Goal: Communication & Community: Answer question/provide support

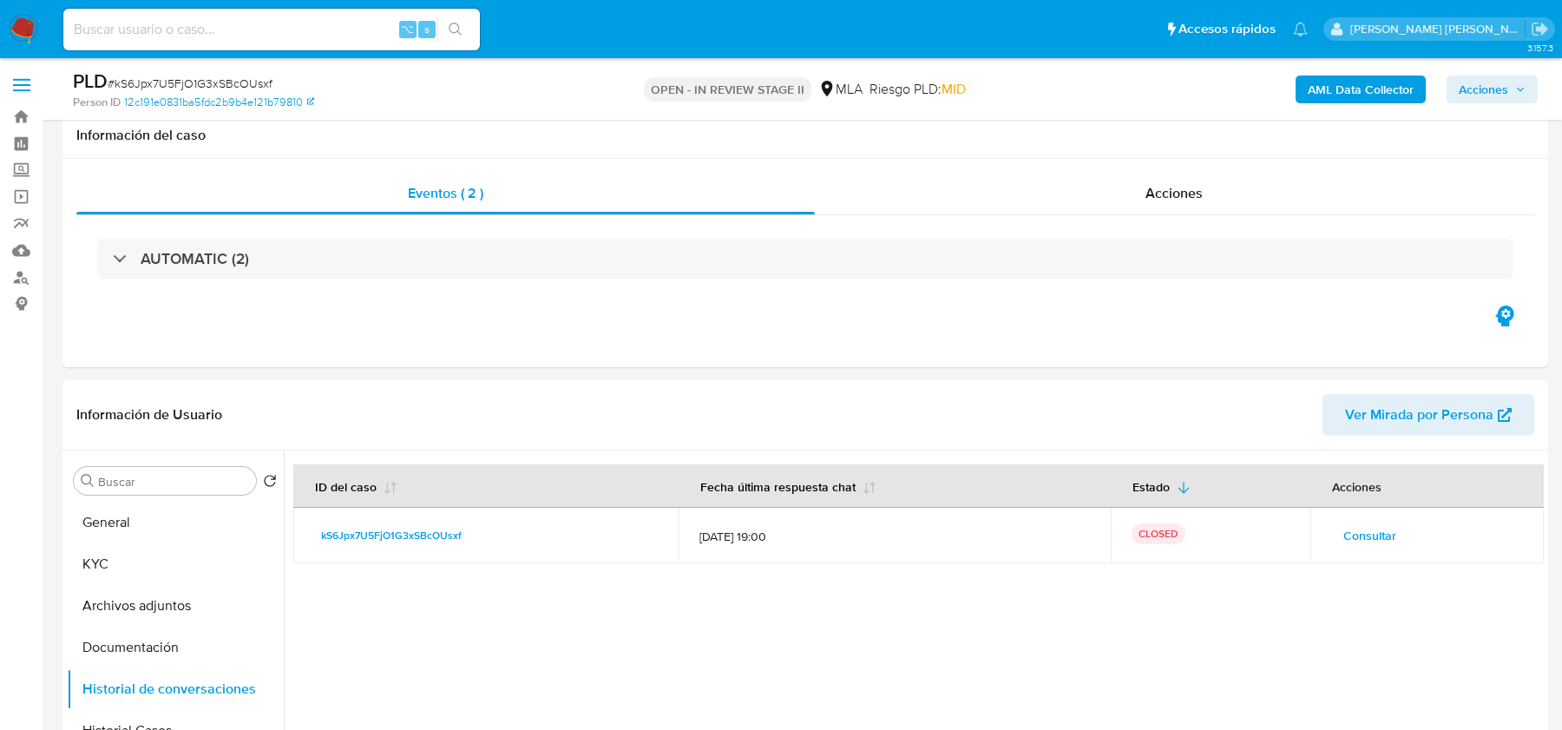
select select "10"
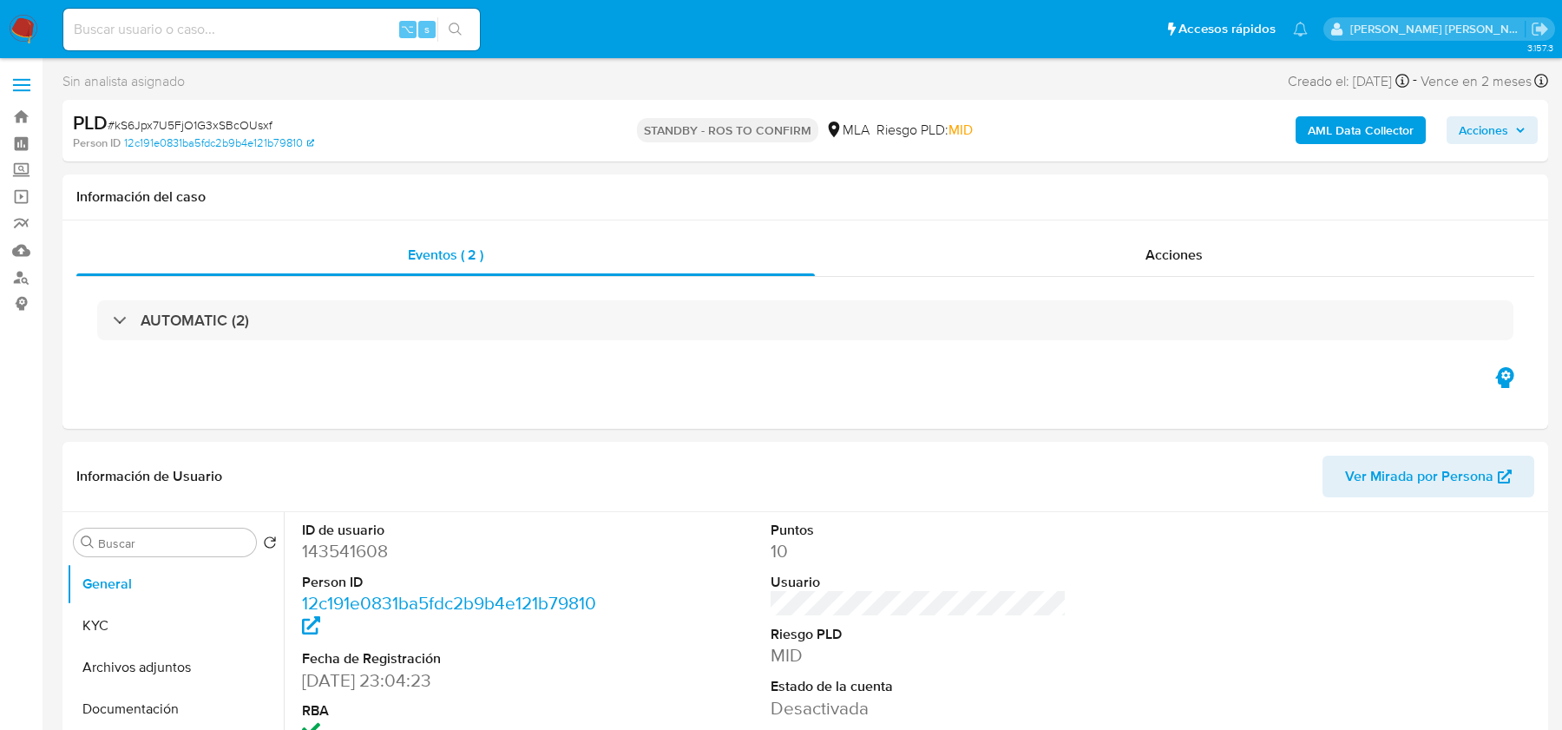
select select "10"
click at [34, 30] on img at bounding box center [24, 30] width 30 height 30
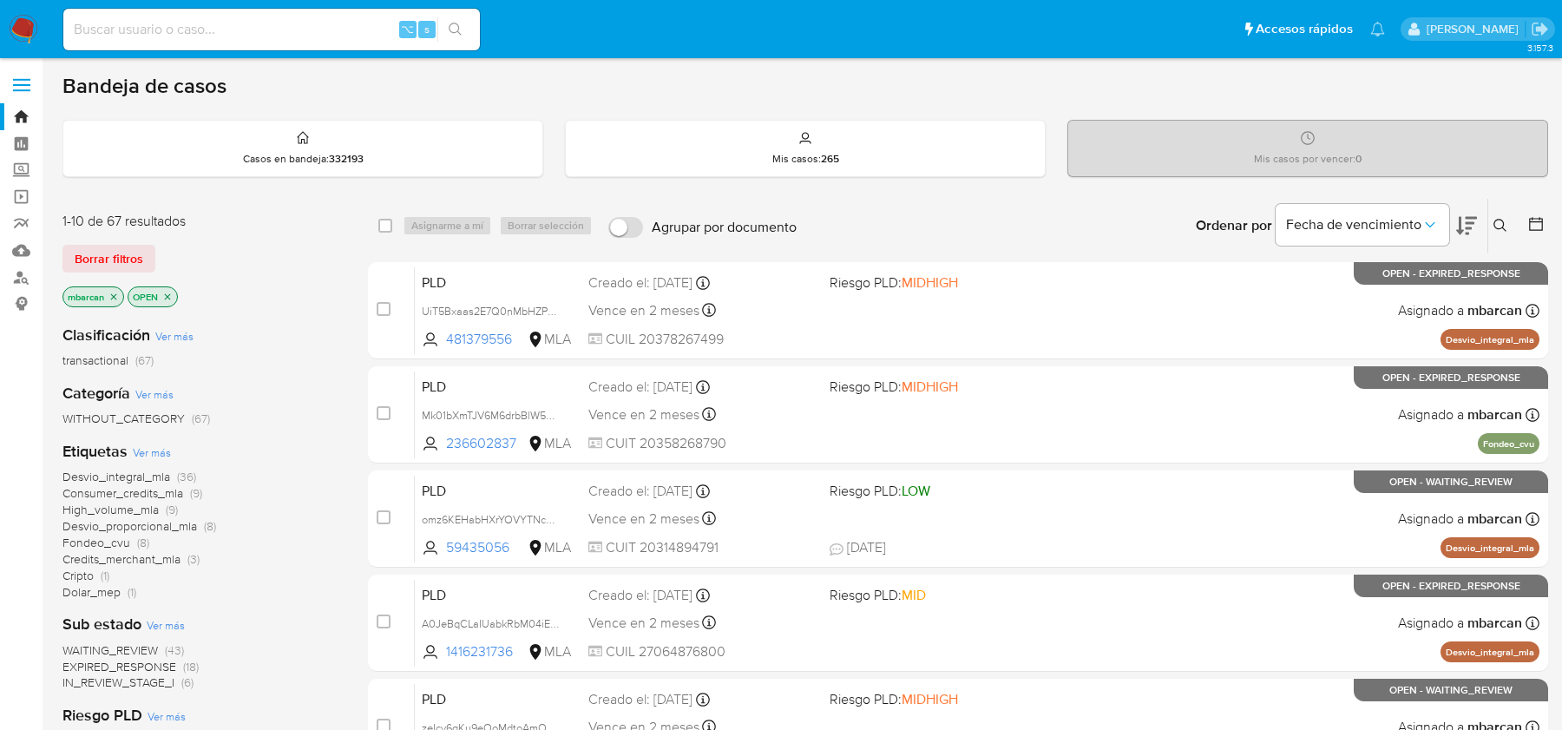
click at [174, 29] on input at bounding box center [271, 29] width 417 height 23
paste input "zKFmQ6zpYrPhjhZdlPrA3GXt"
type input "zKFmQ6zpYrPhjhZdlPrA3GXt"
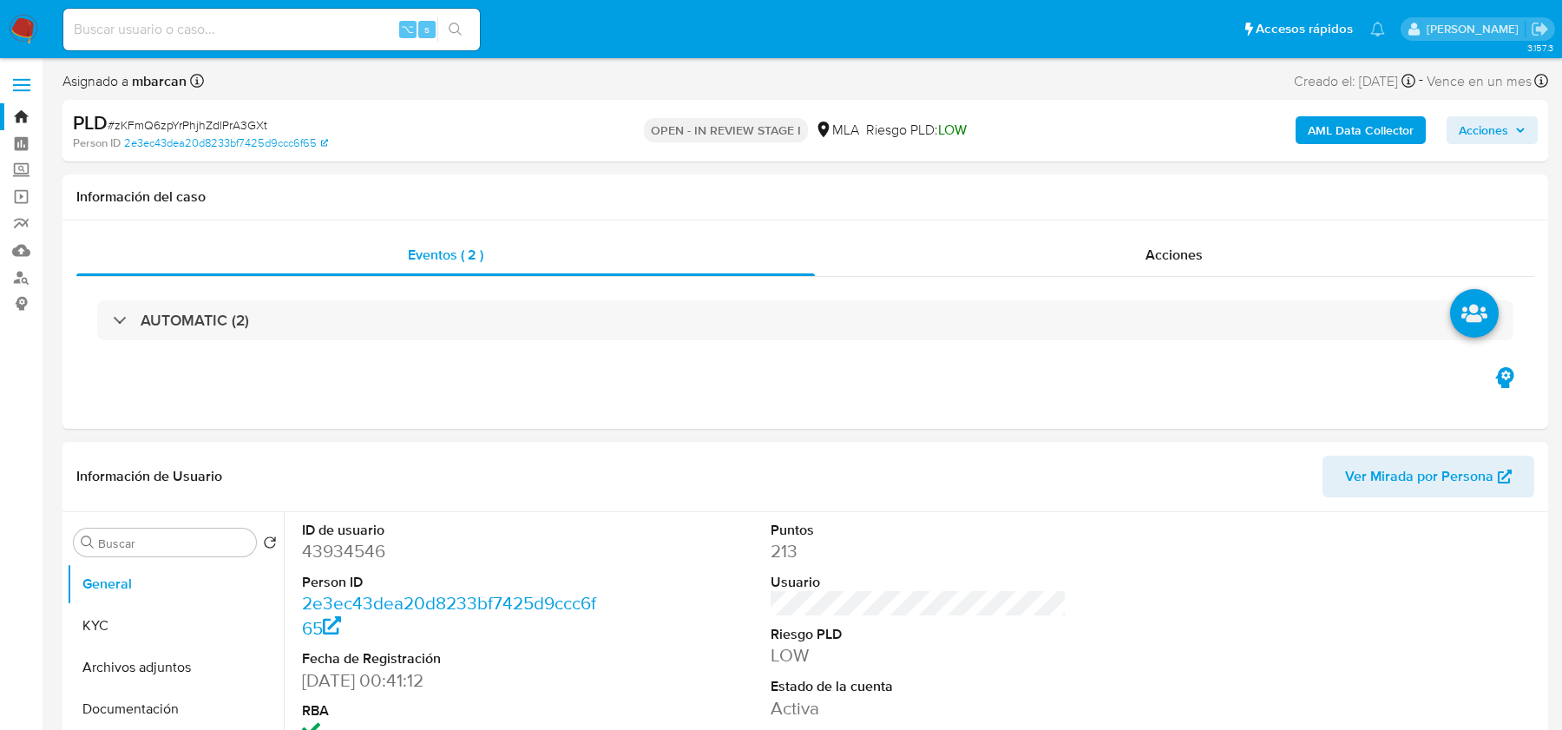
click at [366, 558] on dd "43934546" at bounding box center [449, 551] width 295 height 24
copy dd "43934546"
select select "10"
click at [204, 143] on link "2e3ec43dea20d8233bf7425d9ccc6f65" at bounding box center [226, 143] width 204 height 16
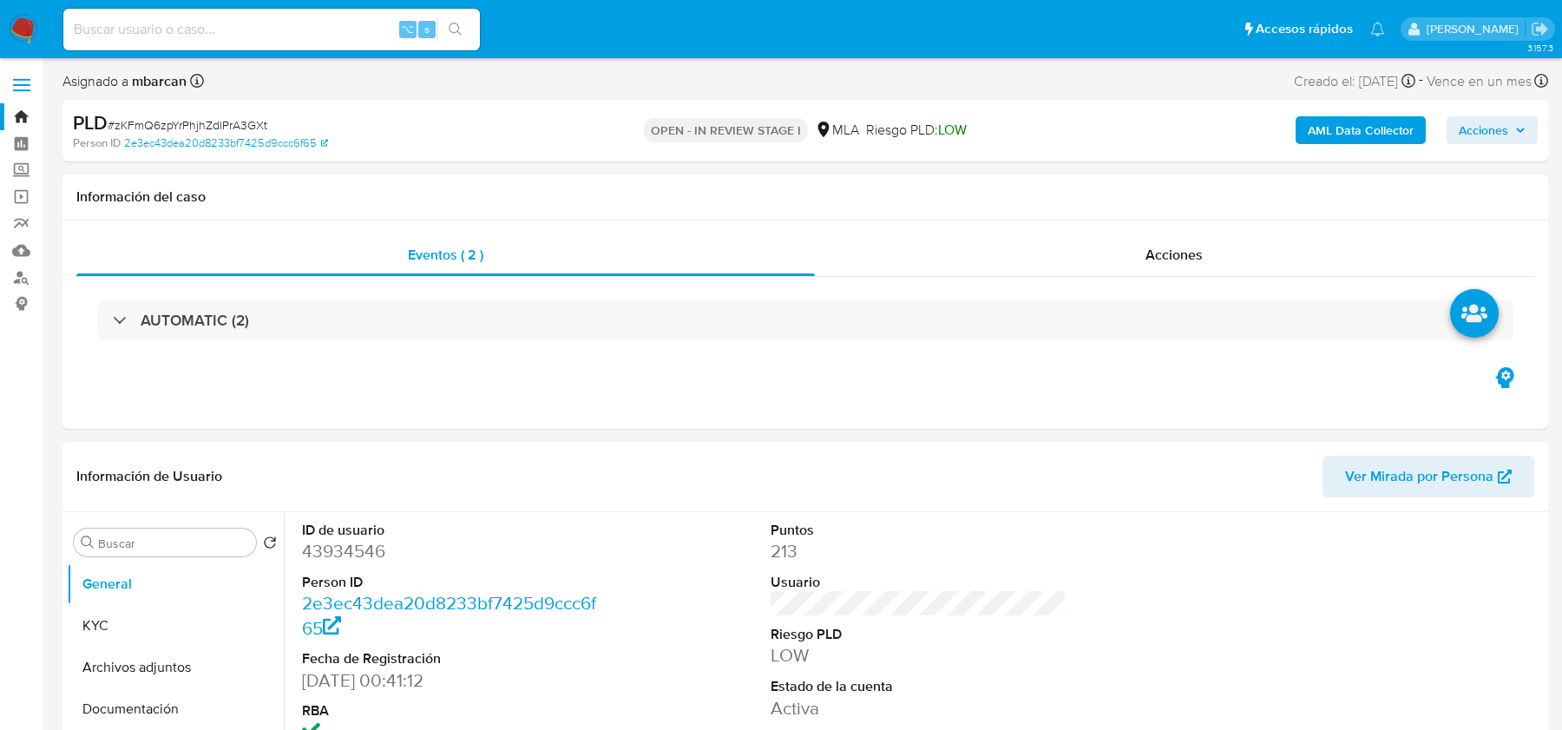
click at [177, 110] on div "PLD # zKFmQ6zpYrPhjhZdlPrA3GXt" at bounding box center [314, 123] width 482 height 26
click at [177, 124] on span "# zKFmQ6zpYrPhjhZdlPrA3GXt" at bounding box center [188, 124] width 160 height 17
copy span "zKFmQ6zpYrPhjhZdlPrA3GXt"
click at [154, 125] on span "# zKFmQ6zpYrPhjhZdlPrA3GXt" at bounding box center [188, 124] width 160 height 17
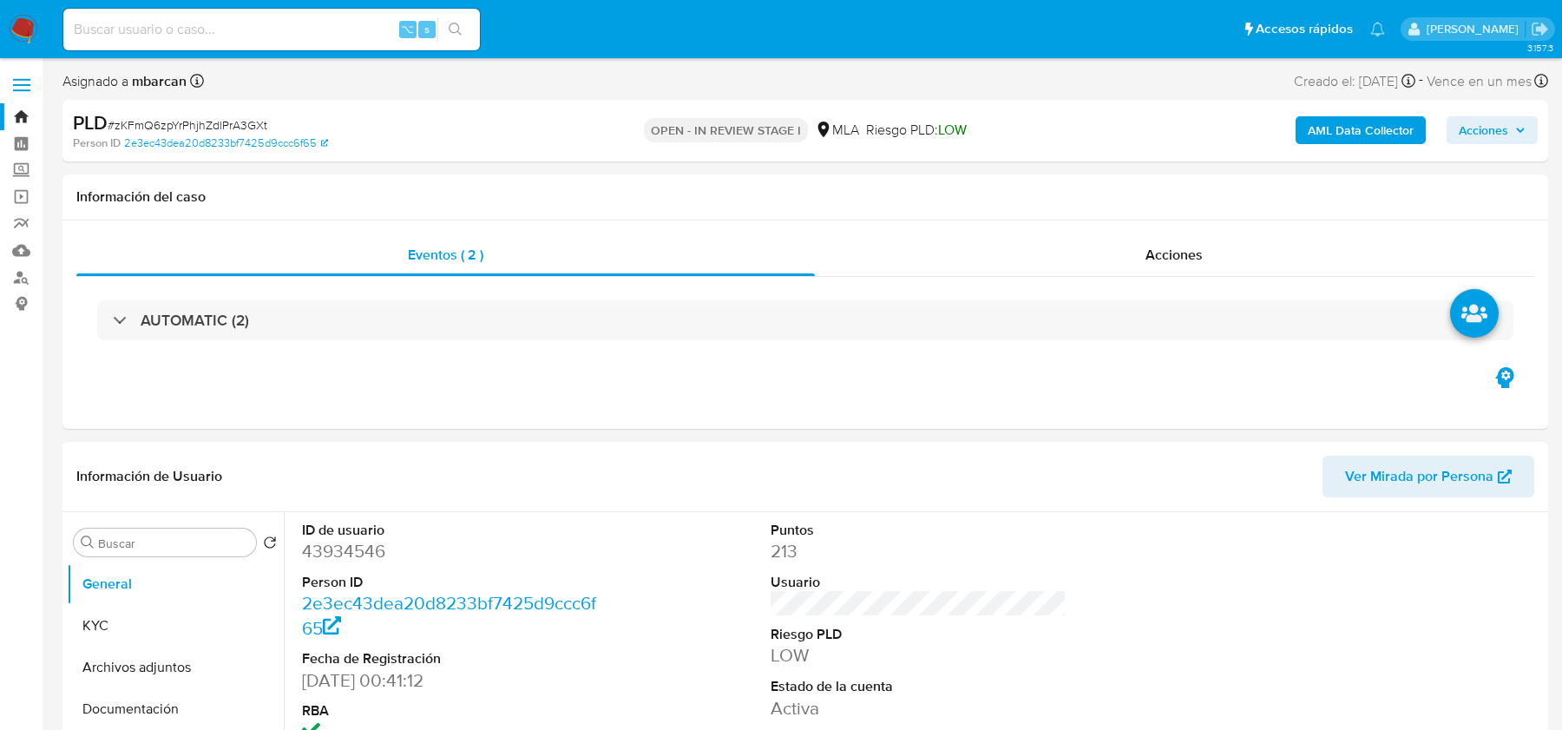
click at [360, 544] on dd "43934546" at bounding box center [449, 551] width 295 height 24
copy dd "43934546"
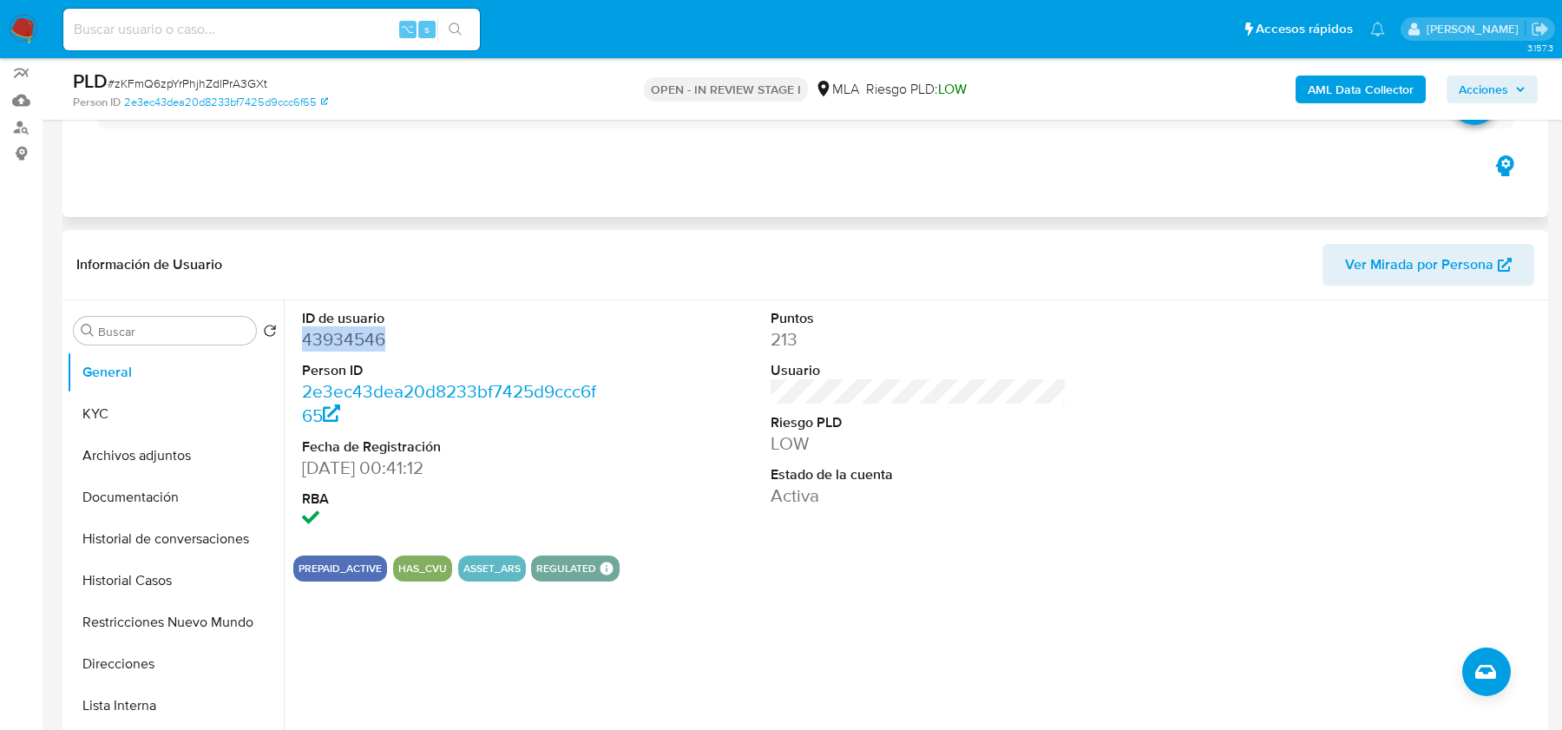
scroll to position [350, 0]
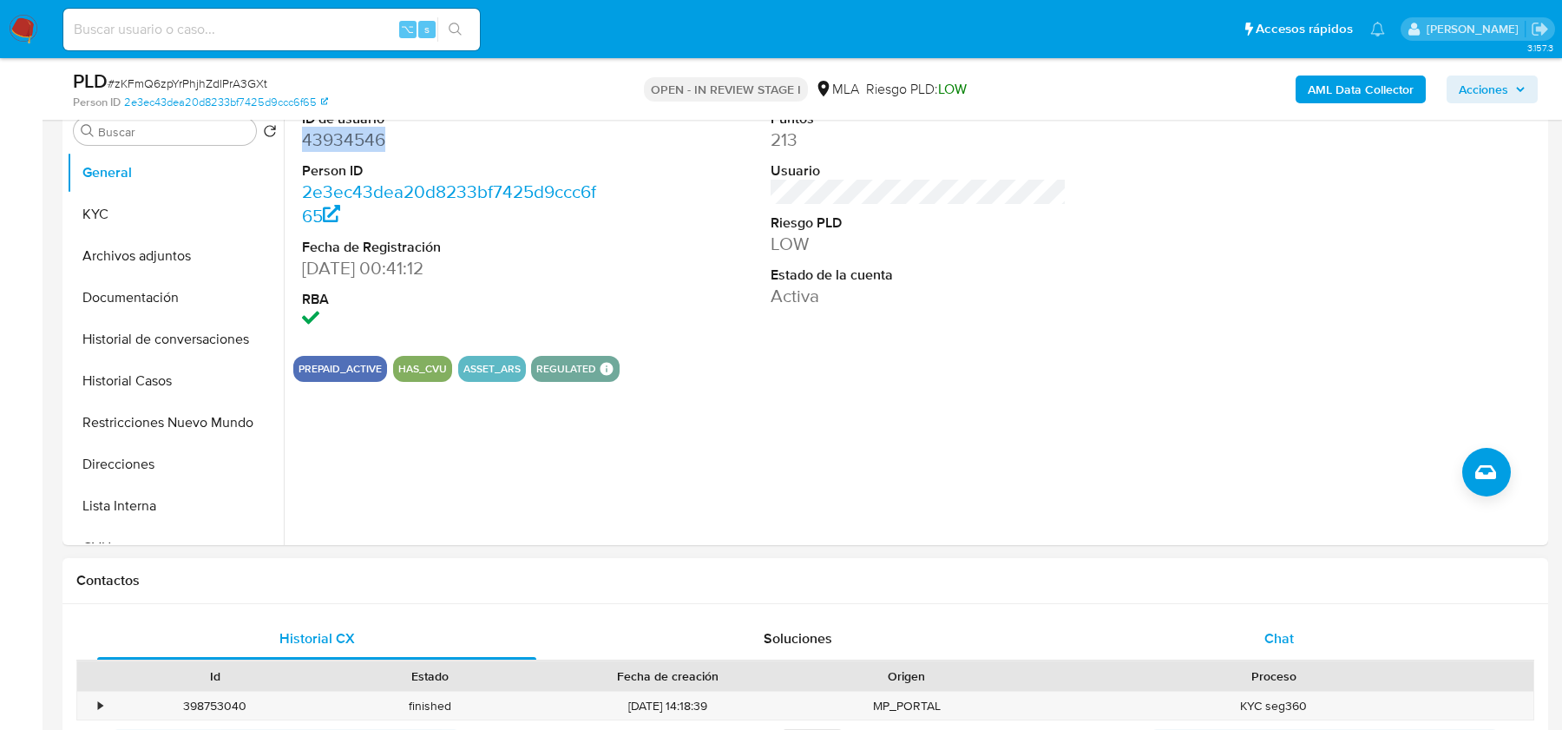
drag, startPoint x: 1278, startPoint y: 641, endPoint x: 1270, endPoint y: 623, distance: 20.2
click at [1278, 641] on span "Chat" at bounding box center [1280, 638] width 30 height 20
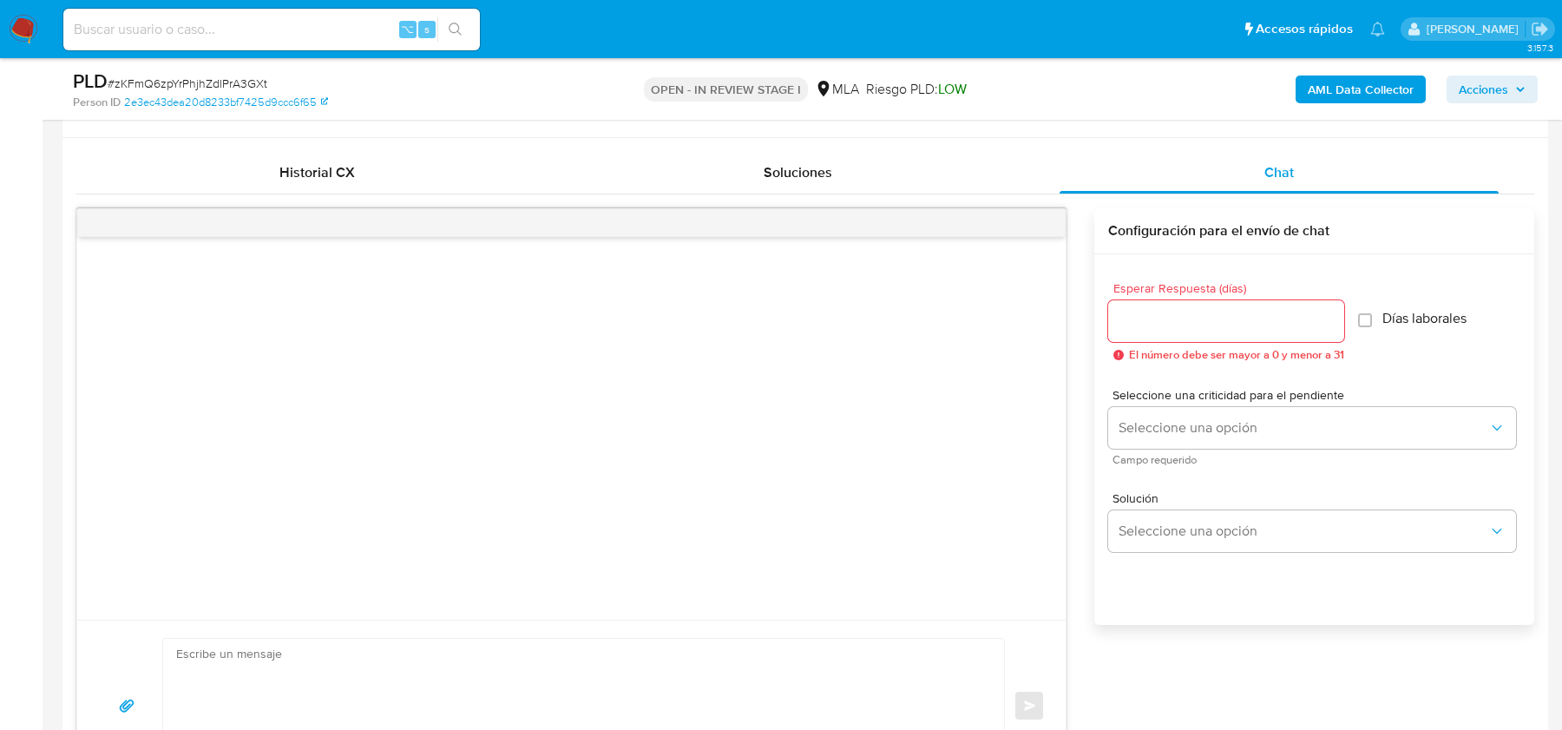
scroll to position [243, 0]
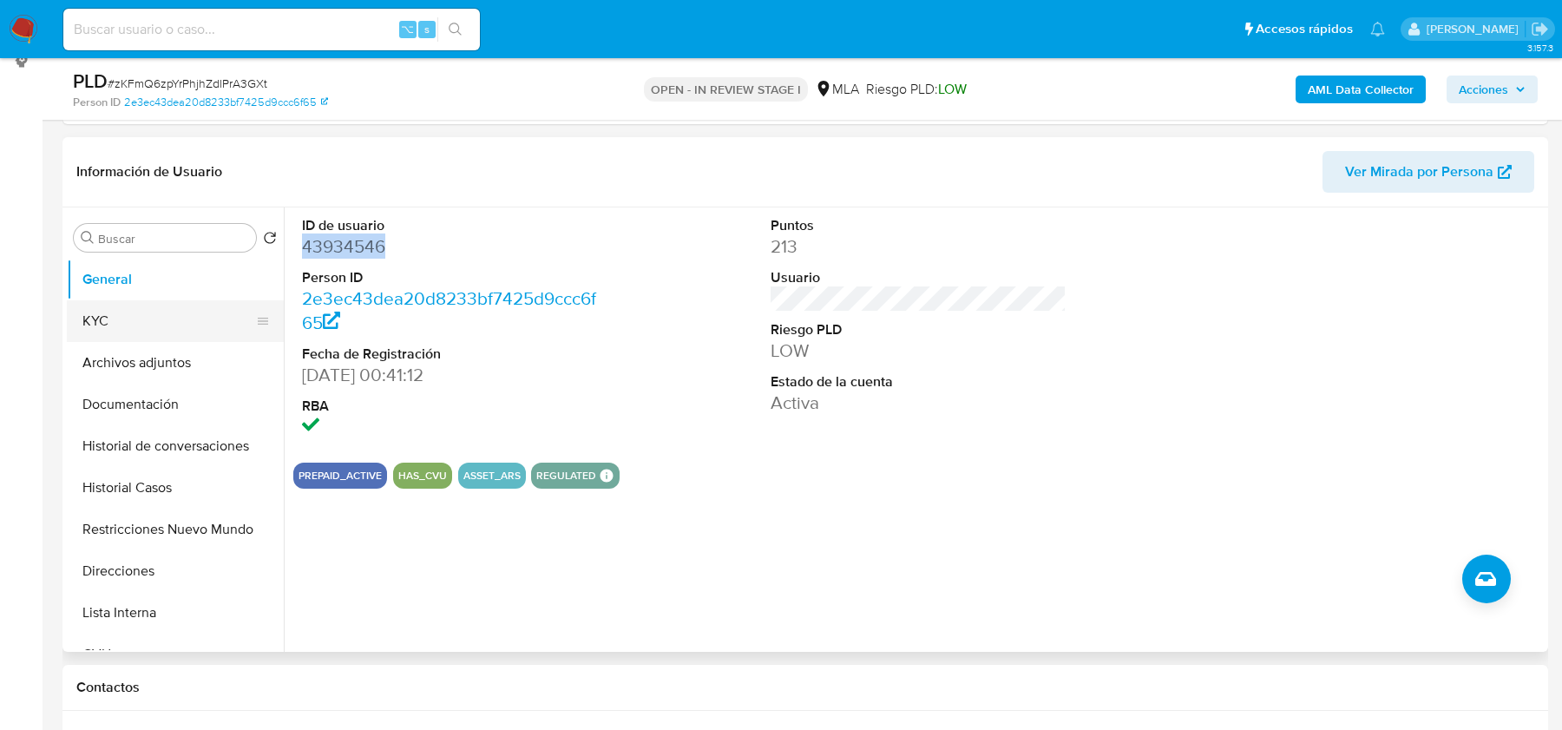
click at [108, 323] on button "KYC" at bounding box center [168, 321] width 203 height 42
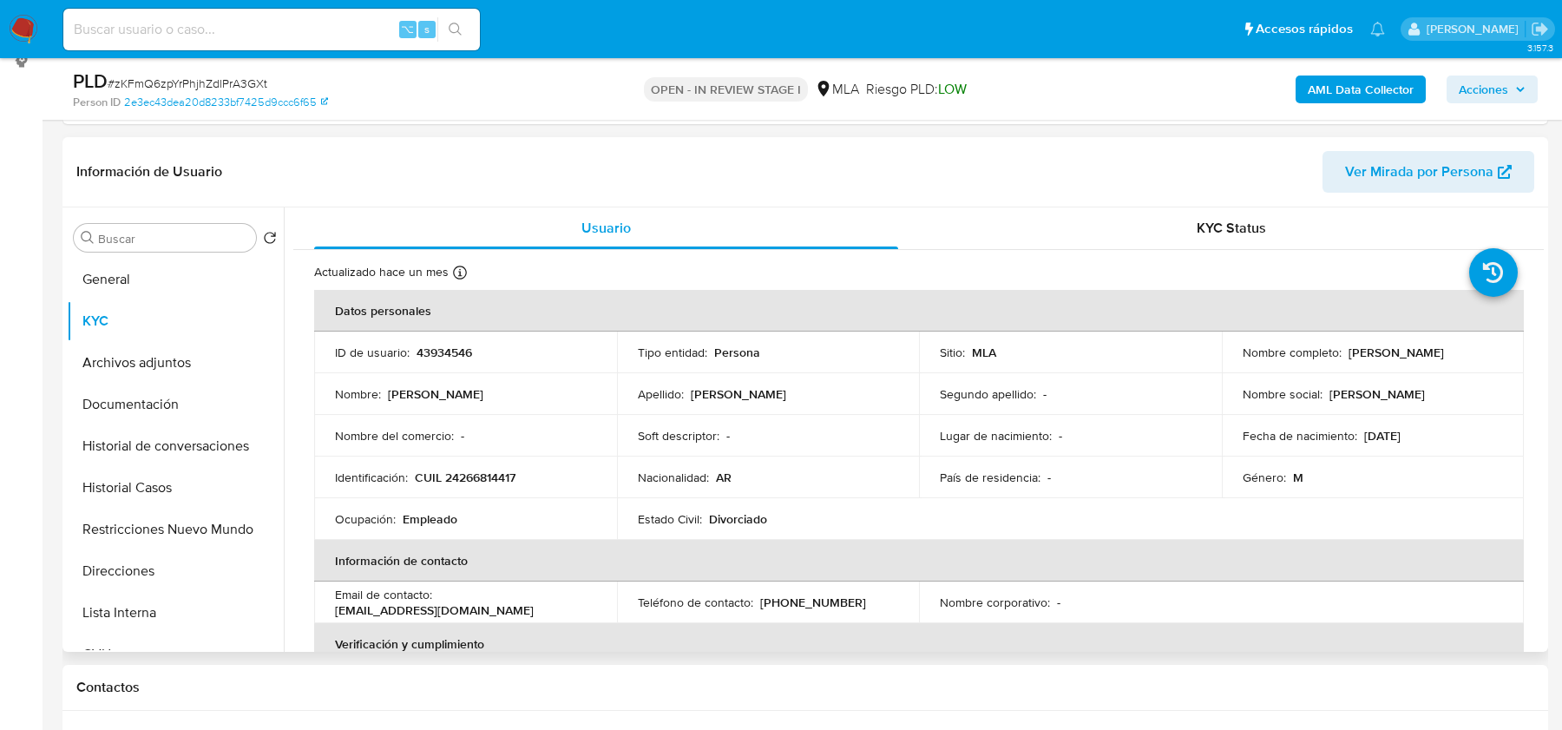
click at [482, 470] on p "CUIL 24266814417" at bounding box center [465, 478] width 101 height 16
copy p "24266814417"
click at [185, 411] on button "Documentación" at bounding box center [168, 405] width 203 height 42
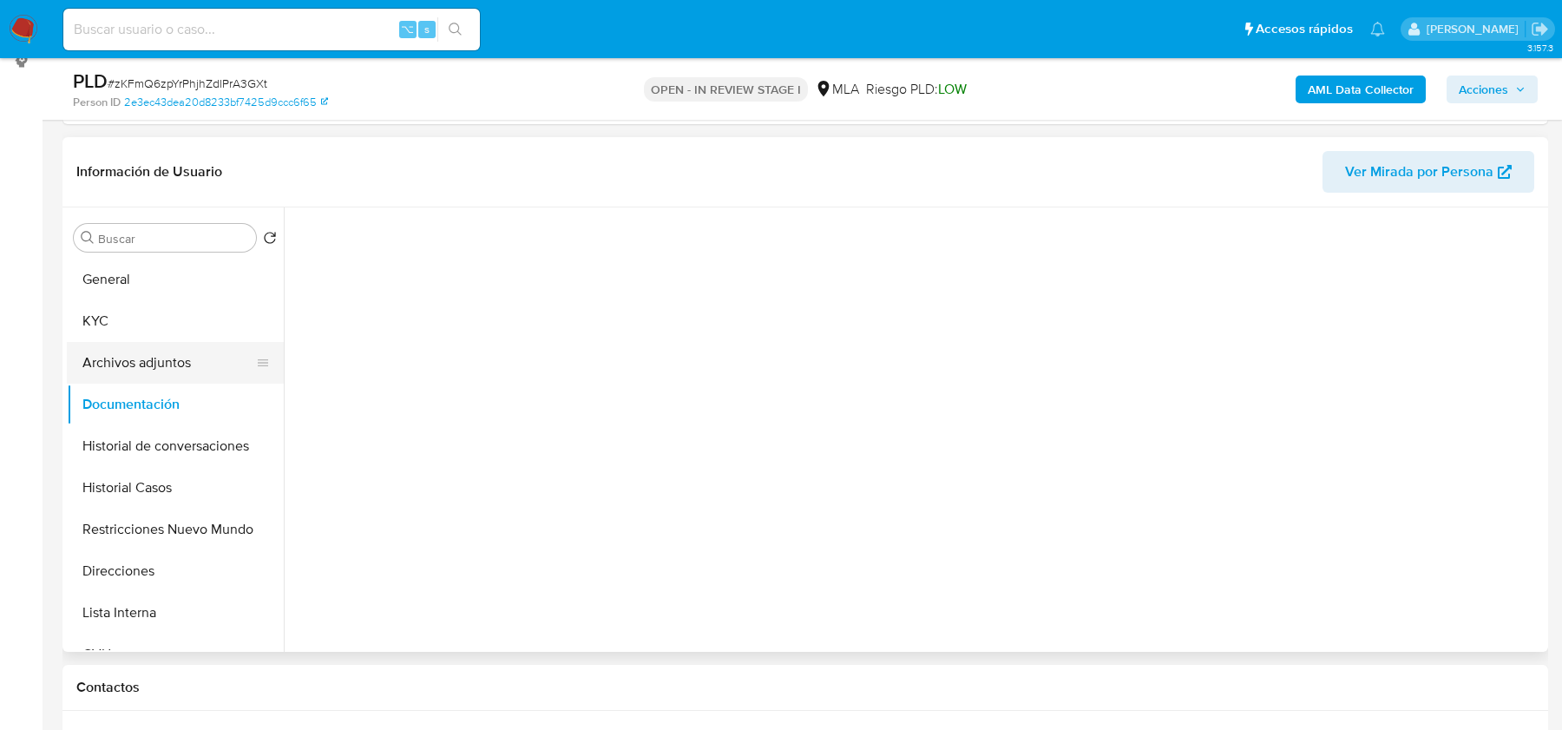
click at [185, 374] on button "Archivos adjuntos" at bounding box center [168, 363] width 203 height 42
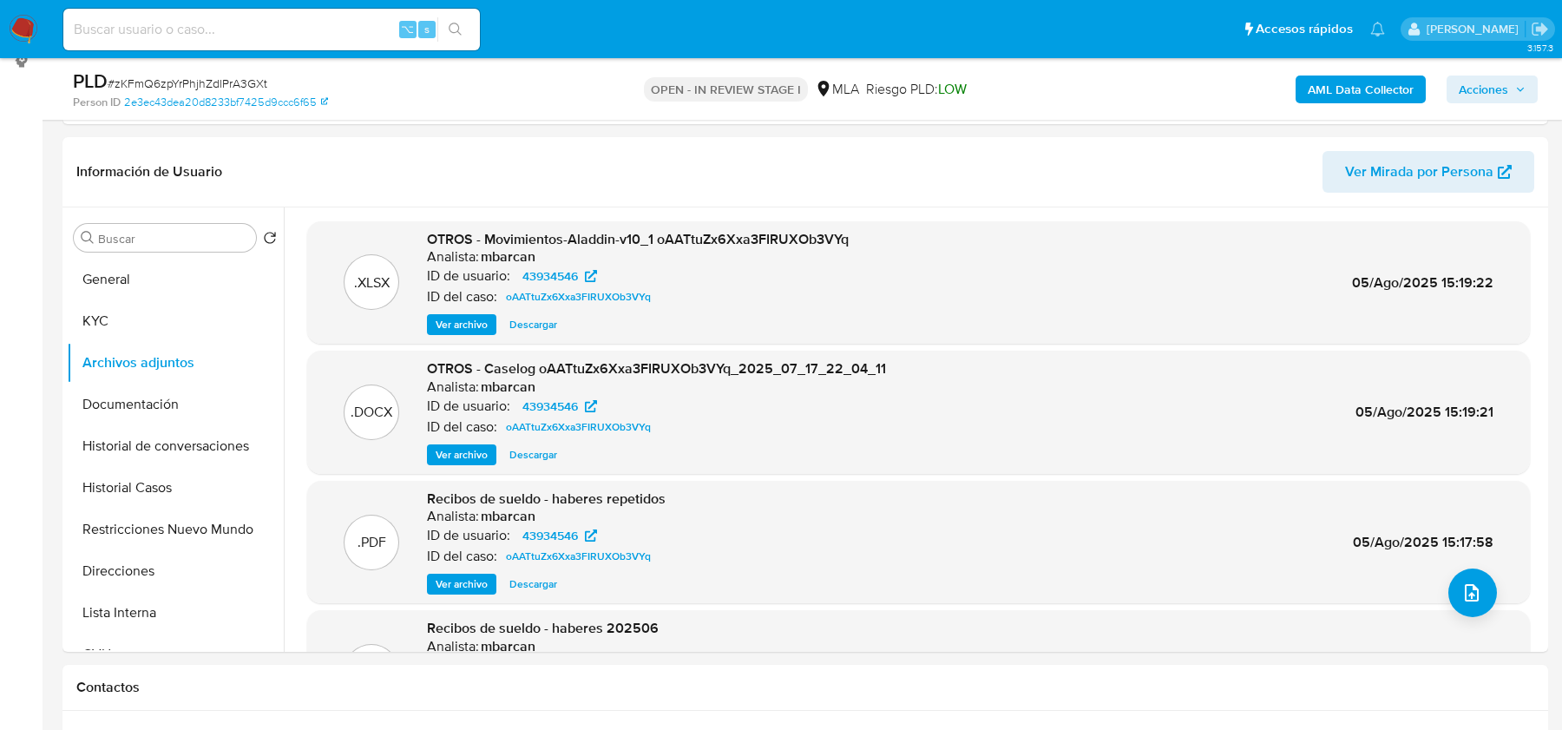
click at [1346, 94] on b "AML Data Collector" at bounding box center [1361, 90] width 106 height 28
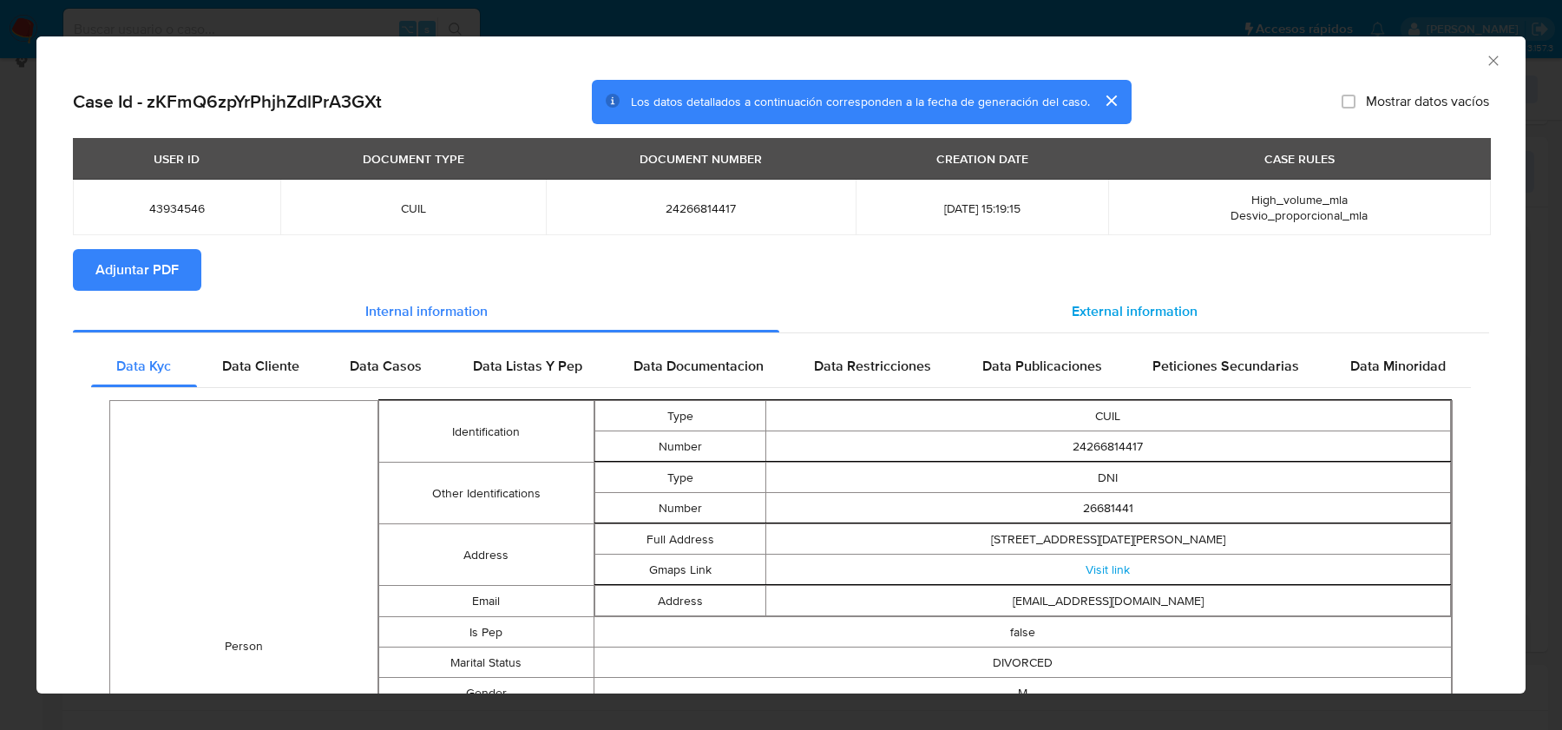
click at [1100, 297] on div "External information" at bounding box center [1134, 312] width 710 height 42
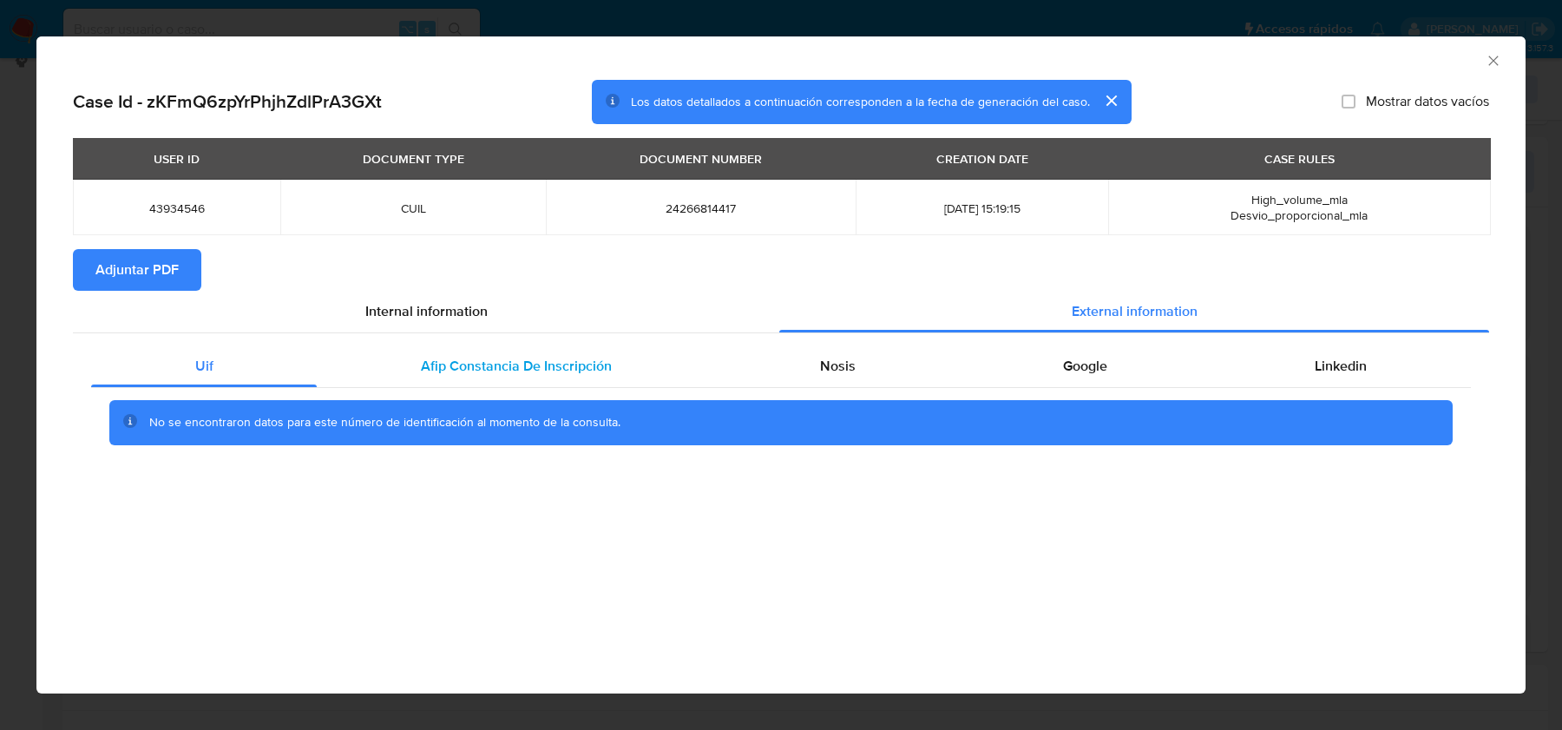
click at [471, 371] on span "Afip Constancia De Inscripción" at bounding box center [516, 366] width 191 height 20
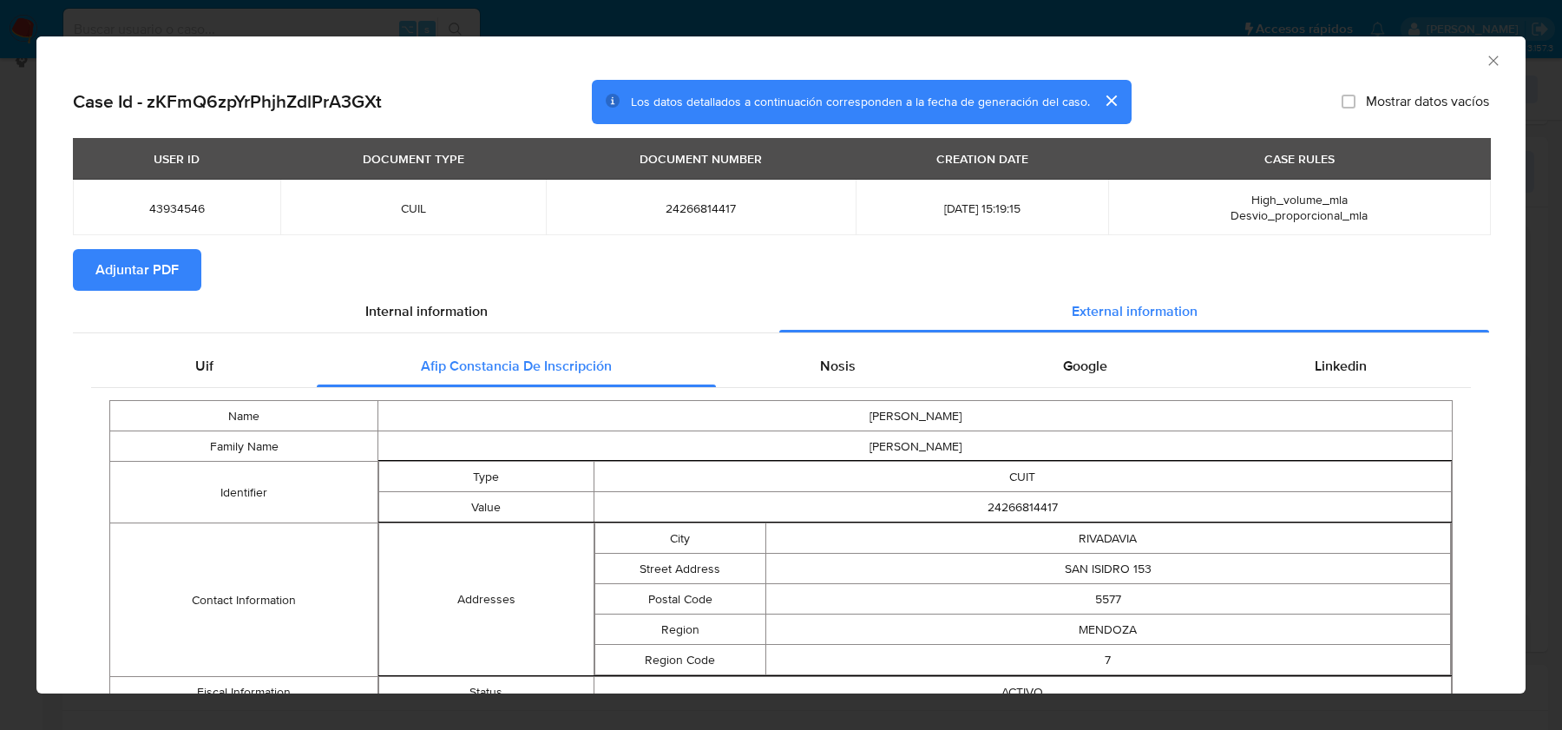
scroll to position [70, 0]
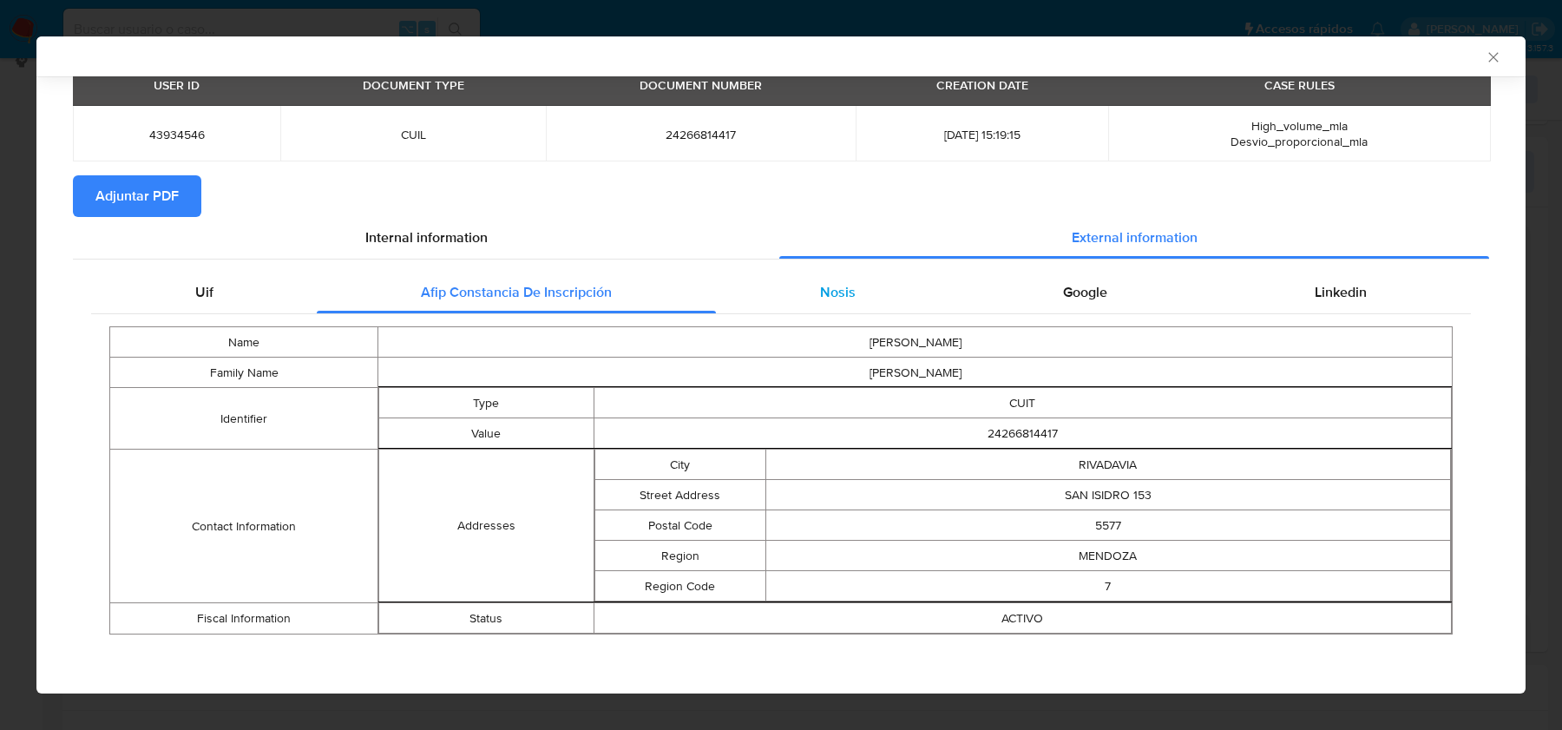
click at [857, 289] on div "Nosis" at bounding box center [837, 293] width 243 height 42
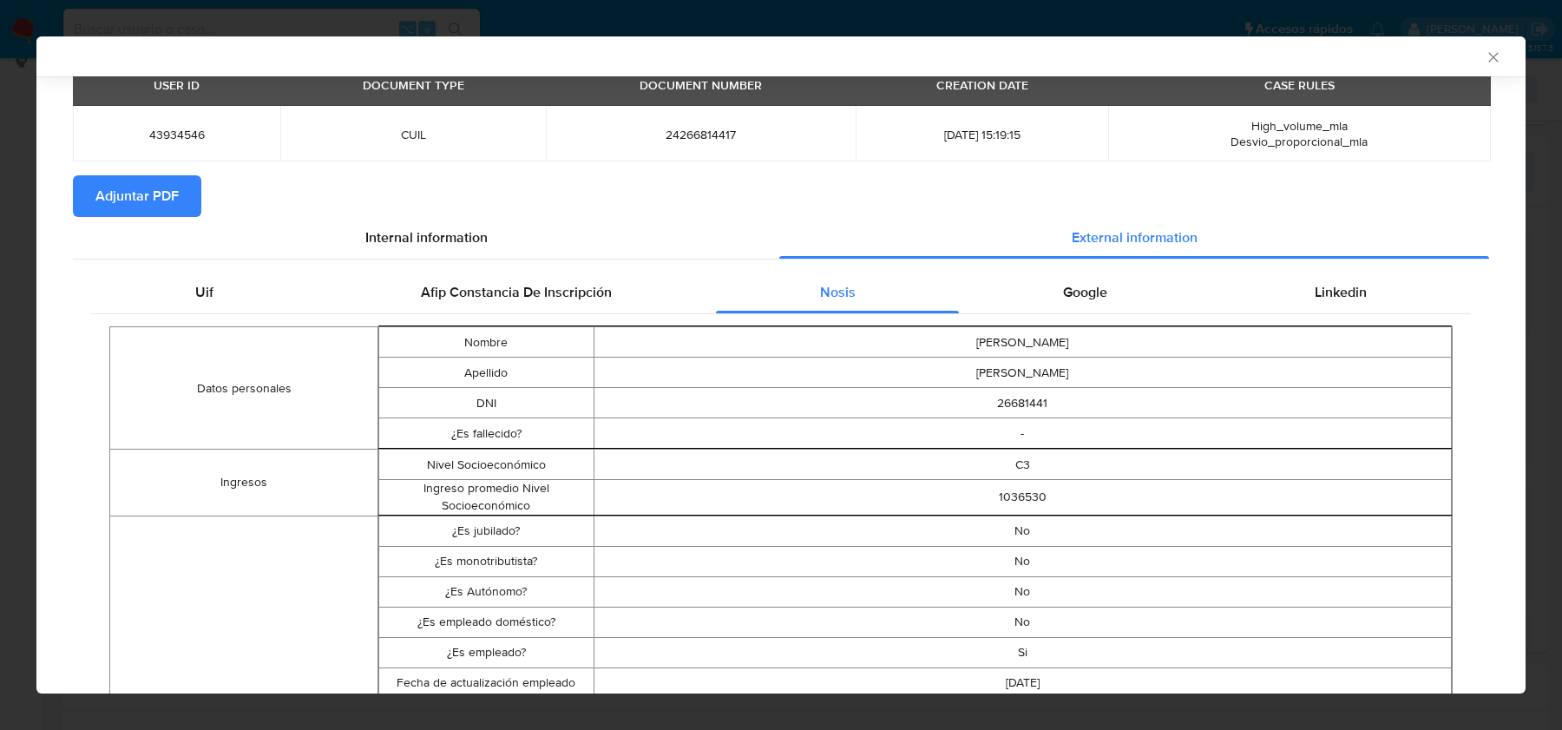
scroll to position [244, 0]
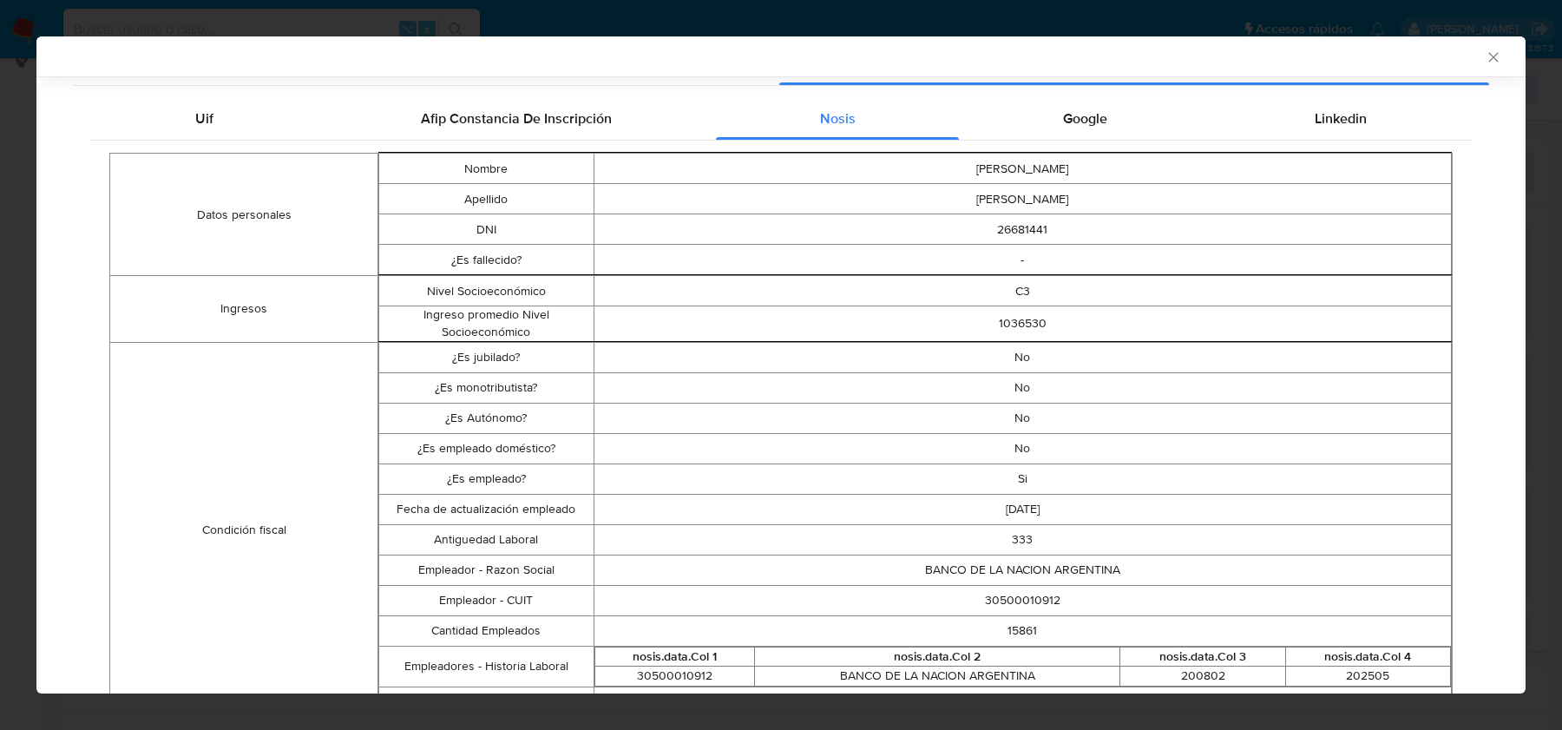
click at [1016, 595] on td "30500010912" at bounding box center [1023, 600] width 858 height 30
copy td "30500010912"
click at [1086, 115] on span "Google" at bounding box center [1085, 118] width 44 height 20
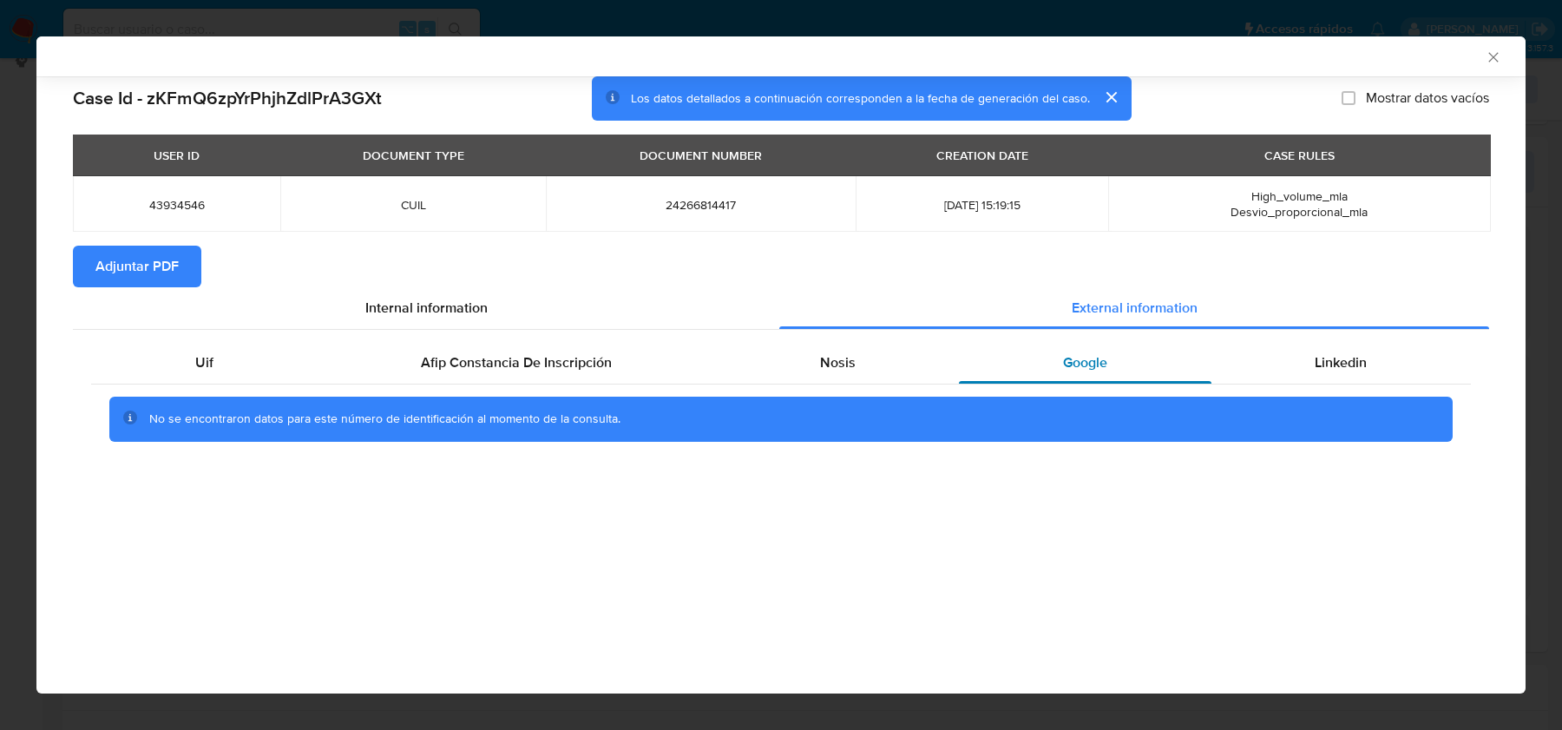
scroll to position [0, 0]
click at [1308, 391] on div "No se encontraron datos para este número de identificación al momento de la con…" at bounding box center [781, 418] width 1380 height 69
click at [1308, 369] on div "Linkedin" at bounding box center [1341, 363] width 259 height 42
click at [1495, 47] on div "AML Data Collector" at bounding box center [780, 56] width 1489 height 40
click at [1513, 53] on div "AML Data Collector" at bounding box center [780, 56] width 1489 height 40
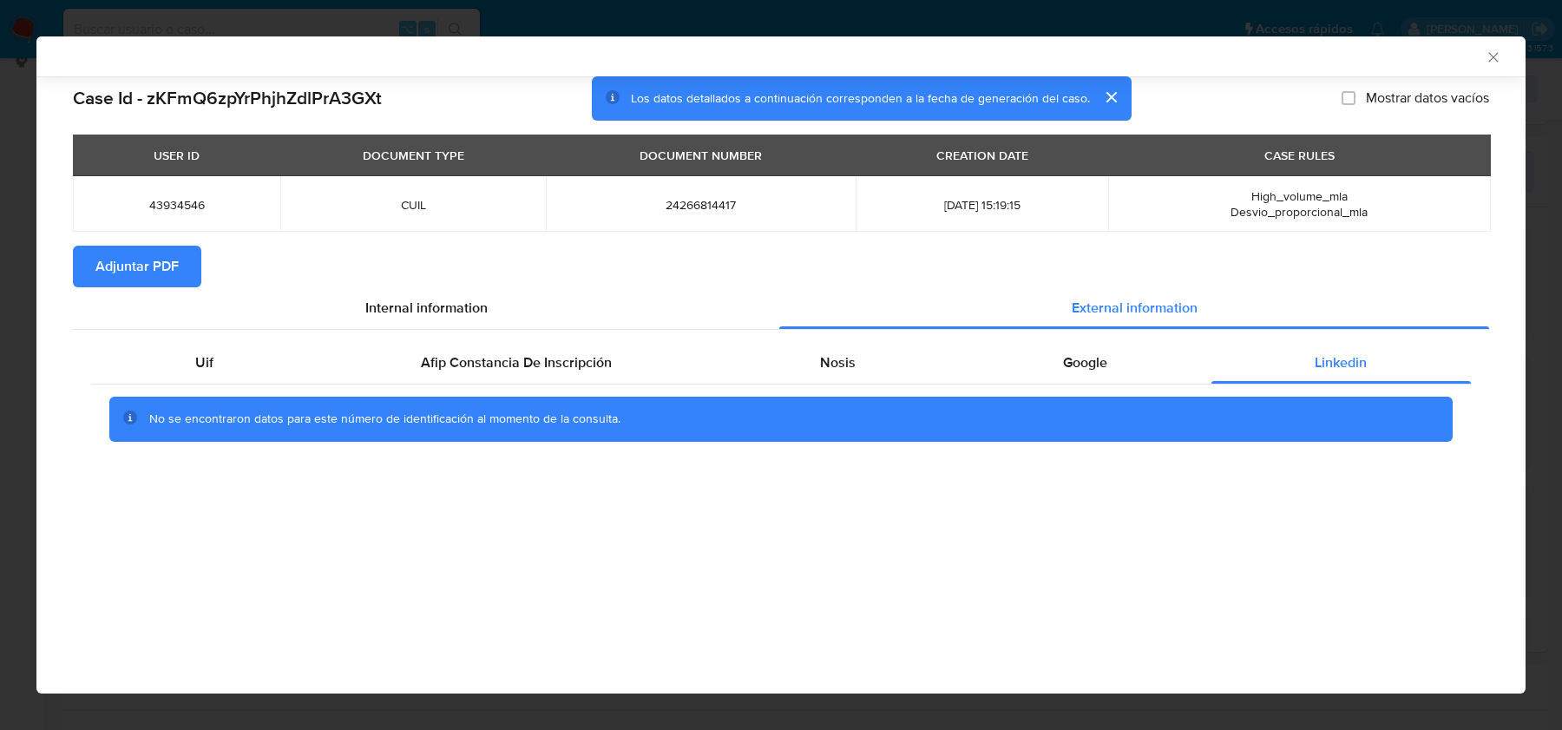
click at [1491, 56] on icon "Cerrar ventana" at bounding box center [1493, 57] width 17 height 17
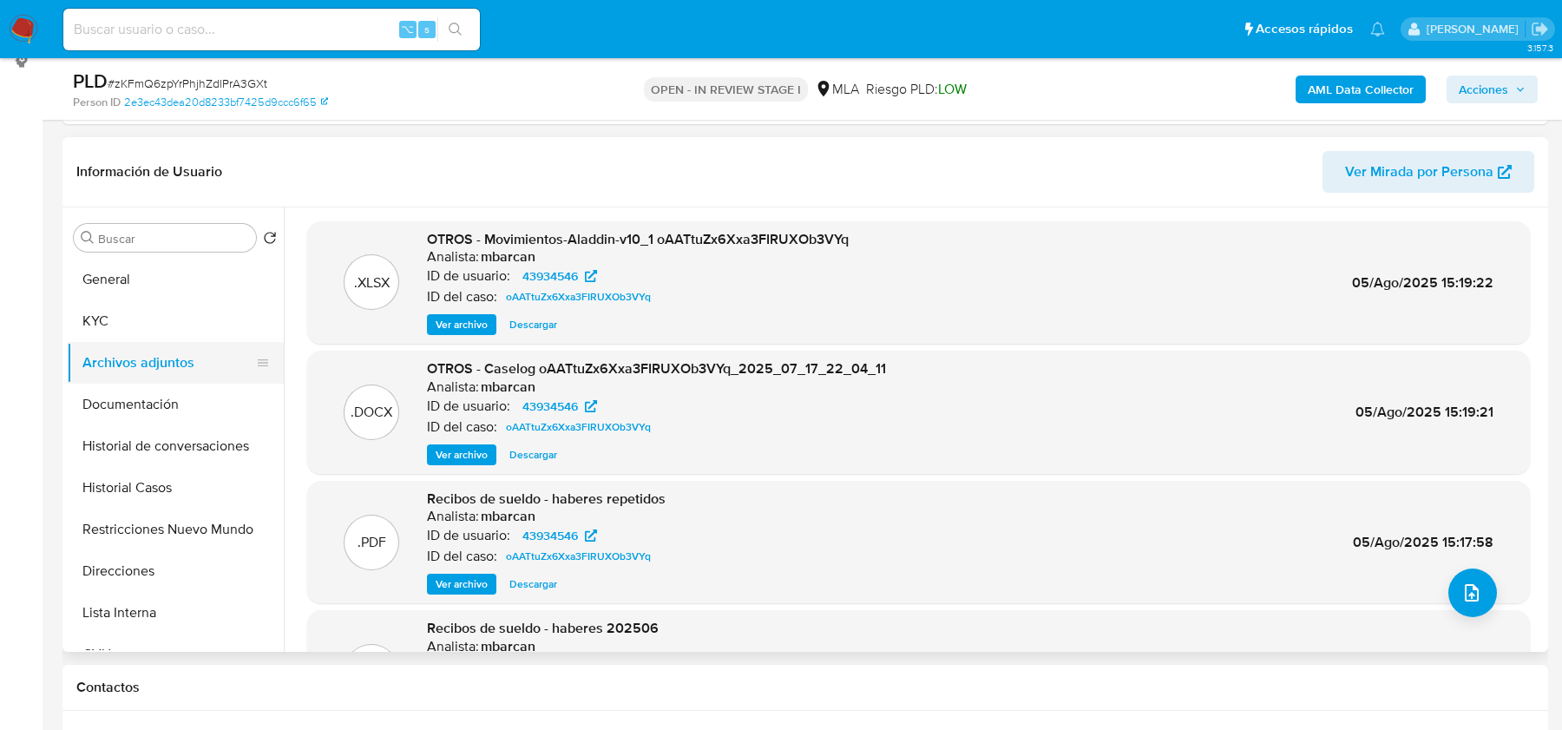
click at [149, 342] on button "Archivos adjuntos" at bounding box center [168, 363] width 203 height 42
click at [154, 300] on button "KYC" at bounding box center [168, 321] width 203 height 42
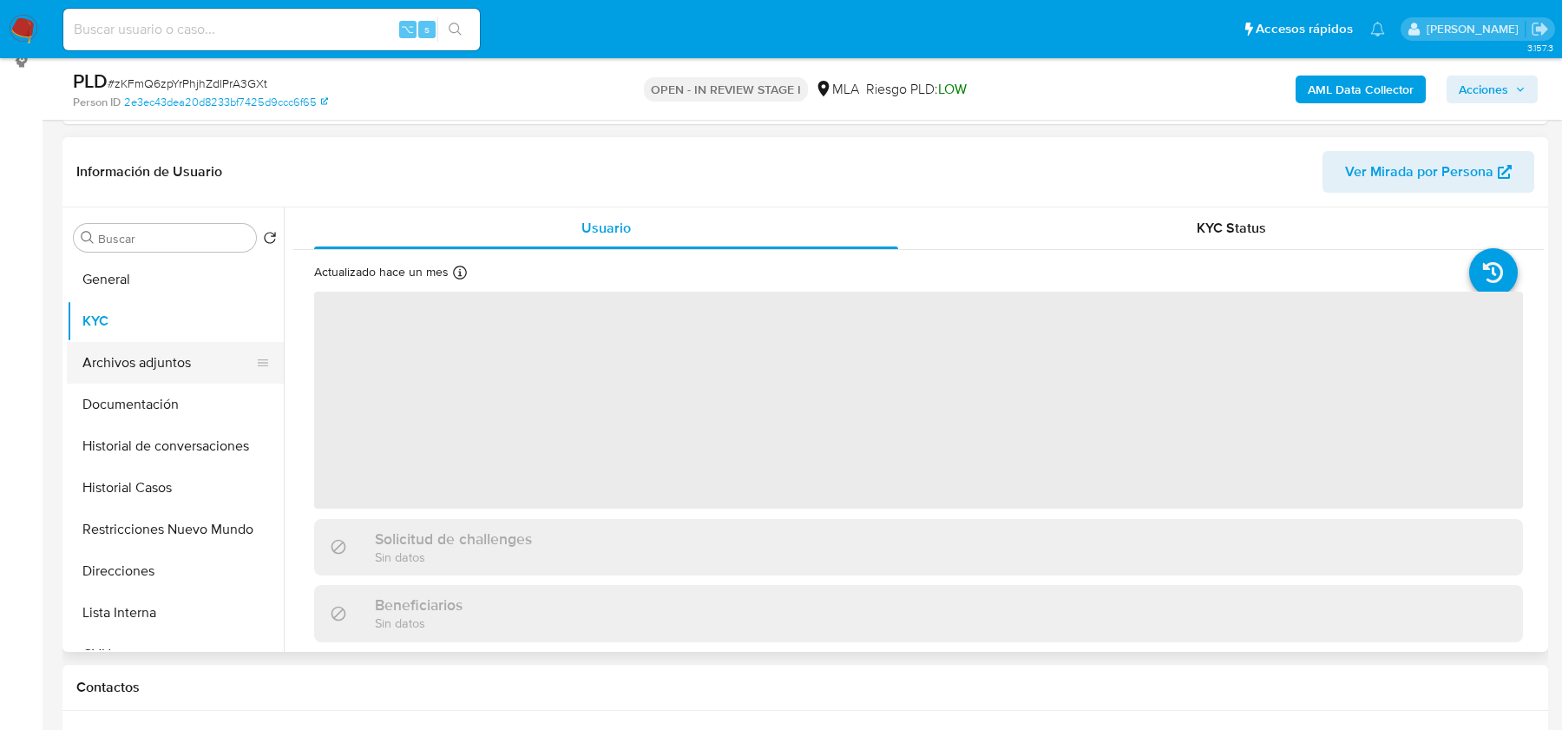
click at [148, 348] on button "Archivos adjuntos" at bounding box center [168, 363] width 203 height 42
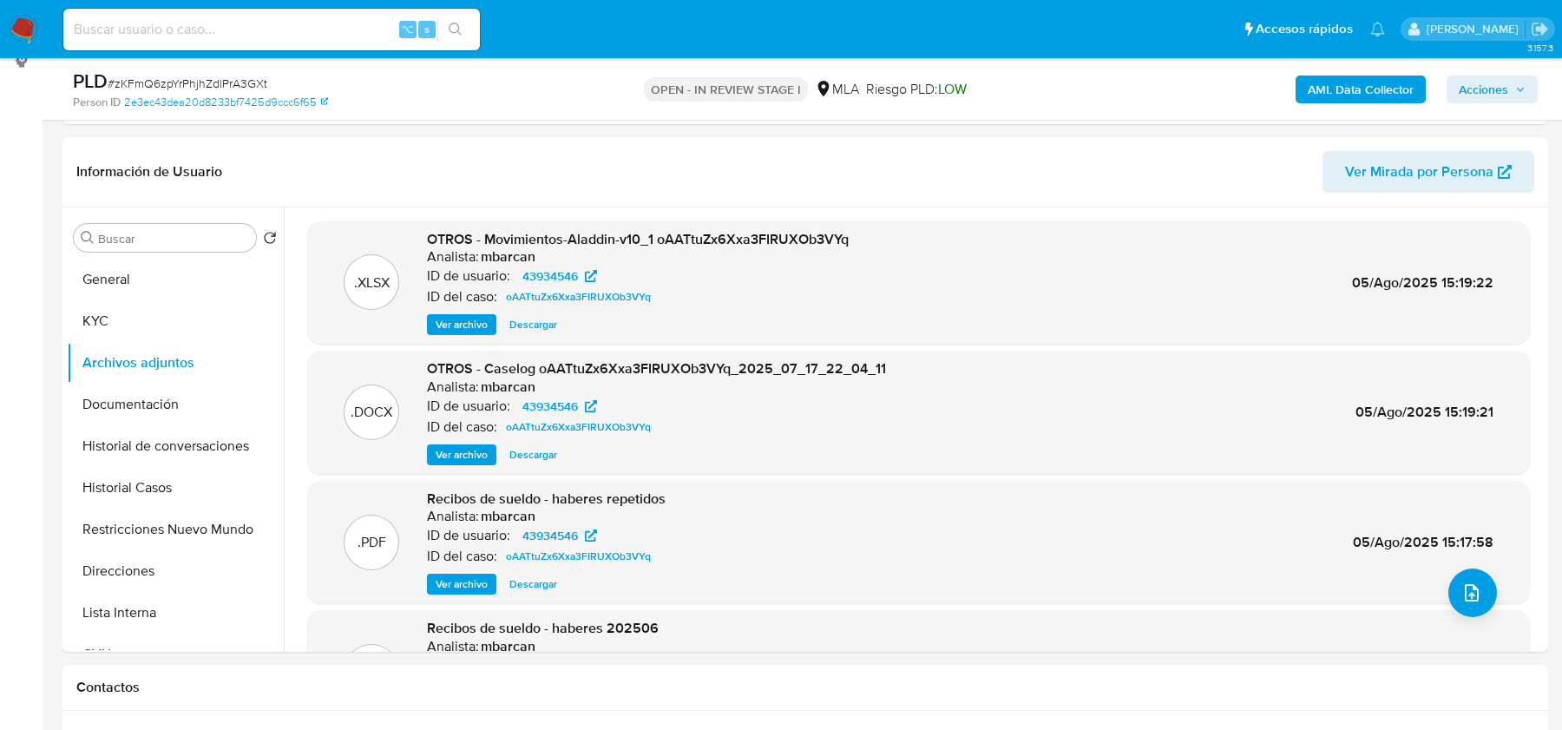
click at [1334, 81] on b "AML Data Collector" at bounding box center [1361, 90] width 106 height 28
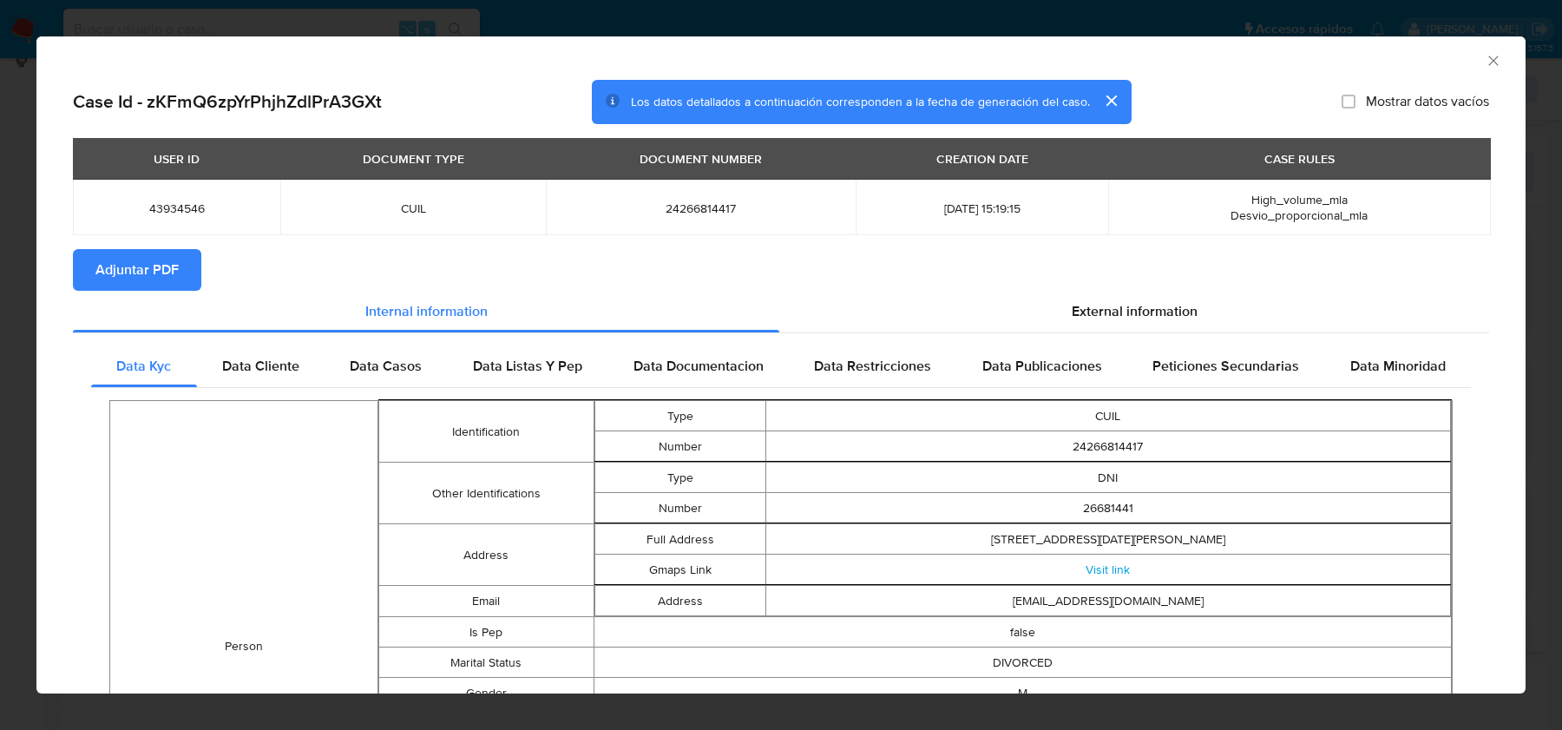
click at [128, 265] on span "Adjuntar PDF" at bounding box center [136, 270] width 83 height 38
click at [1483, 67] on div "AML Data Collector" at bounding box center [780, 57] width 1489 height 43
click at [1488, 64] on icon "Cerrar ventana" at bounding box center [1493, 61] width 10 height 10
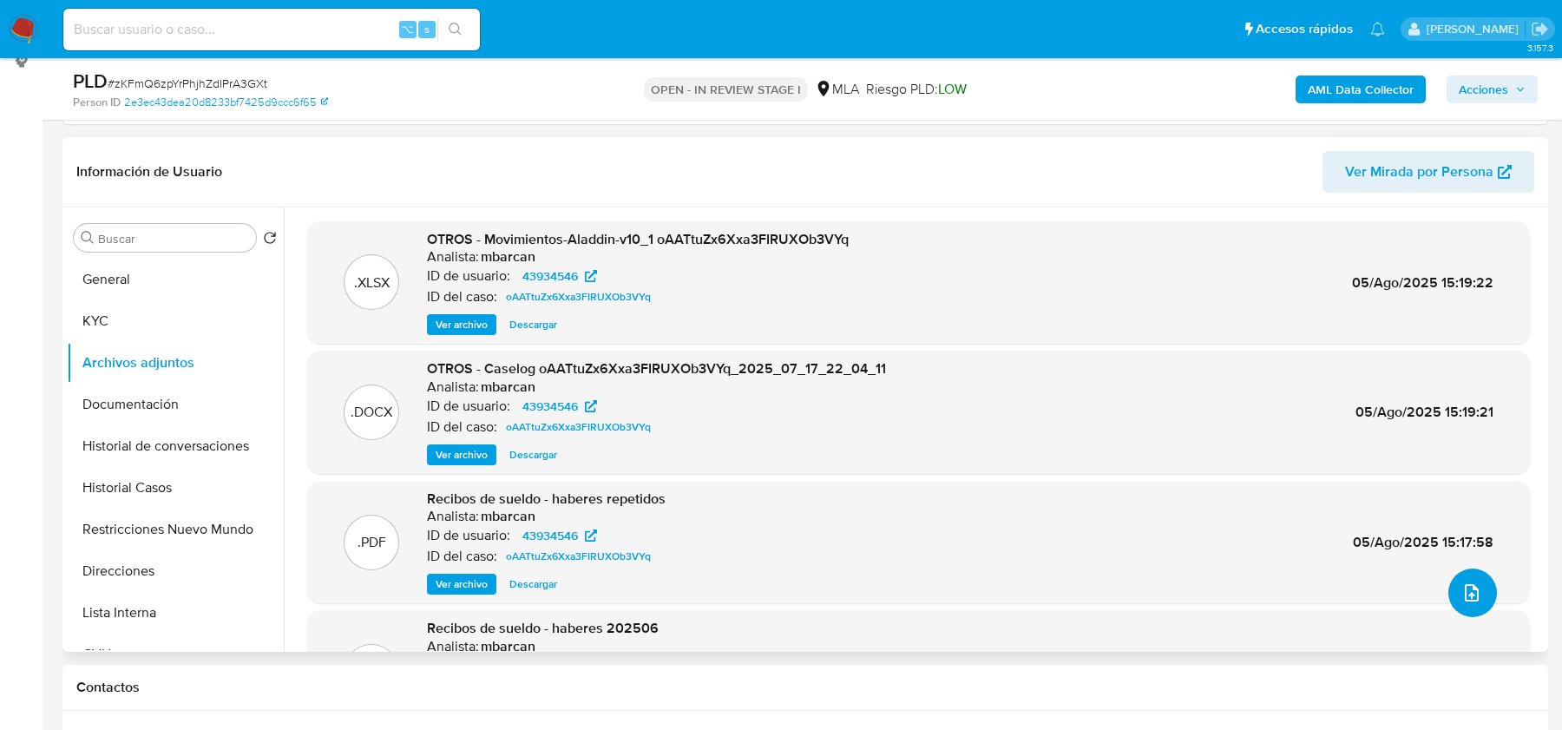
click at [1453, 599] on button "upload-file" at bounding box center [1473, 592] width 49 height 49
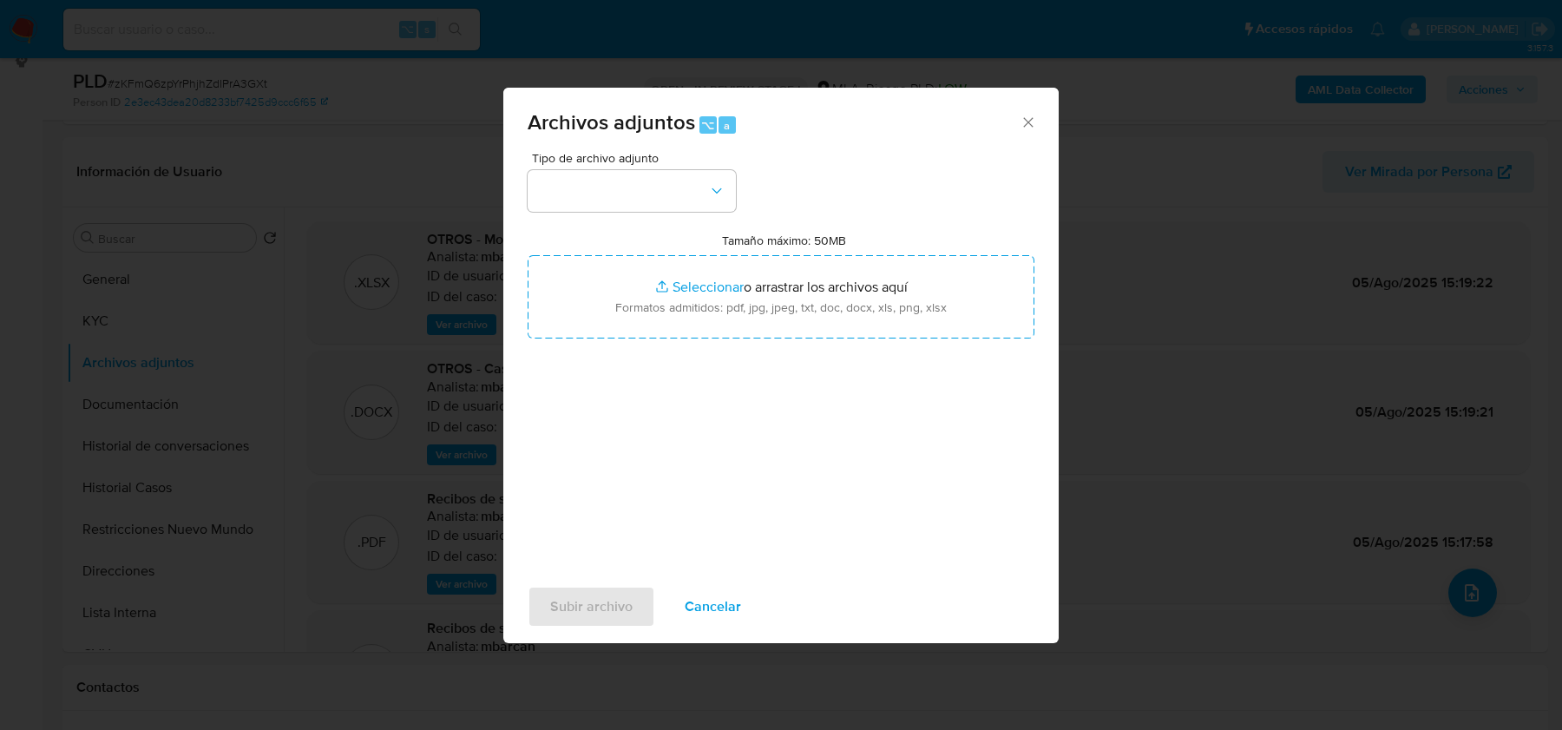
click at [620, 232] on div "Tipo de archivo adjunto Tamaño máximo: 50MB Seleccionar archivos Seleccionar o …" at bounding box center [781, 357] width 507 height 410
click at [627, 198] on button "button" at bounding box center [632, 191] width 208 height 42
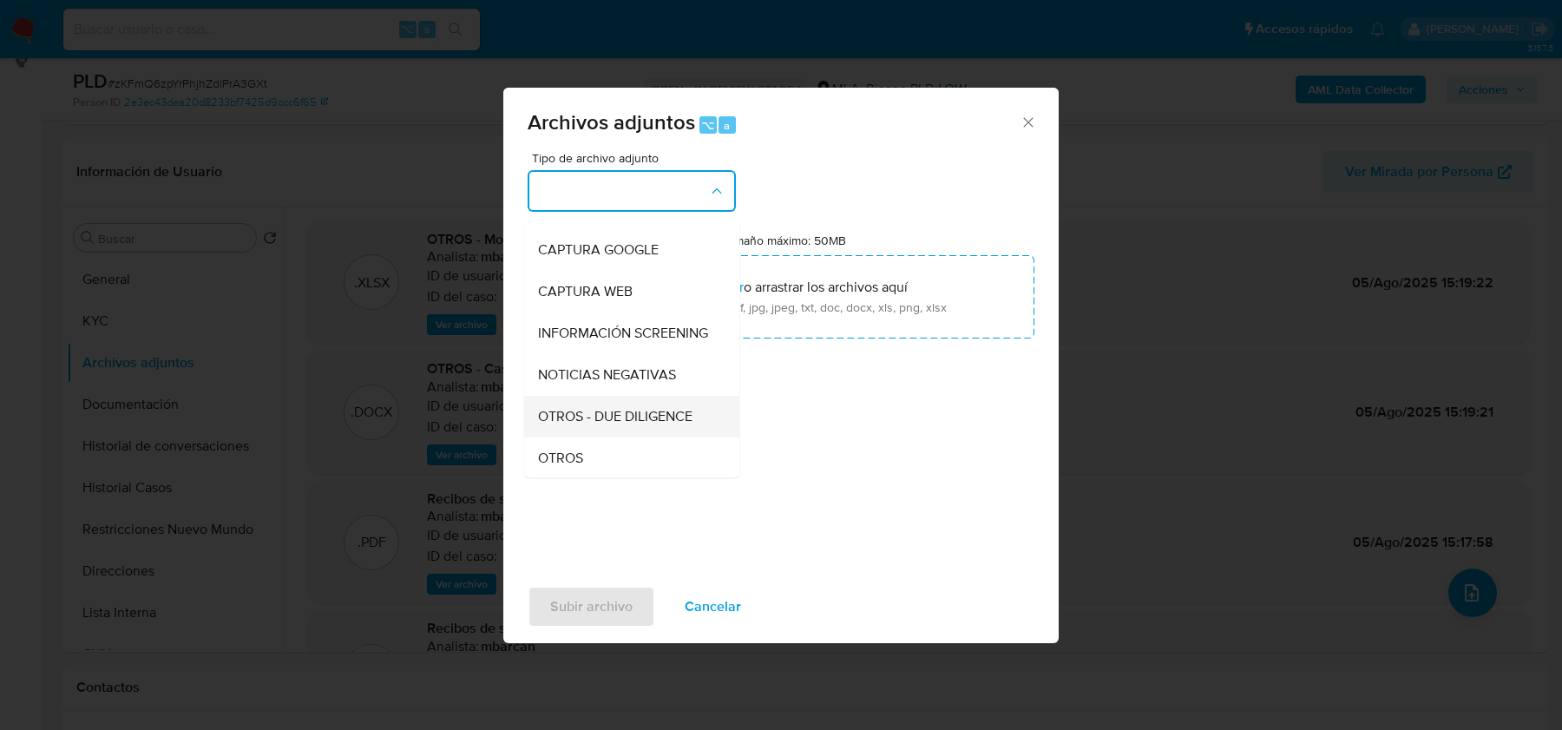
scroll to position [135, 0]
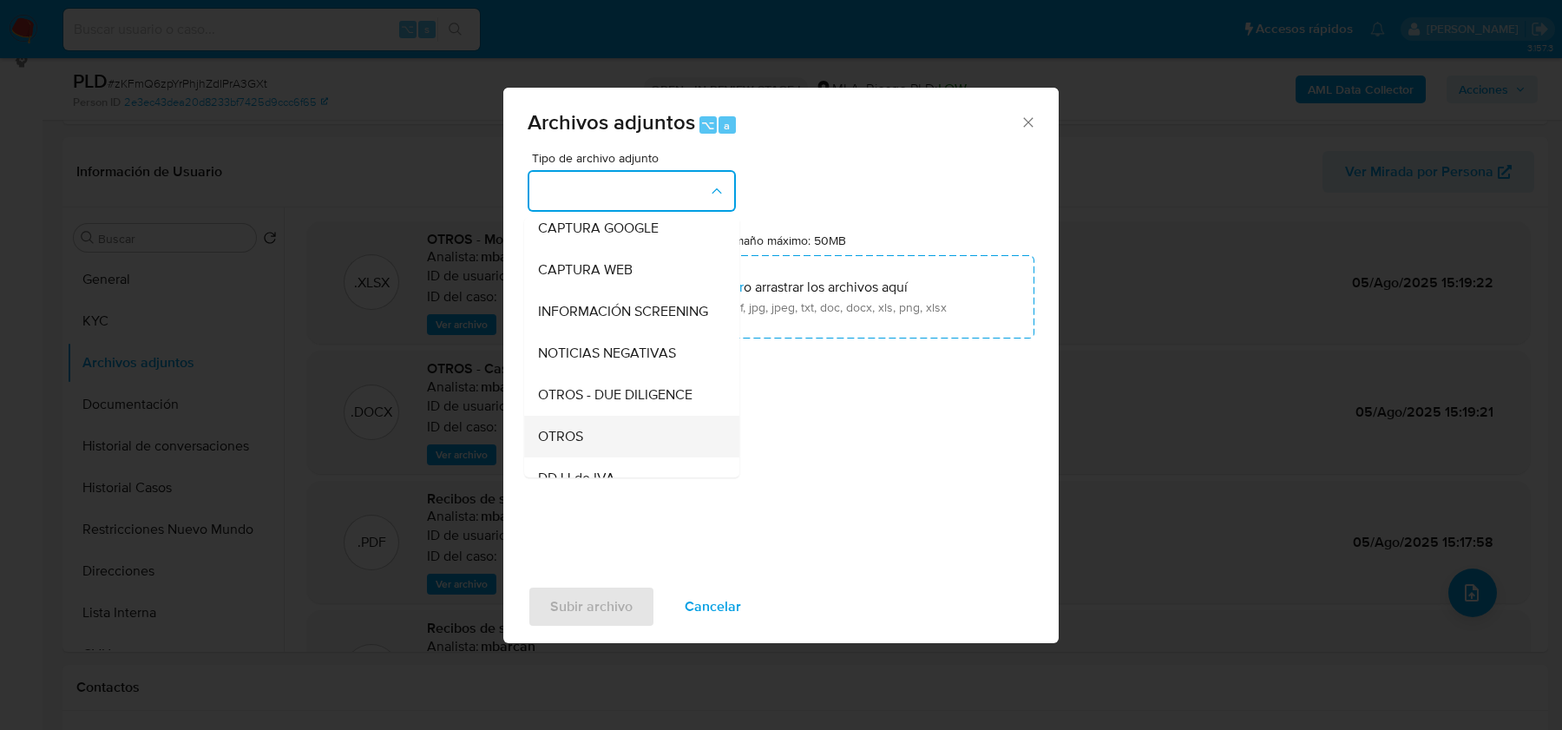
click at [568, 438] on span "OTROS" at bounding box center [560, 436] width 45 height 17
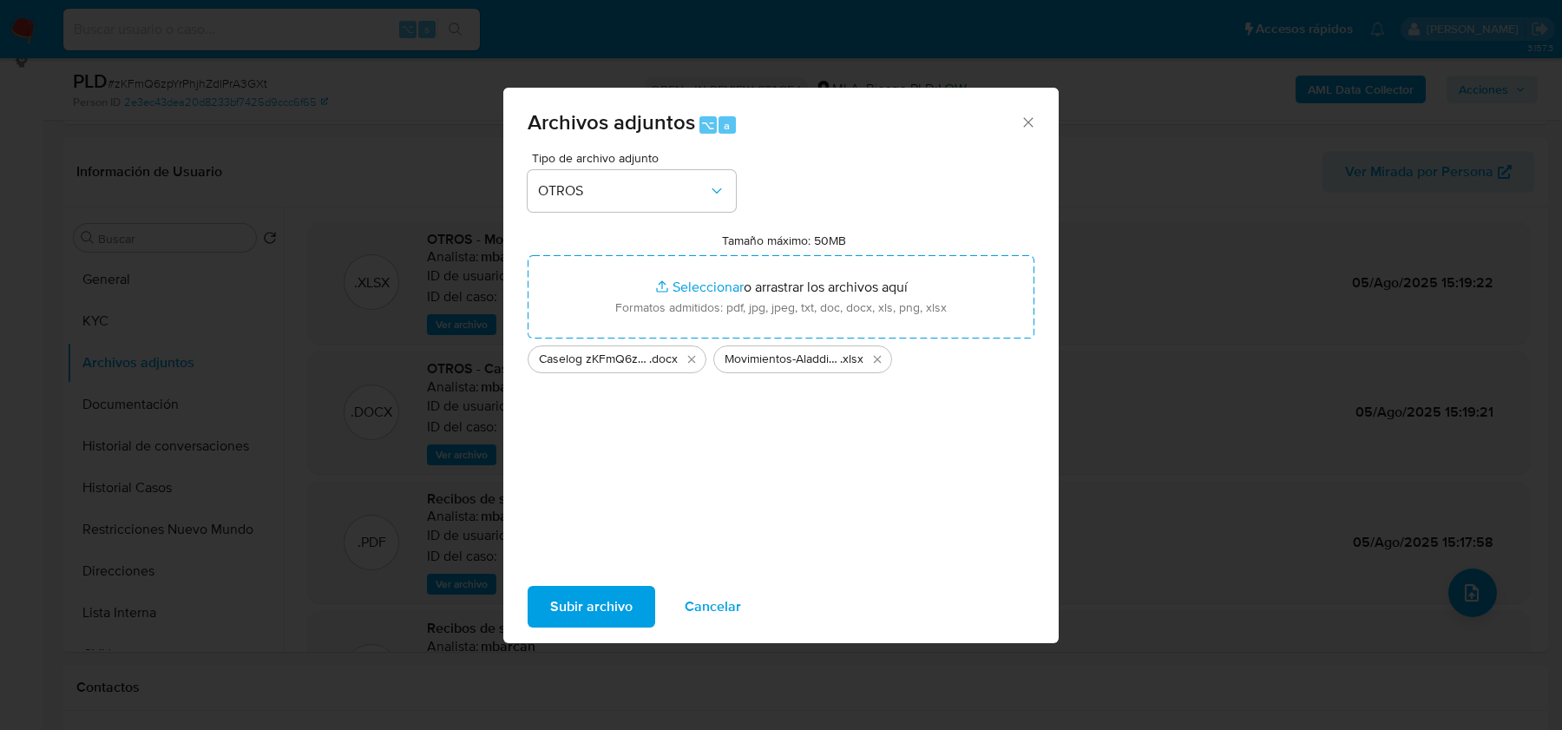
click at [564, 606] on span "Subir archivo" at bounding box center [591, 607] width 82 height 38
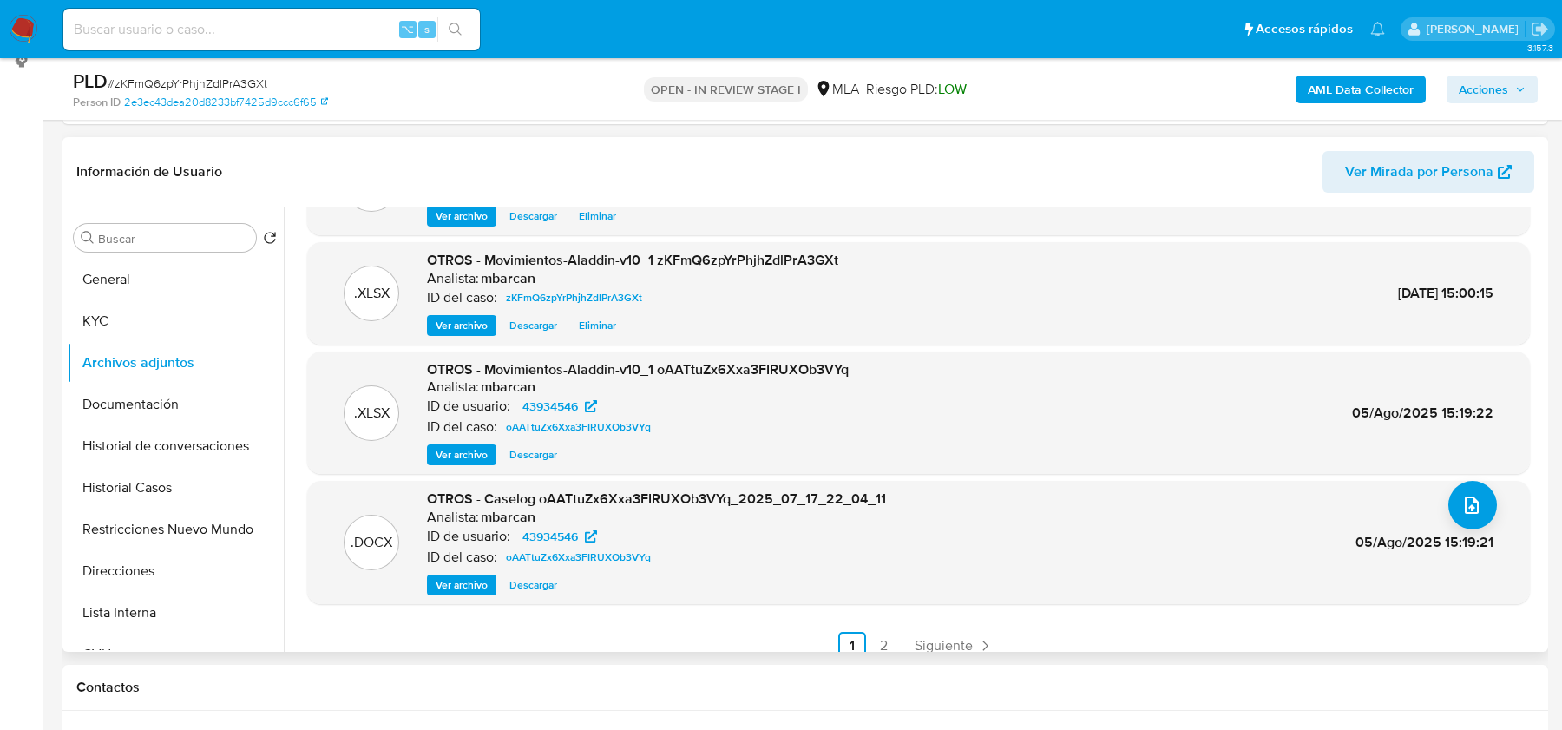
scroll to position [104, 0]
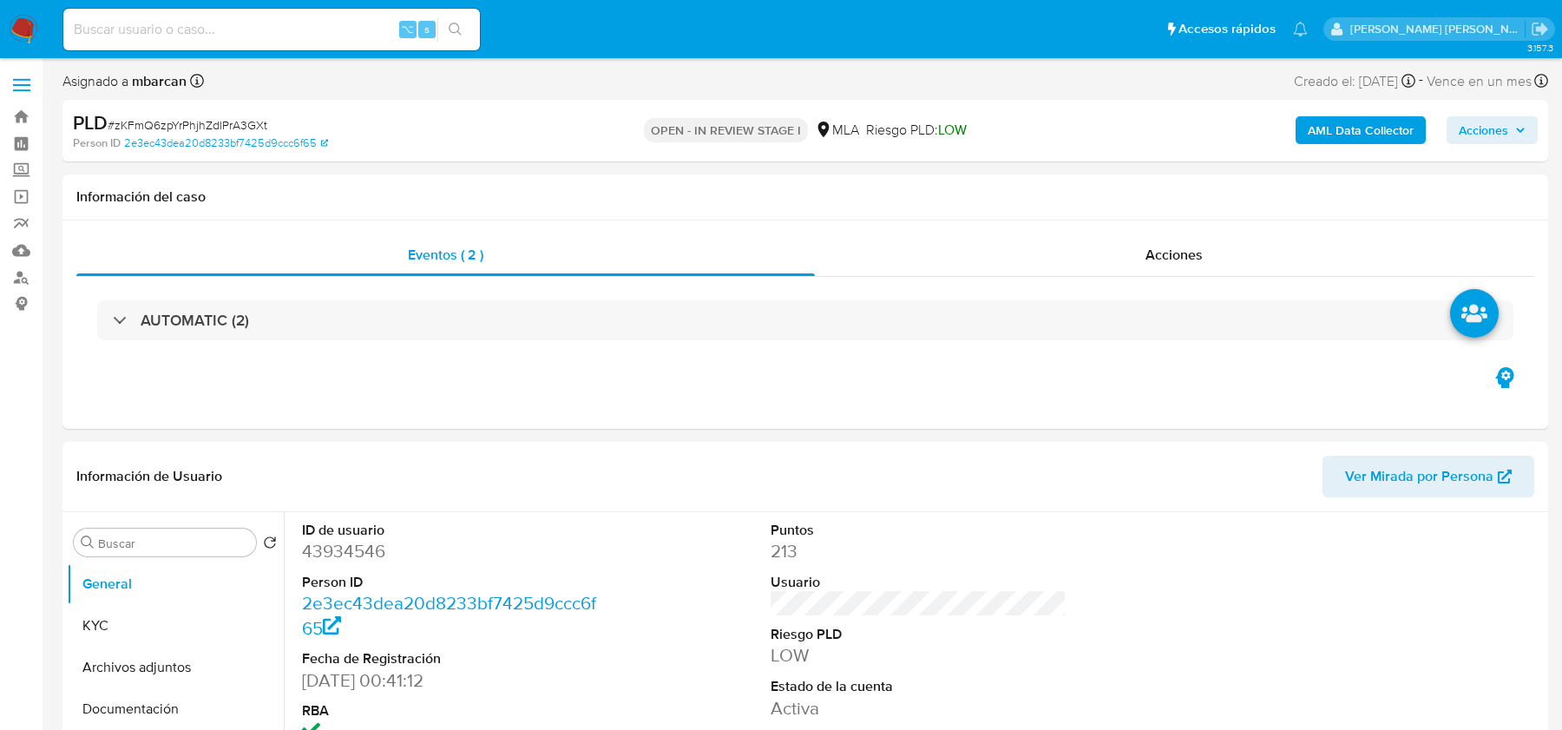
select select "10"
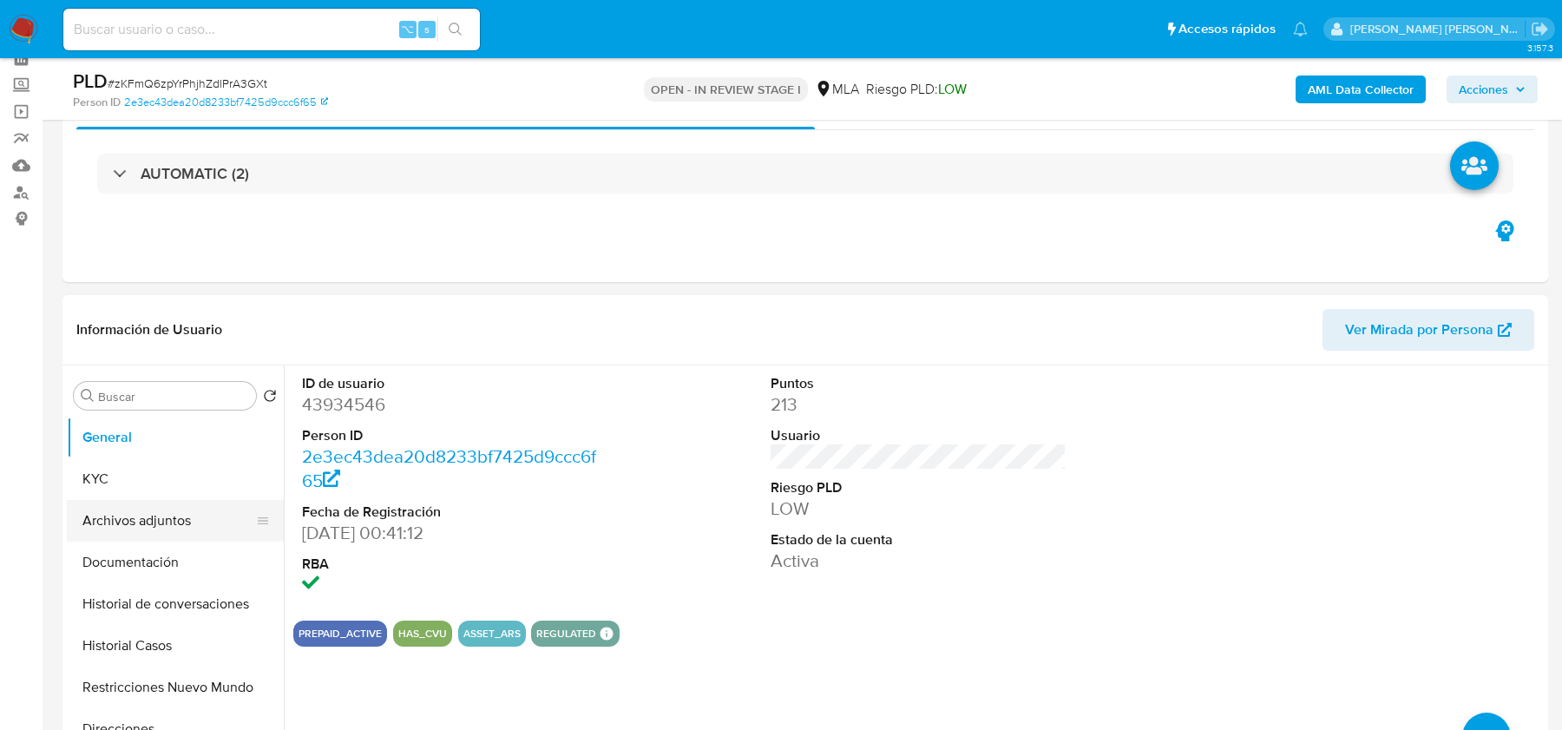
click at [148, 507] on button "Archivos adjuntos" at bounding box center [168, 521] width 203 height 42
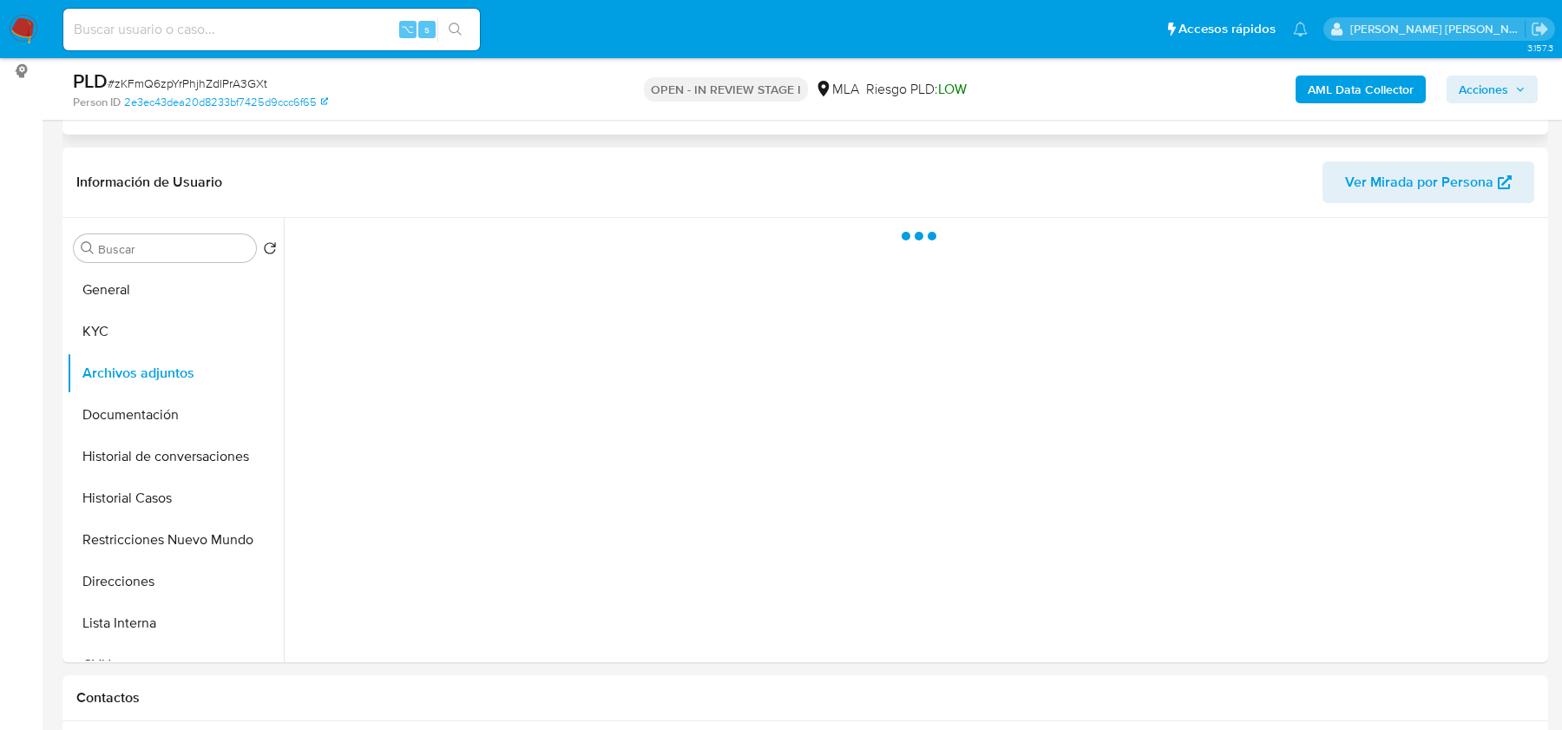
scroll to position [293, 0]
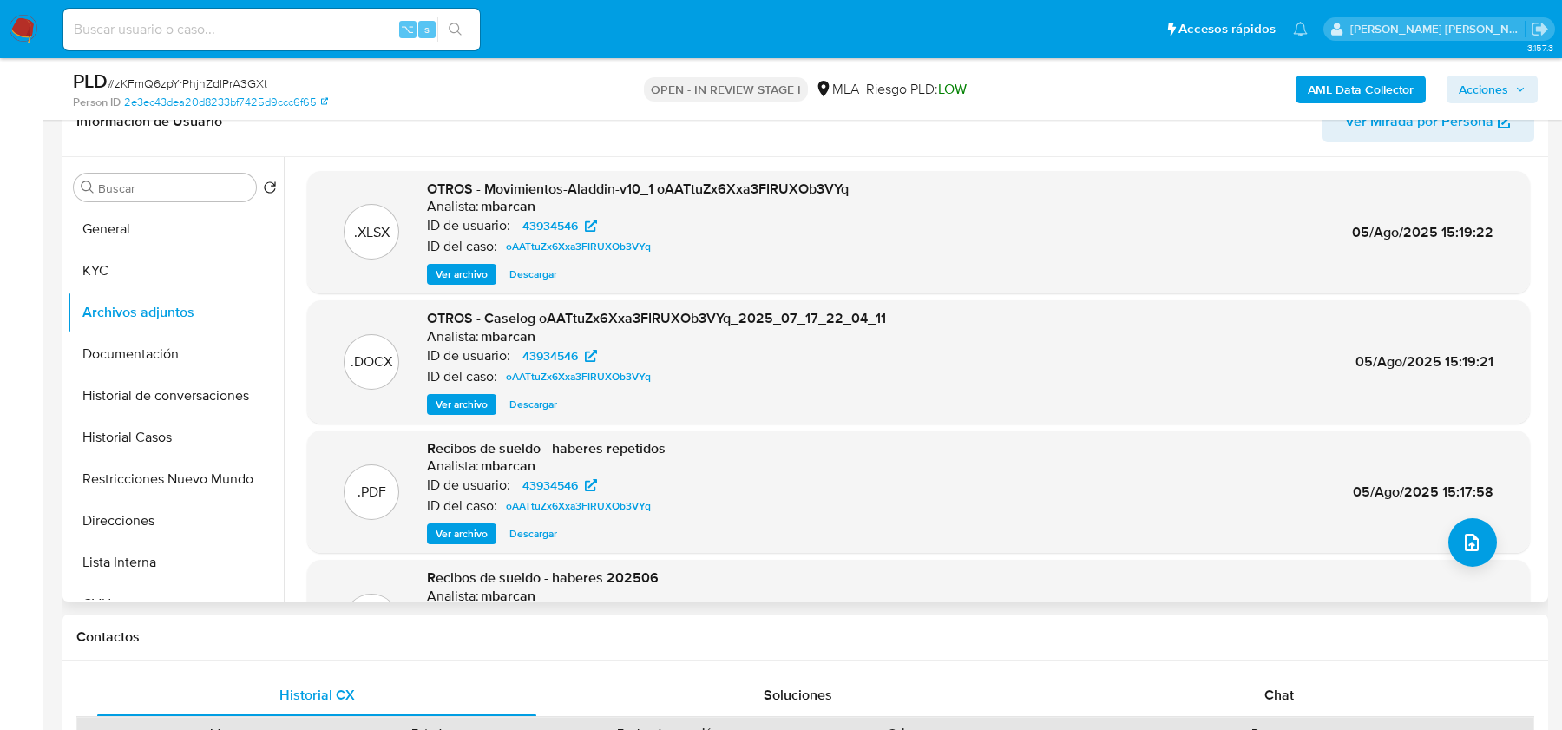
click at [468, 396] on span "Ver archivo" at bounding box center [462, 404] width 52 height 17
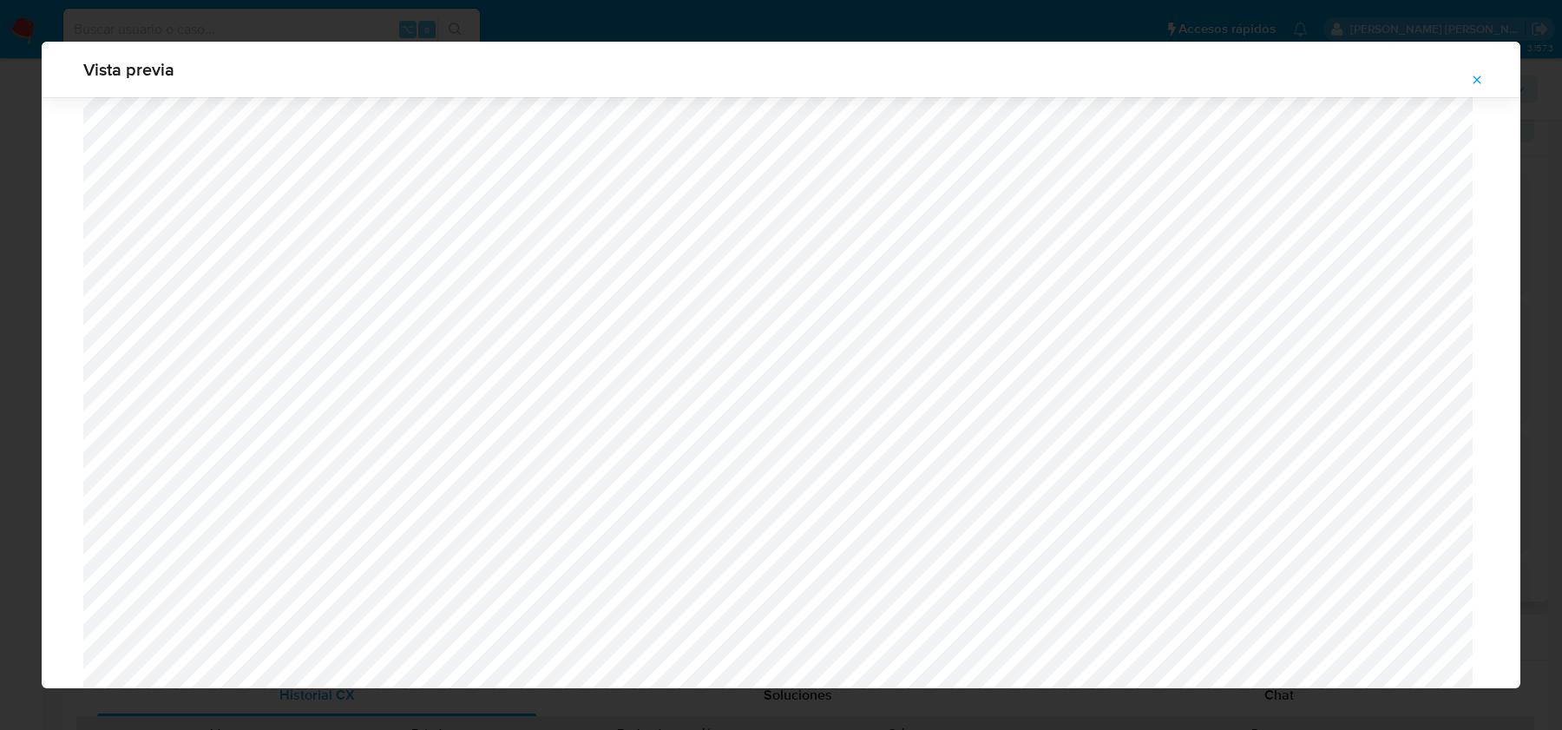
scroll to position [1283, 0]
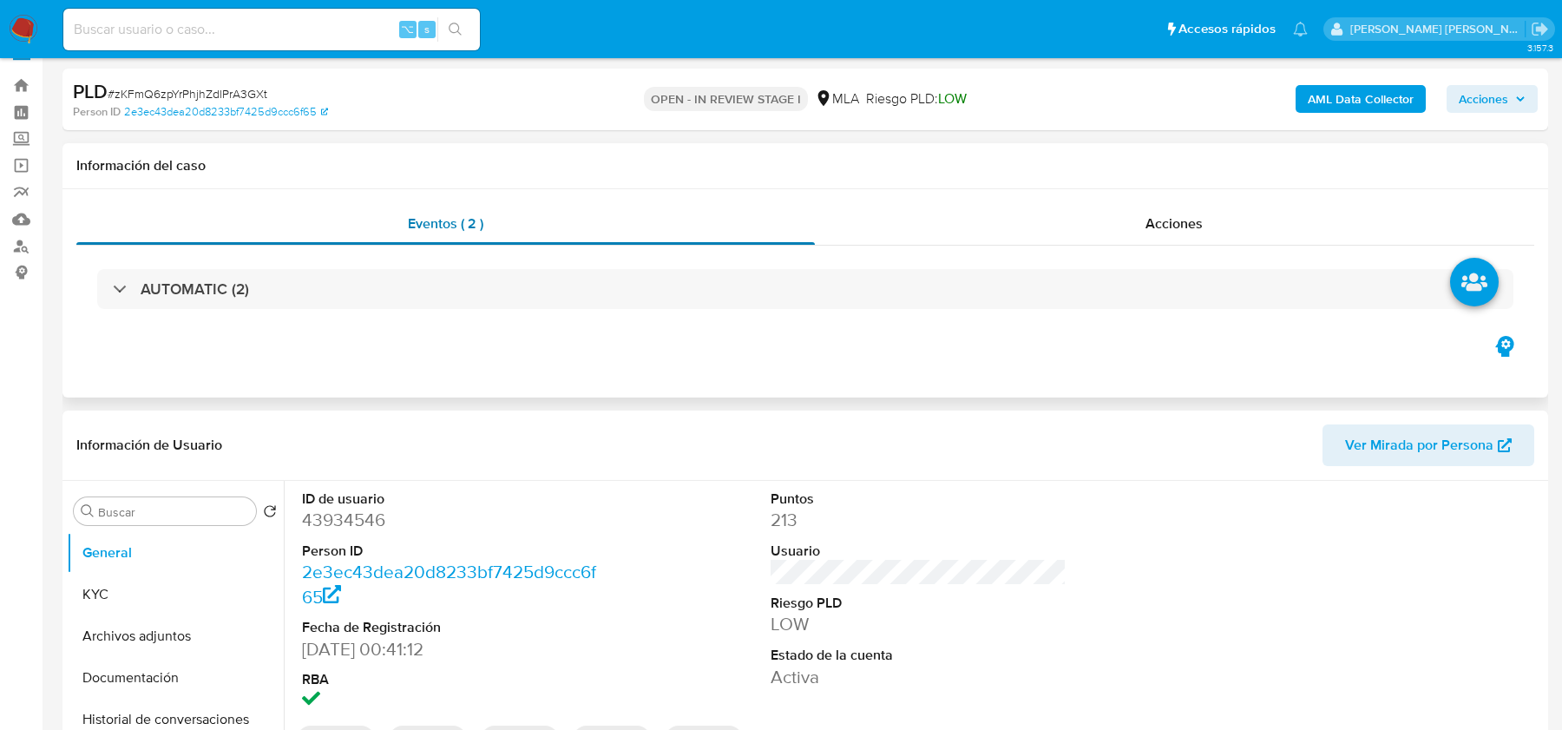
scroll to position [63, 0]
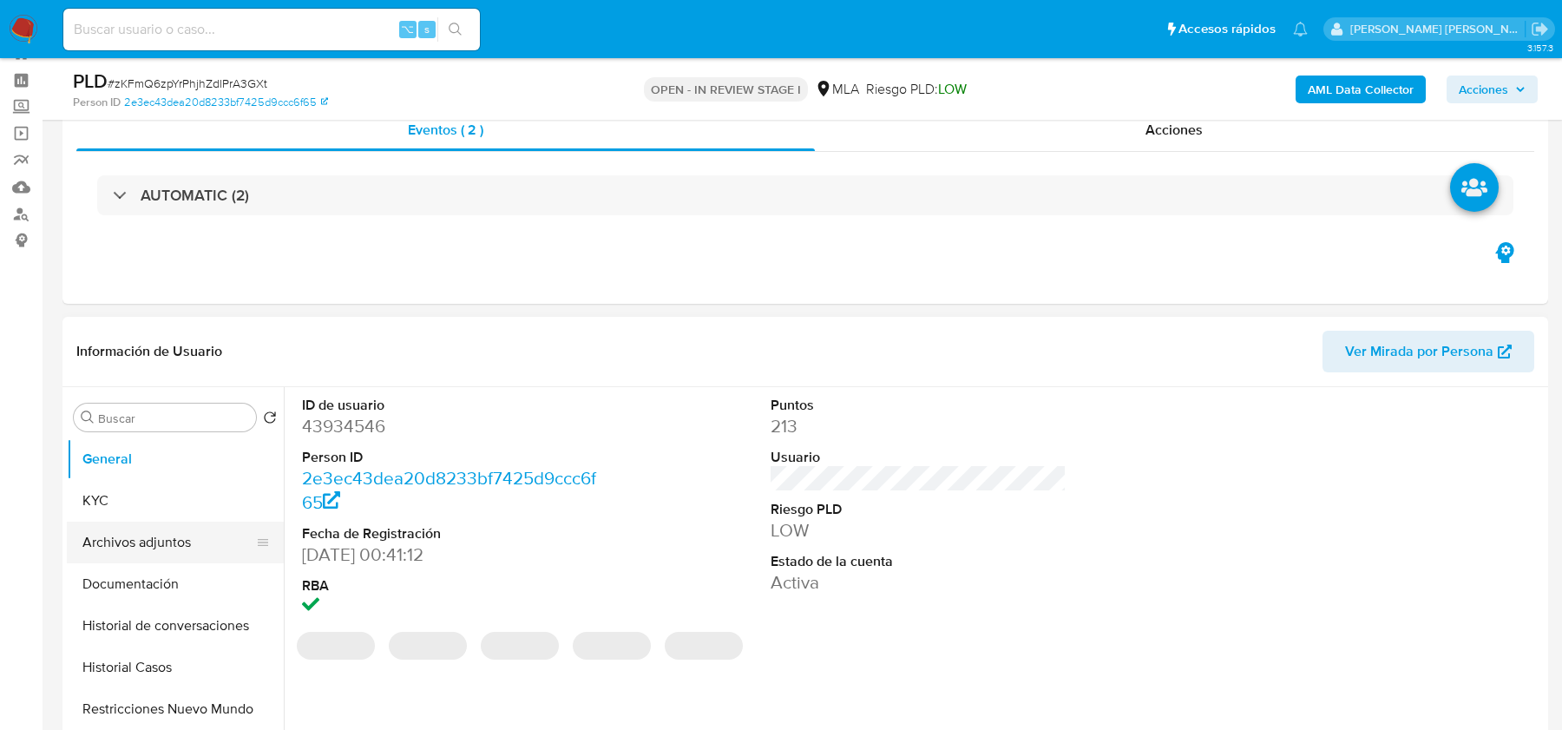
select select "10"
click at [167, 536] on button "Archivos adjuntos" at bounding box center [168, 543] width 203 height 42
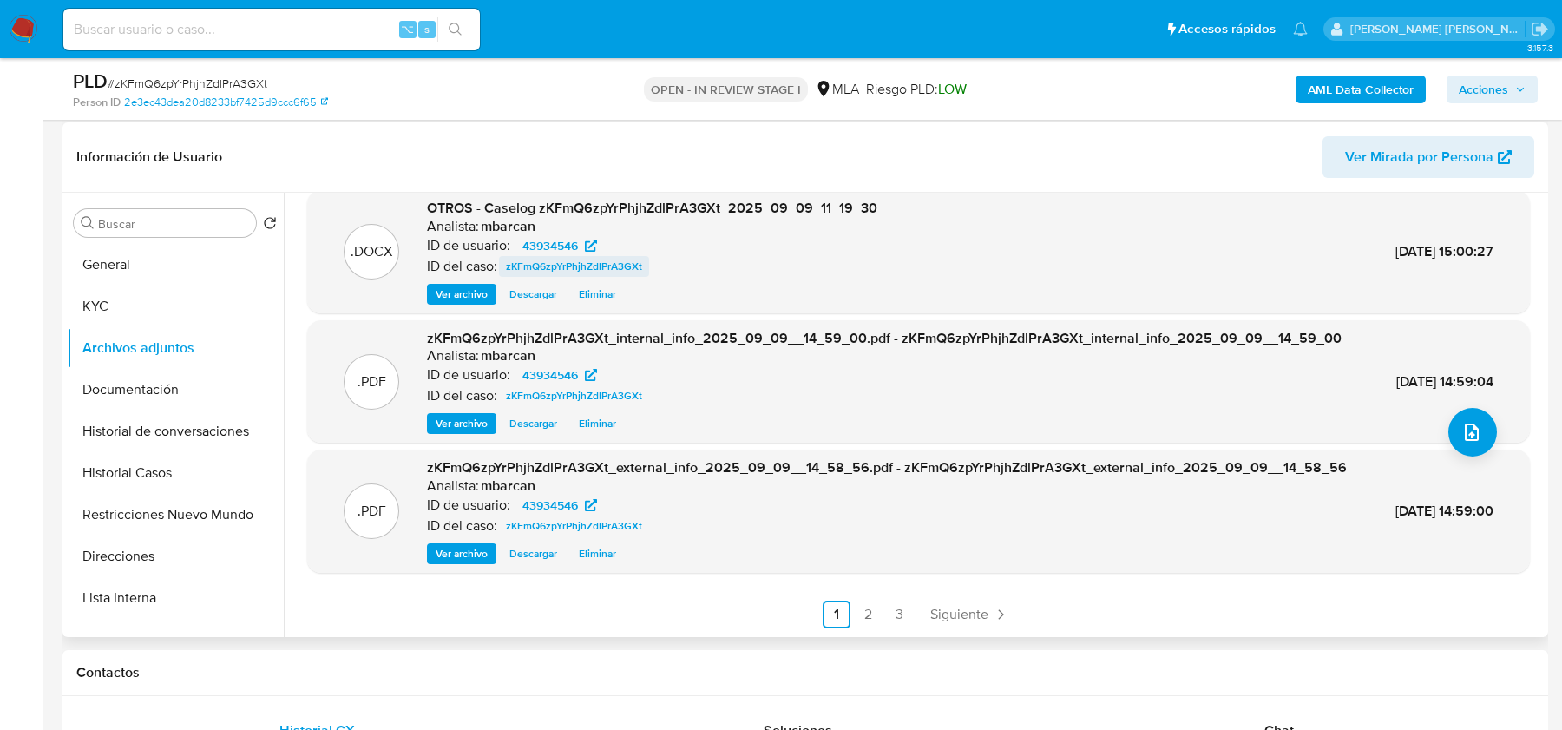
scroll to position [183, 0]
click at [1468, 107] on div "AML Data Collector Acciones" at bounding box center [1295, 89] width 483 height 41
click at [1471, 102] on span "Acciones" at bounding box center [1483, 90] width 49 height 28
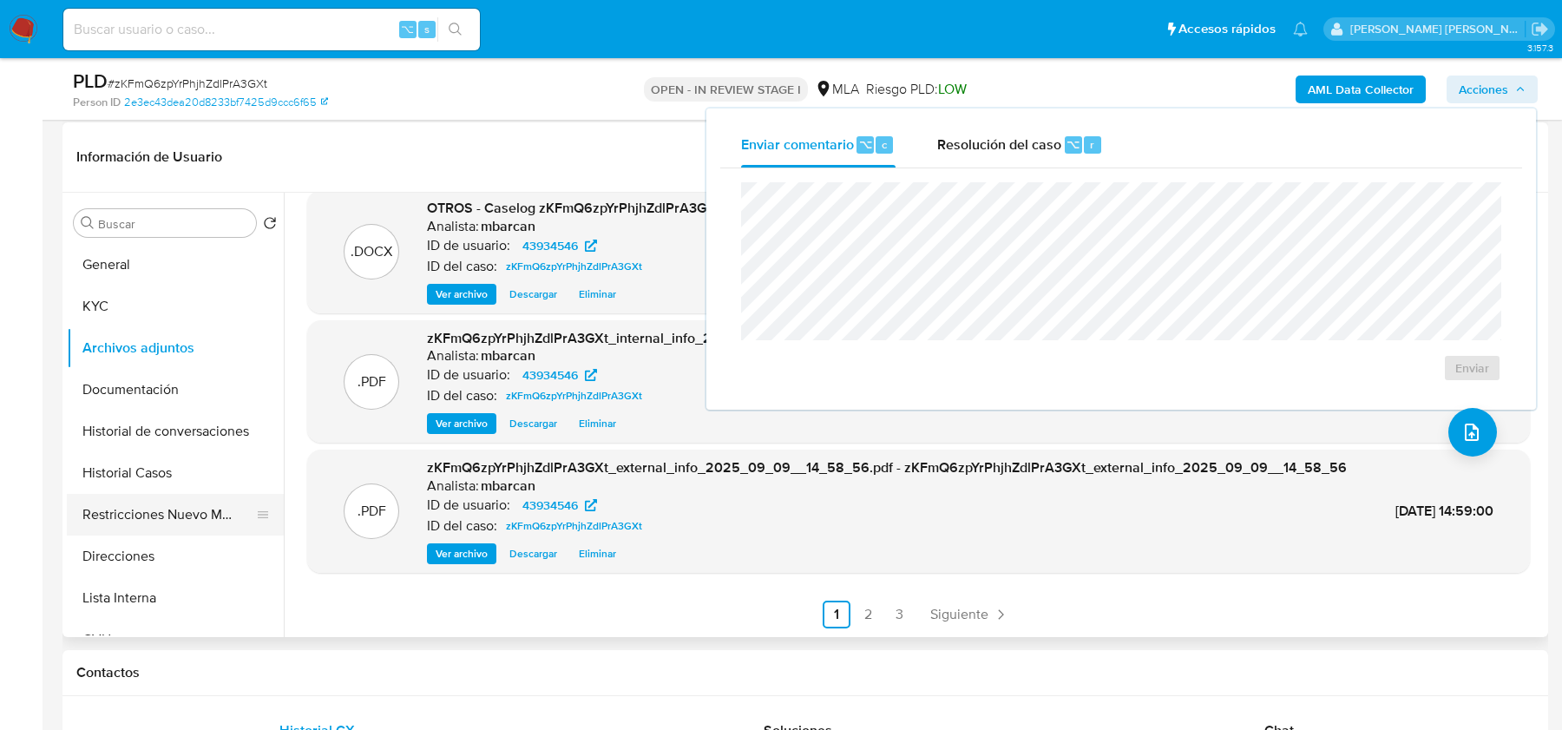
click at [152, 505] on button "Restricciones Nuevo Mundo" at bounding box center [168, 515] width 203 height 42
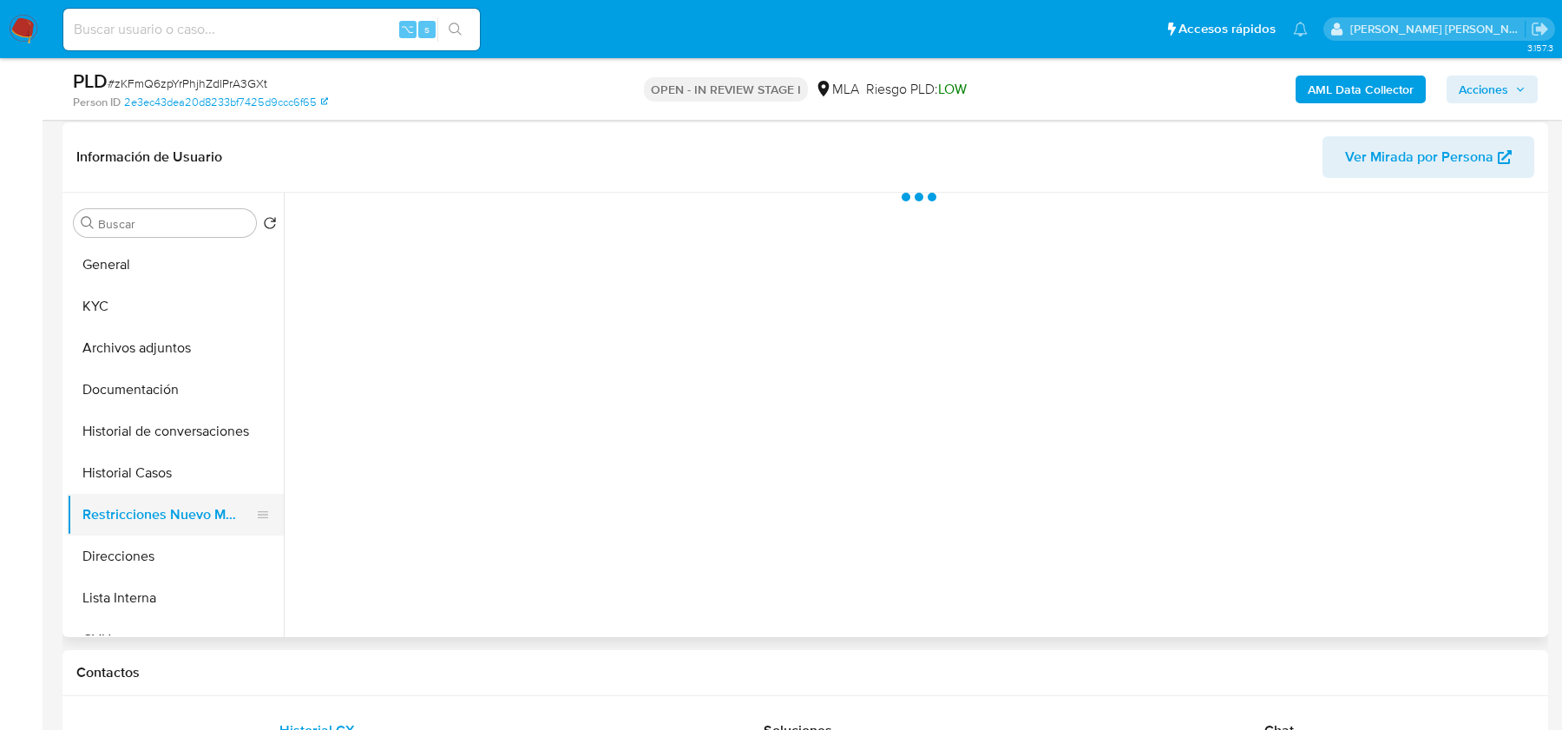
scroll to position [0, 0]
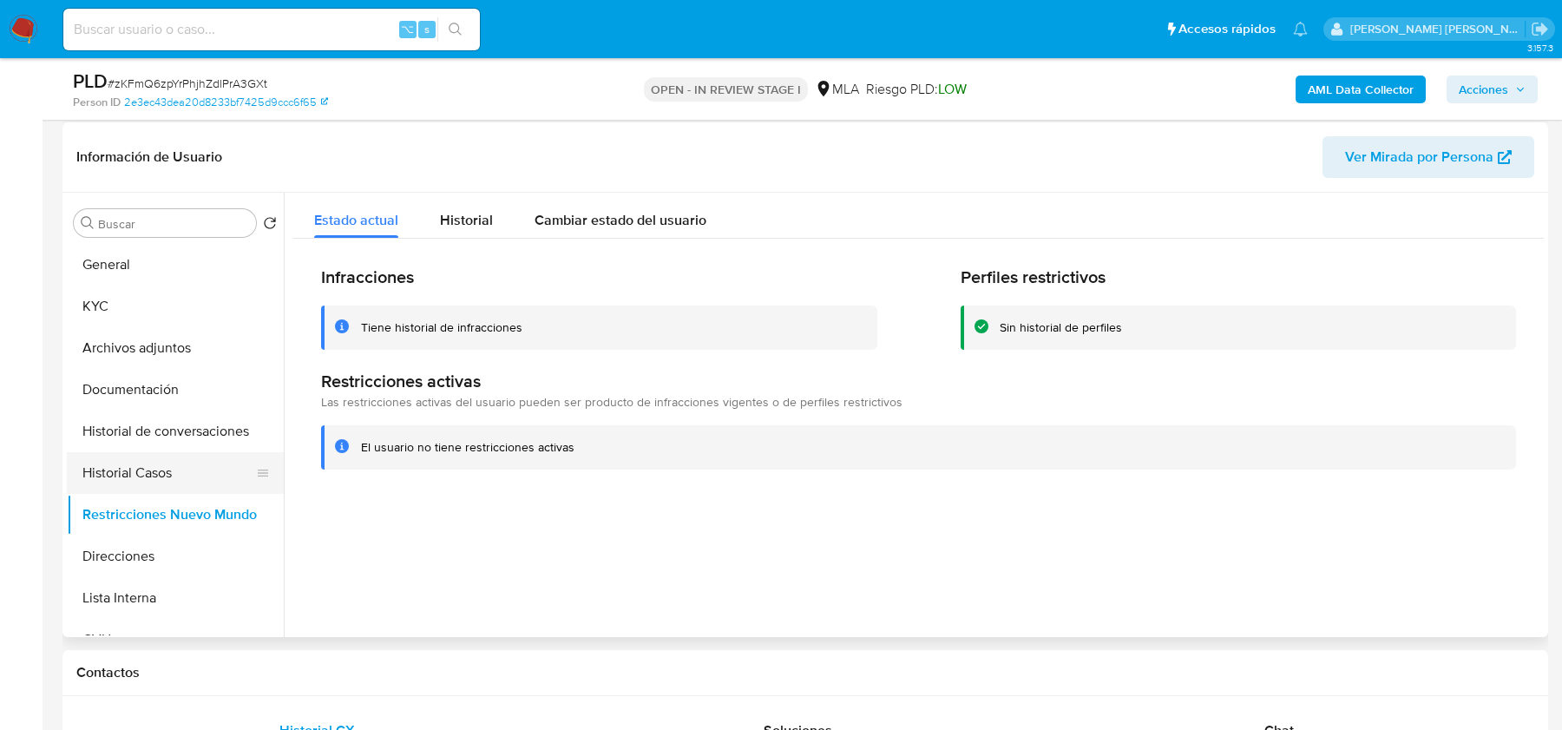
click at [152, 478] on button "Historial Casos" at bounding box center [168, 473] width 203 height 42
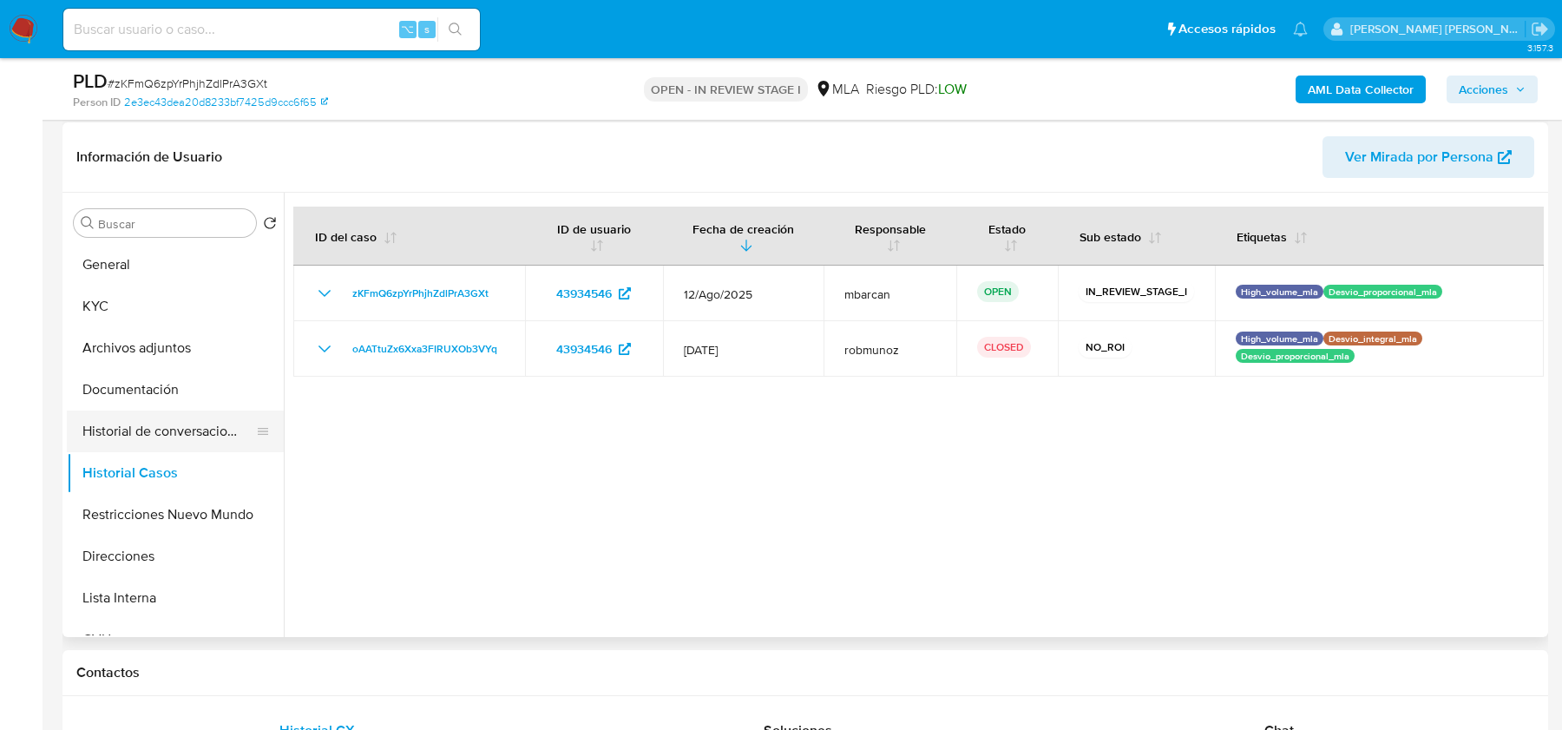
click at [154, 423] on button "Historial de conversaciones" at bounding box center [168, 432] width 203 height 42
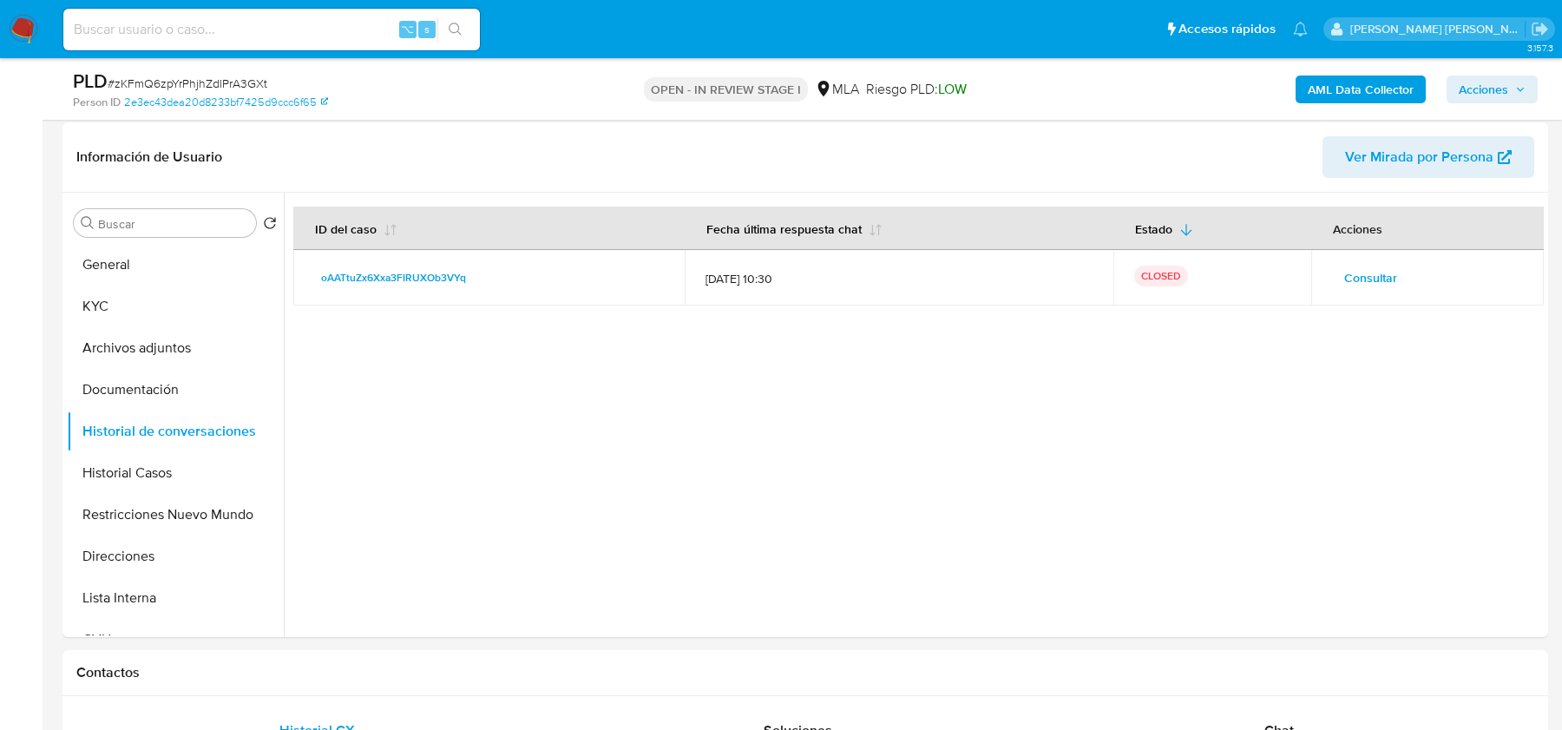
click at [1484, 88] on span "Acciones" at bounding box center [1483, 90] width 49 height 28
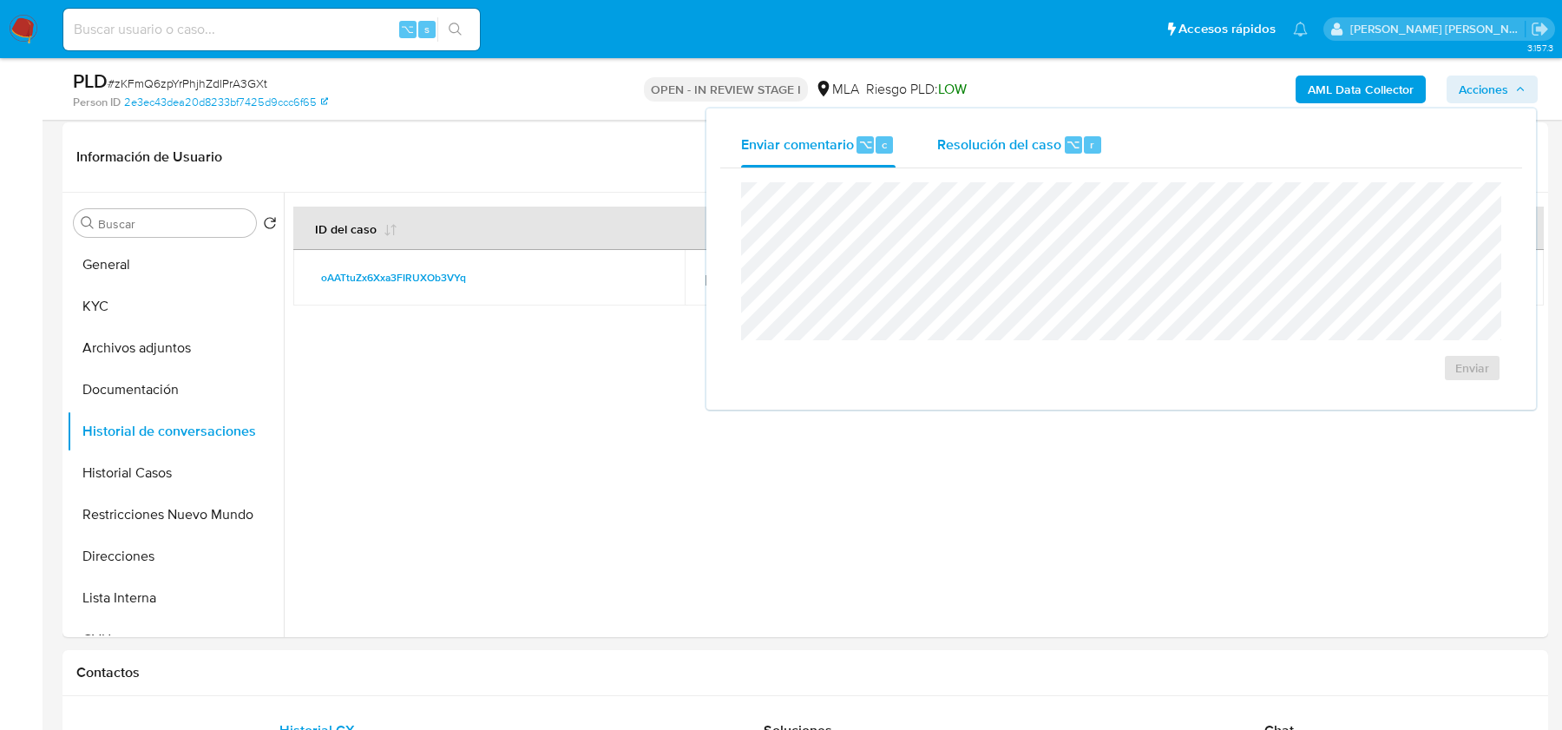
click at [1067, 157] on div "Resolución del caso ⌥ r" at bounding box center [1020, 144] width 166 height 45
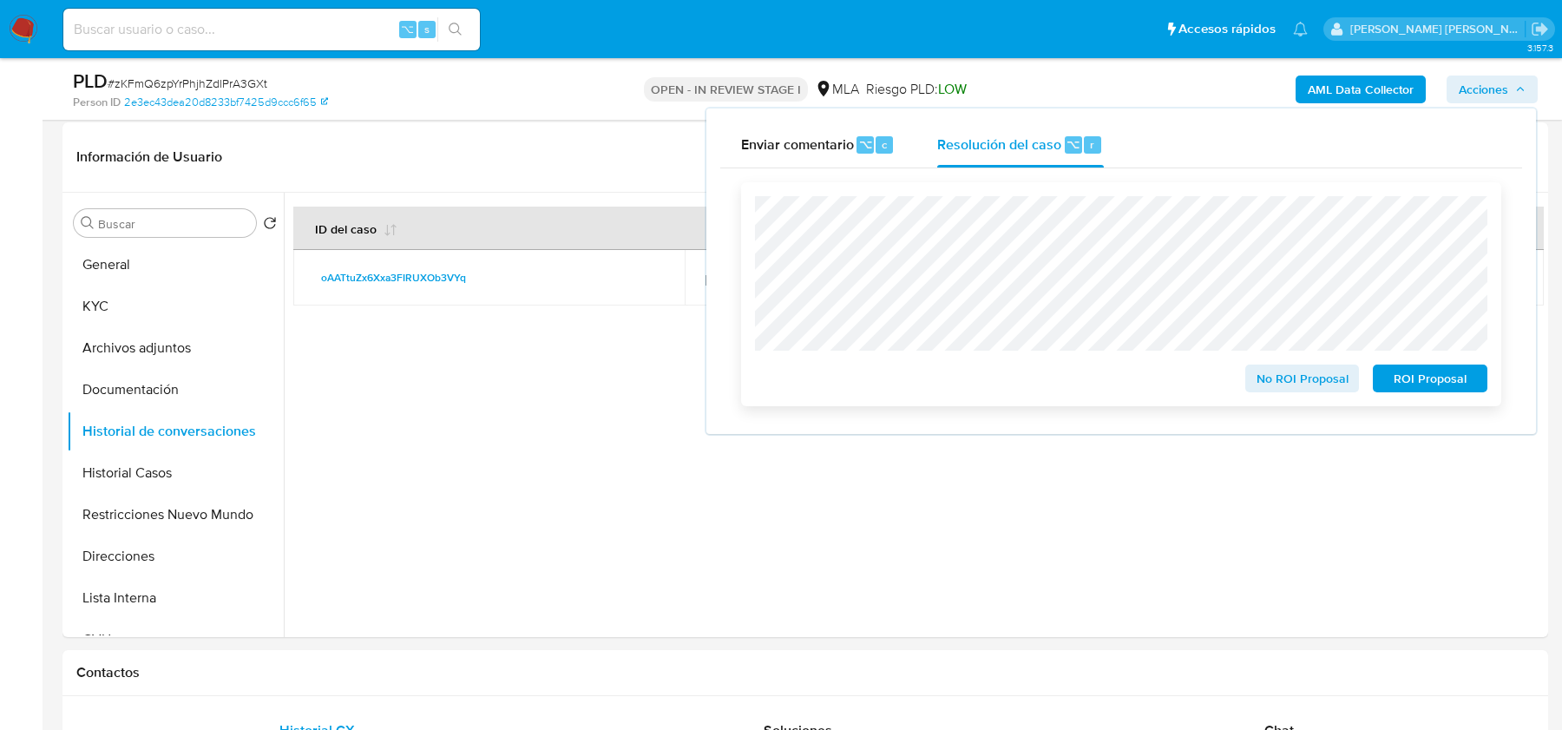
click at [1258, 368] on span "No ROI Proposal" at bounding box center [1303, 378] width 90 height 24
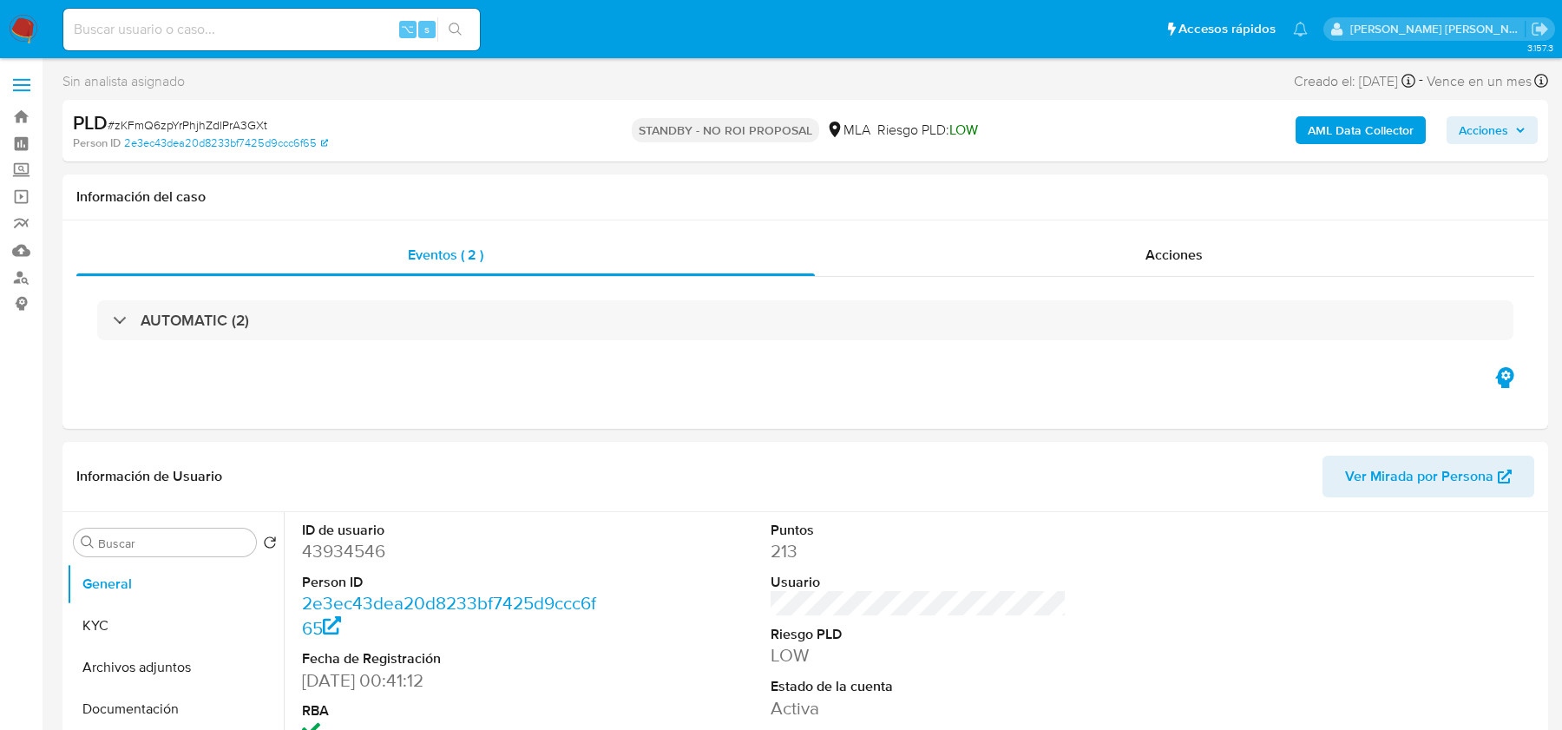
select select "10"
click at [161, 25] on input at bounding box center [271, 29] width 417 height 23
paste input "B7lDObAwaeiu0pgpiWx5U6nz"
type input "B7lDObAwaeiu0pgpiWx5U6nz"
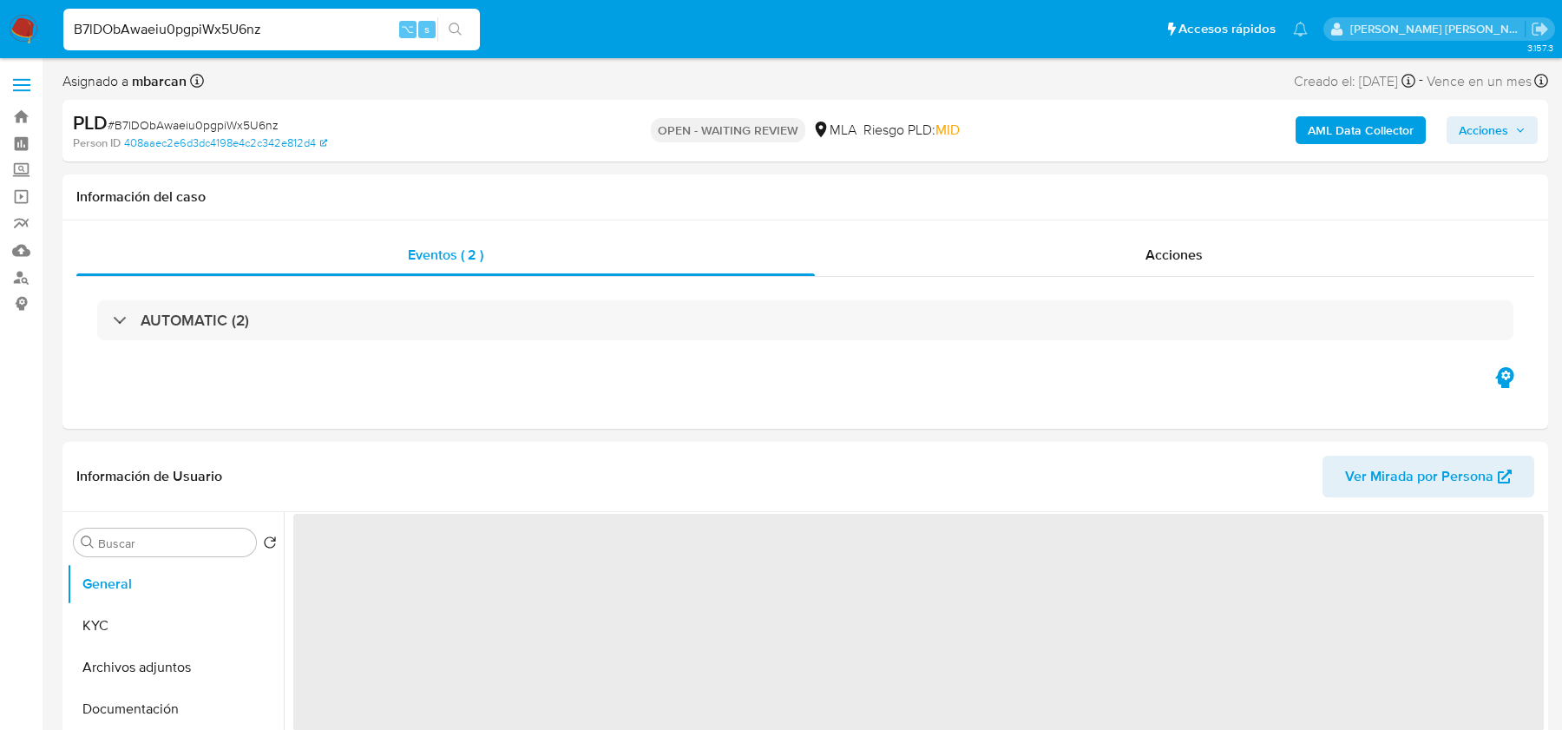
click at [26, 31] on img at bounding box center [24, 30] width 30 height 30
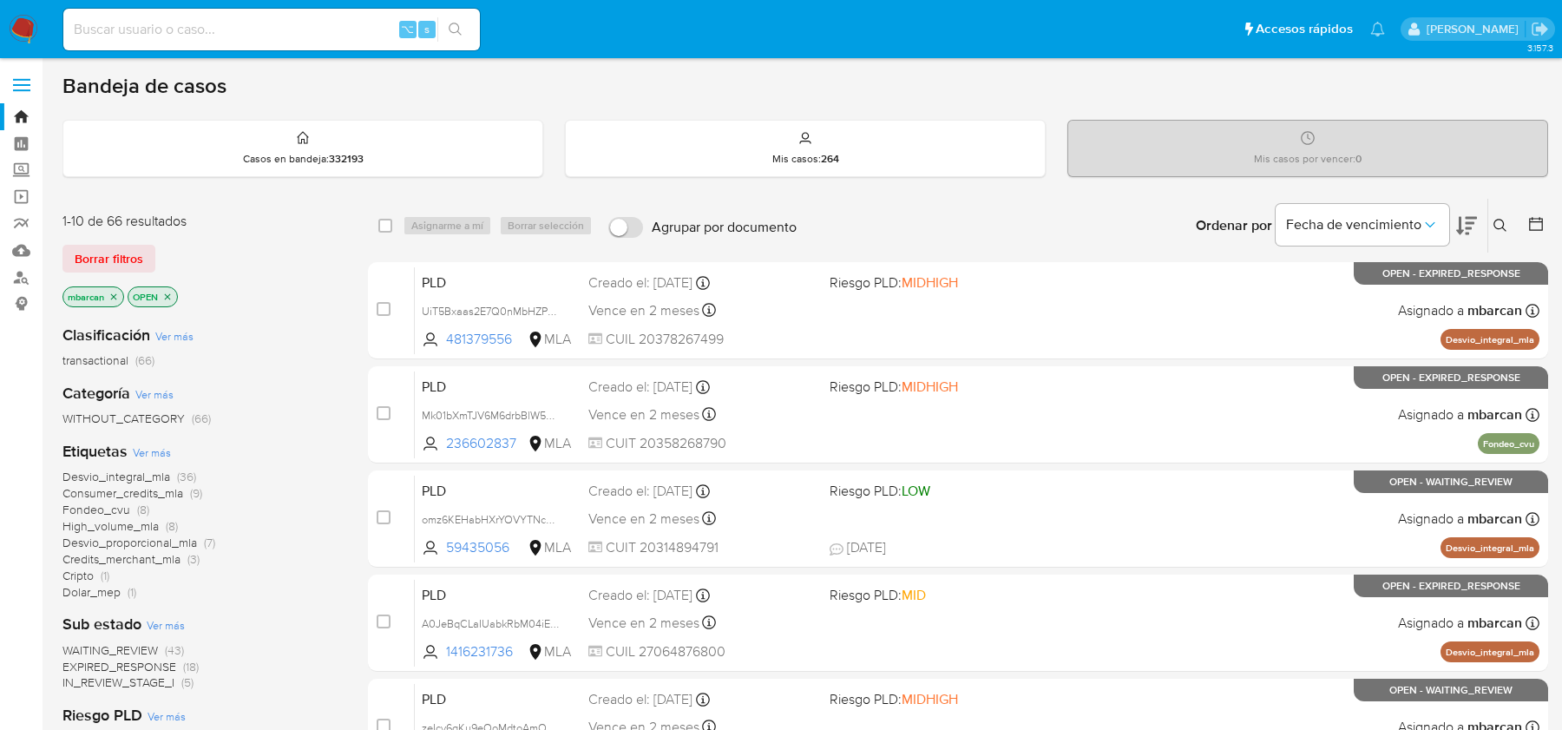
click at [1504, 227] on icon at bounding box center [1500, 225] width 13 height 13
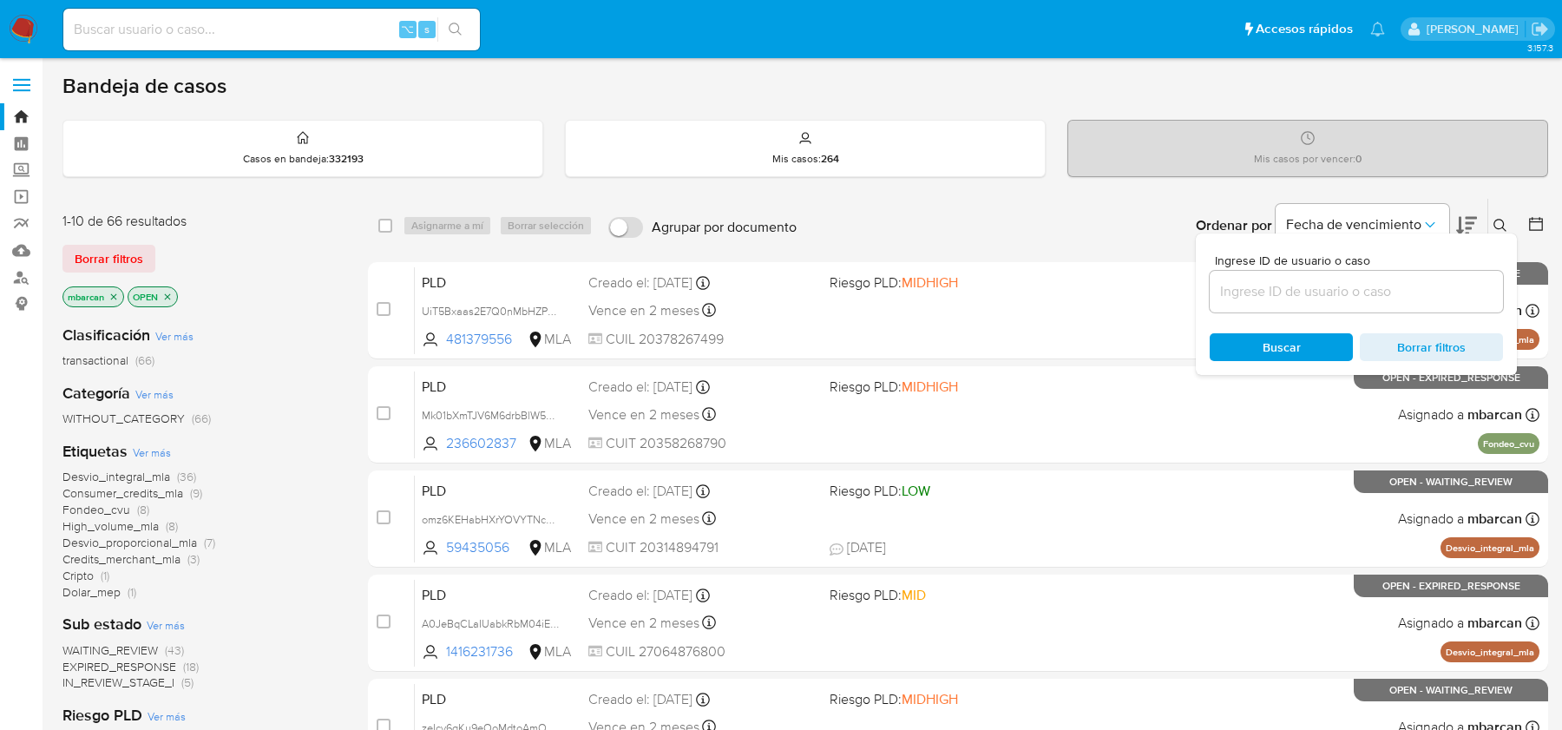
click at [1416, 302] on div at bounding box center [1356, 292] width 293 height 42
click at [1416, 291] on input at bounding box center [1356, 291] width 293 height 23
paste input "B7lDObAwaeiu0pgpiWx5U6nz"
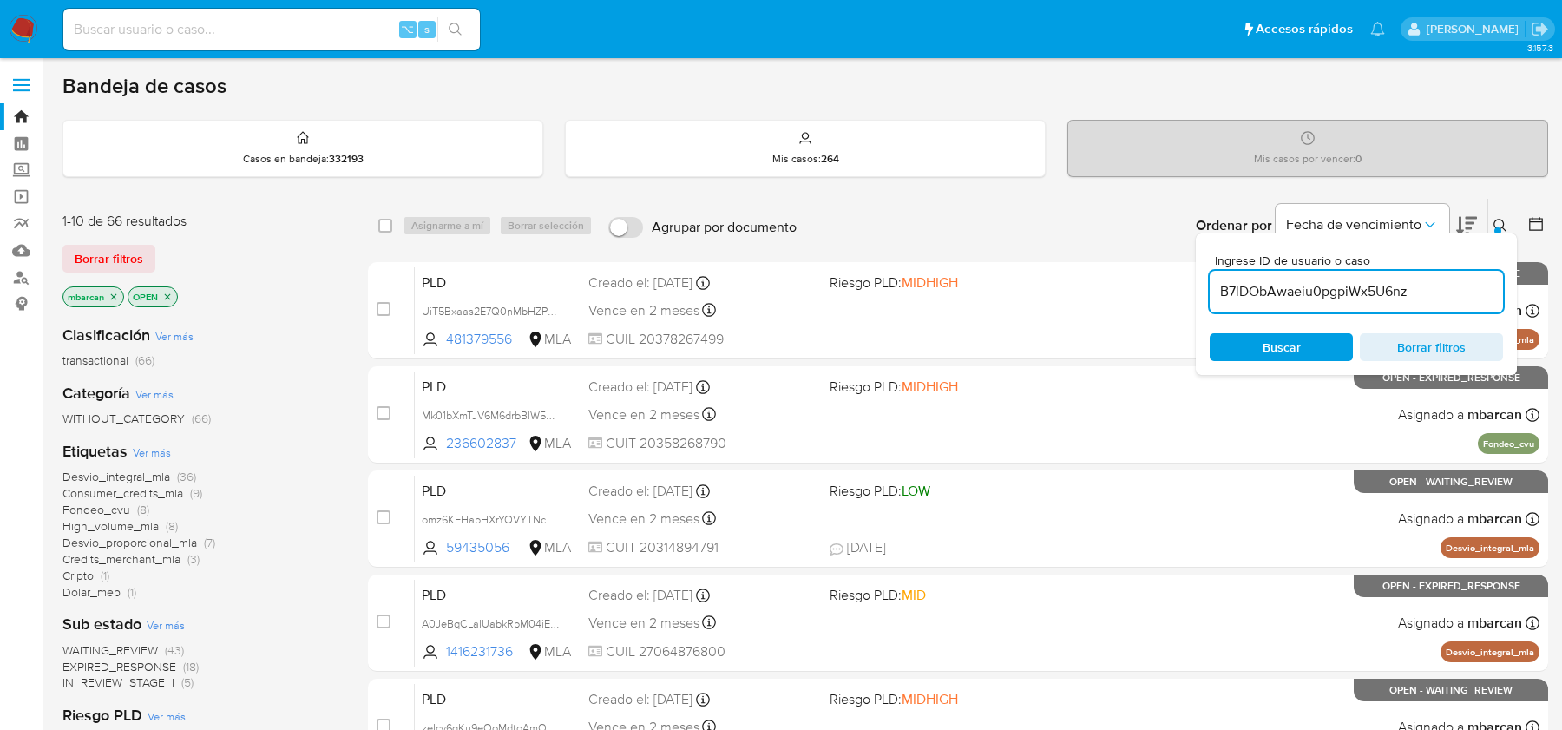
type input "B7lDObAwaeiu0pgpiWx5U6nz"
click at [1506, 219] on icon at bounding box center [1501, 226] width 14 height 14
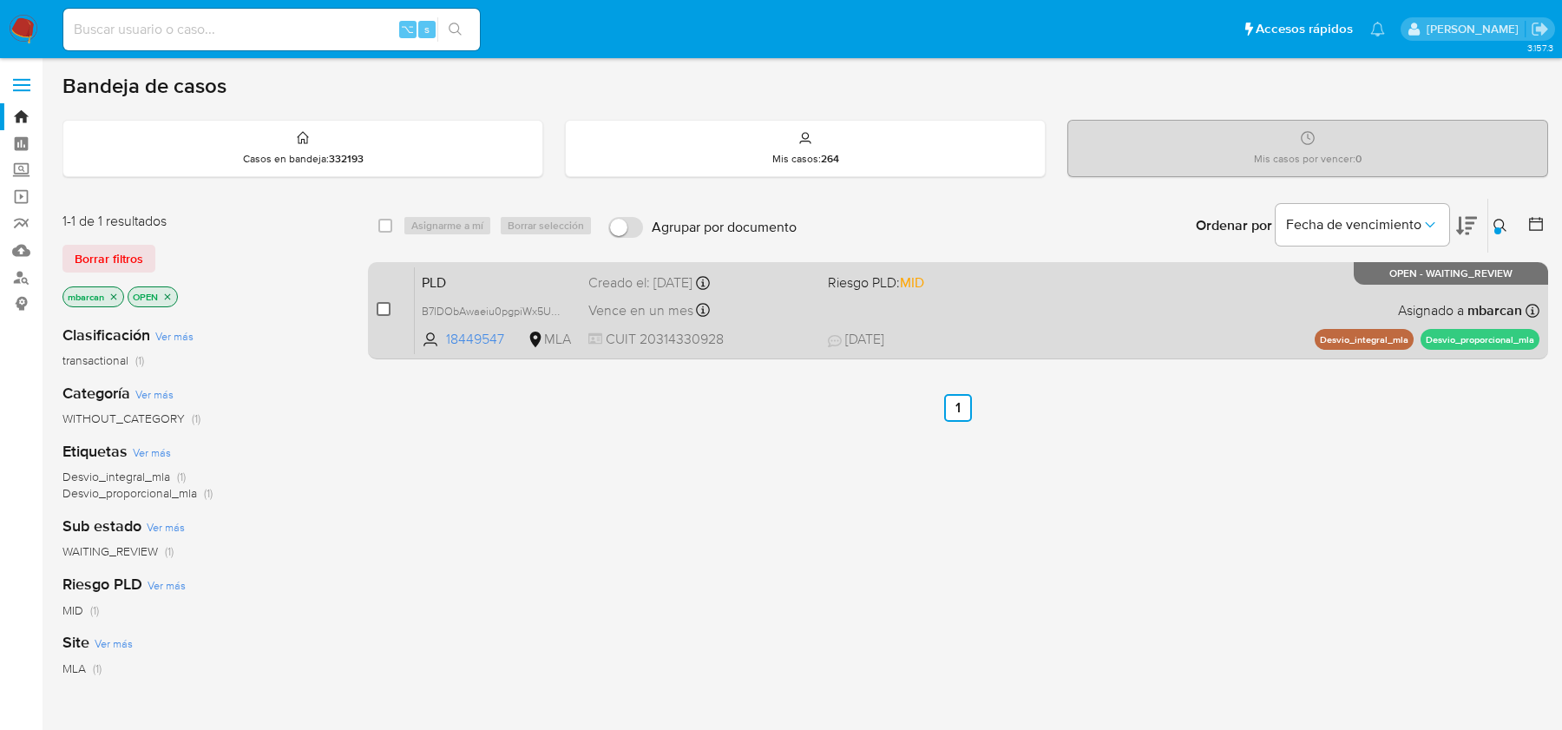
click at [387, 303] on input "checkbox" at bounding box center [384, 309] width 14 height 14
checkbox input "true"
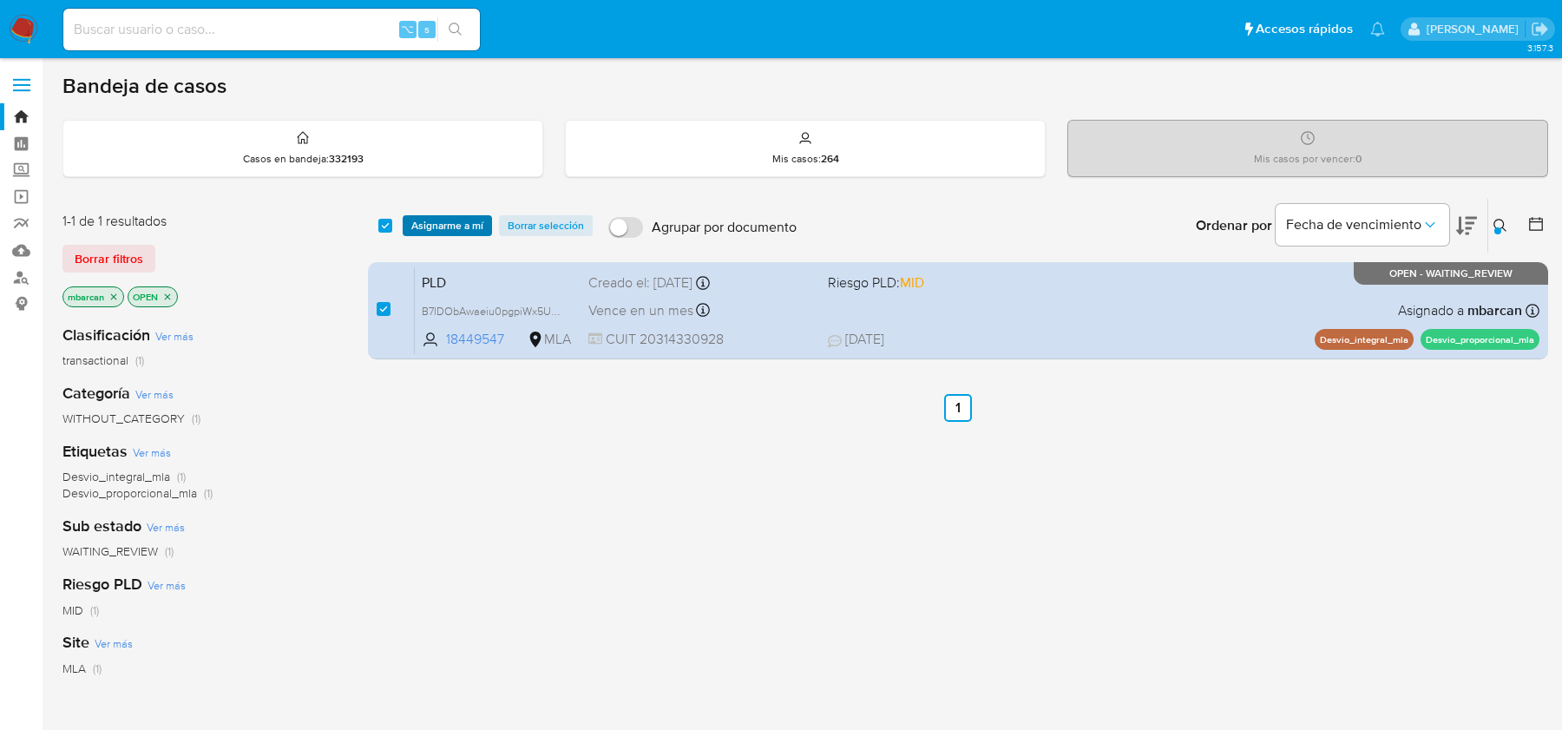
click at [464, 223] on span "Asignarme a mí" at bounding box center [447, 225] width 72 height 17
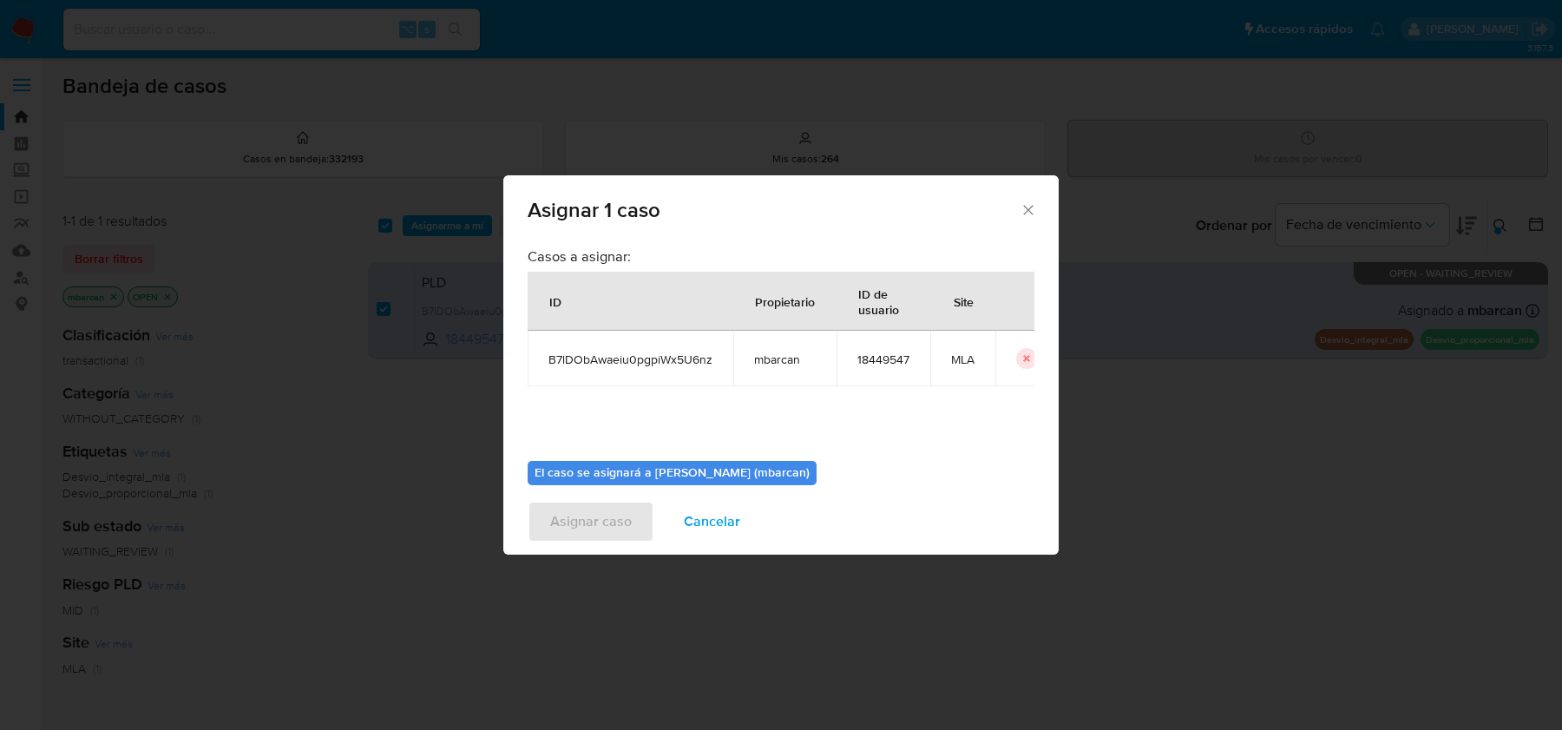
scroll to position [89, 0]
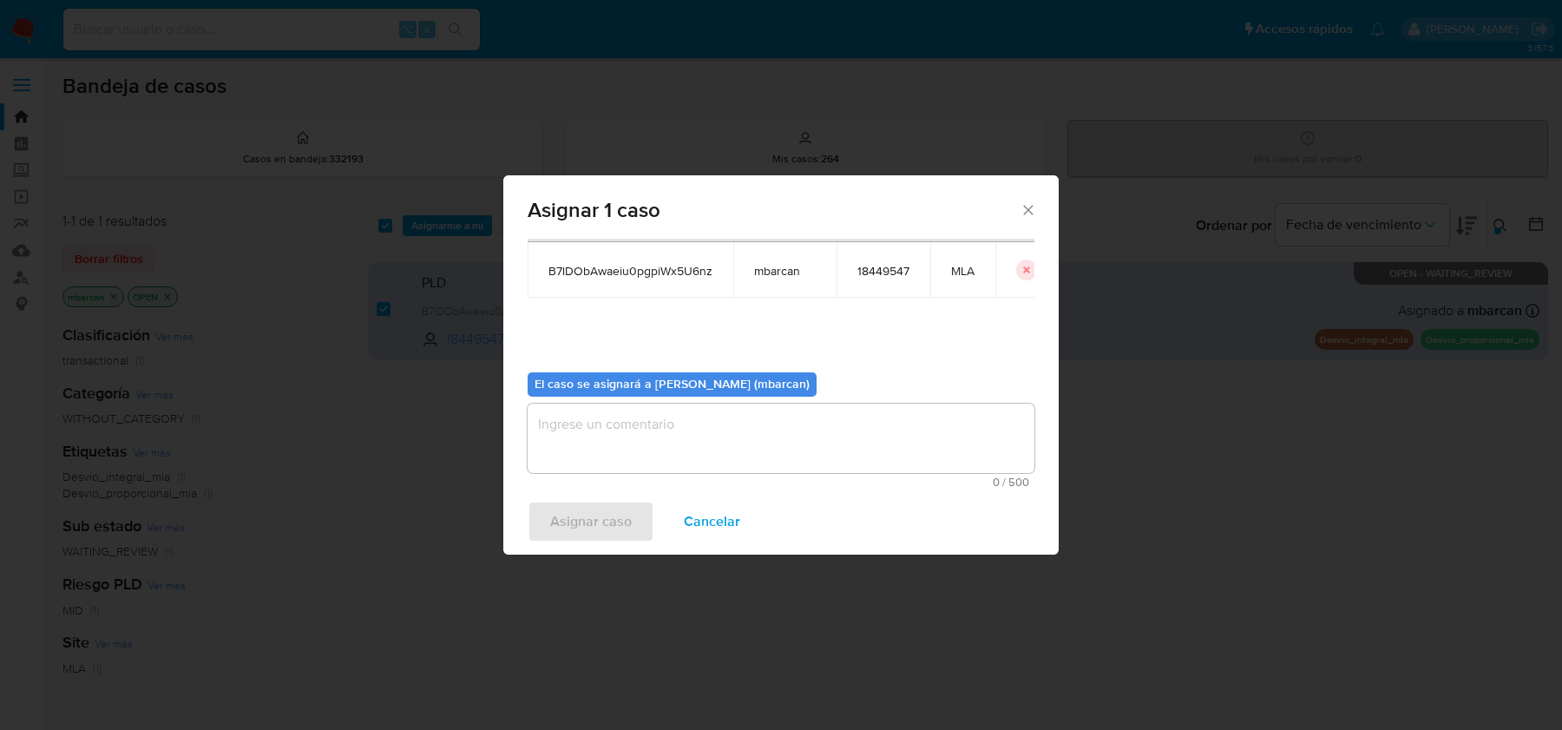
click at [683, 424] on textarea "assign-modal" at bounding box center [781, 438] width 507 height 69
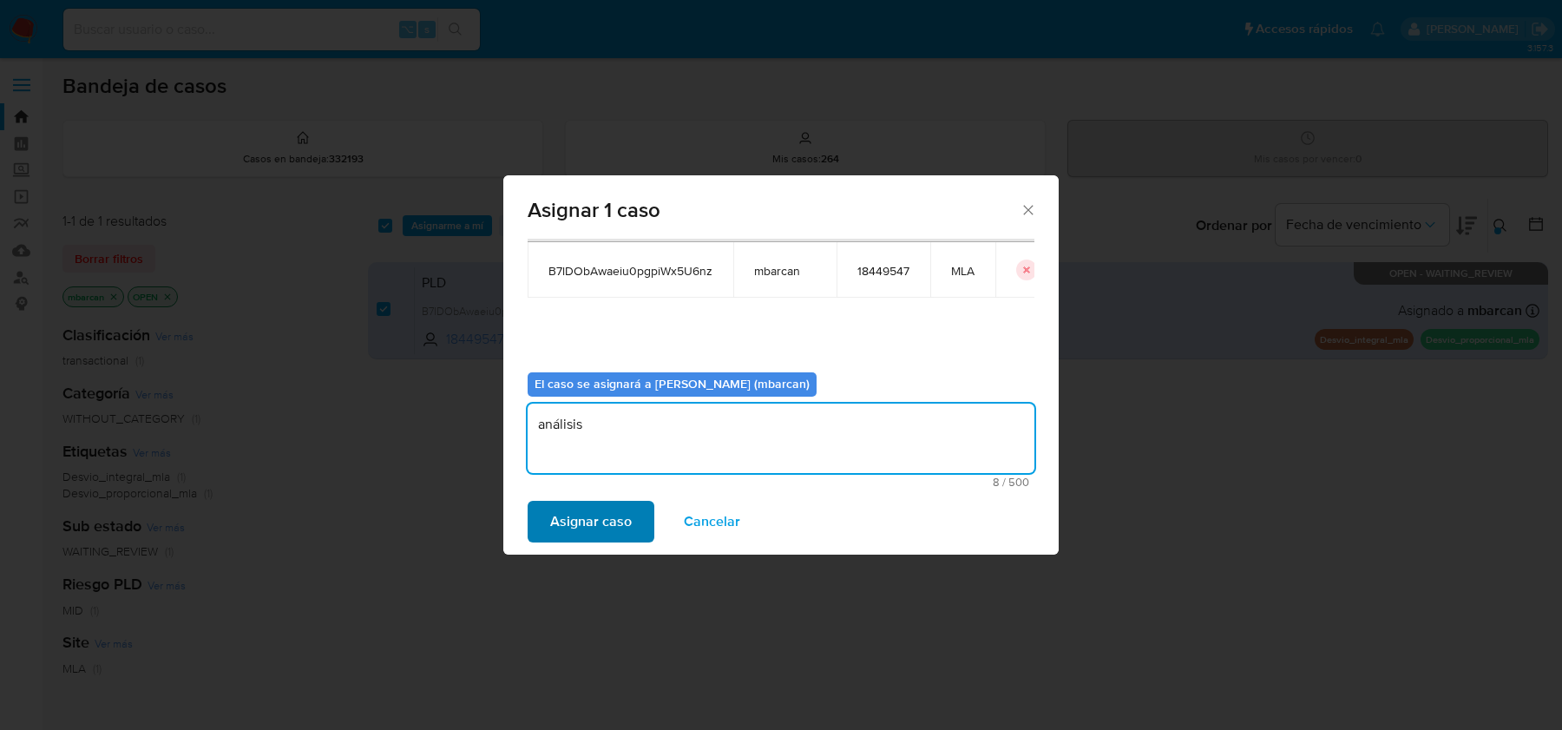
type textarea "análisis"
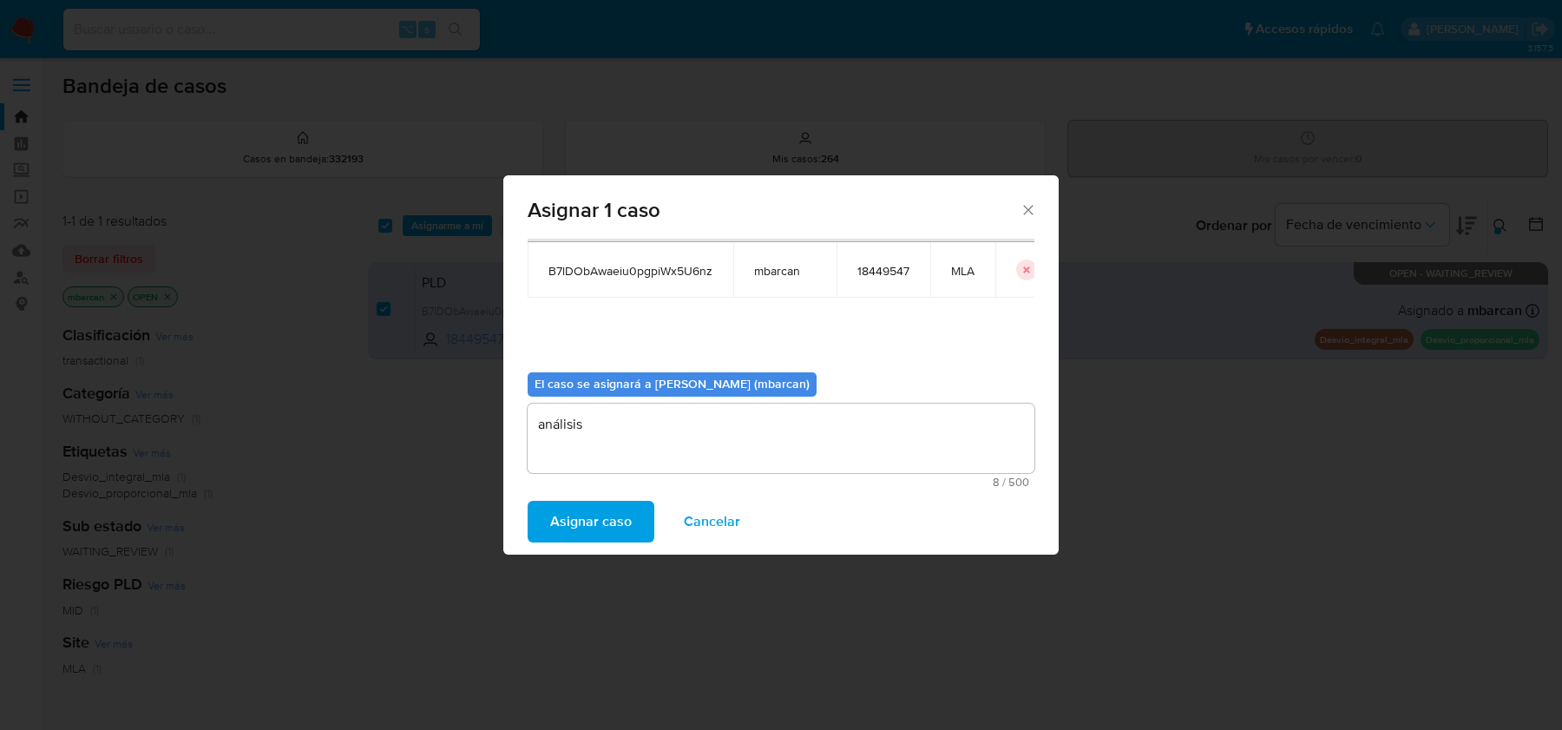
click at [612, 508] on span "Asignar caso" at bounding box center [591, 522] width 82 height 38
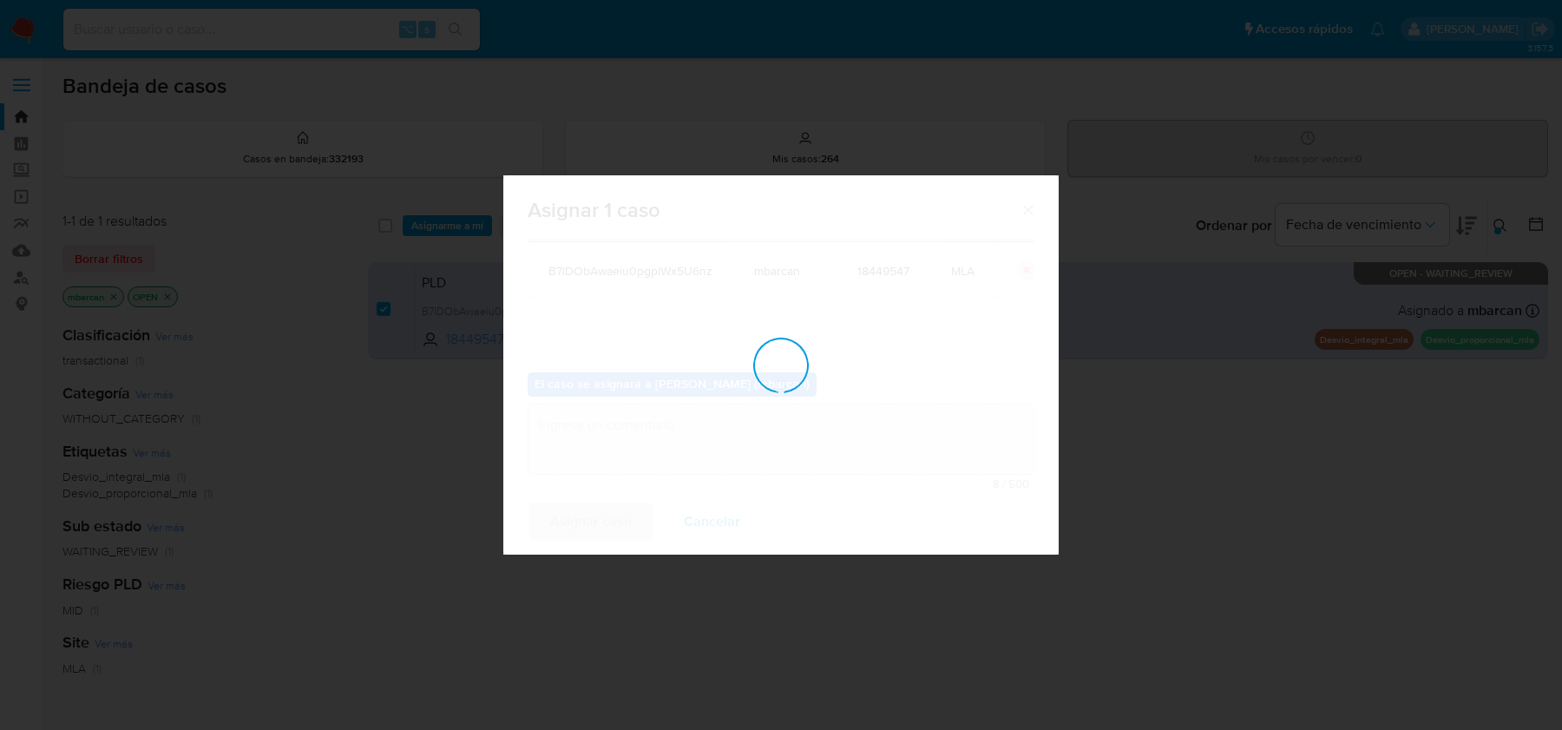
checkbox input "false"
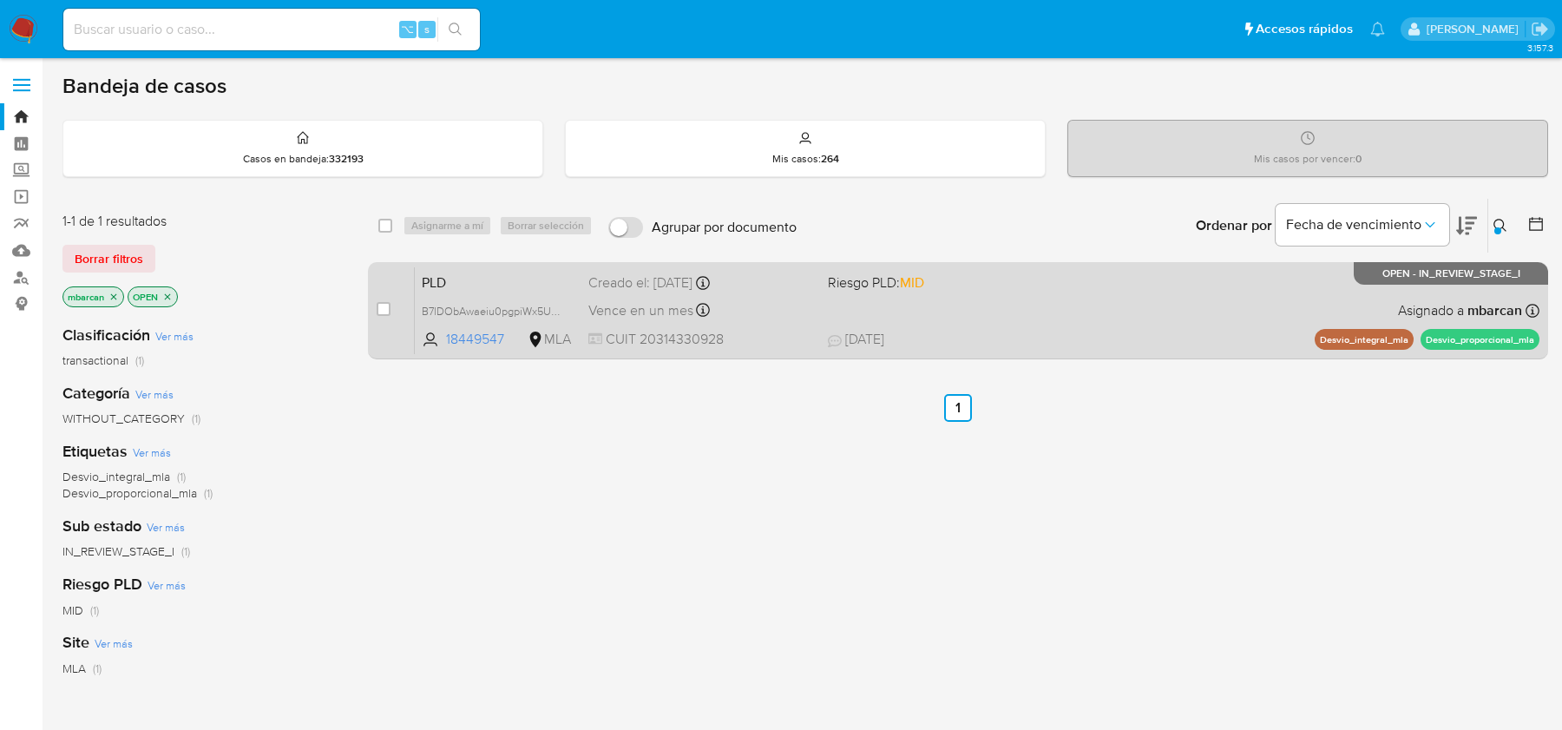
click at [511, 270] on span "PLD" at bounding box center [498, 281] width 153 height 23
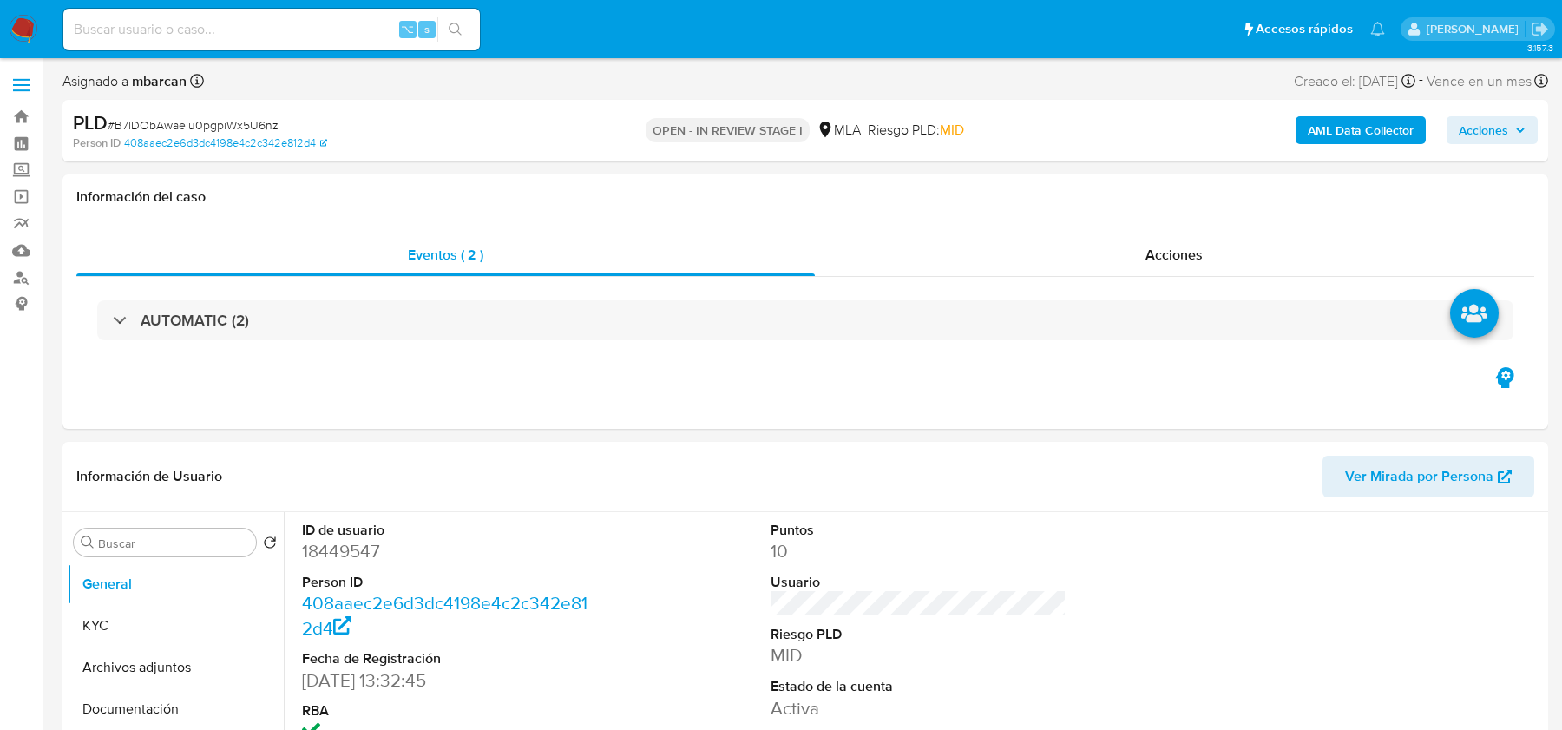
select select "10"
click at [234, 120] on span "# B7lDObAwaeiu0pgpiWx5U6nz" at bounding box center [193, 124] width 171 height 17
copy span "B7lDObAwaeiu0pgpiWx5U6nz"
click at [127, 723] on button "Documentación" at bounding box center [168, 709] width 203 height 42
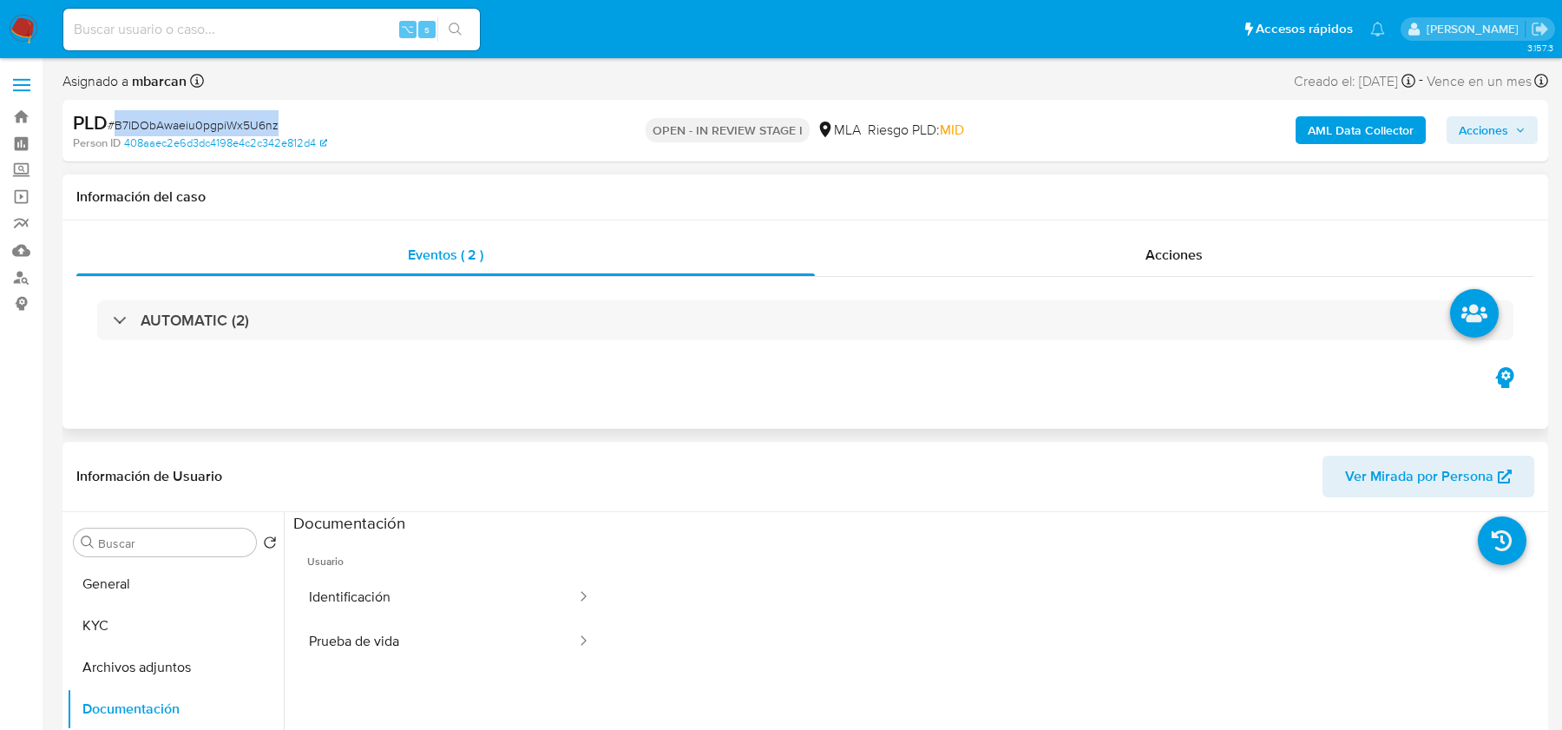
copy span "B7lDObAwaeiu0pgpiWx5U6nz"
click at [144, 581] on button "General" at bounding box center [168, 584] width 203 height 42
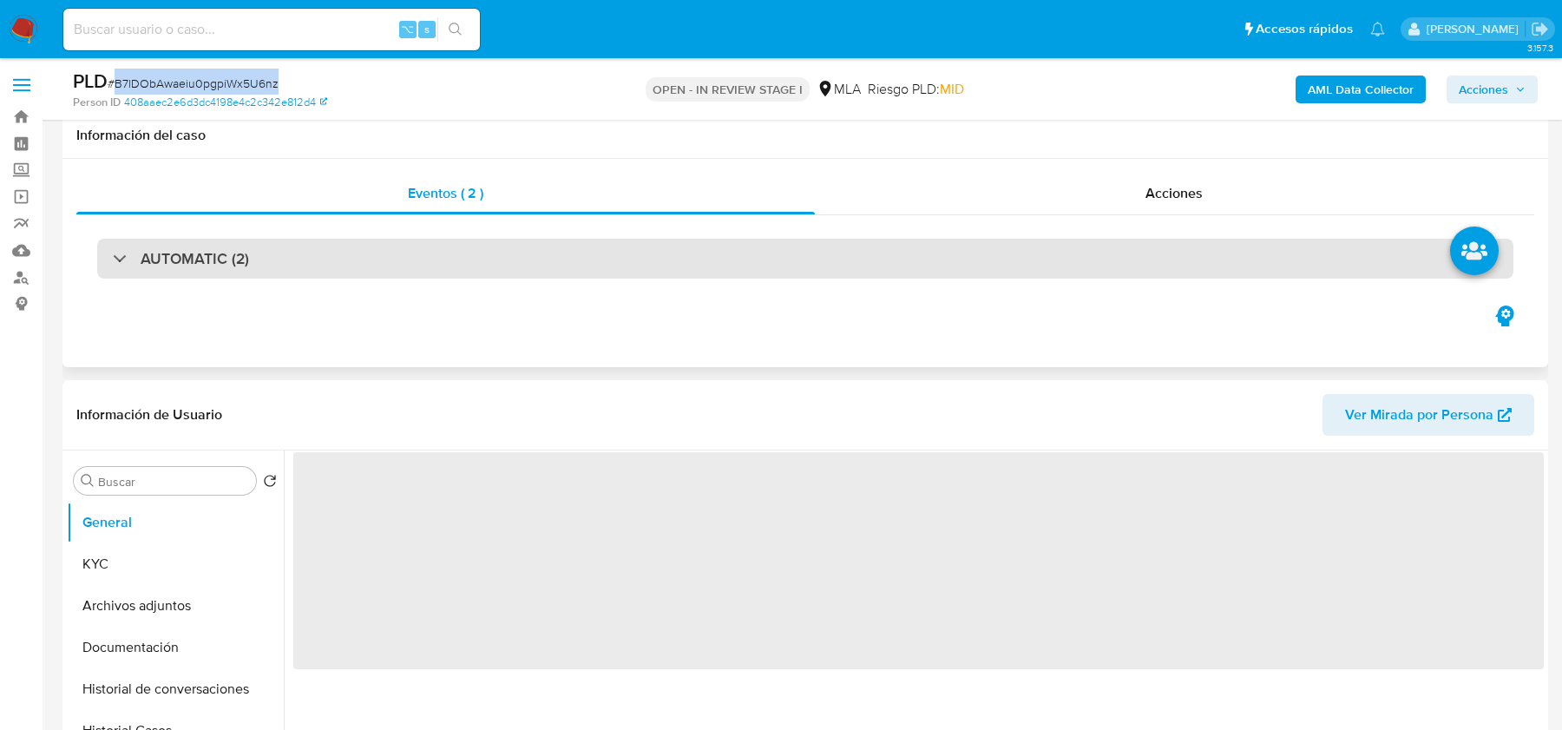
scroll to position [127, 0]
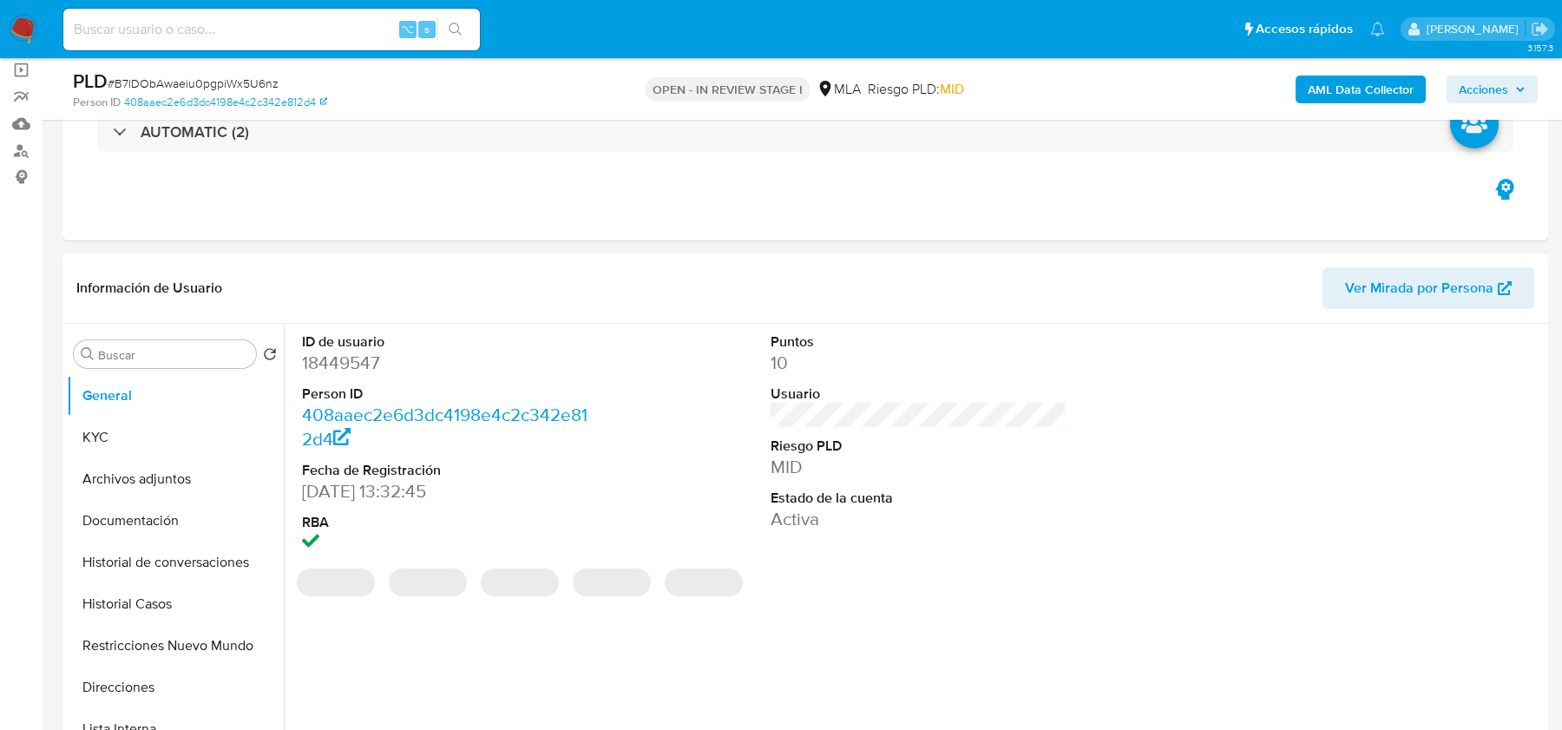
click at [354, 364] on dd "18449547" at bounding box center [449, 363] width 295 height 24
copy dd "18449547"
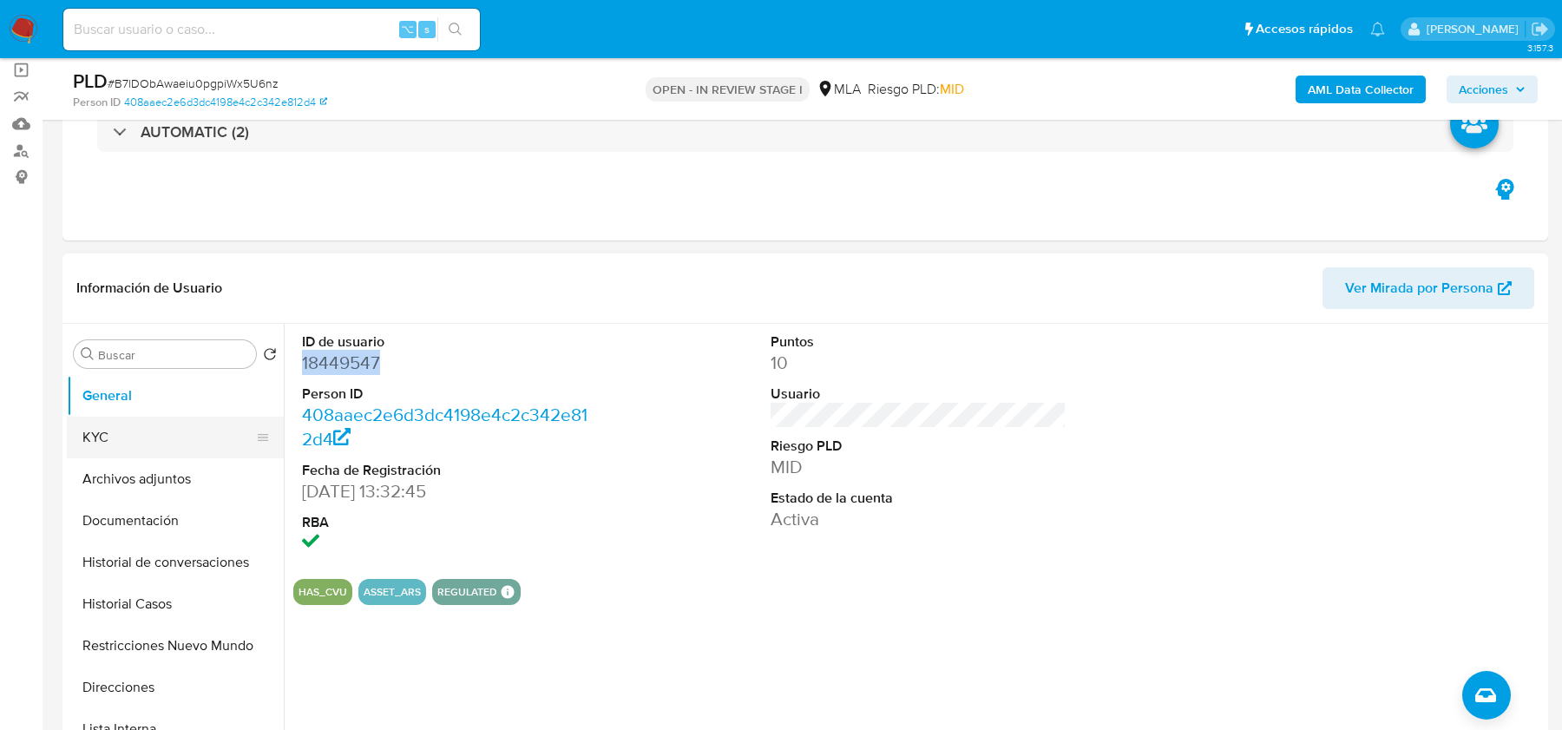
click at [216, 433] on button "KYC" at bounding box center [168, 438] width 203 height 42
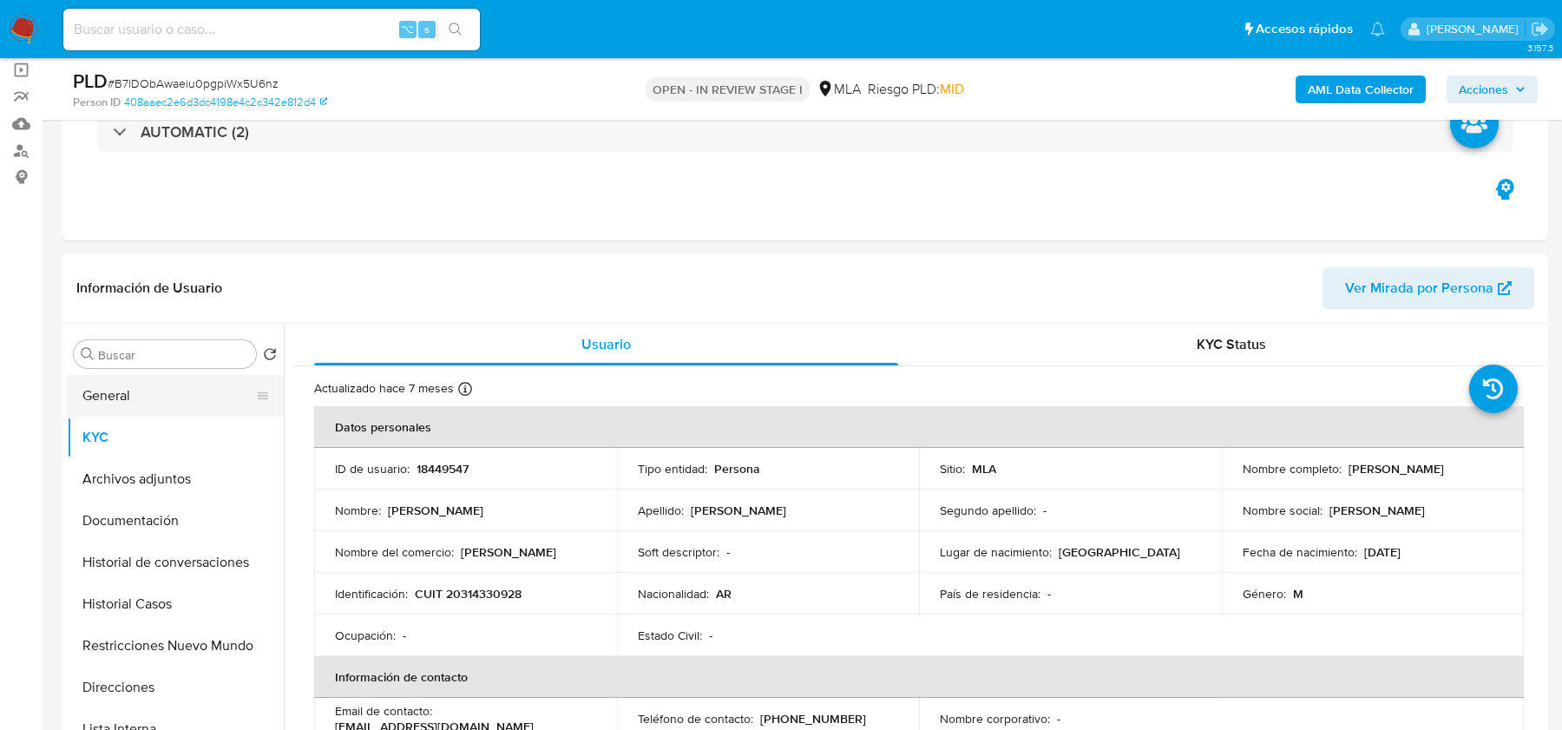
click at [165, 384] on button "General" at bounding box center [168, 396] width 203 height 42
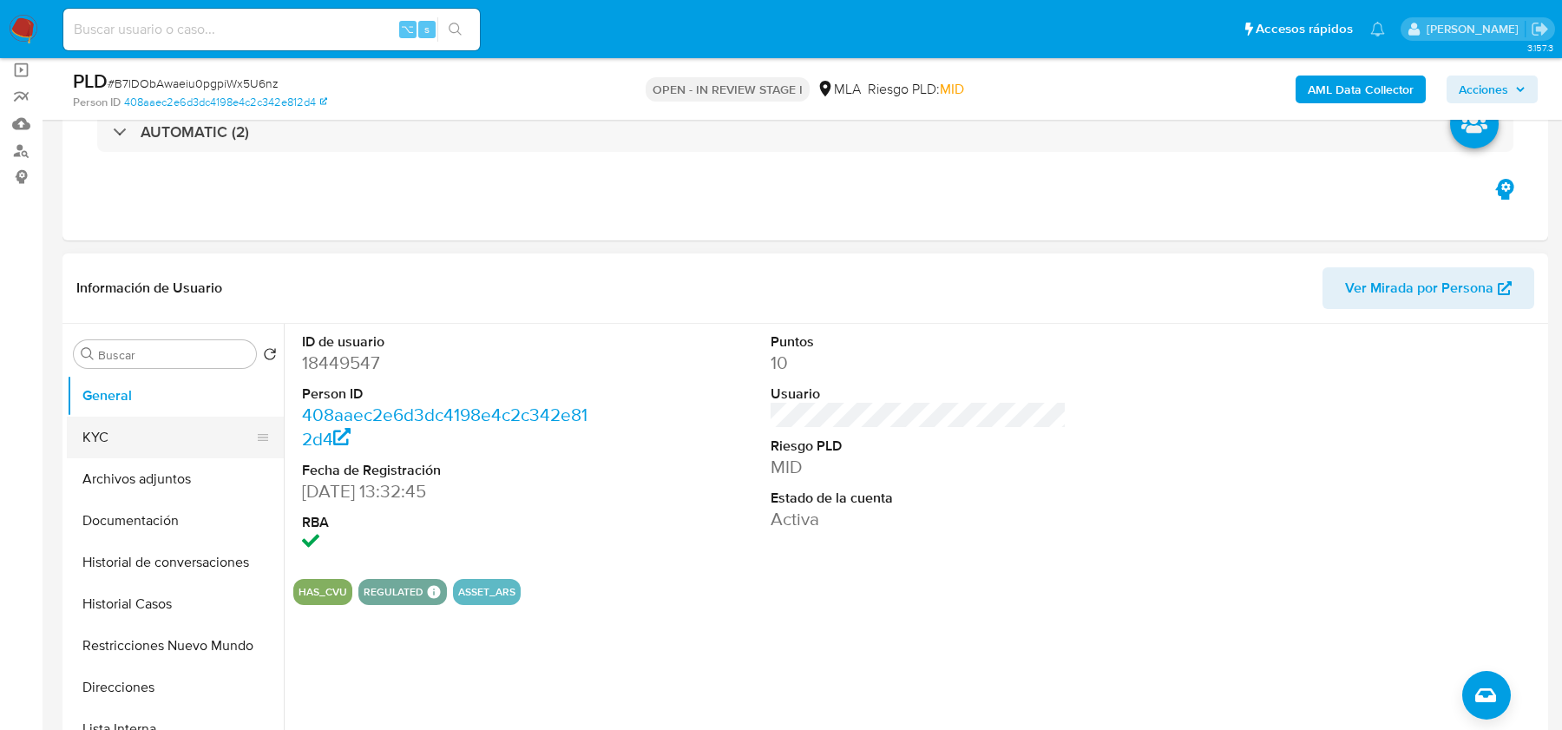
click at [100, 426] on button "KYC" at bounding box center [168, 438] width 203 height 42
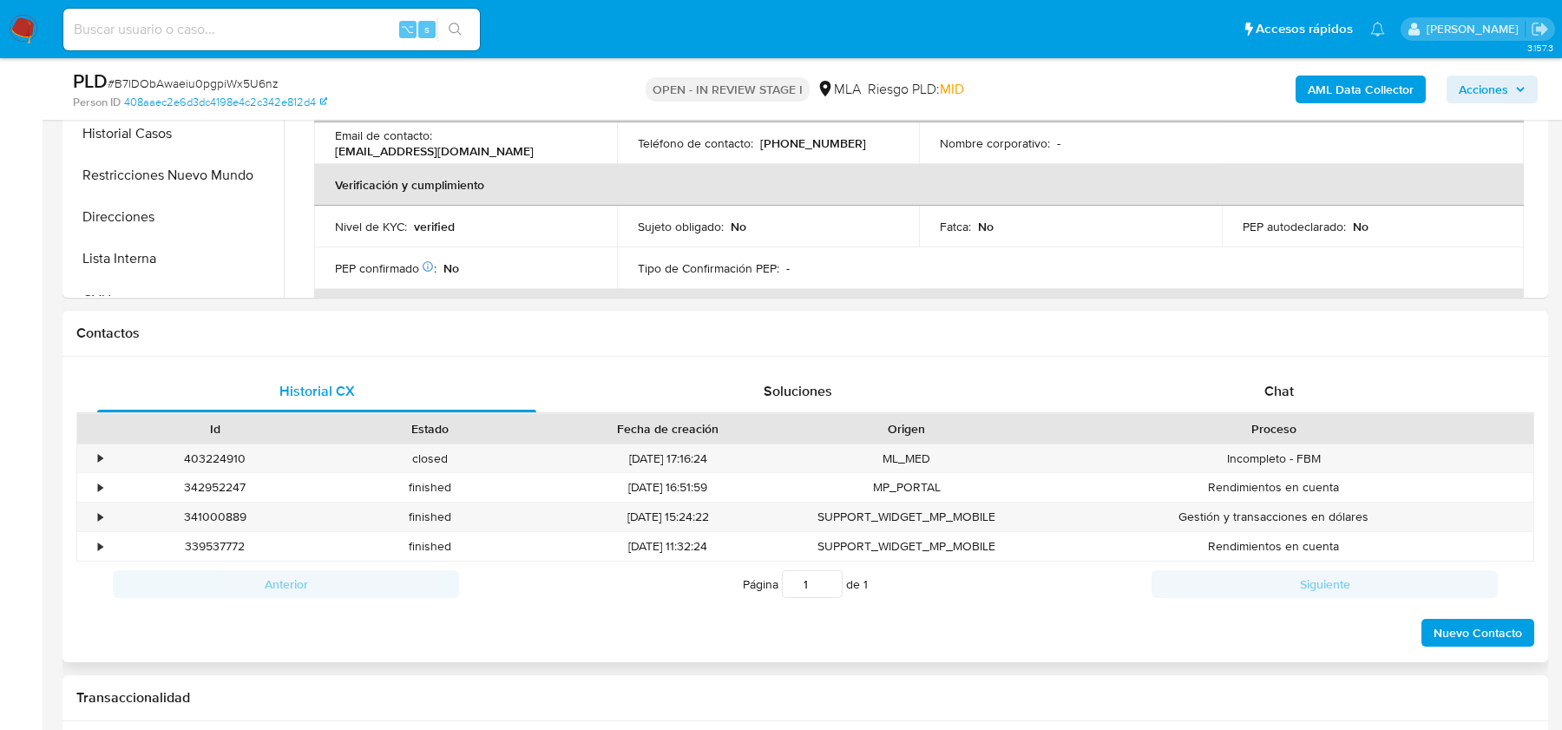
scroll to position [658, 0]
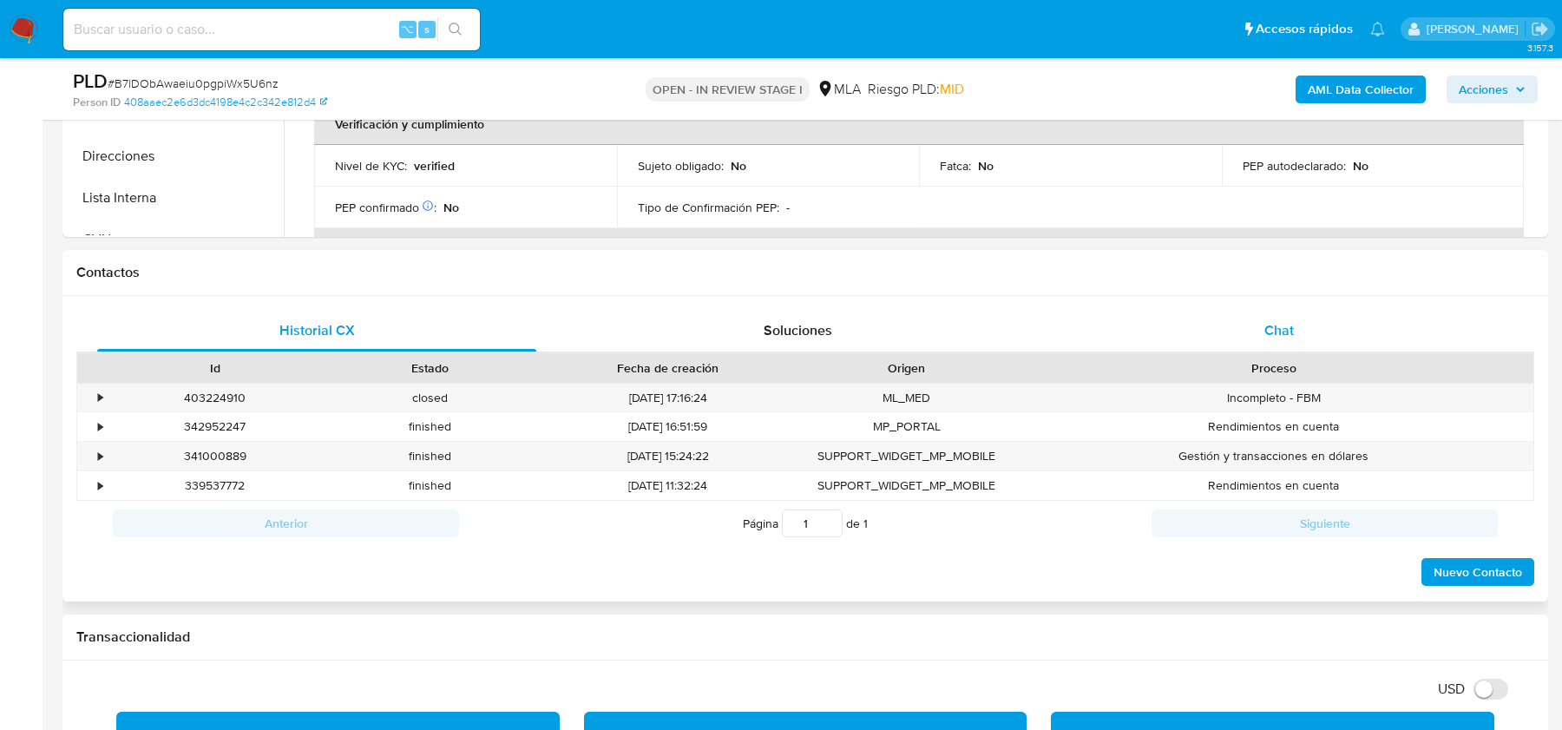
click at [1275, 320] on span "Chat" at bounding box center [1280, 330] width 30 height 20
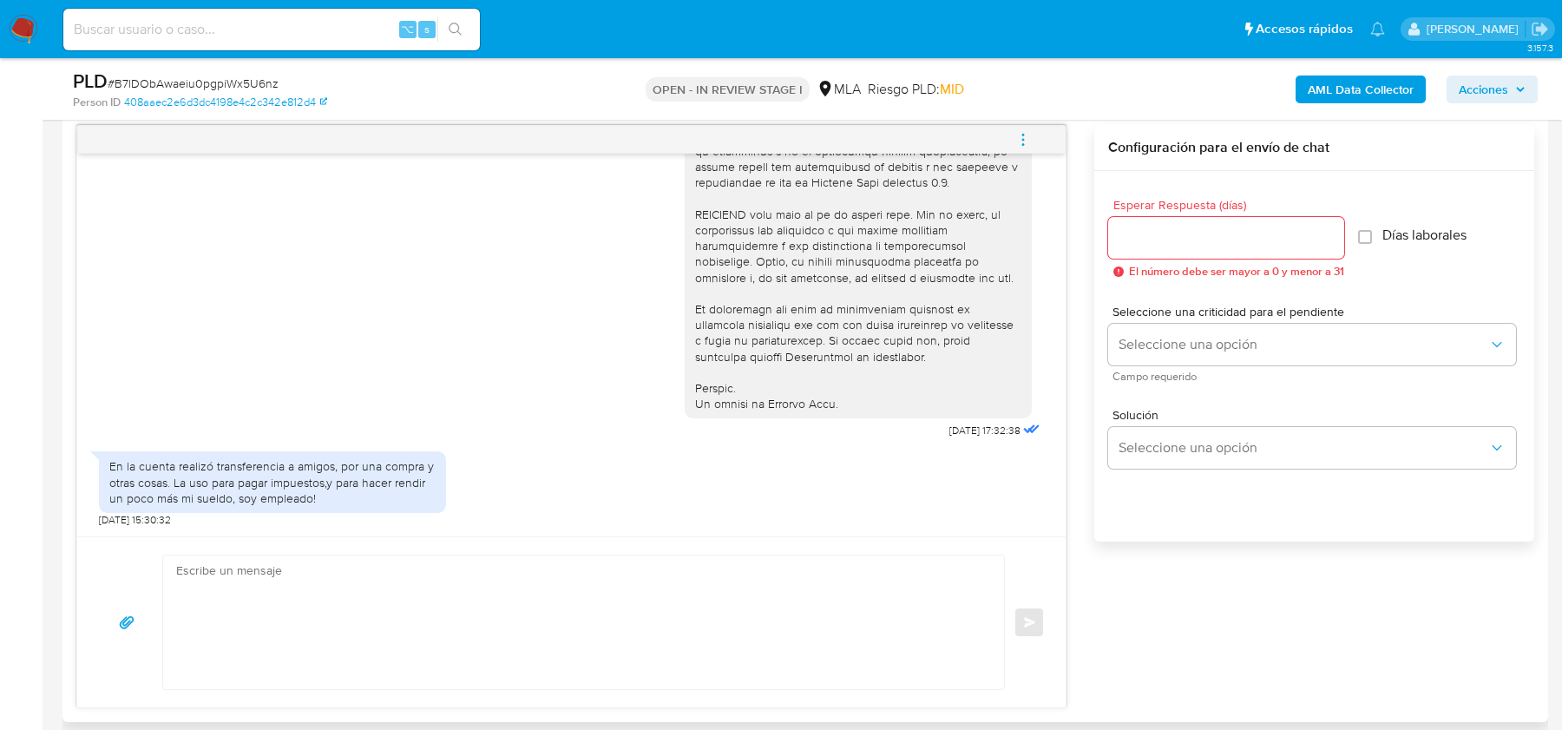
scroll to position [930, 0]
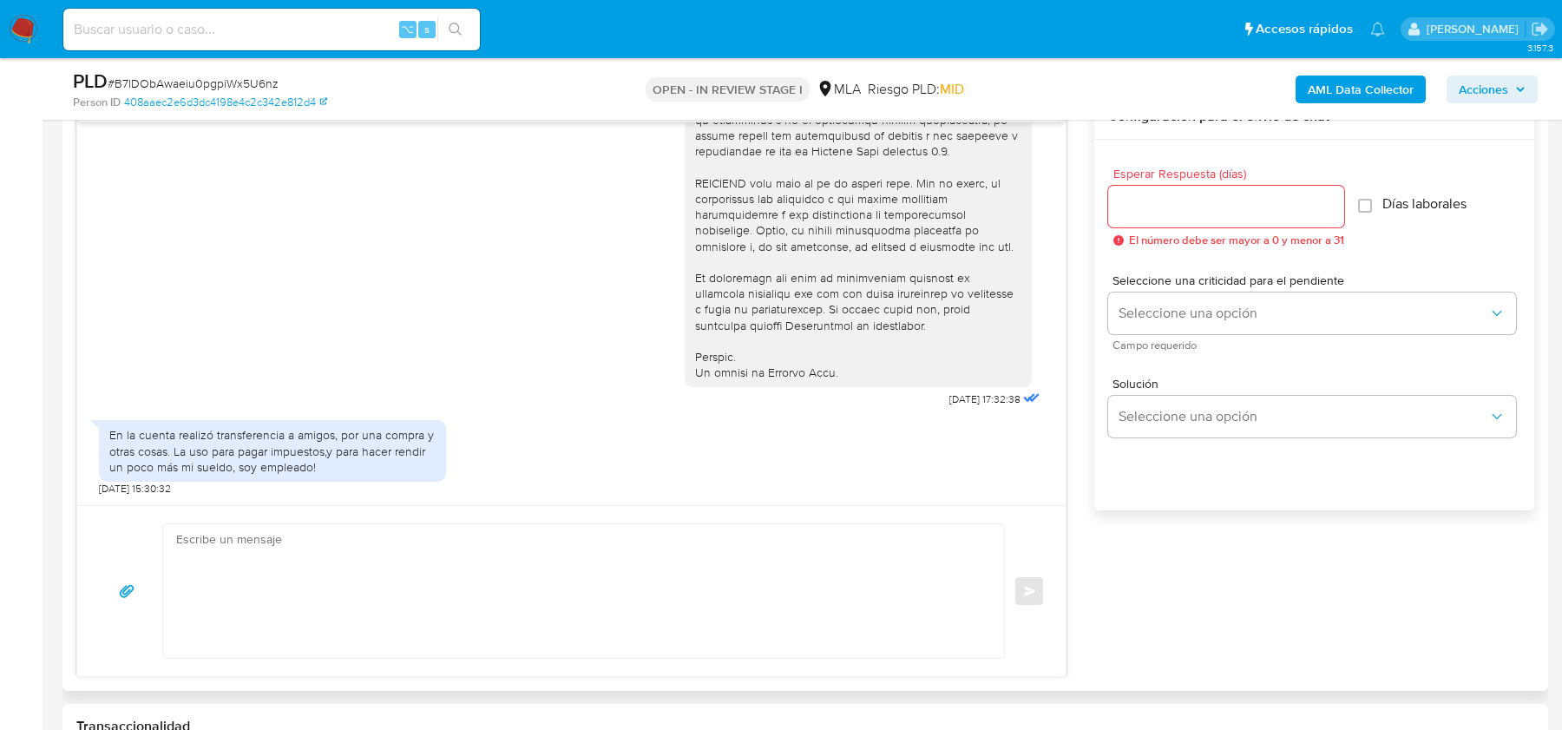
click at [179, 439] on div "En la cuenta realizó transferencia a amigos, por una compra y otras cosas. La u…" at bounding box center [272, 451] width 326 height 48
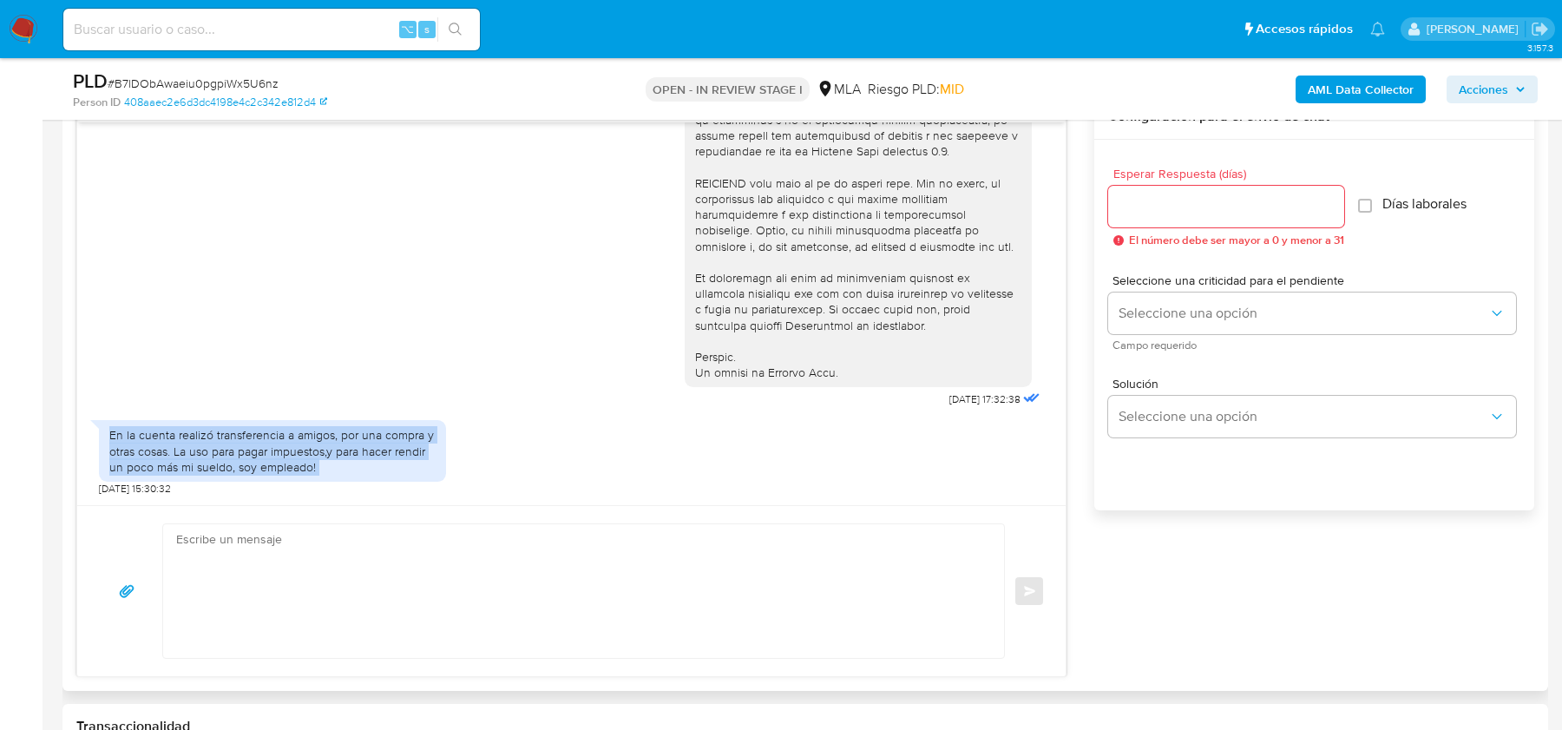
copy div "En la cuenta realizó transferencia a amigos, por una compra y otras cosas. La u…"
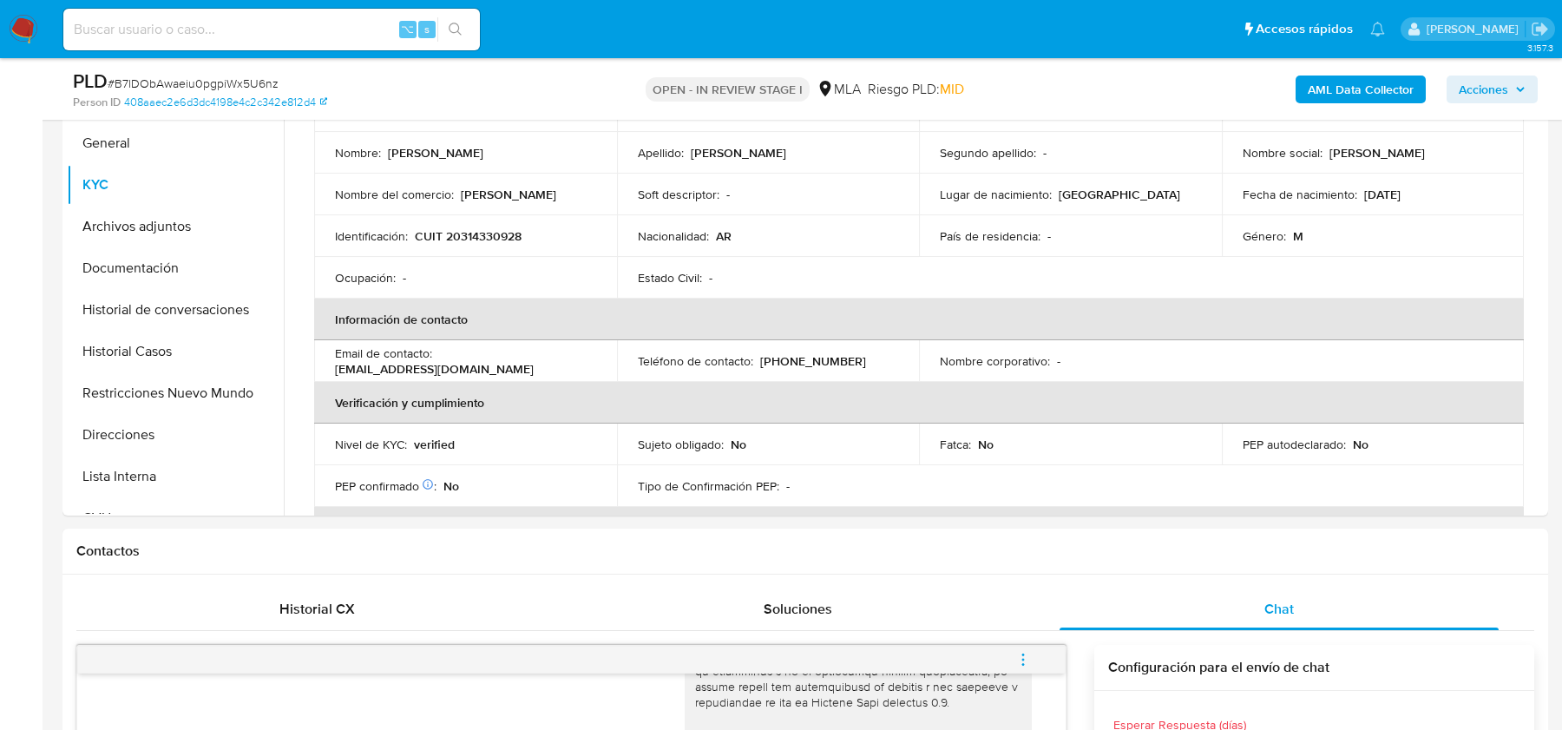
scroll to position [378, 0]
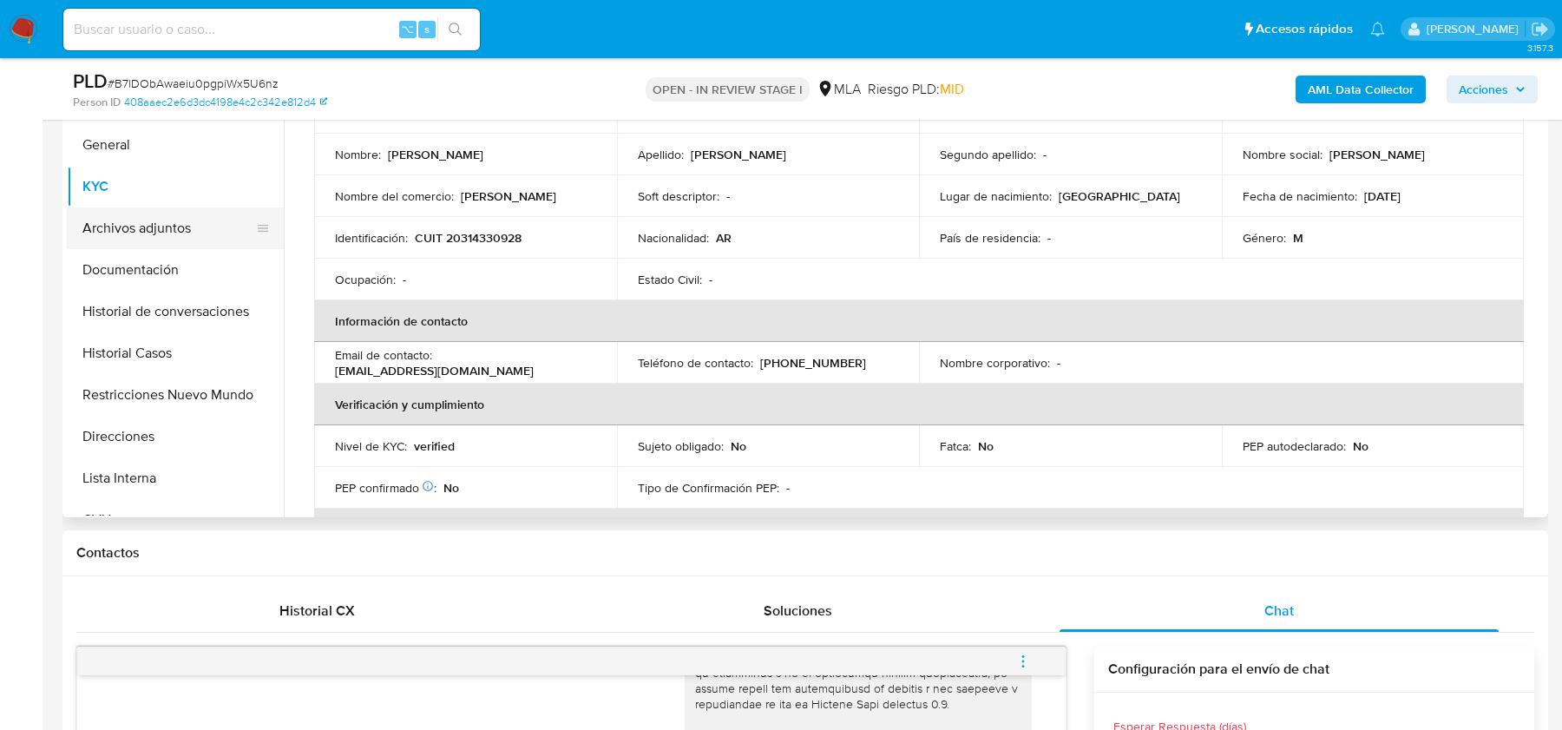
click at [156, 221] on button "Archivos adjuntos" at bounding box center [168, 228] width 203 height 42
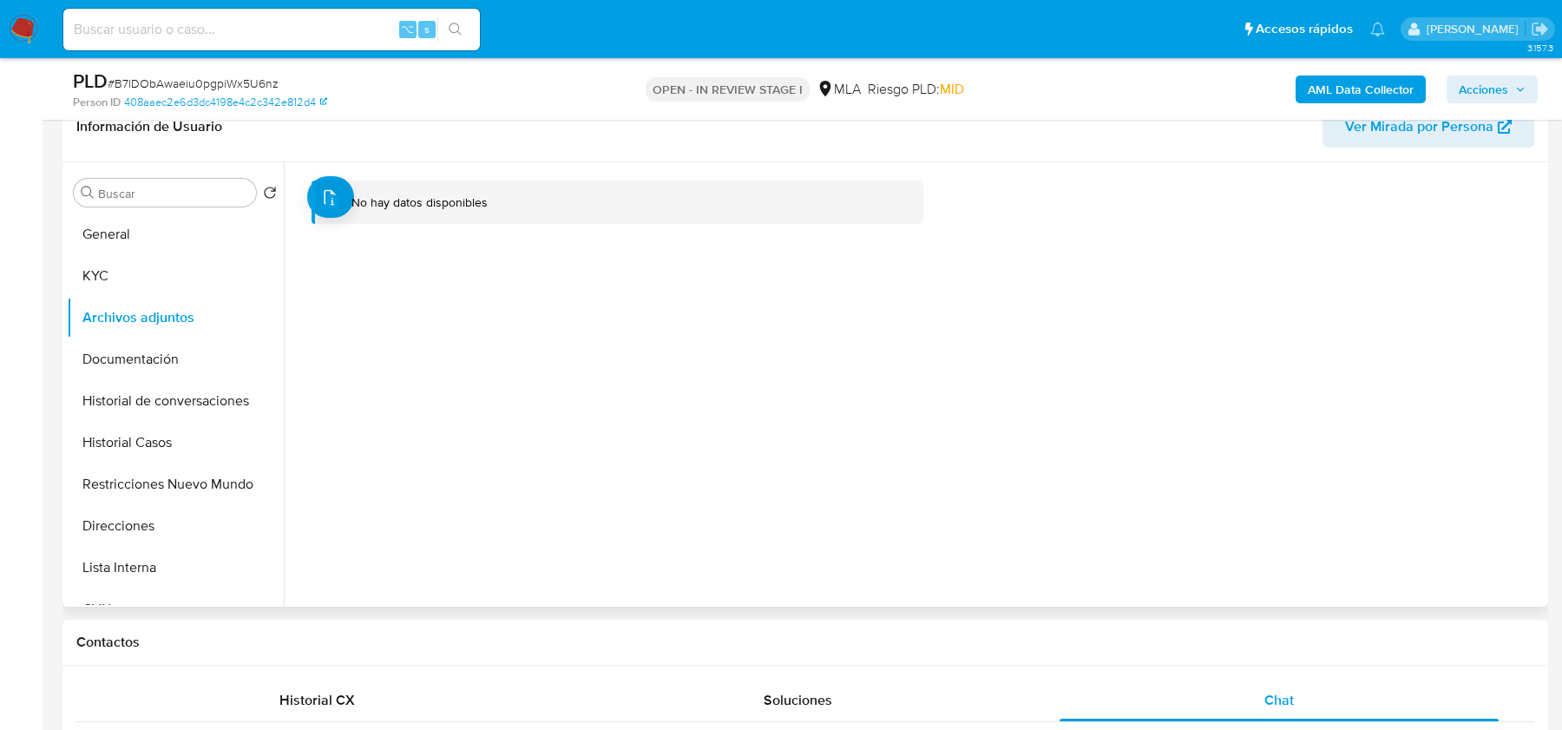
scroll to position [246, 0]
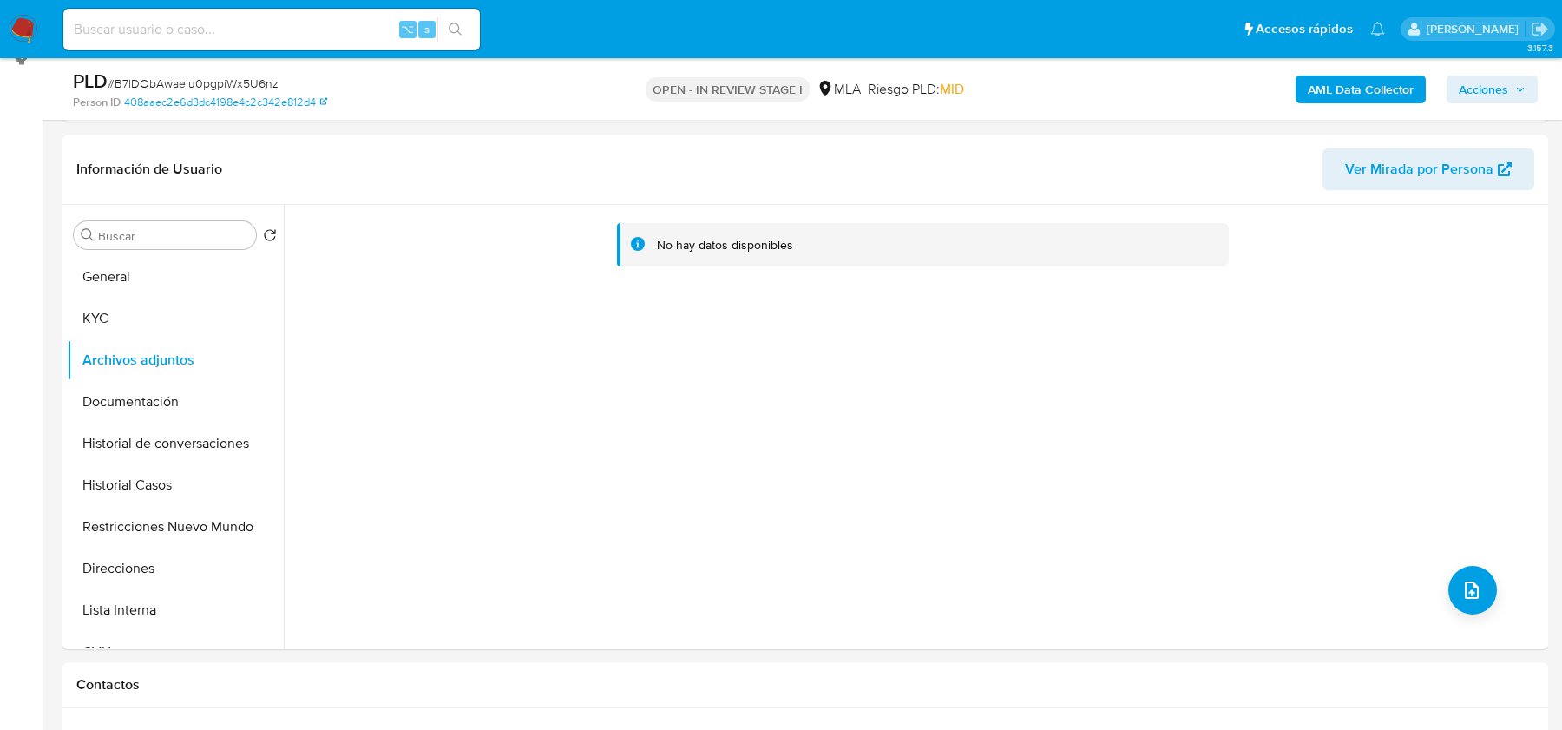
click at [1340, 119] on div "PLD # B7lDObAwaeiu0pgpiWx5U6nz Person ID 408aaec2e6d3dc4198e4c2c342e812d4 OPEN …" at bounding box center [805, 89] width 1486 height 62
click at [1340, 108] on div "AML Data Collector Acciones" at bounding box center [1295, 89] width 483 height 41
click at [1337, 95] on b "AML Data Collector" at bounding box center [1361, 90] width 106 height 28
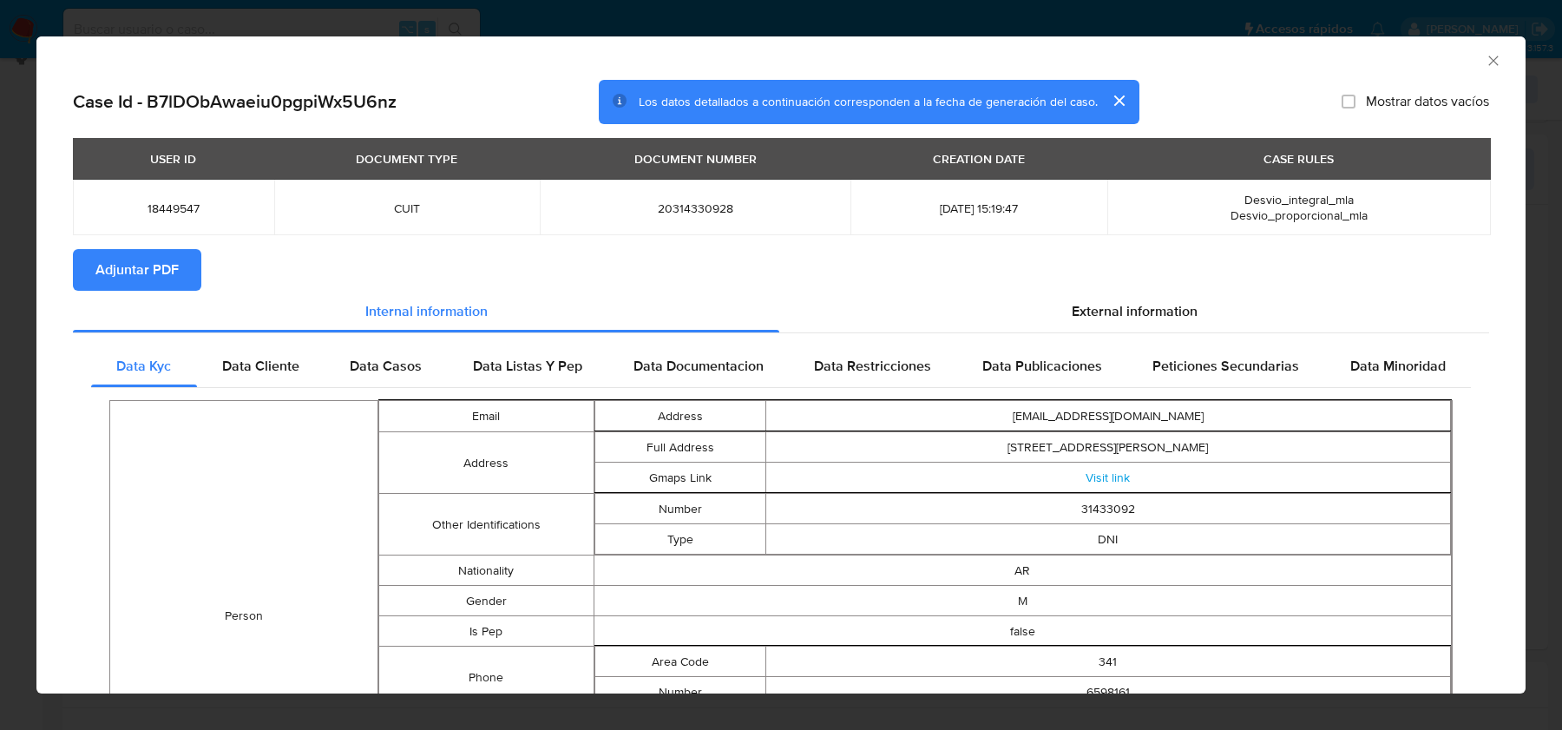
click at [171, 237] on div "USER ID DOCUMENT TYPE DOCUMENT NUMBER CREATION DATE CASE RULES 18449547 CUIT 20…" at bounding box center [781, 193] width 1416 height 111
click at [171, 265] on span "Adjuntar PDF" at bounding box center [136, 270] width 83 height 38
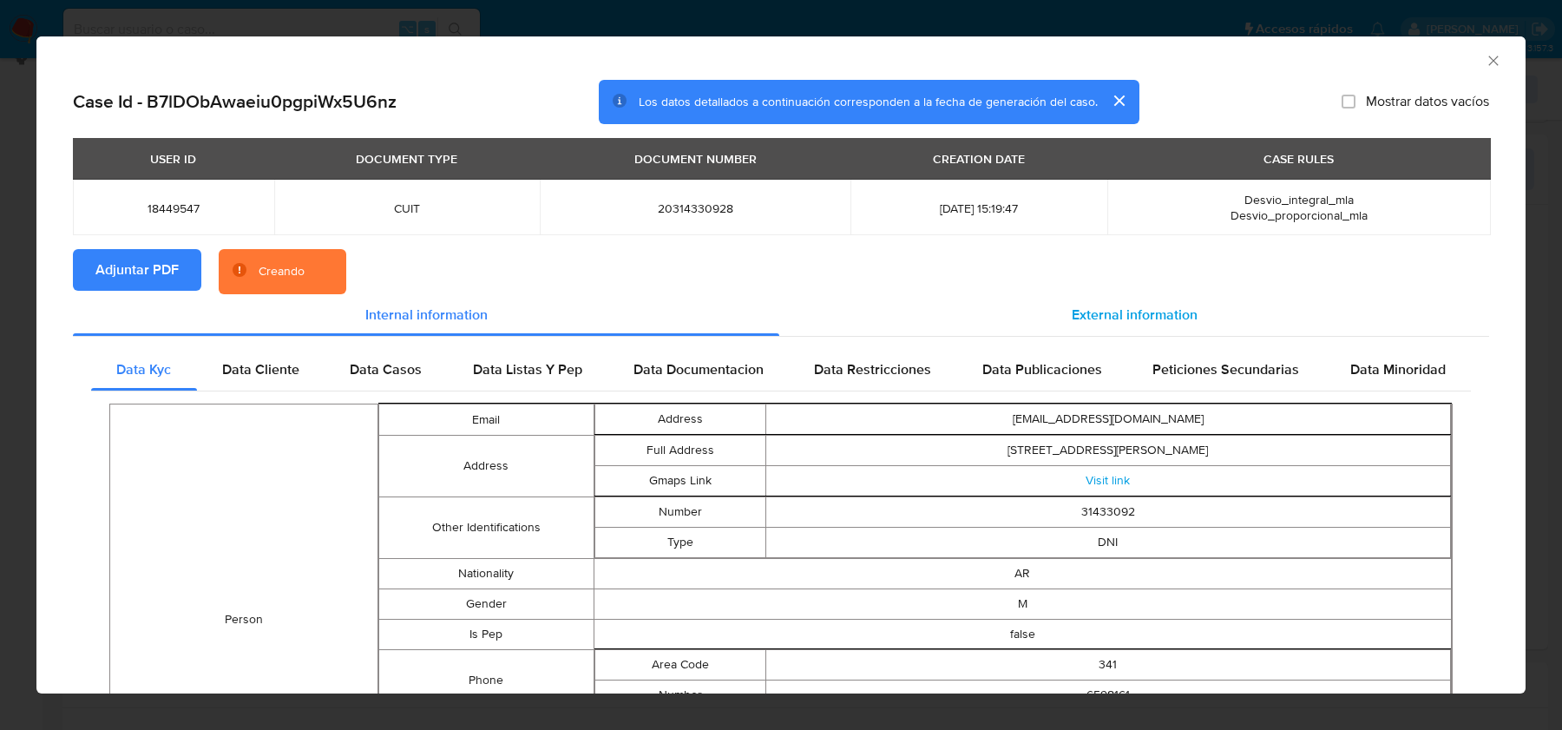
click at [1111, 298] on div "External information" at bounding box center [1134, 315] width 710 height 42
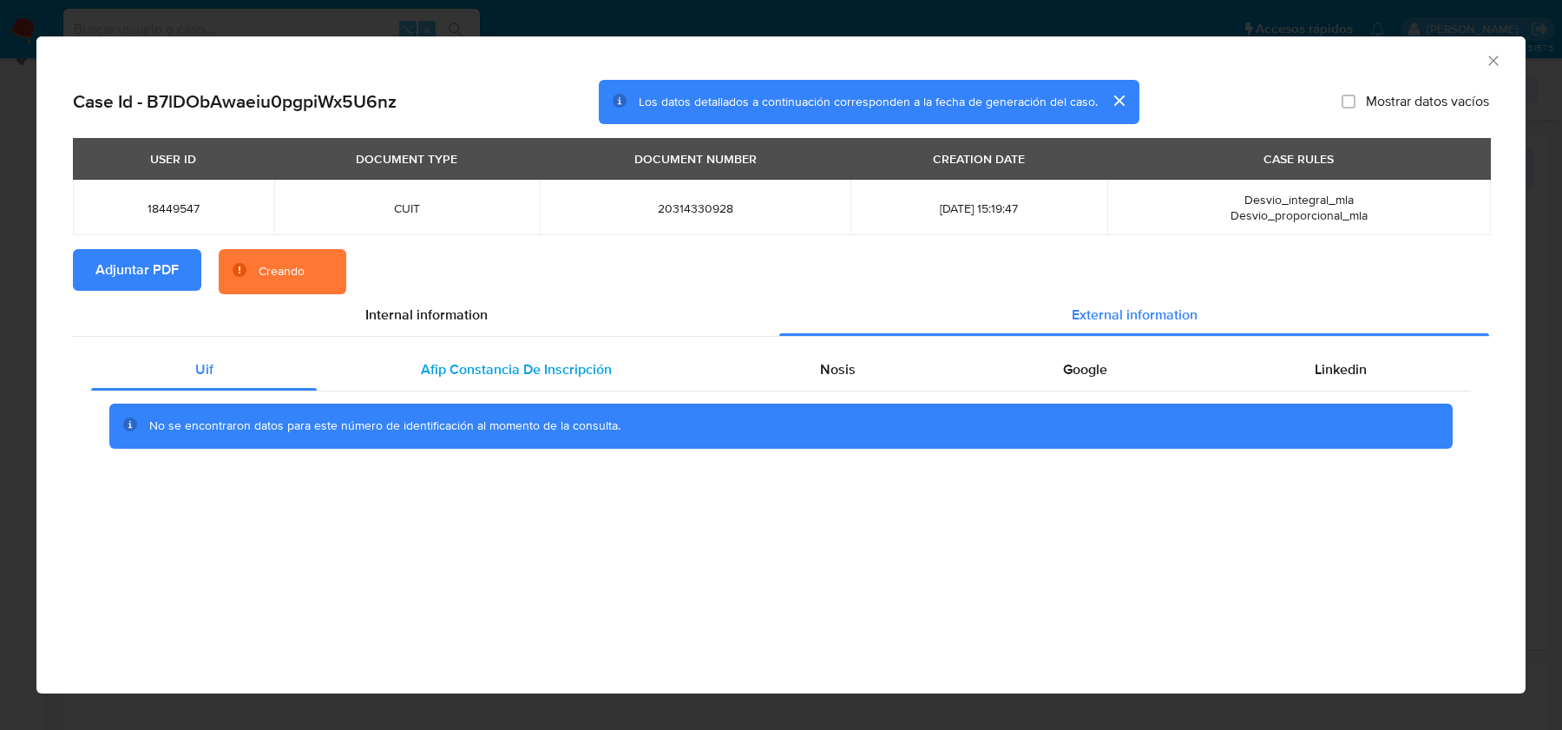
click at [549, 361] on span "Afip Constancia De Inscripción" at bounding box center [516, 369] width 191 height 20
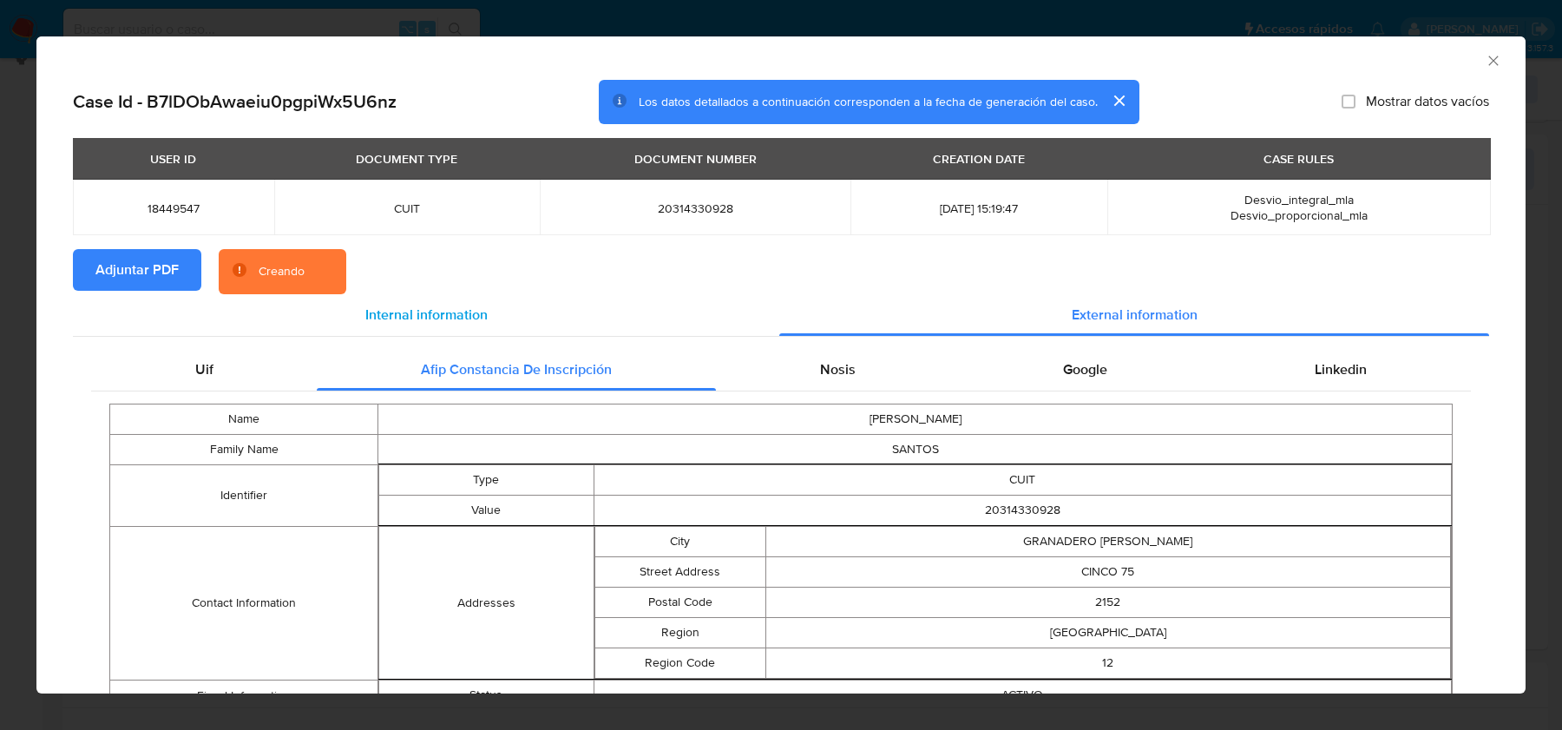
scroll to position [74, 0]
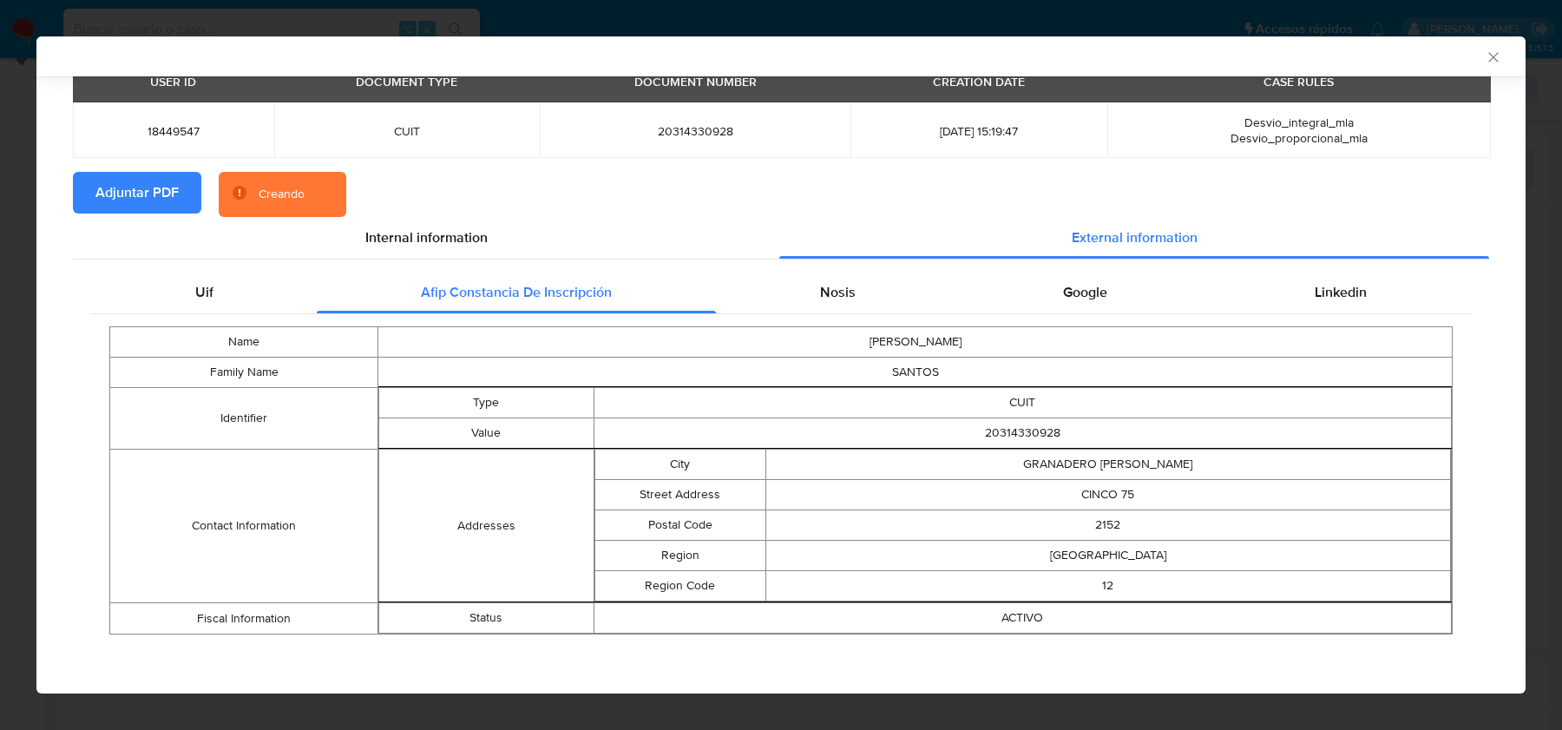
click at [759, 314] on div "Name MARCOS GABRIEL Family Name SANTOS Identifier Type CUIT Value 20314330928 C…" at bounding box center [781, 480] width 1380 height 332
click at [801, 285] on div "Nosis" at bounding box center [837, 293] width 243 height 42
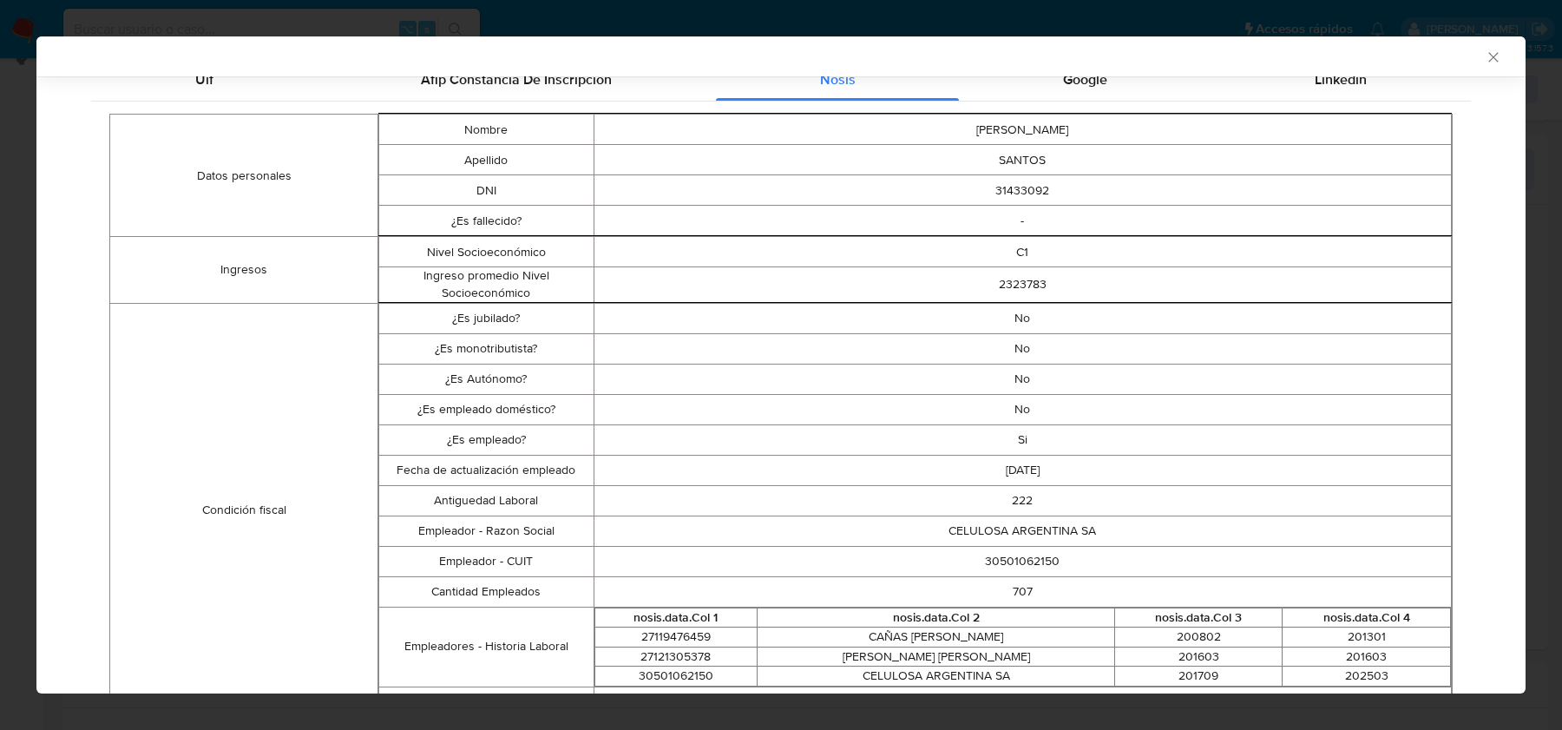
scroll to position [280, 0]
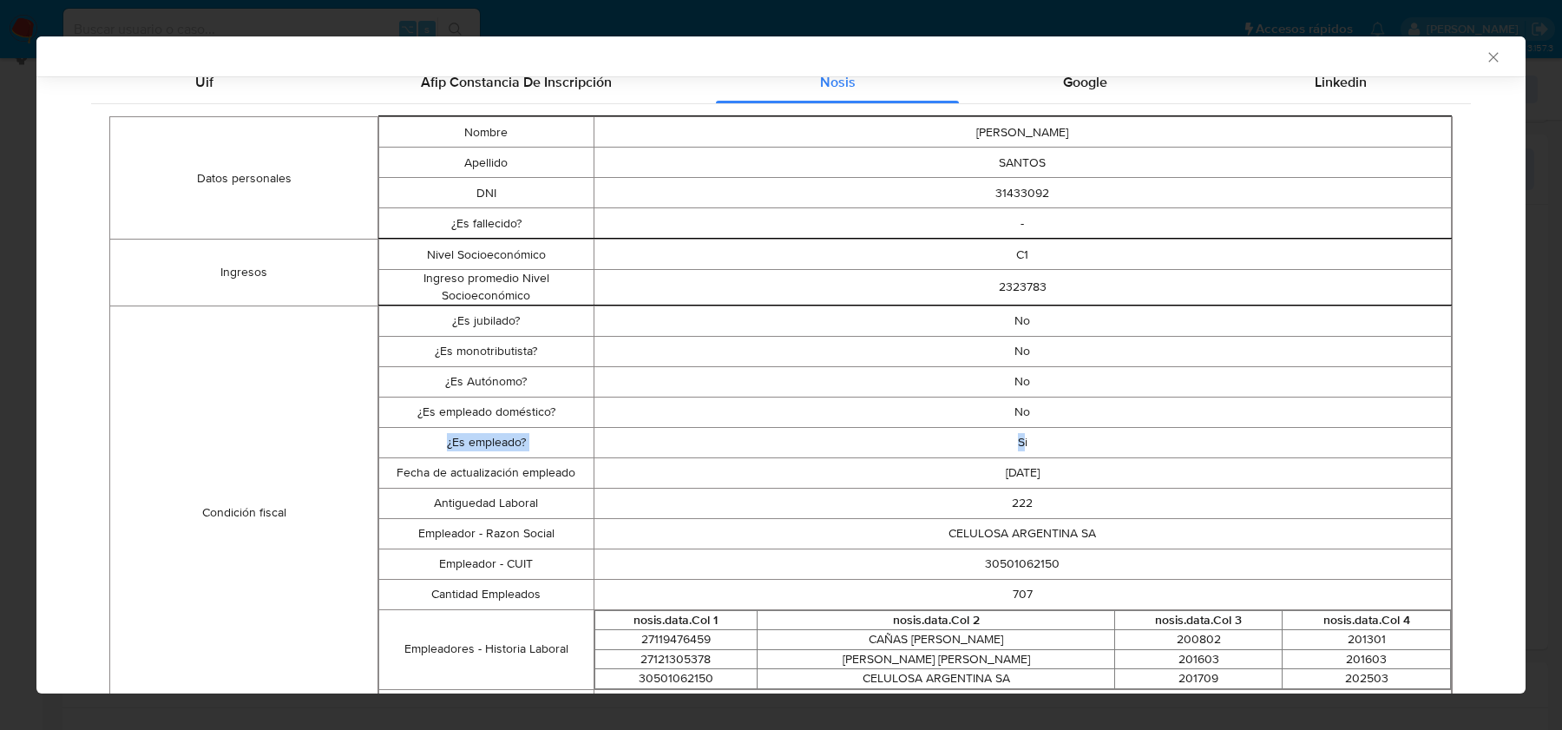
drag, startPoint x: 1026, startPoint y: 438, endPoint x: 441, endPoint y: 430, distance: 585.0
click at [441, 430] on tr "¿Es empleado? Si" at bounding box center [915, 442] width 1073 height 30
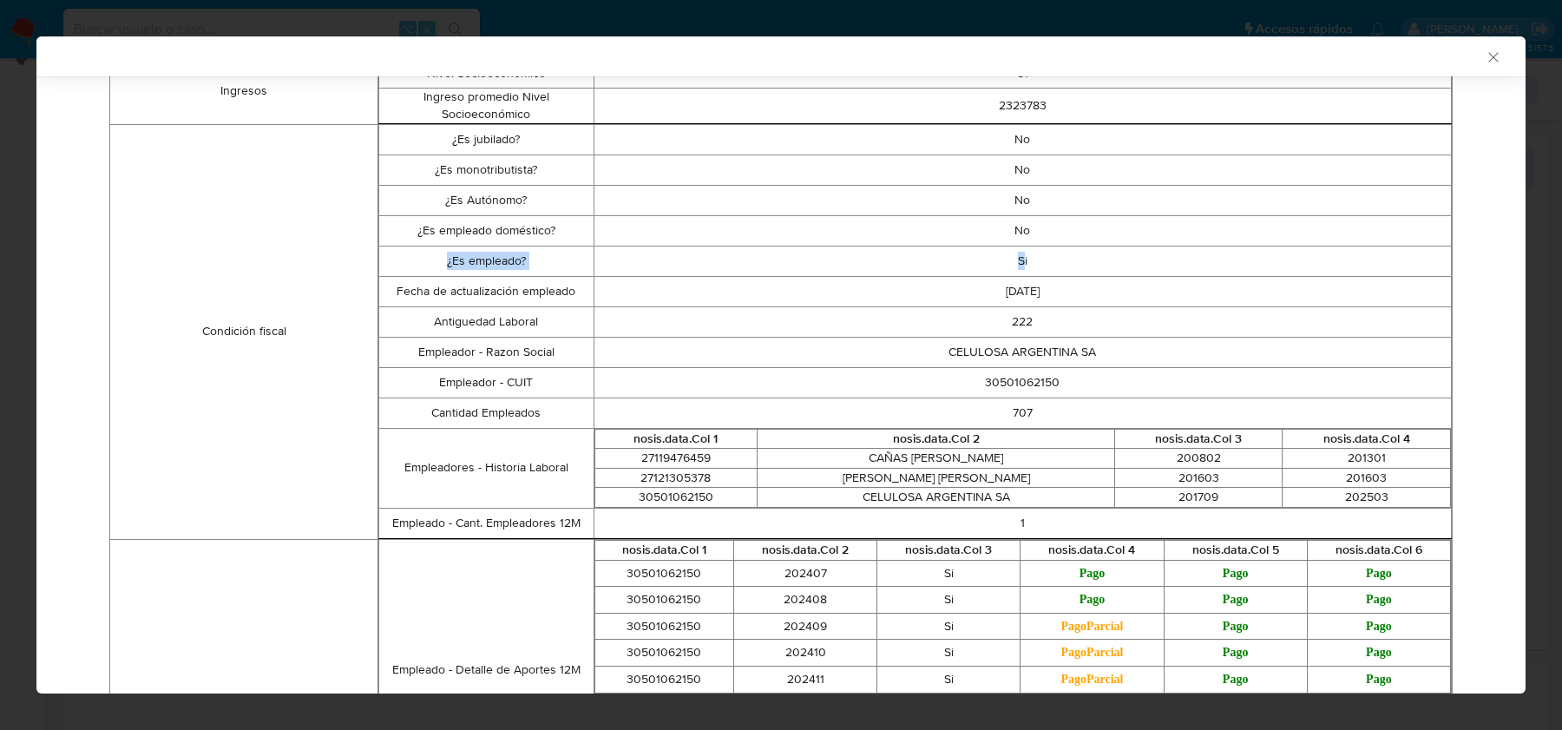
scroll to position [674, 0]
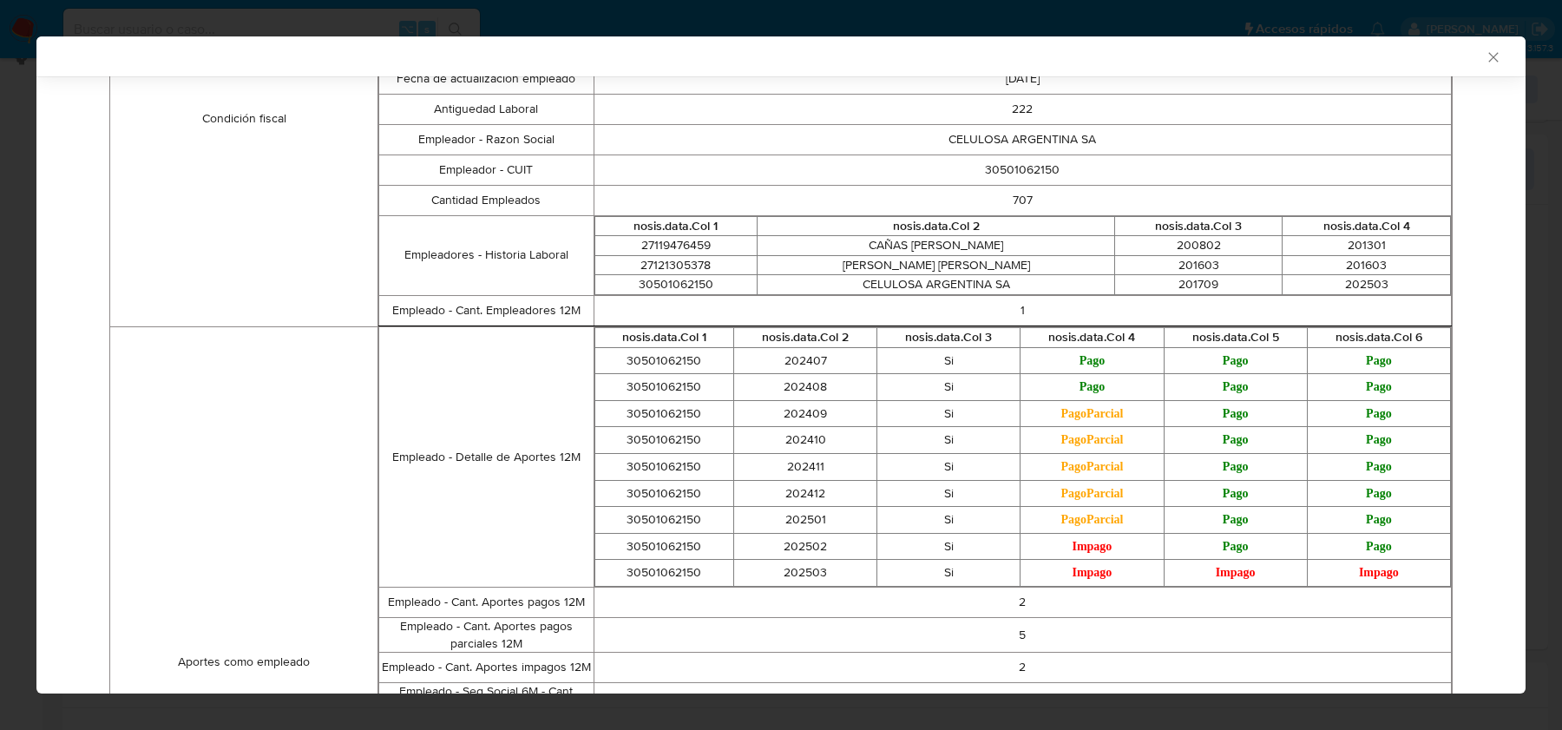
click at [1042, 171] on td "30501062150" at bounding box center [1023, 169] width 858 height 30
copy td "30501062150"
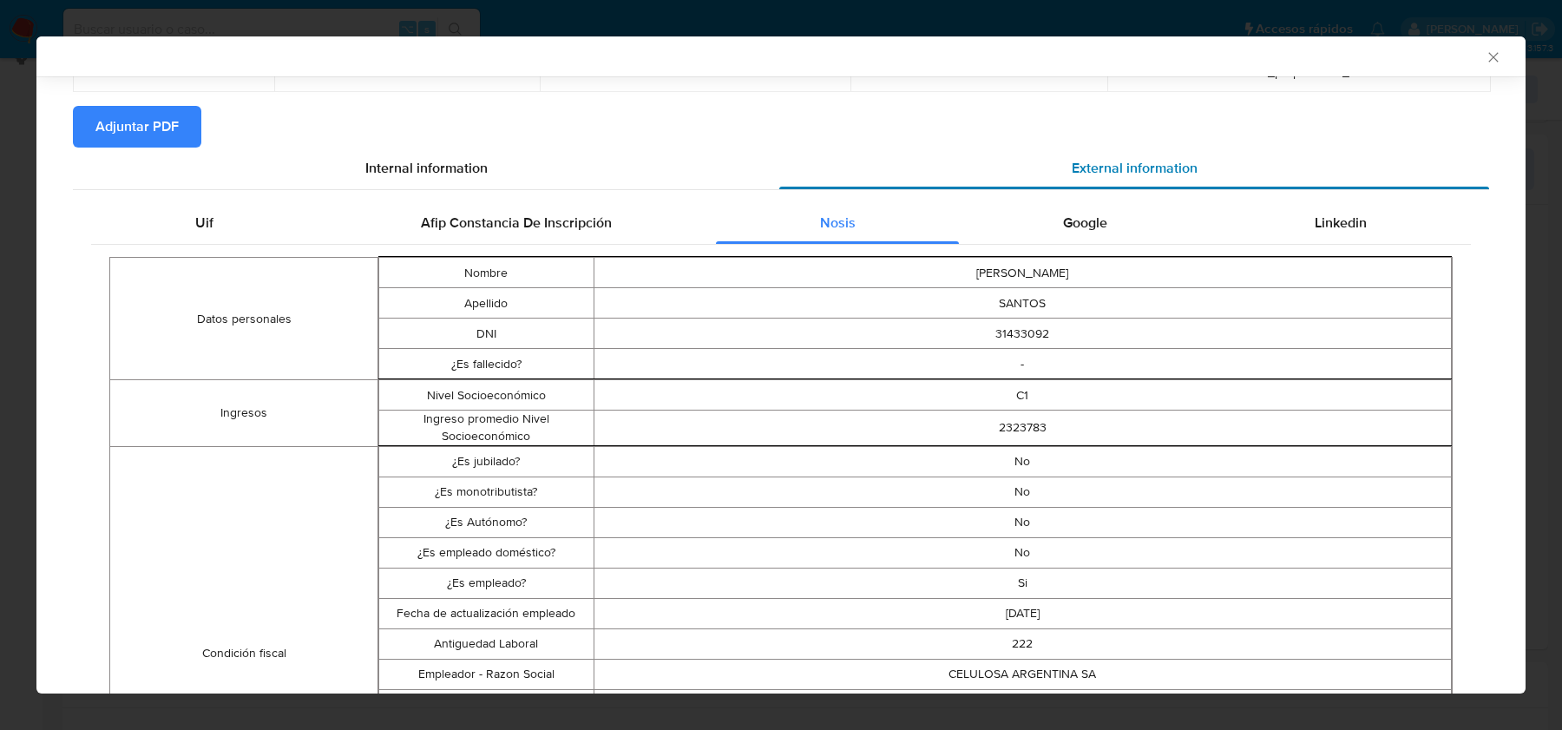
scroll to position [29, 0]
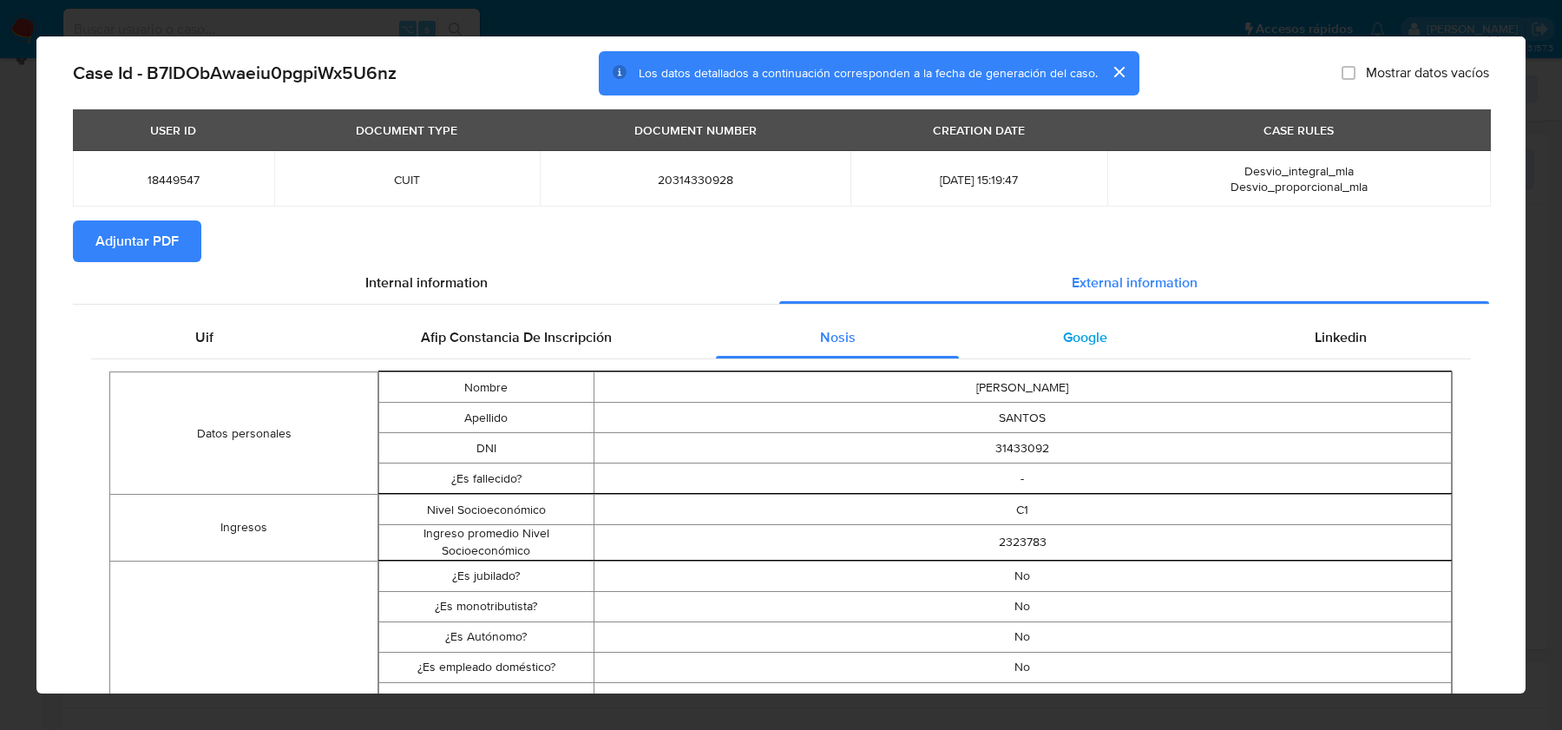
click at [1077, 322] on div "Google" at bounding box center [1085, 338] width 252 height 42
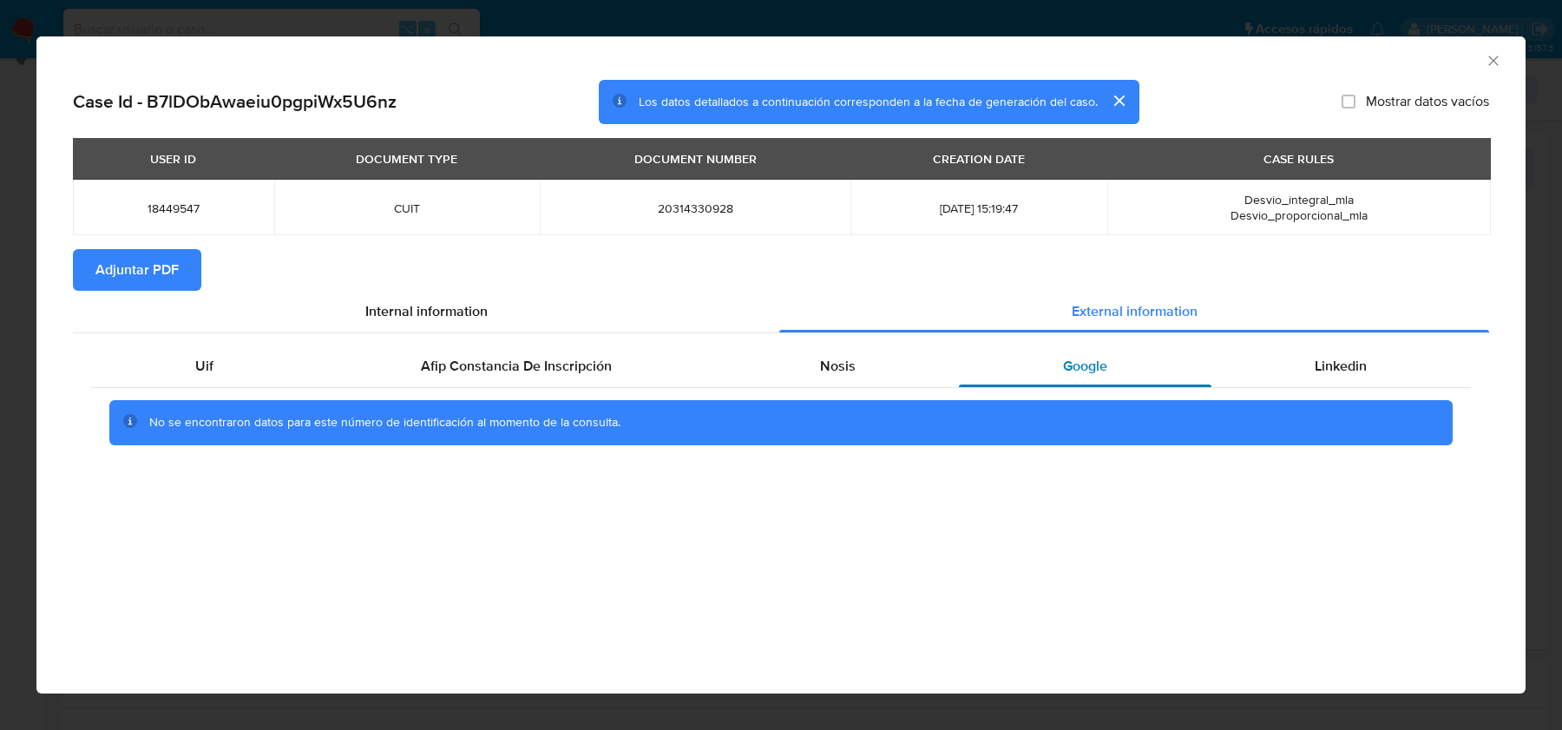
scroll to position [0, 0]
click at [1307, 394] on div "No se encontraron datos para este número de identificación al momento de la con…" at bounding box center [781, 422] width 1380 height 69
click at [1325, 361] on span "Linkedin" at bounding box center [1341, 366] width 52 height 20
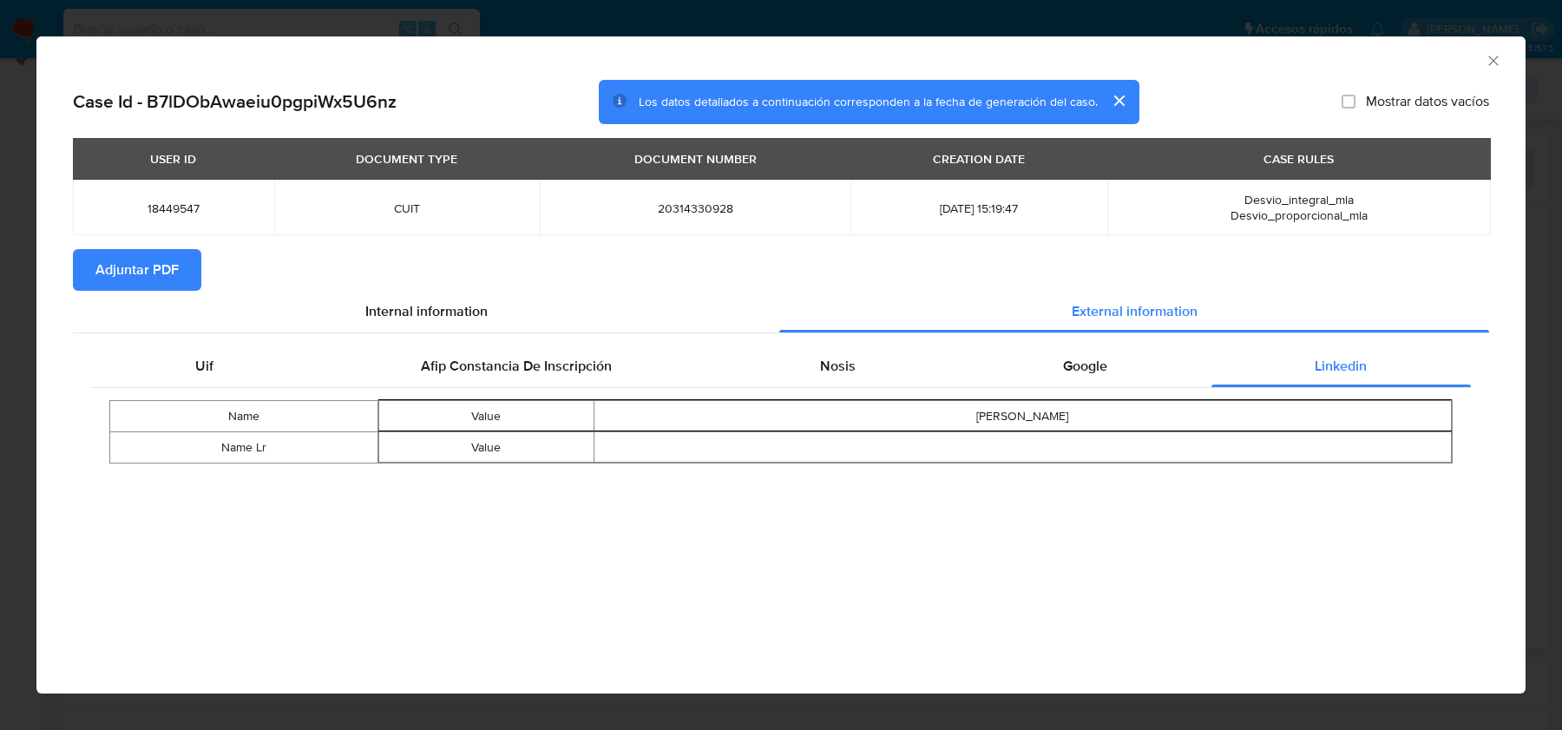
click at [1487, 62] on icon "Cerrar ventana" at bounding box center [1493, 60] width 17 height 17
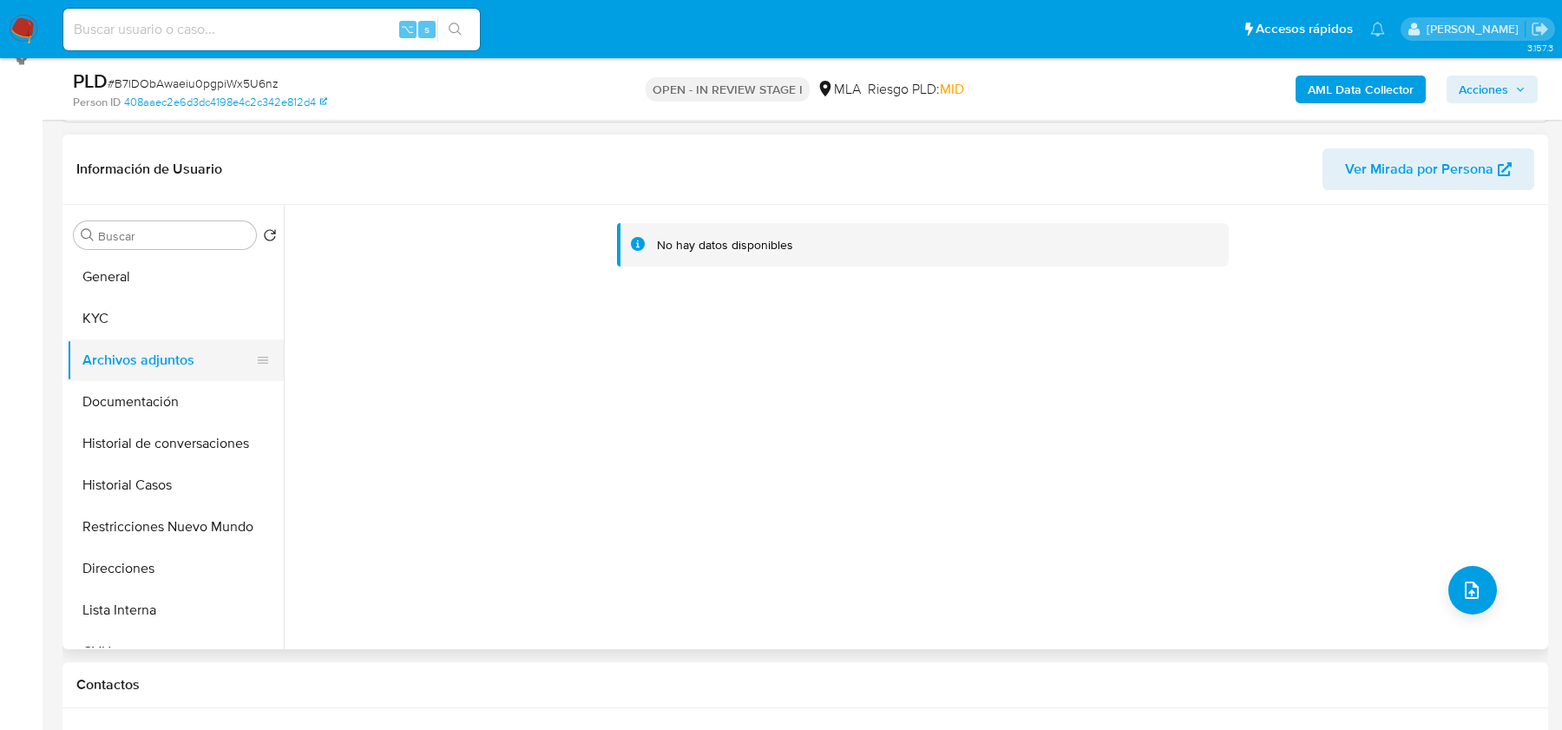
click at [171, 317] on button "KYC" at bounding box center [175, 319] width 217 height 42
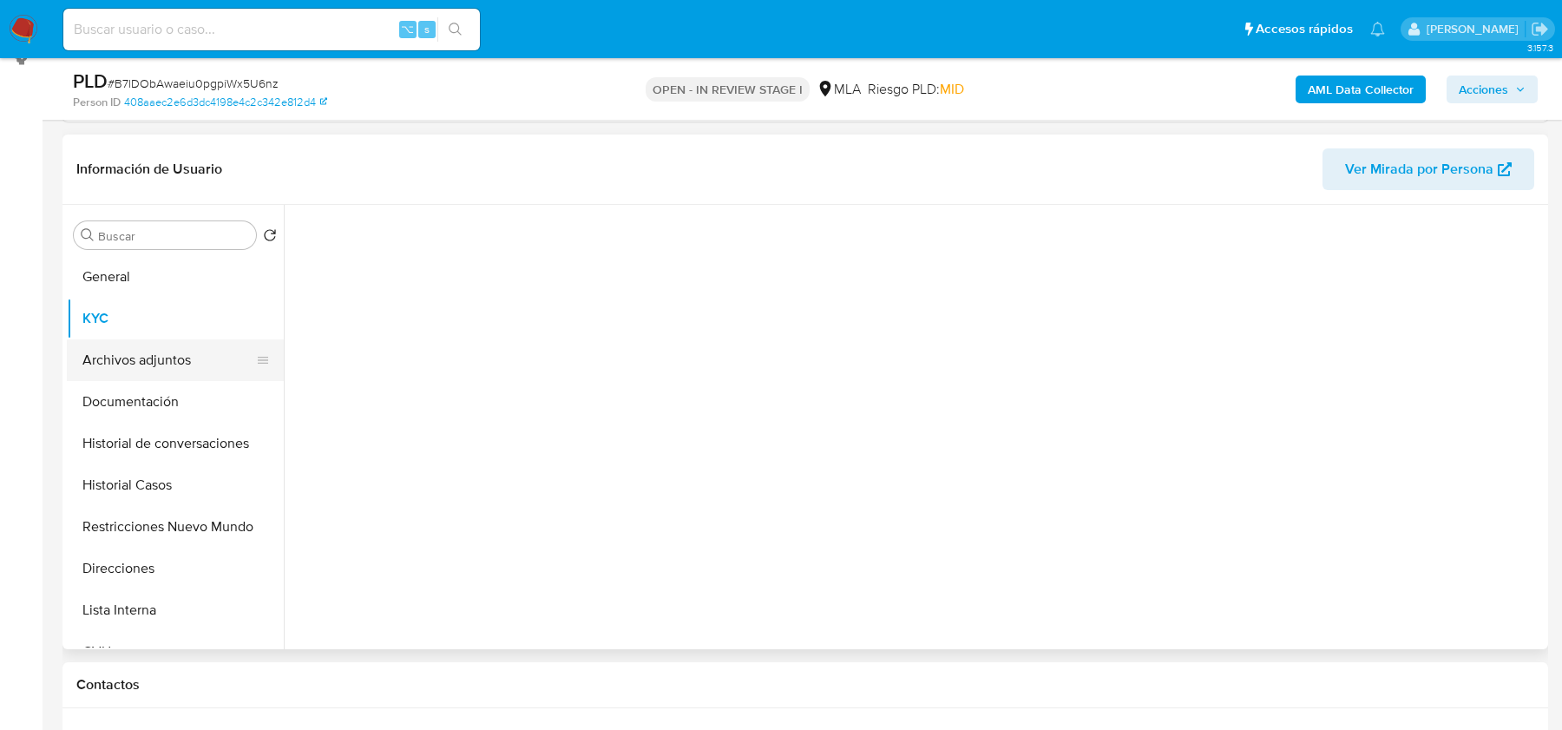
click at [171, 367] on button "Archivos adjuntos" at bounding box center [168, 360] width 203 height 42
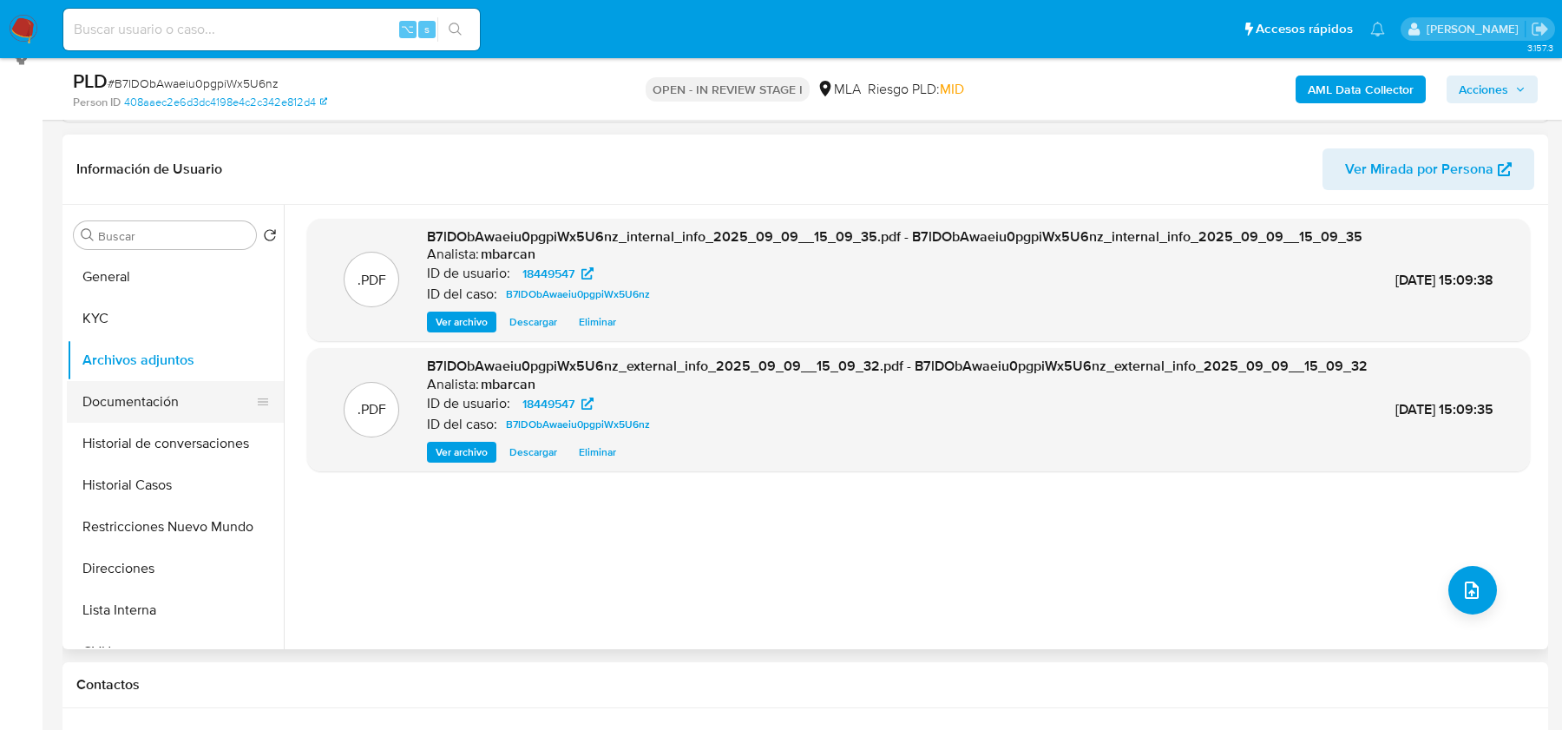
click at [151, 398] on button "Documentación" at bounding box center [168, 402] width 203 height 42
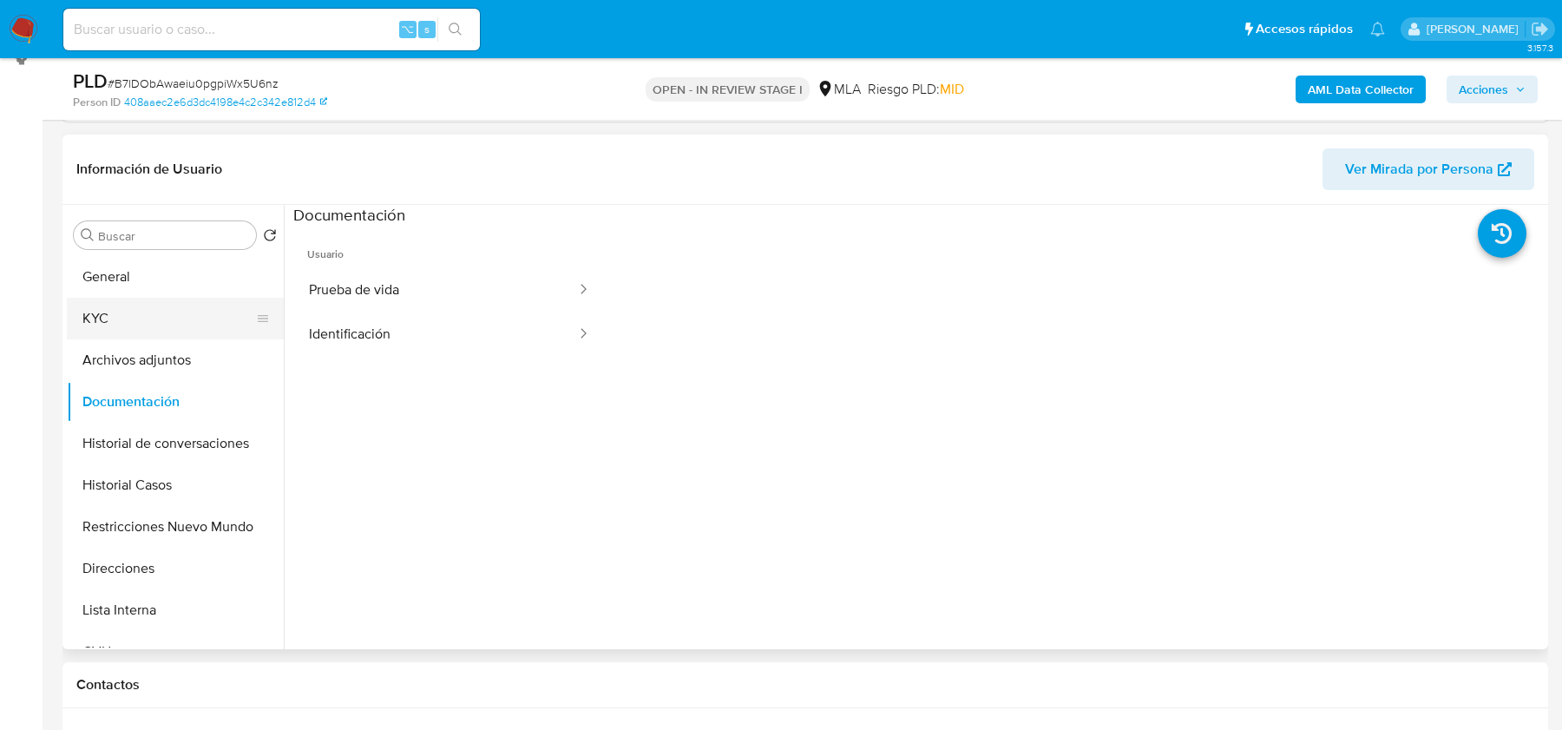
click at [99, 319] on button "KYC" at bounding box center [168, 319] width 203 height 42
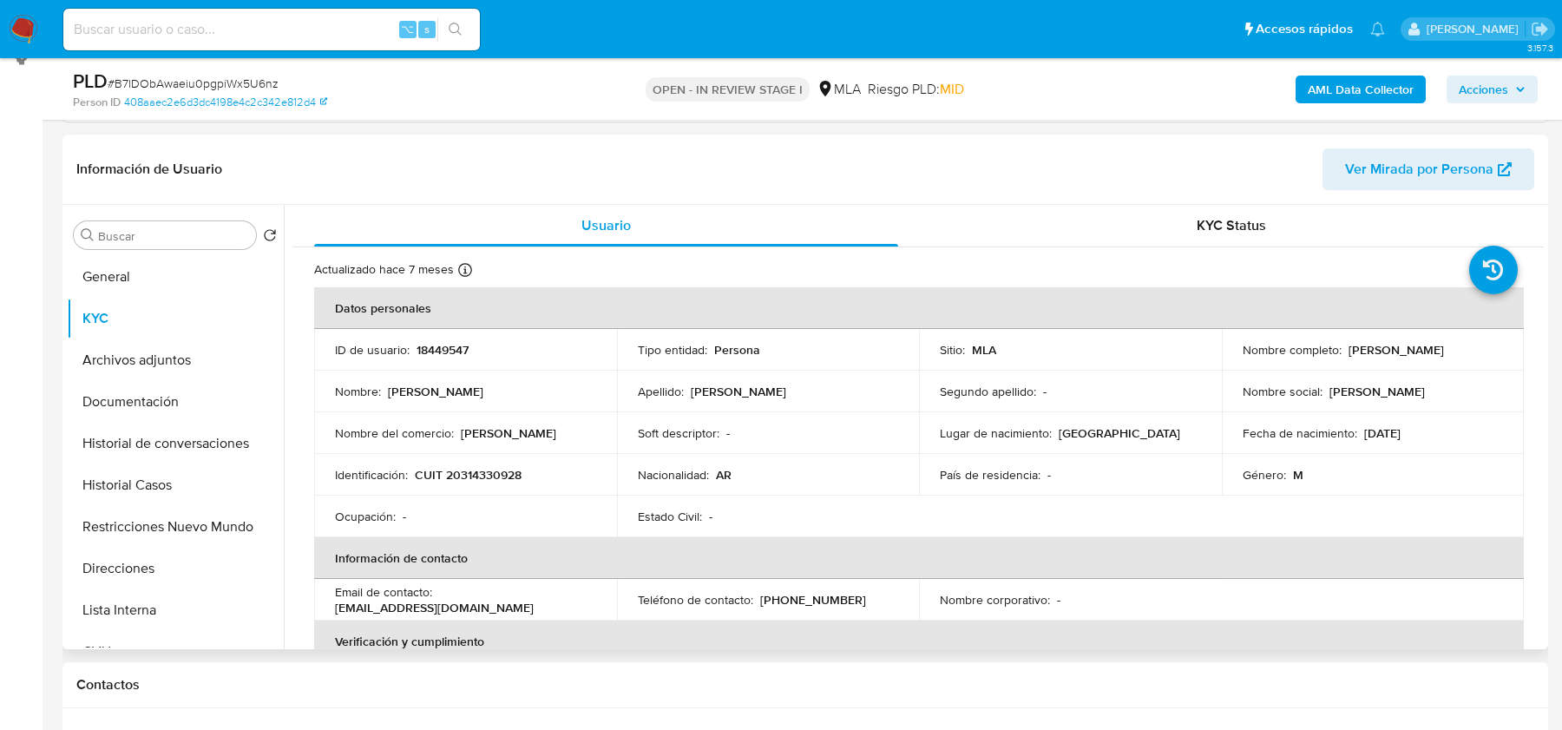
click at [501, 480] on p "CUIT 20314330928" at bounding box center [468, 475] width 107 height 16
copy p "20314330928"
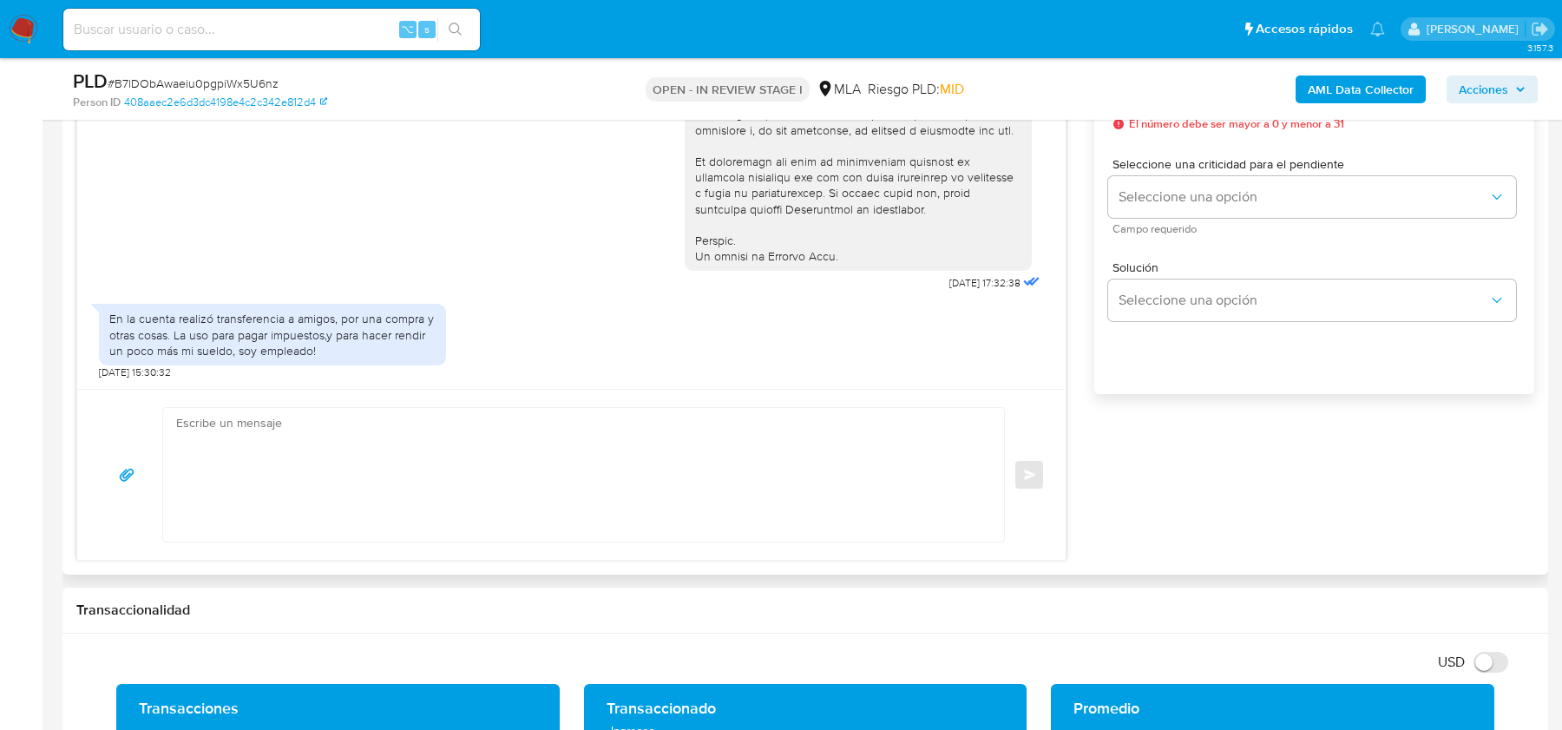
scroll to position [1167, 0]
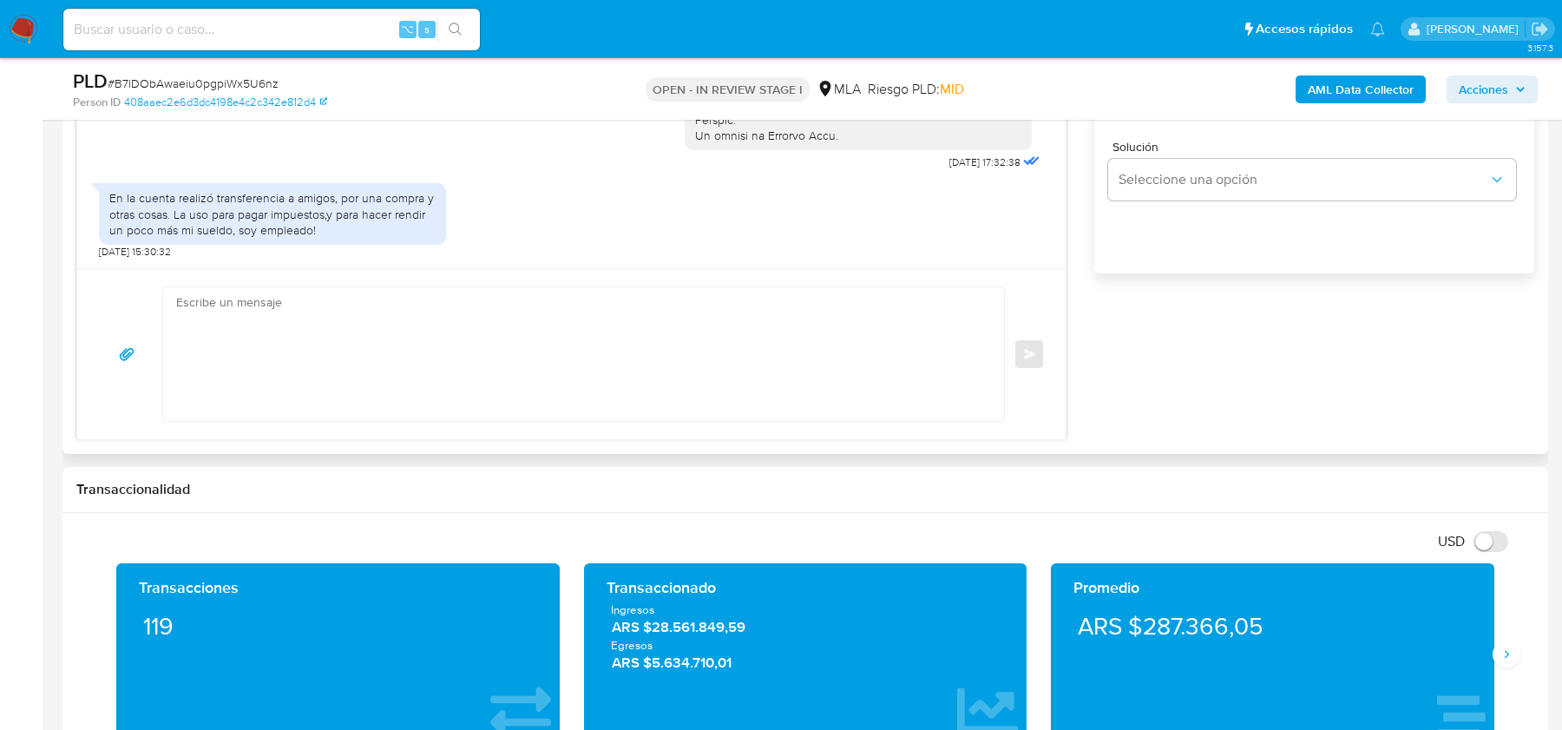
click at [496, 396] on textarea at bounding box center [579, 354] width 806 height 134
paste textarea "Hola, Muchas gracias por tu respuesta. Al respecto, ¿podrías enviarnos lo sigui…"
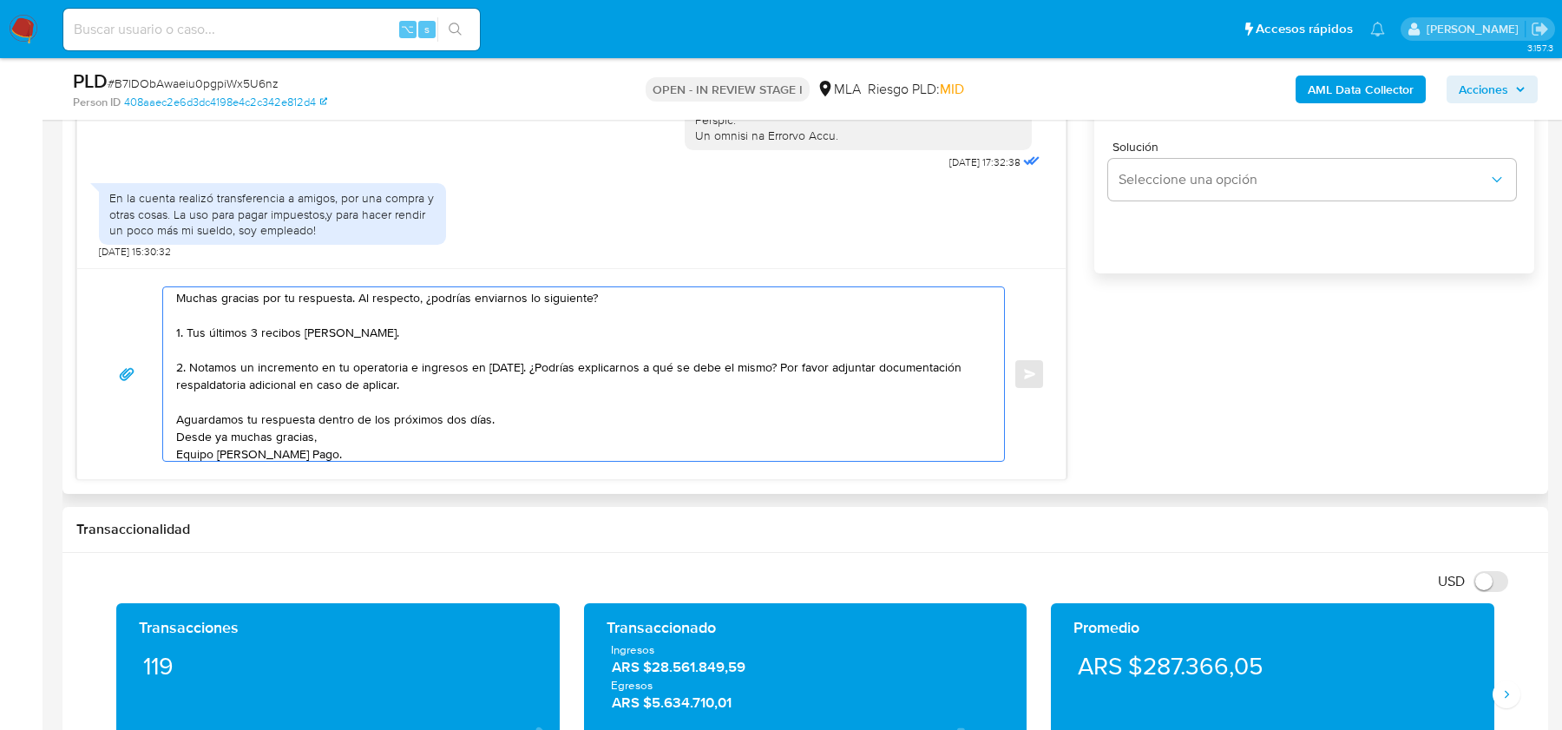
scroll to position [46, 0]
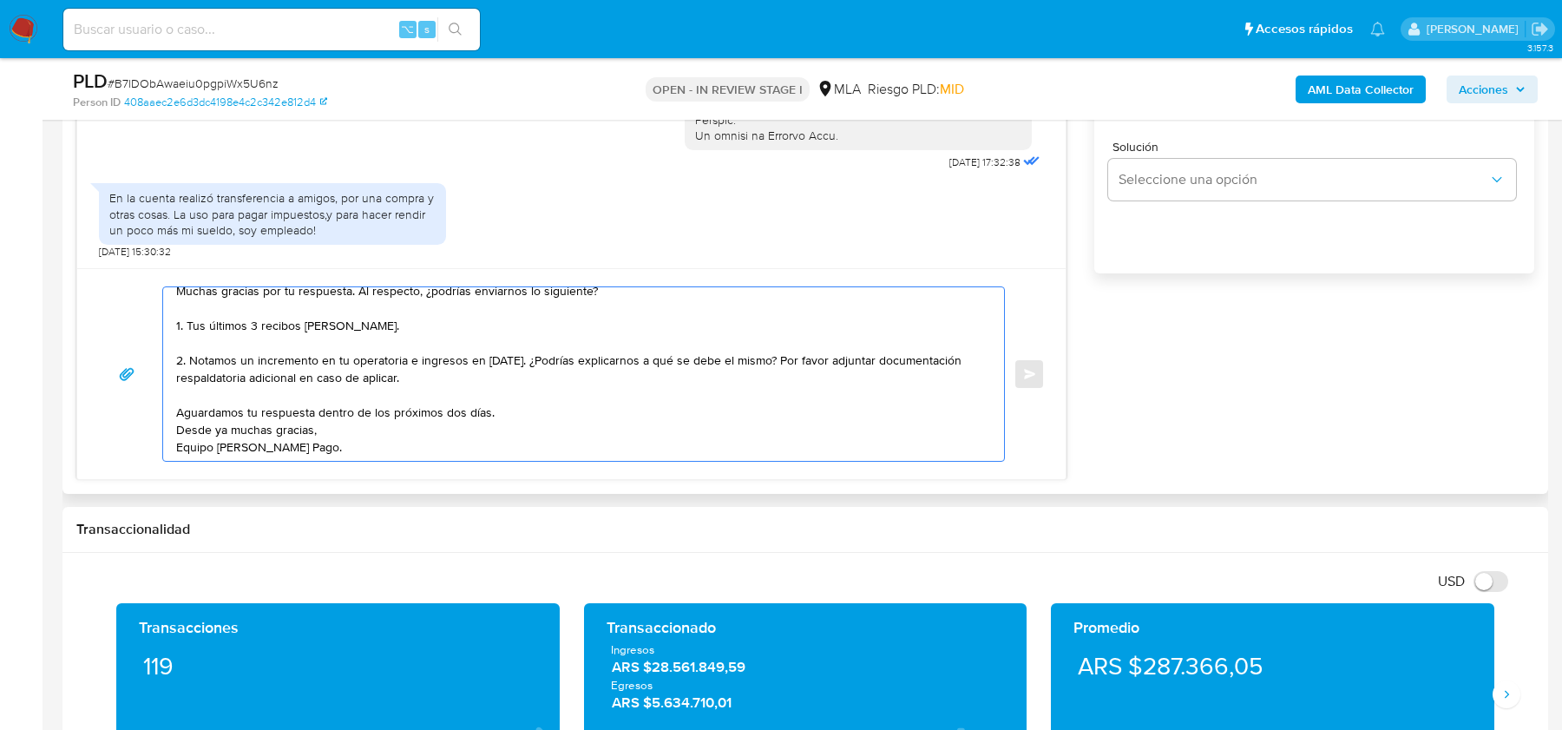
click at [495, 372] on textarea "Hola, Muchas gracias por tu respuesta. Al respecto, ¿podrías enviarnos lo sigui…" at bounding box center [579, 374] width 806 height 174
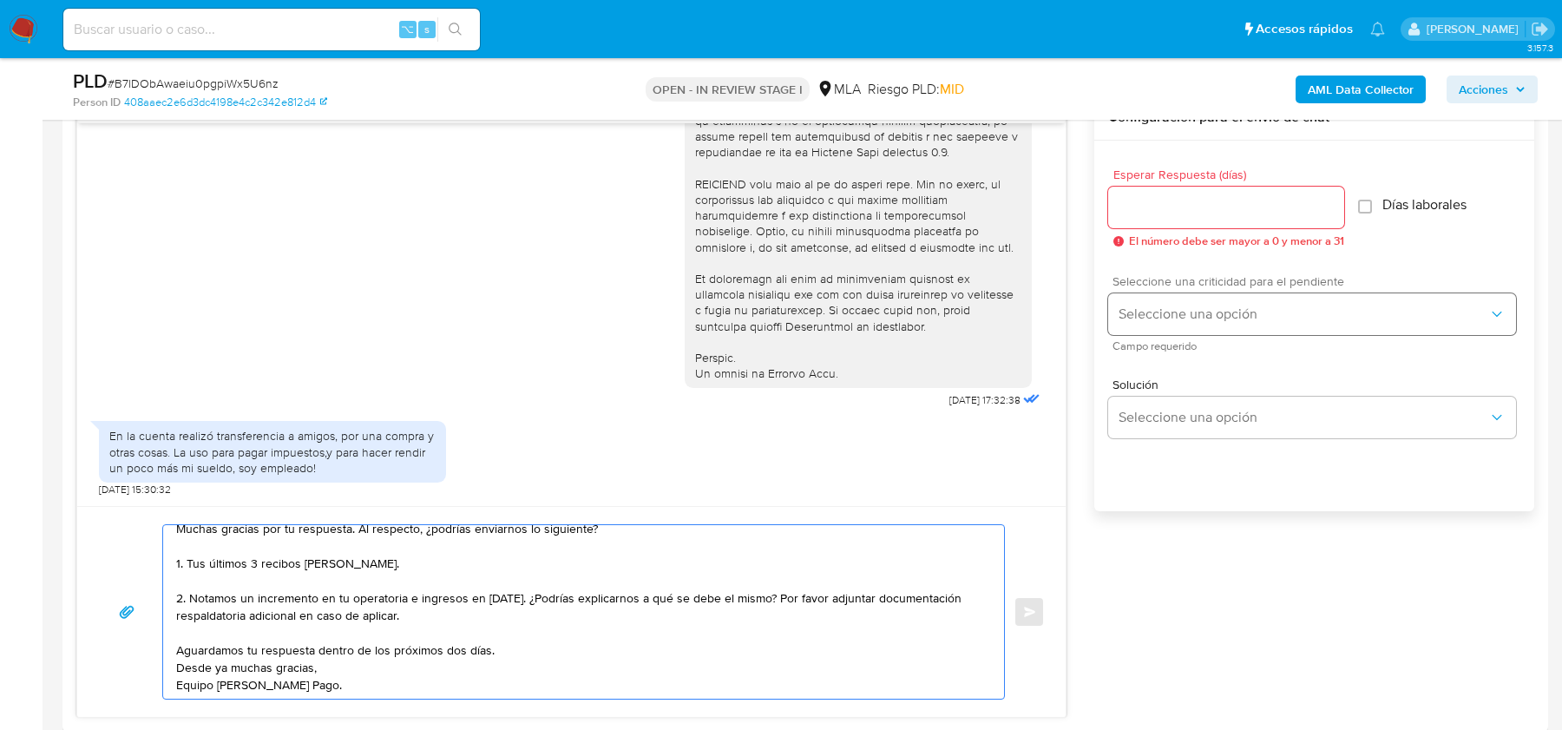
scroll to position [918, 0]
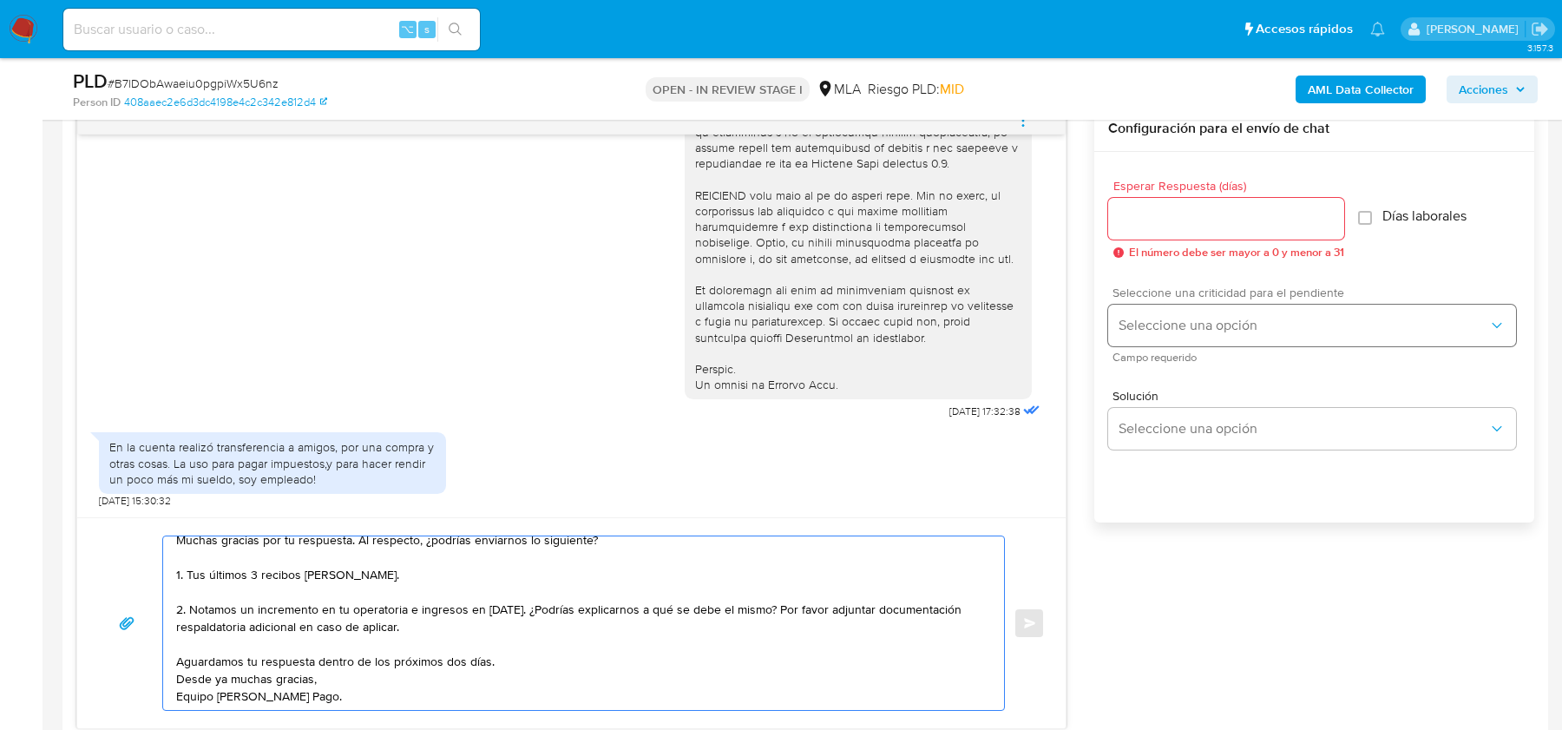
type textarea "Hola, Muchas gracias por tu respuesta. Al respecto, ¿podrías enviarnos lo sigui…"
click at [1198, 219] on input "Esperar Respuesta (días)" at bounding box center [1226, 218] width 236 height 23
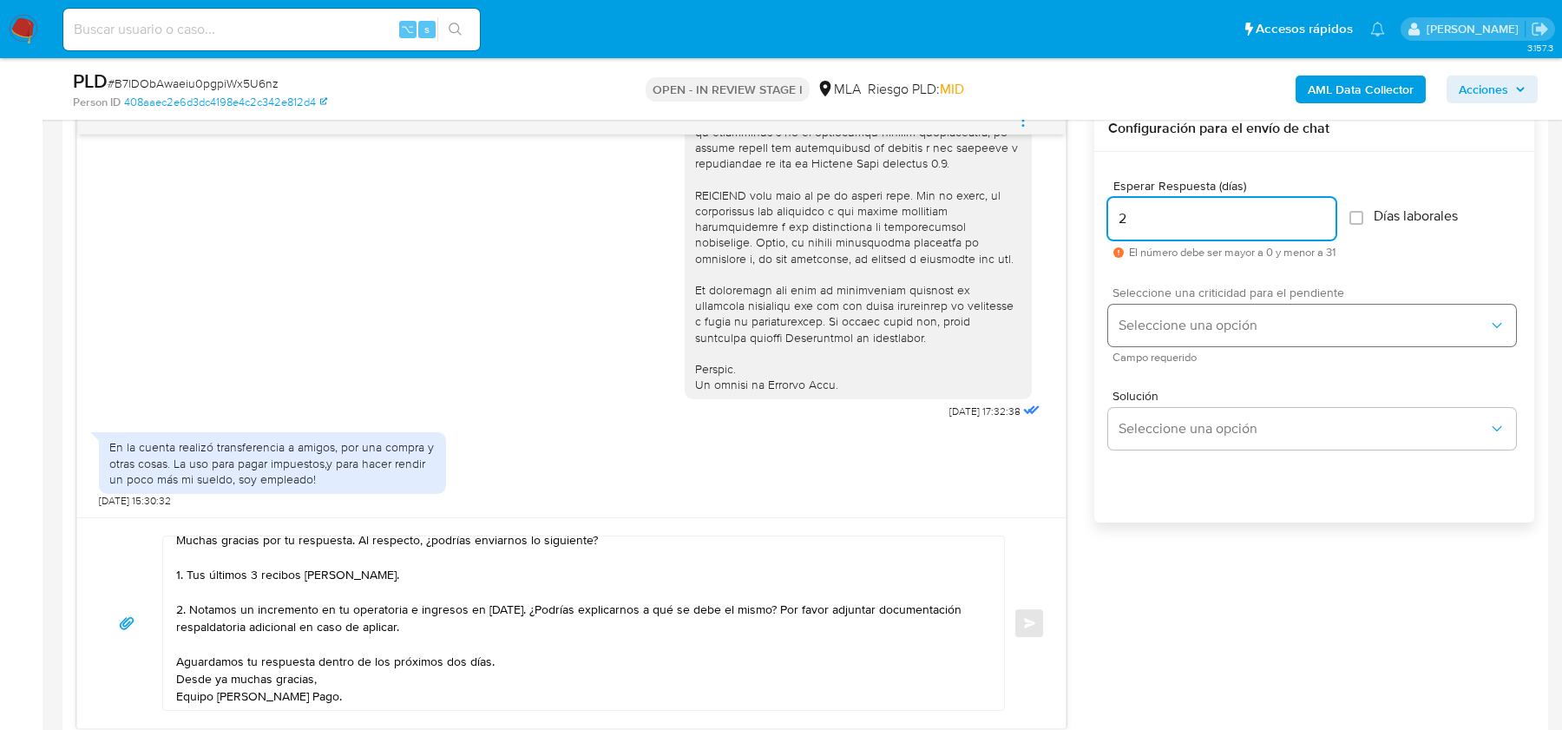
type input "2"
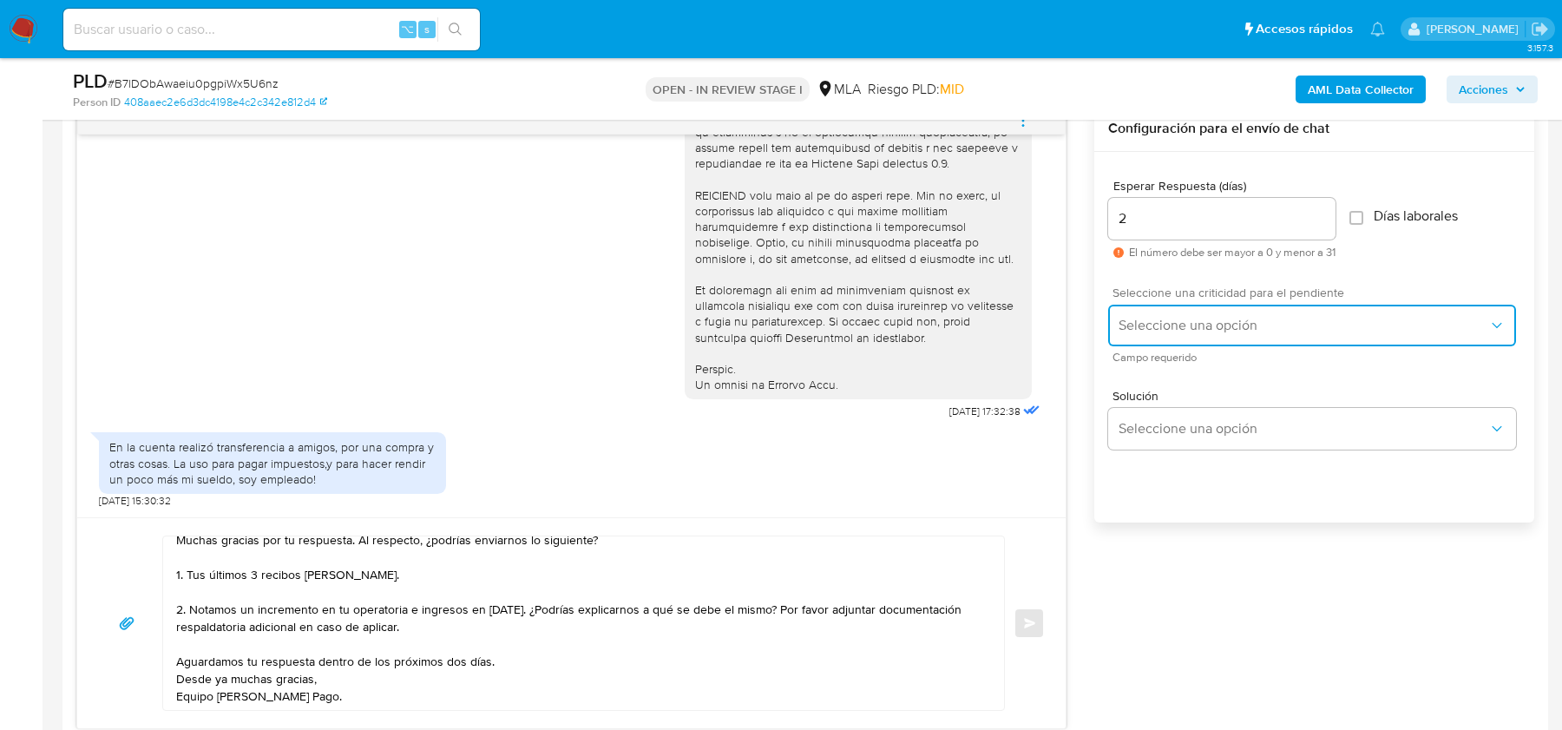
click at [1173, 317] on span "Seleccione una opción" at bounding box center [1304, 325] width 370 height 17
click at [1160, 372] on div "HIGH" at bounding box center [1309, 362] width 380 height 35
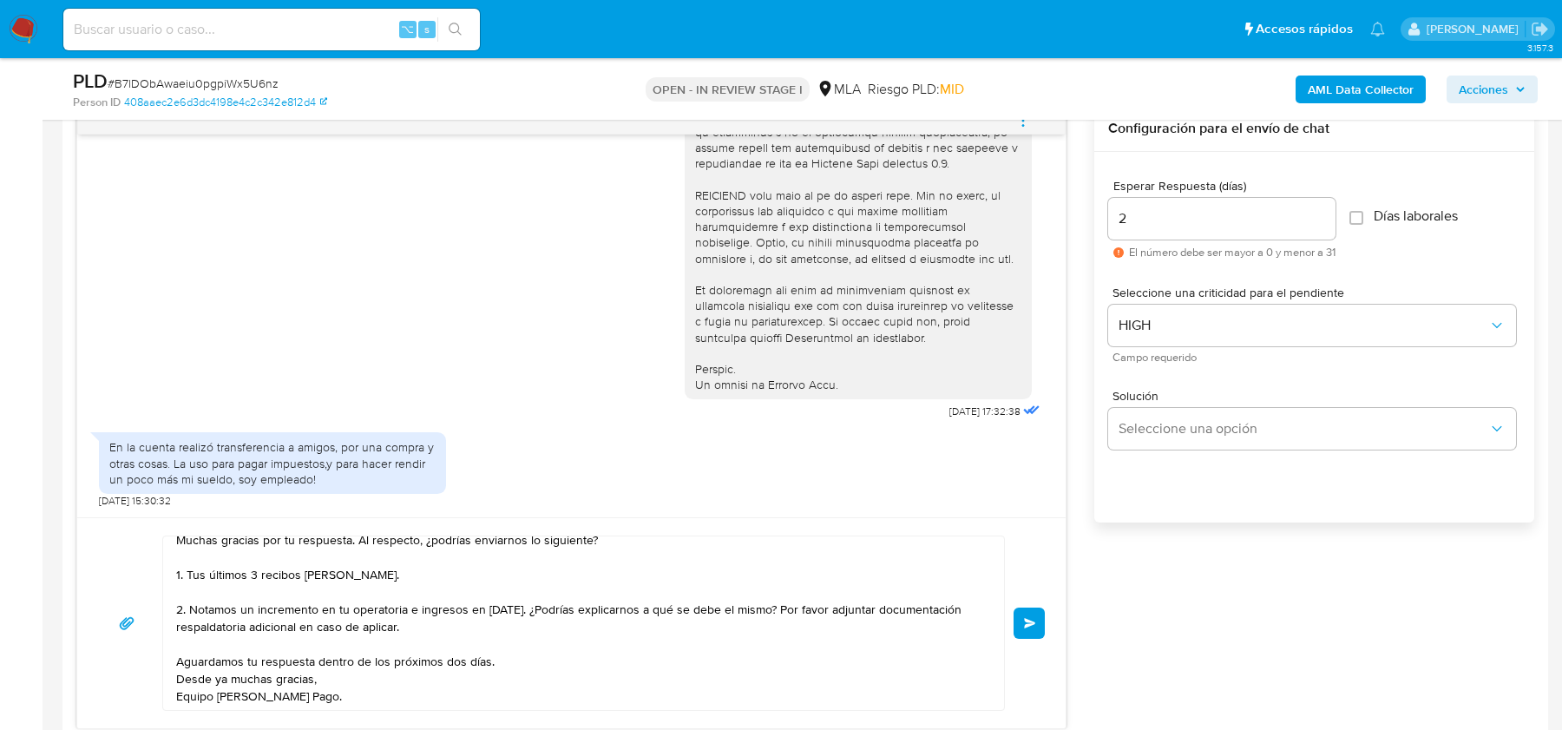
click at [1036, 622] on span "Enviar" at bounding box center [1030, 623] width 12 height 10
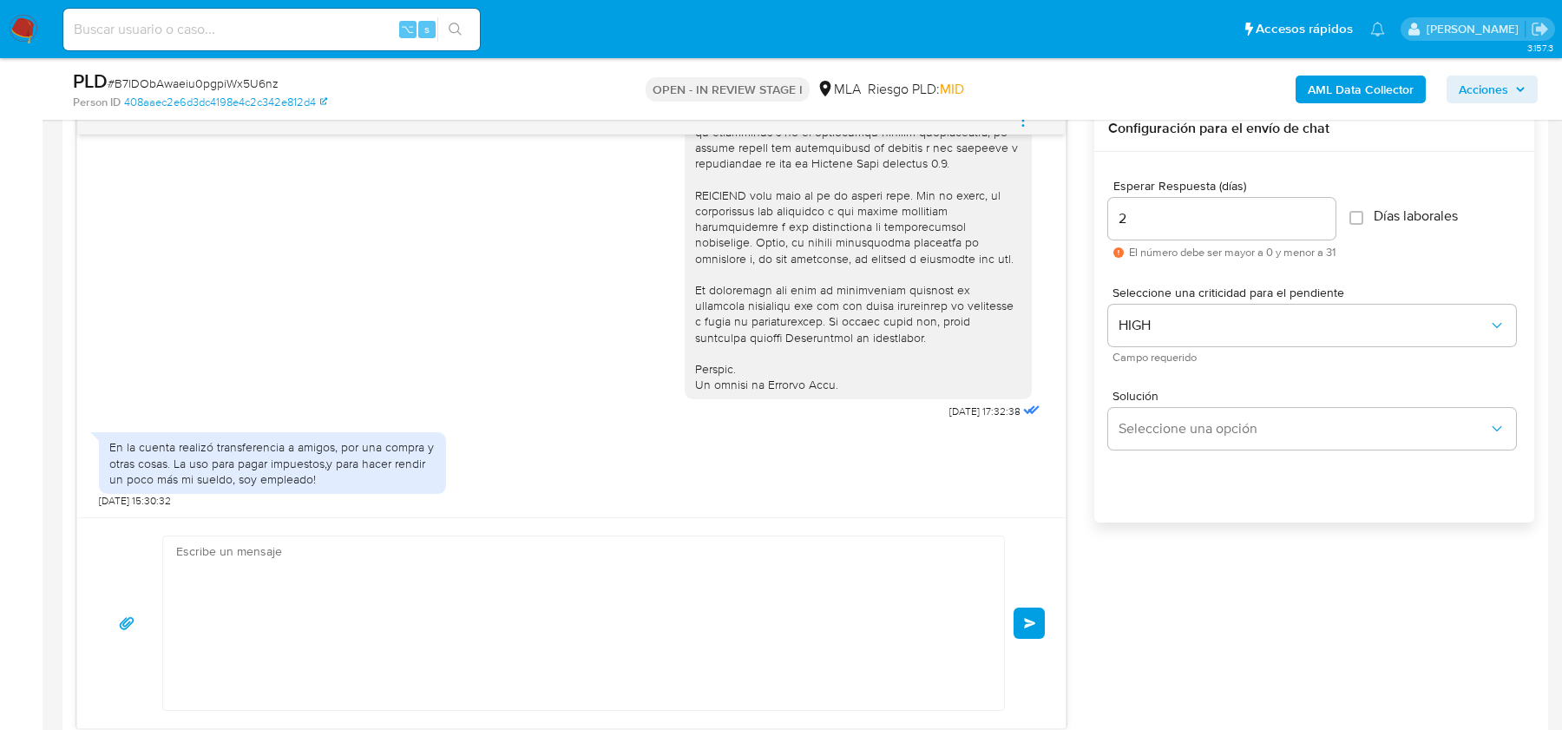
scroll to position [989, 0]
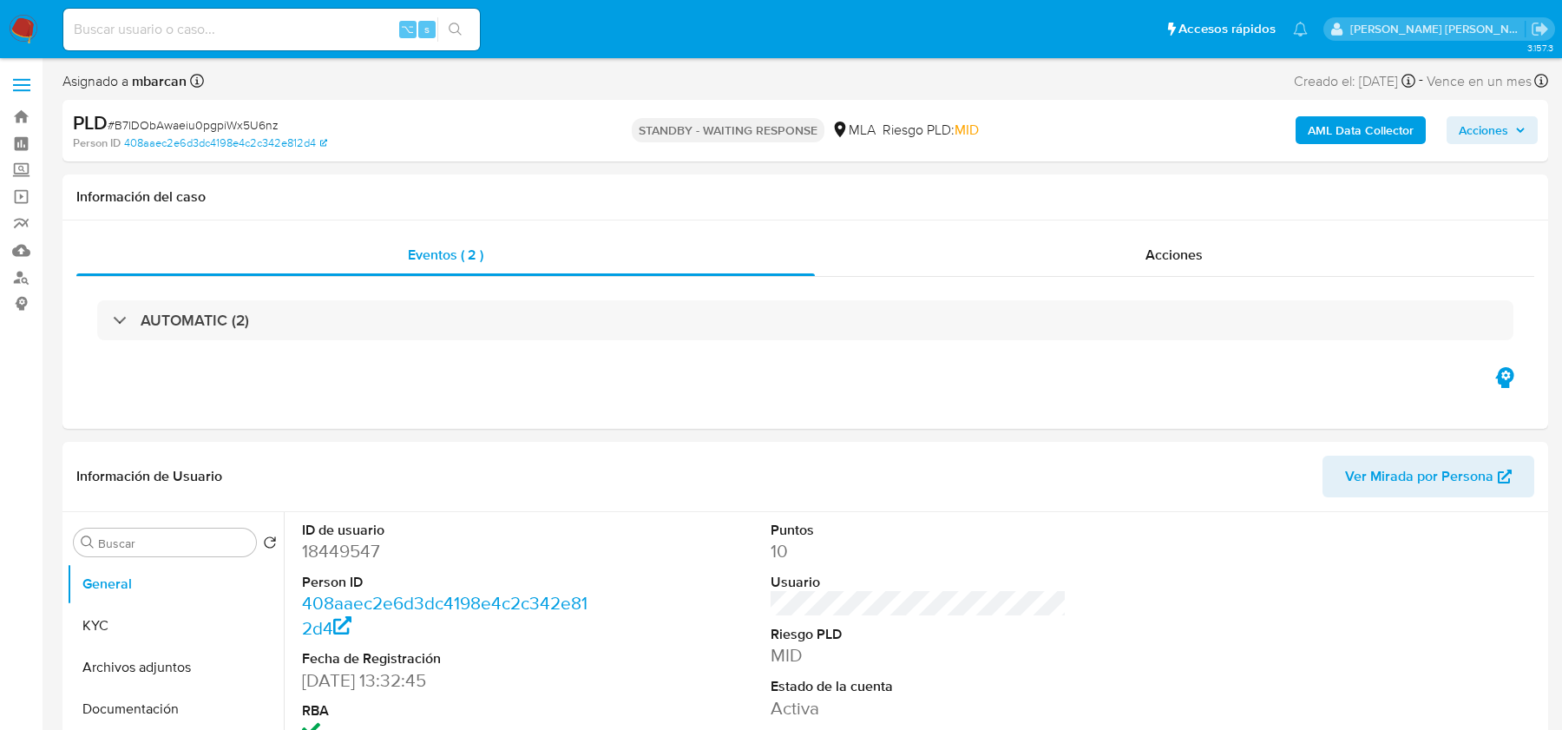
select select "10"
click at [31, 30] on img at bounding box center [24, 30] width 30 height 30
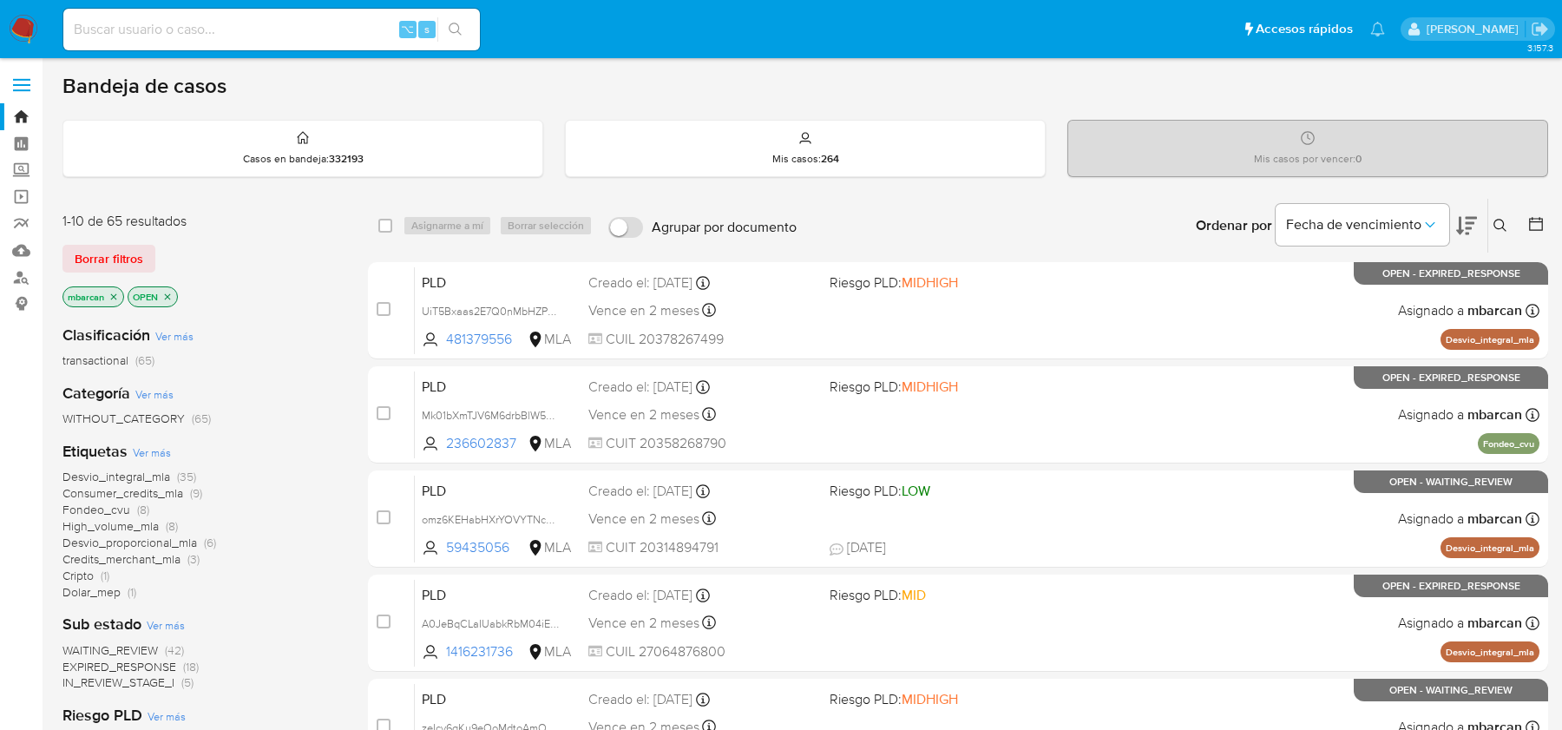
click at [1505, 221] on icon at bounding box center [1501, 226] width 14 height 14
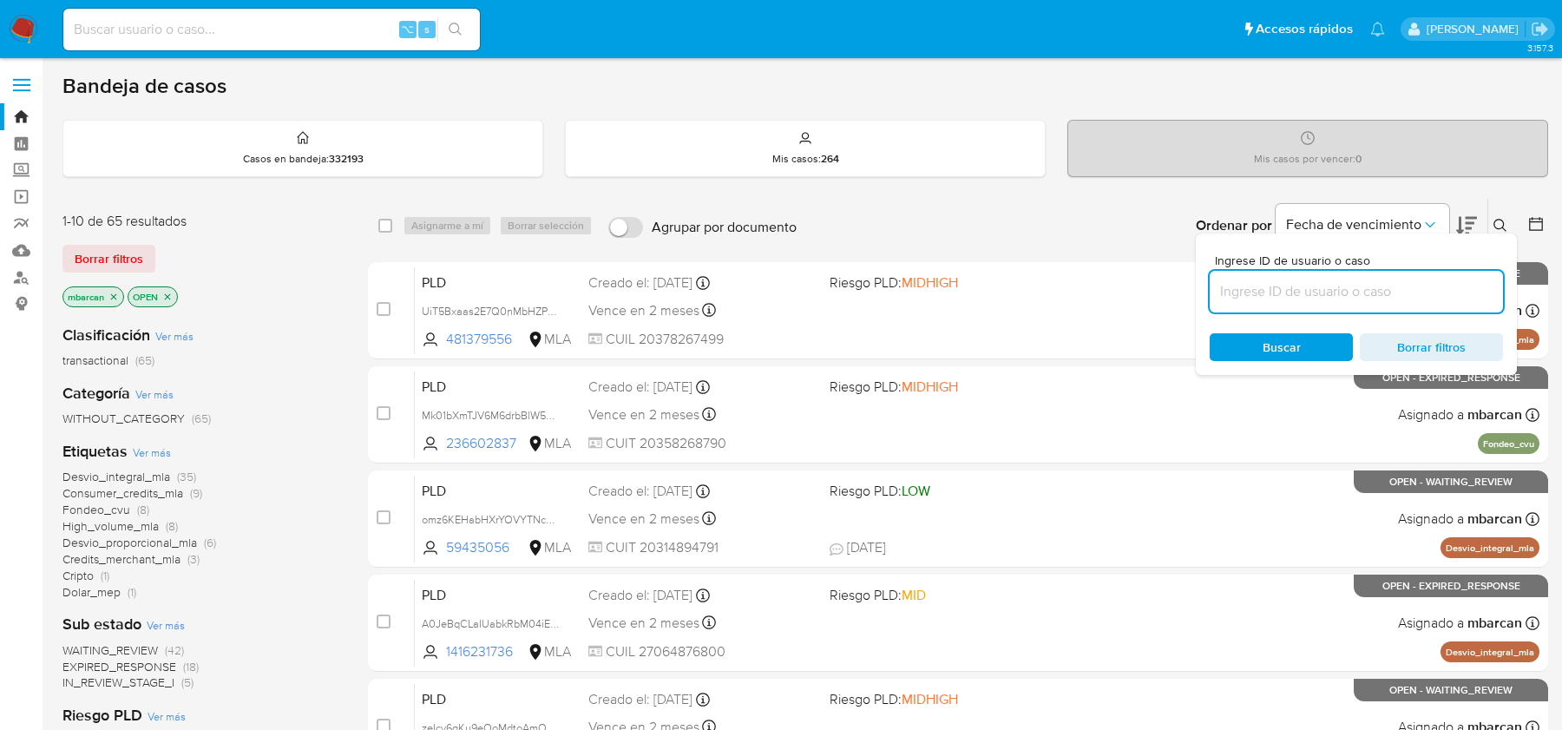
click at [1419, 280] on input at bounding box center [1356, 291] width 293 height 23
type input "pCoLul7moNaFeORtctqLqJCk"
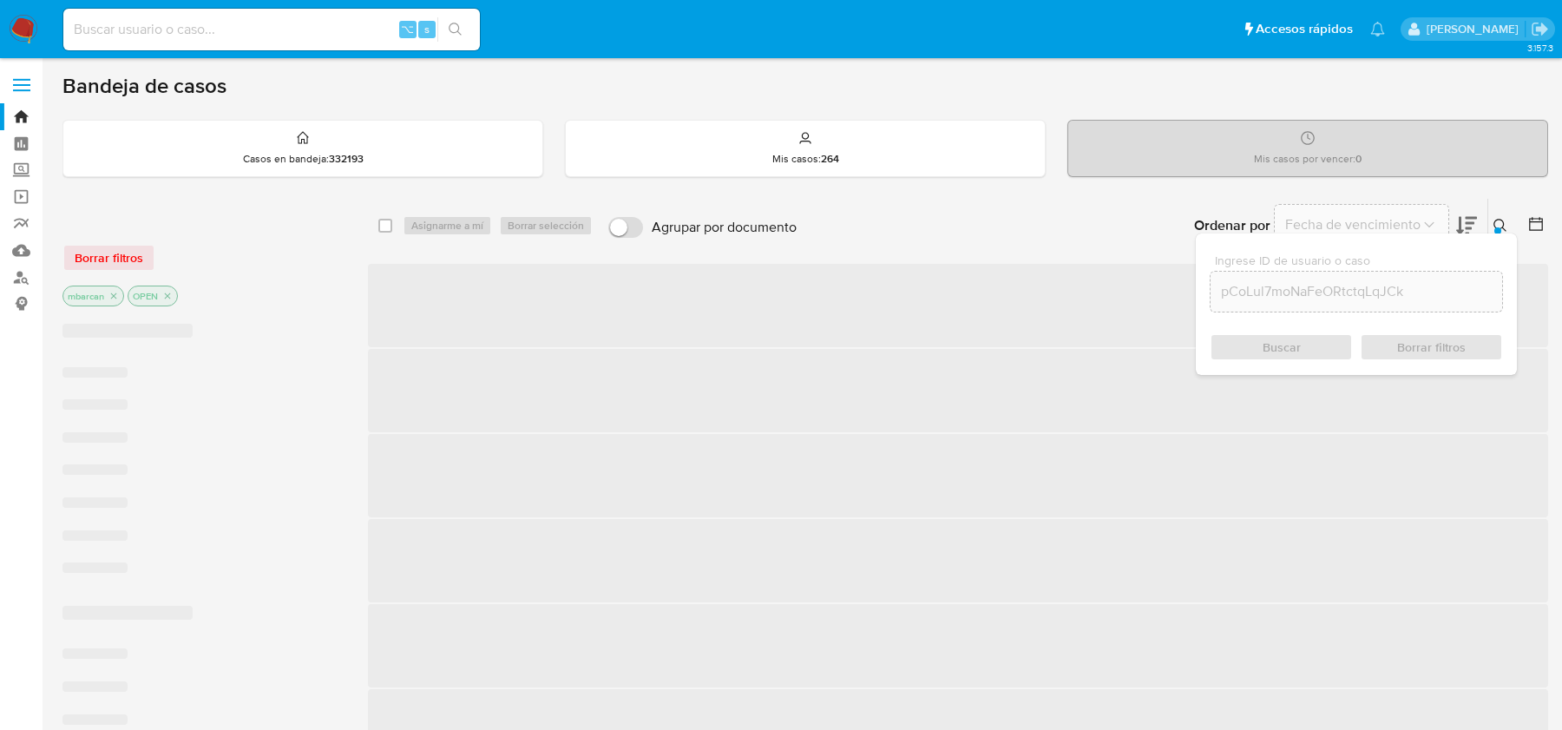
click at [1505, 227] on icon at bounding box center [1501, 226] width 14 height 14
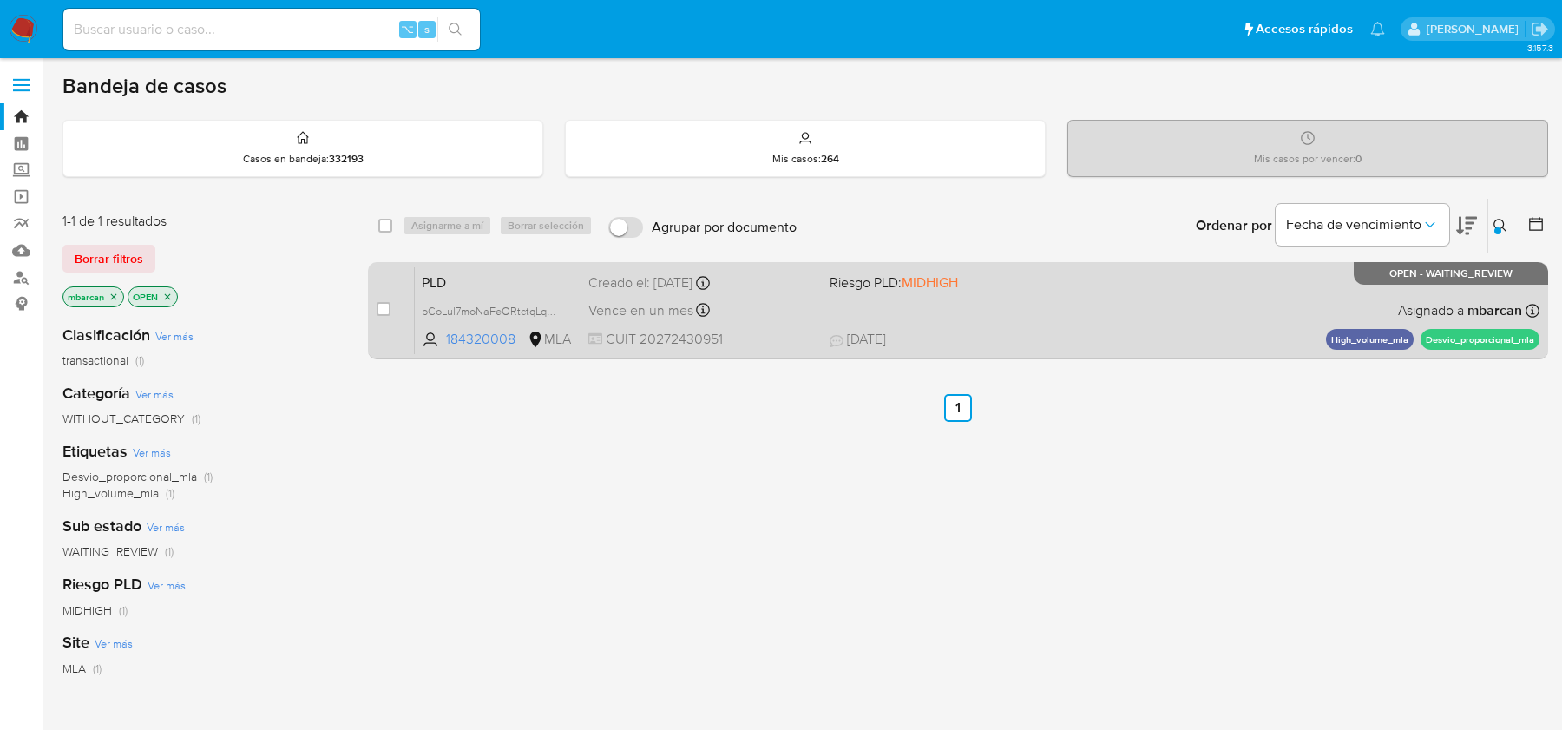
click at [391, 310] on div "case-item-checkbox No es posible asignar el caso" at bounding box center [396, 310] width 38 height 88
click at [387, 306] on input "checkbox" at bounding box center [384, 309] width 14 height 14
checkbox input "true"
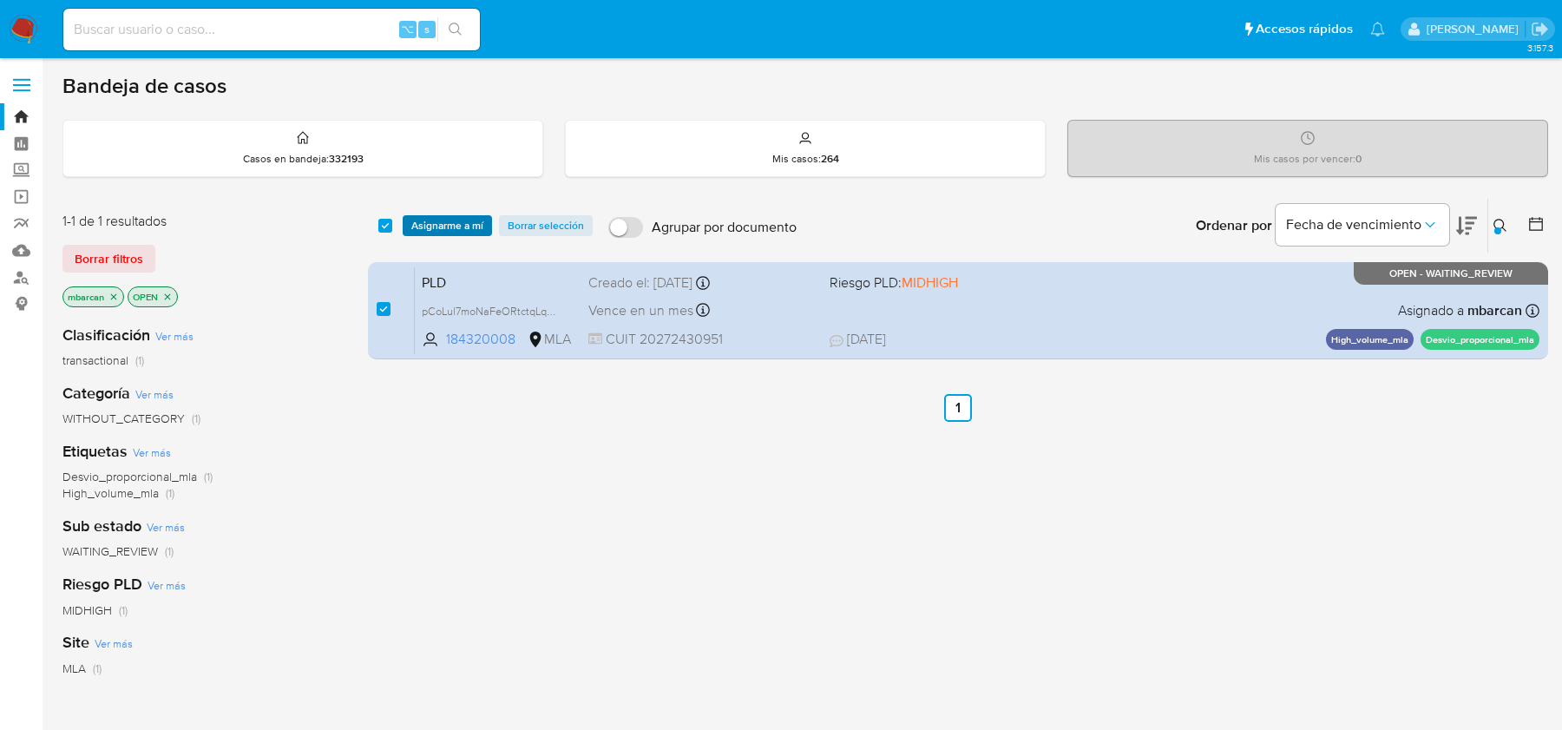
click at [438, 228] on span "Asignarme a mí" at bounding box center [447, 225] width 72 height 17
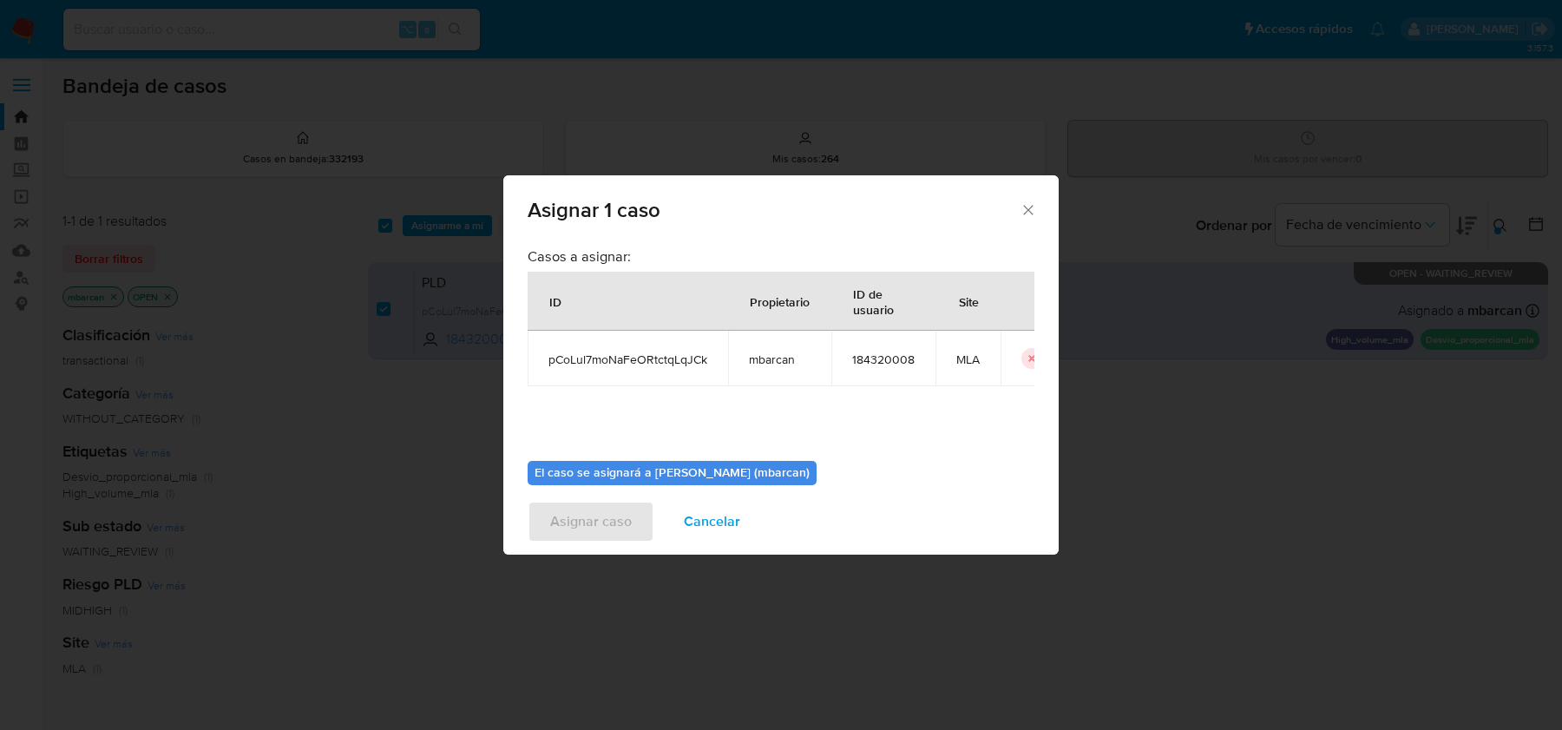
scroll to position [89, 0]
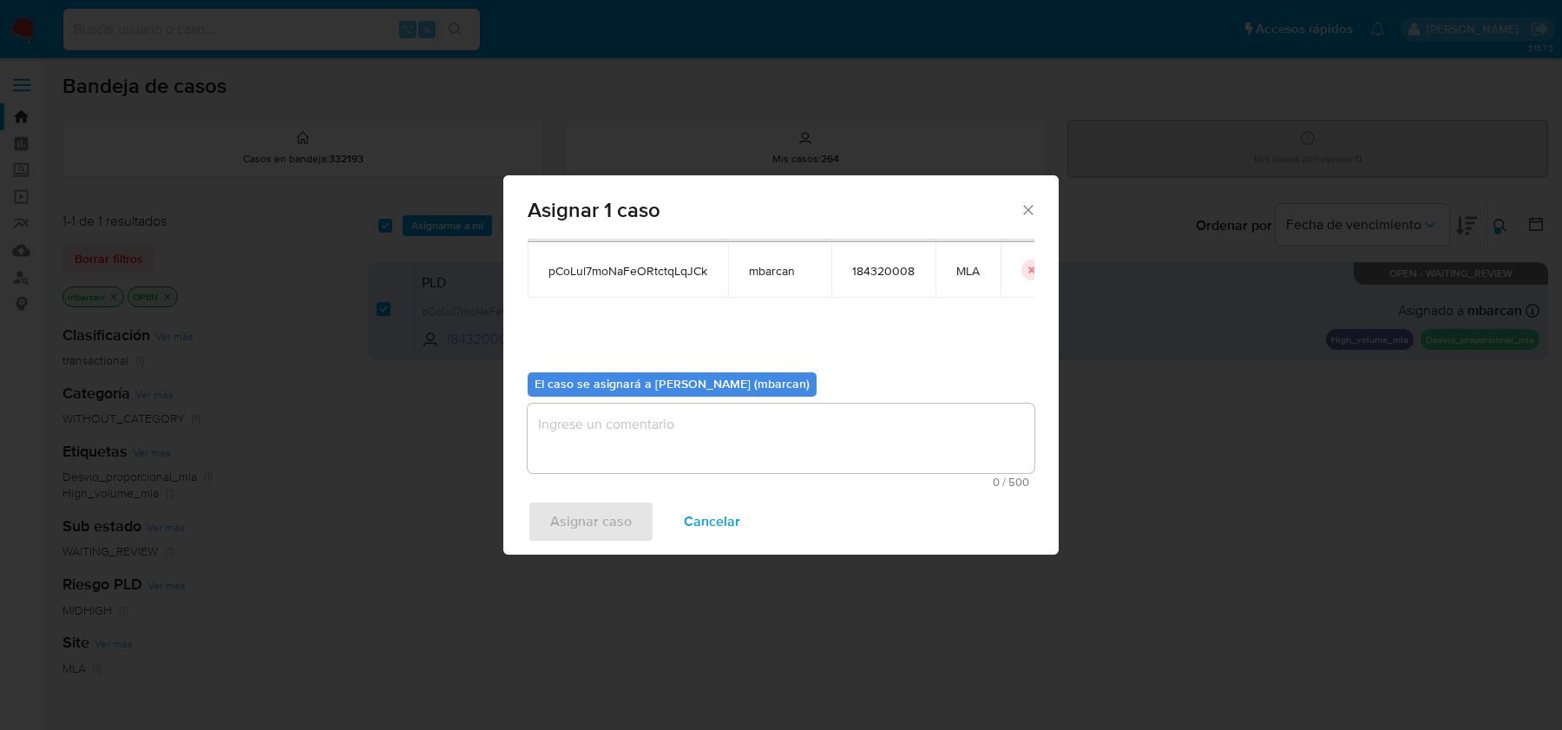
click at [662, 418] on textarea "assign-modal" at bounding box center [781, 438] width 507 height 69
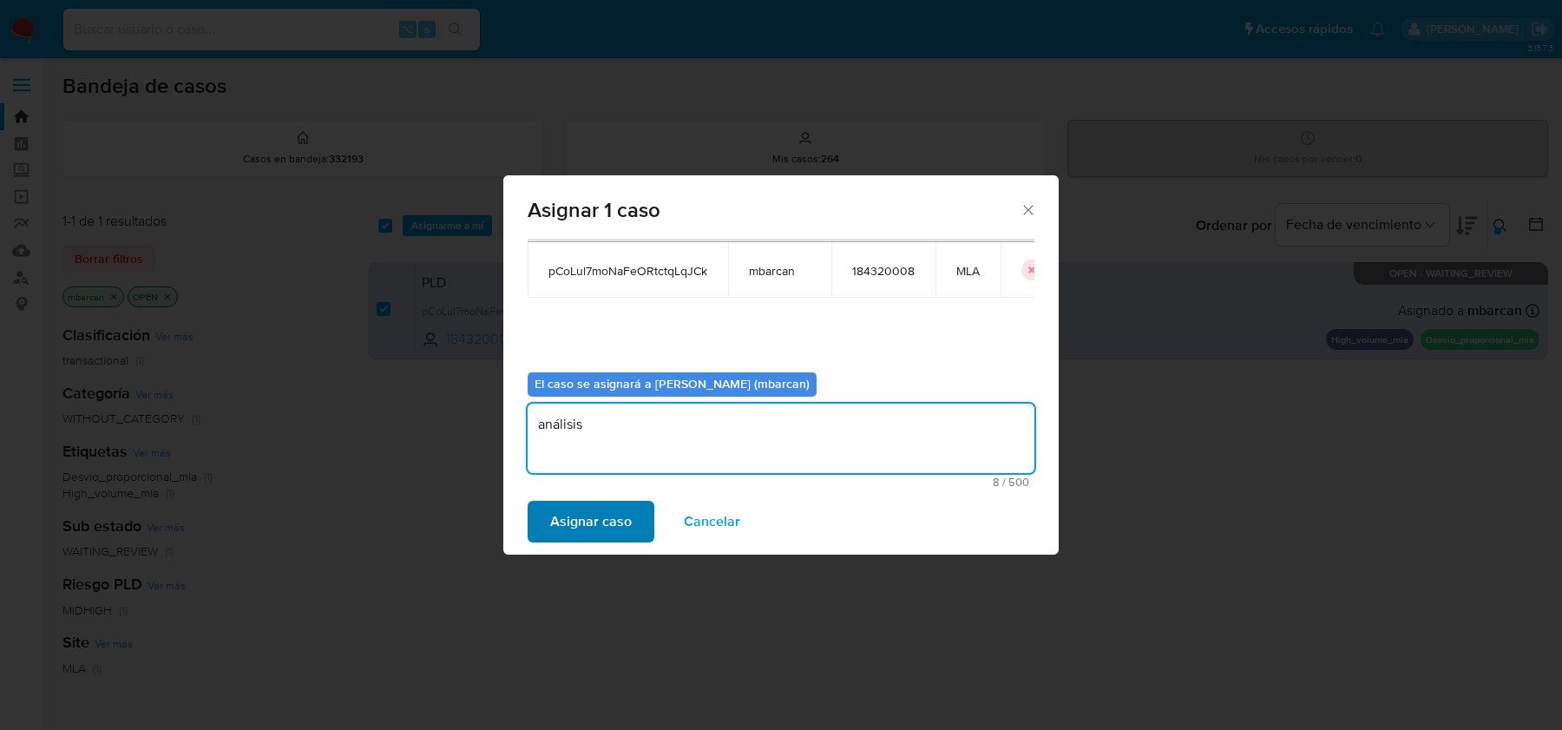
type textarea "análisis"
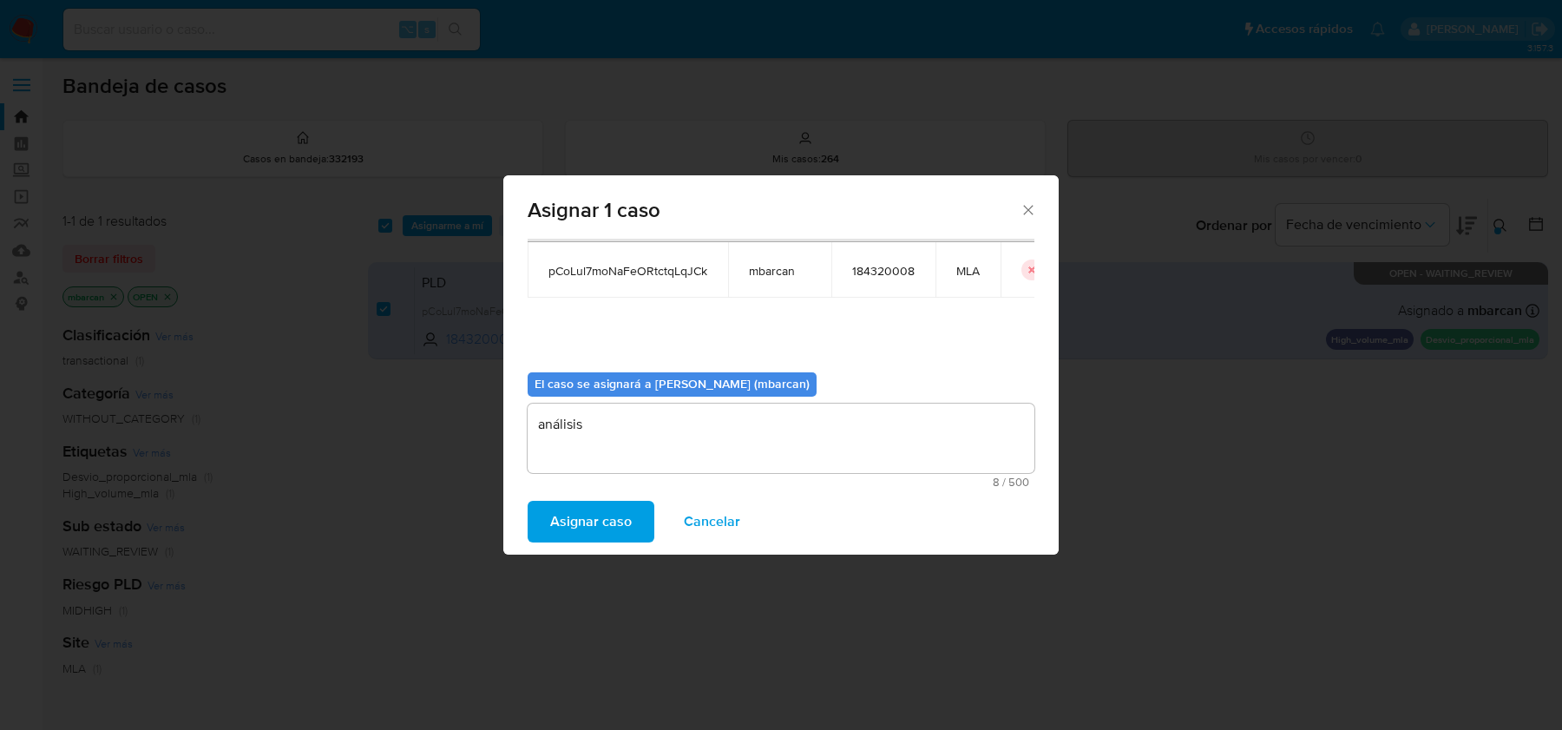
click at [606, 516] on span "Asignar caso" at bounding box center [591, 522] width 82 height 38
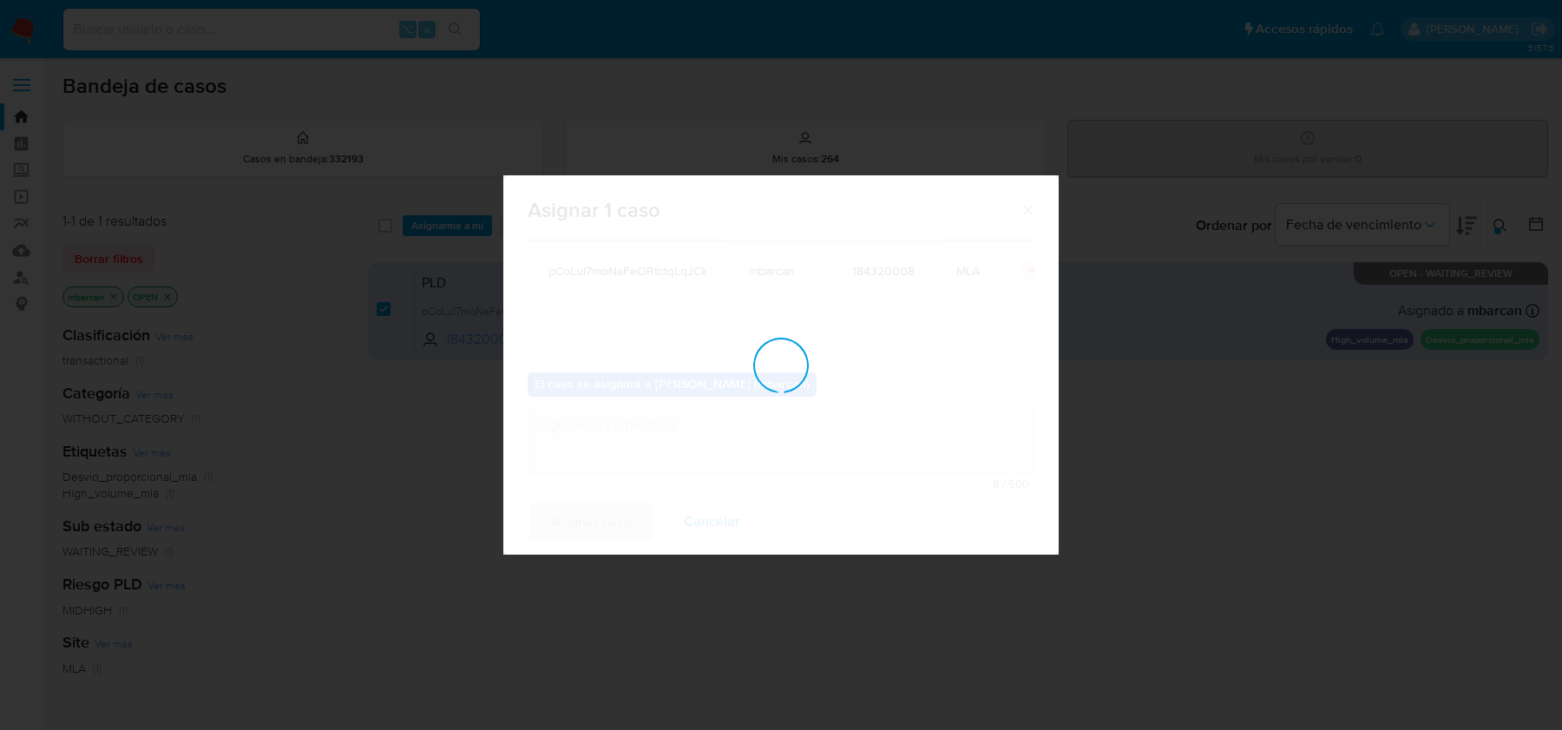
checkbox input "false"
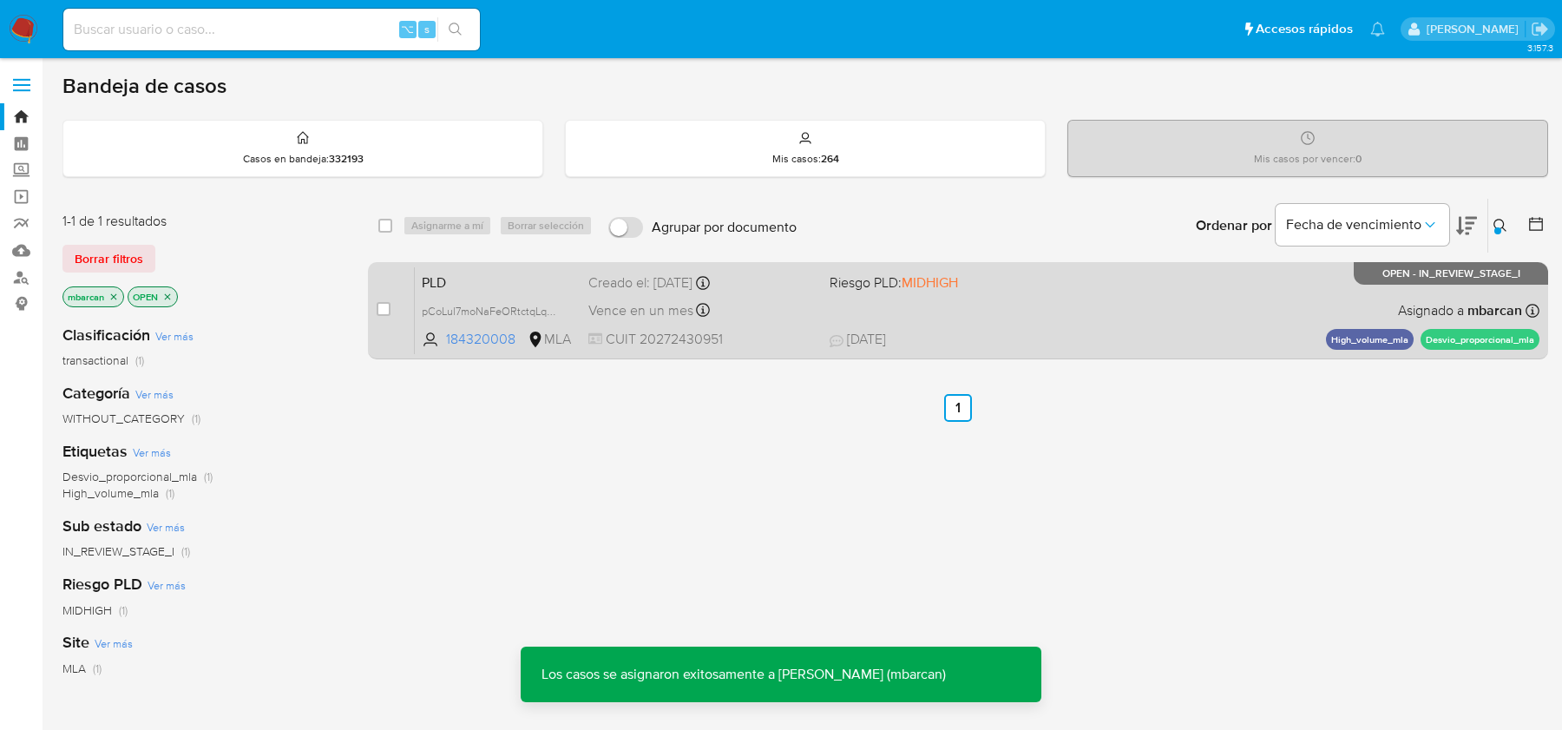
click at [483, 280] on span "PLD" at bounding box center [498, 281] width 153 height 23
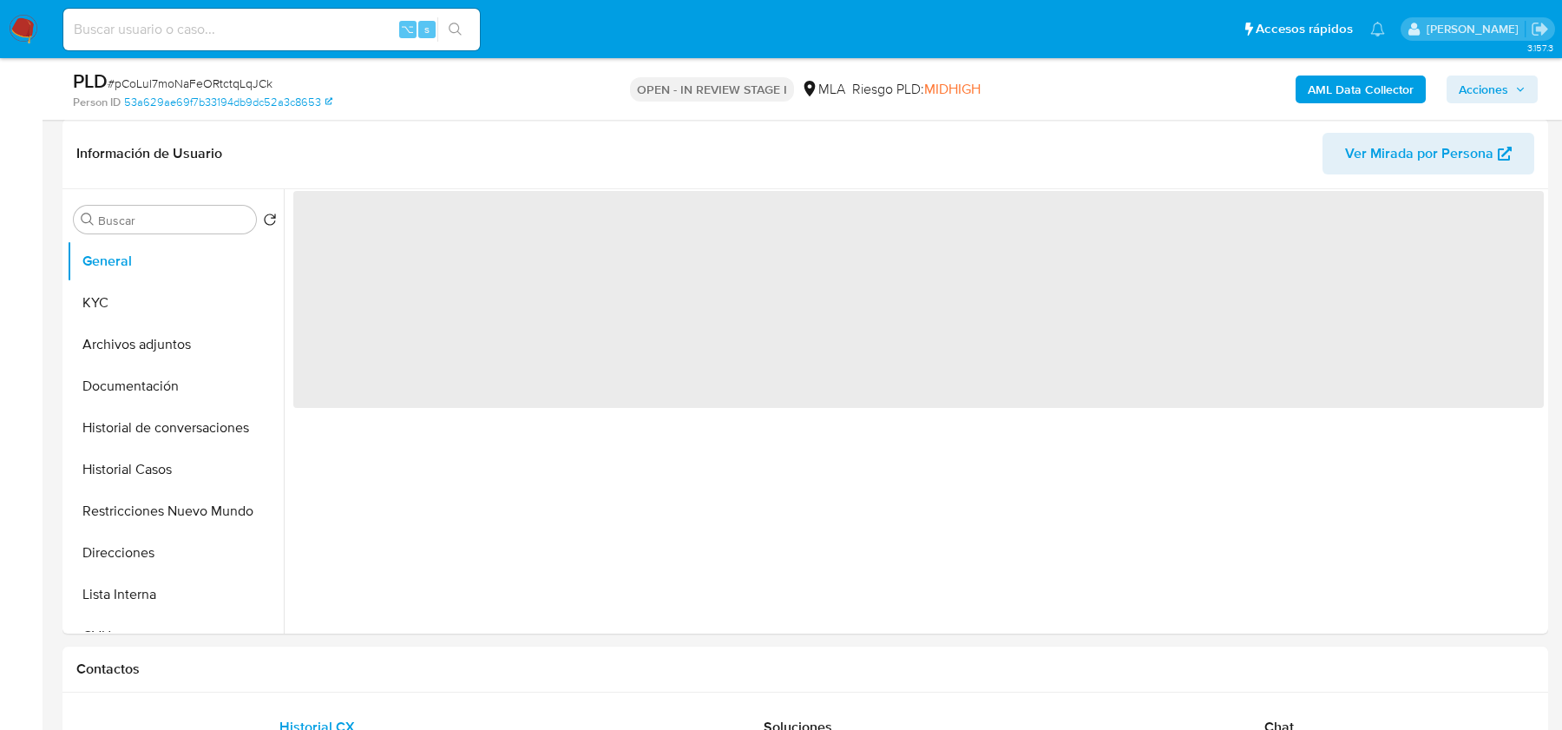
scroll to position [778, 0]
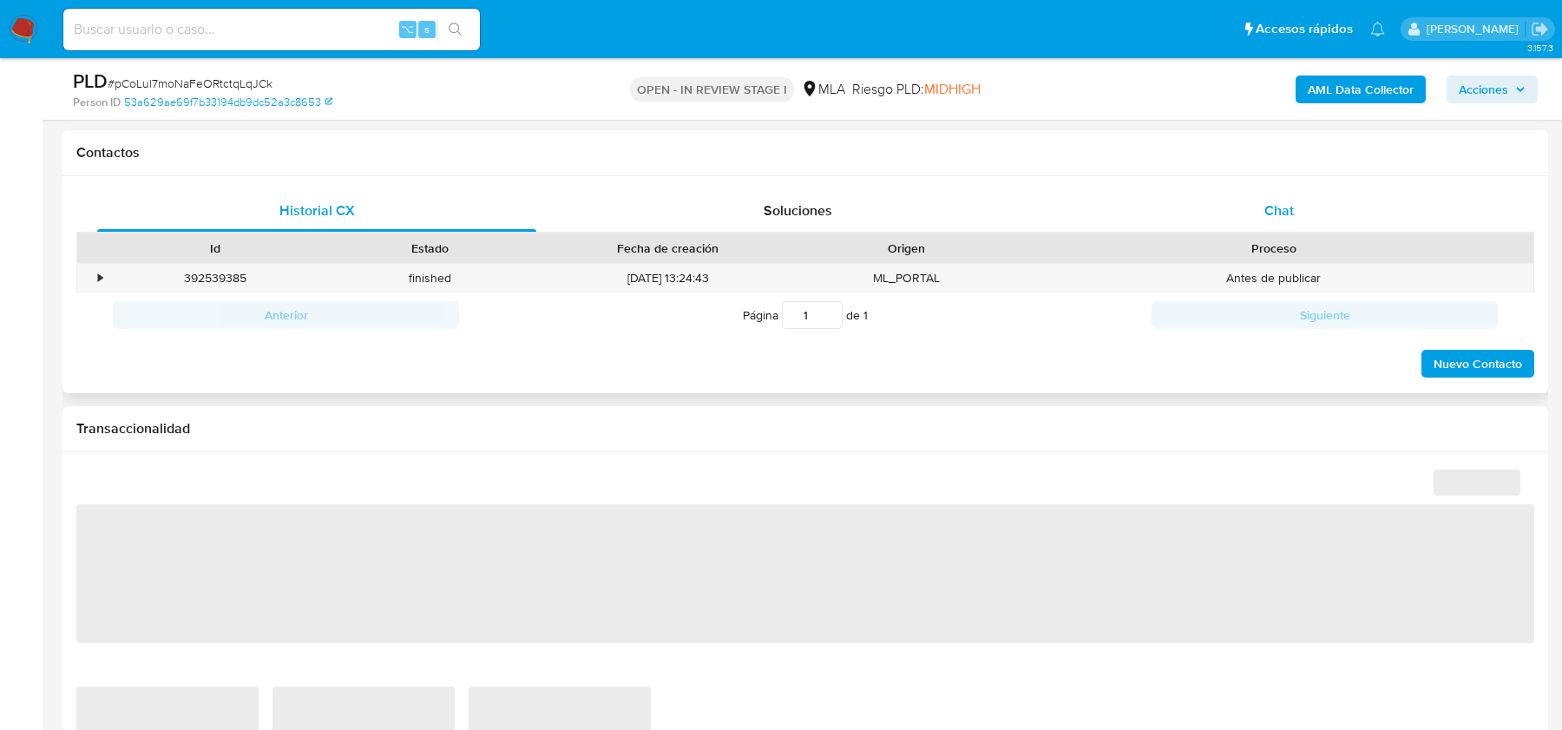
click at [1271, 221] on div "Chat" at bounding box center [1279, 211] width 439 height 42
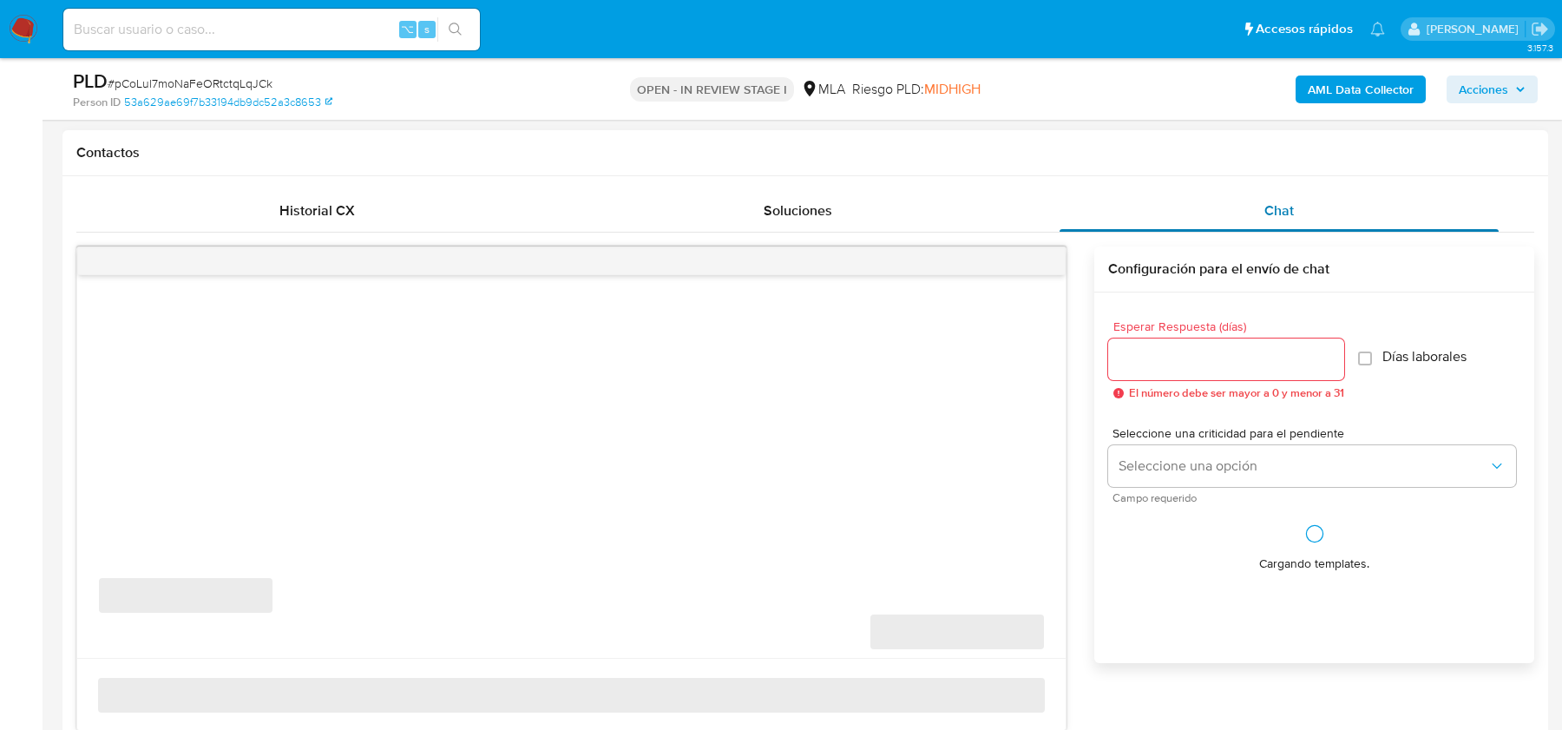
select select "10"
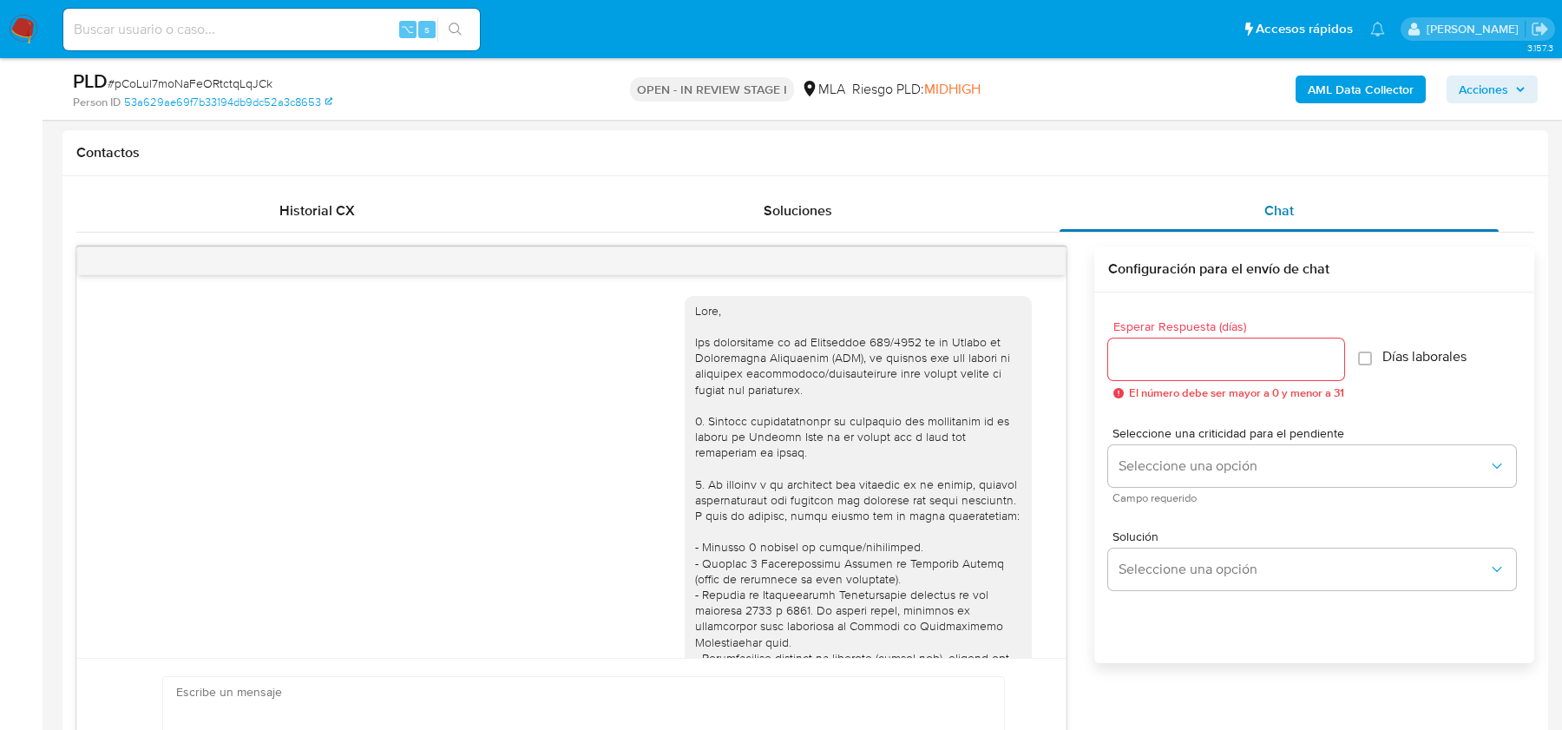
scroll to position [797, 0]
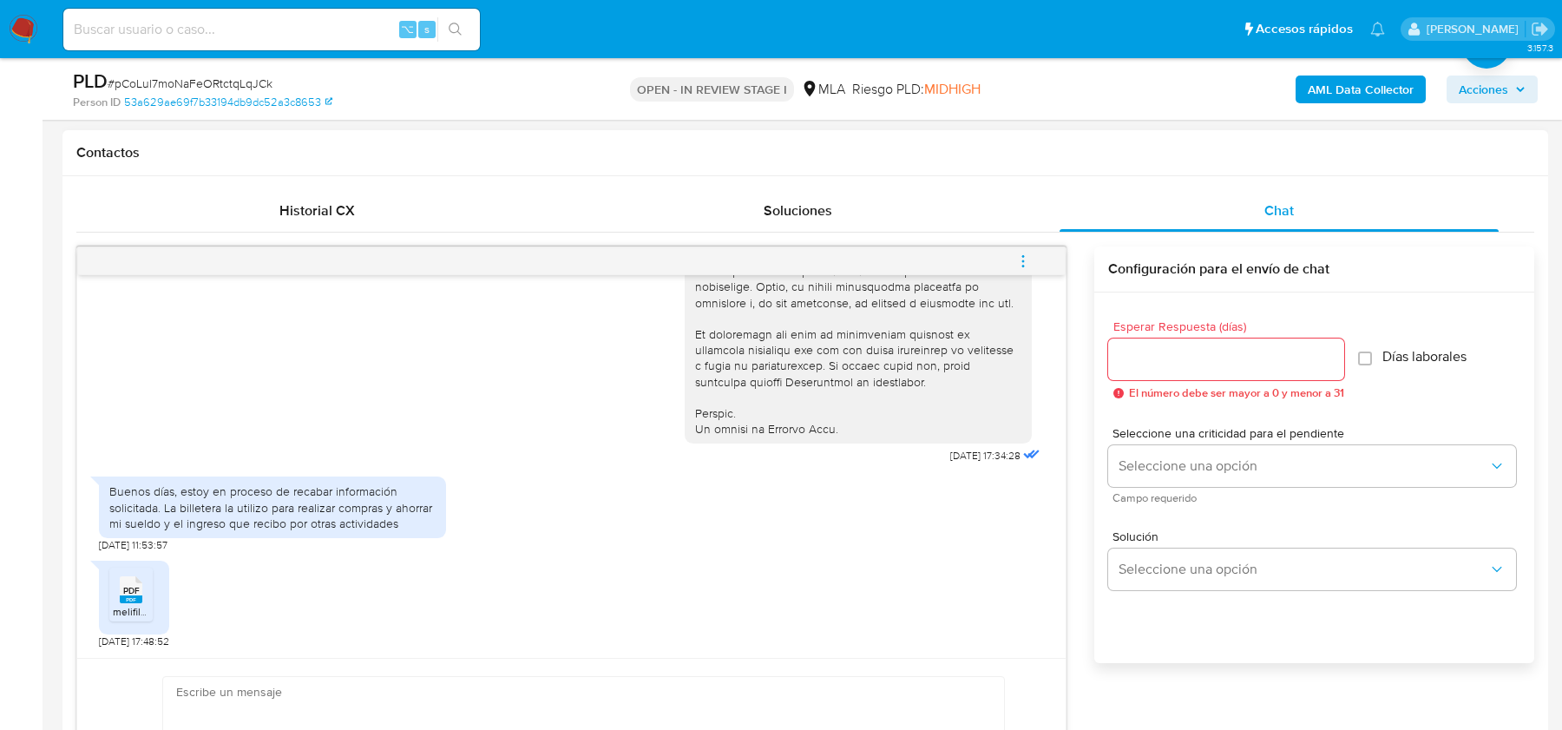
click at [110, 586] on li "PDF PDF melifile1964399304389253623.pdf" at bounding box center [130, 595] width 43 height 54
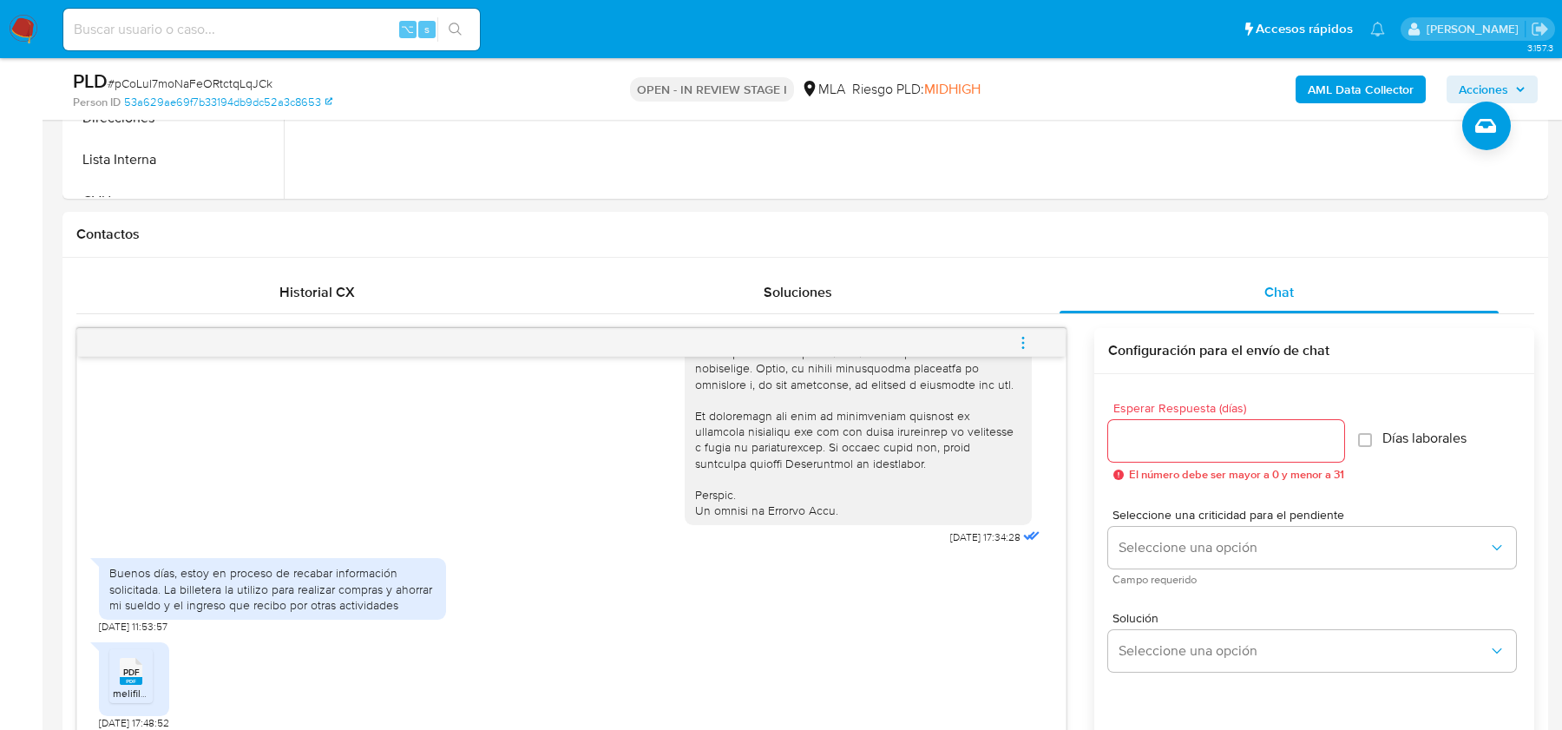
click at [185, 80] on span "# pCoLul7moNaFeORtctqLqJCk" at bounding box center [190, 83] width 165 height 17
copy span "pCoLul7moNaFeORtctqLqJCk"
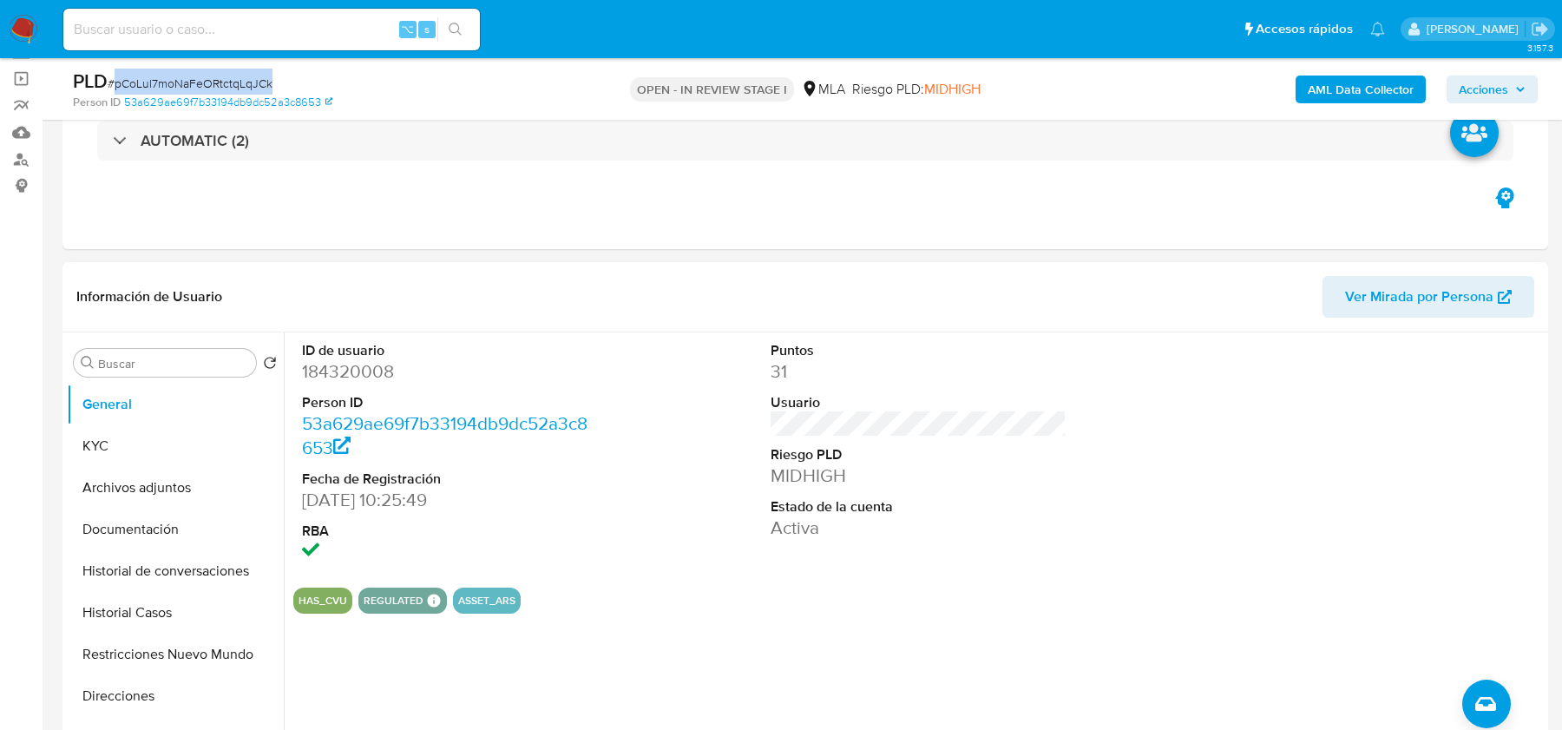
scroll to position [92, 0]
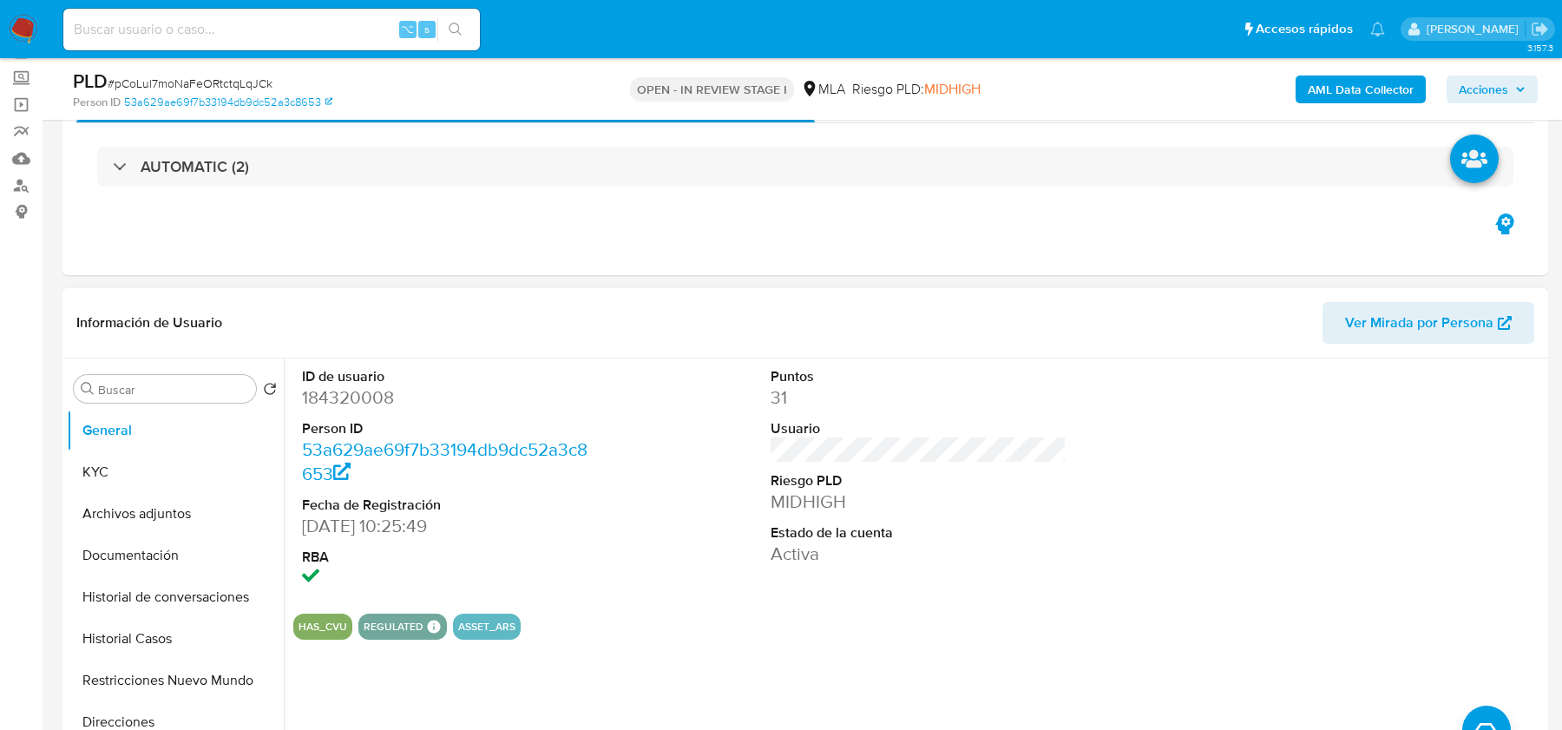
click at [343, 401] on dd "184320008" at bounding box center [449, 397] width 295 height 24
copy dd "184320008"
click at [122, 470] on button "KYC" at bounding box center [168, 472] width 203 height 42
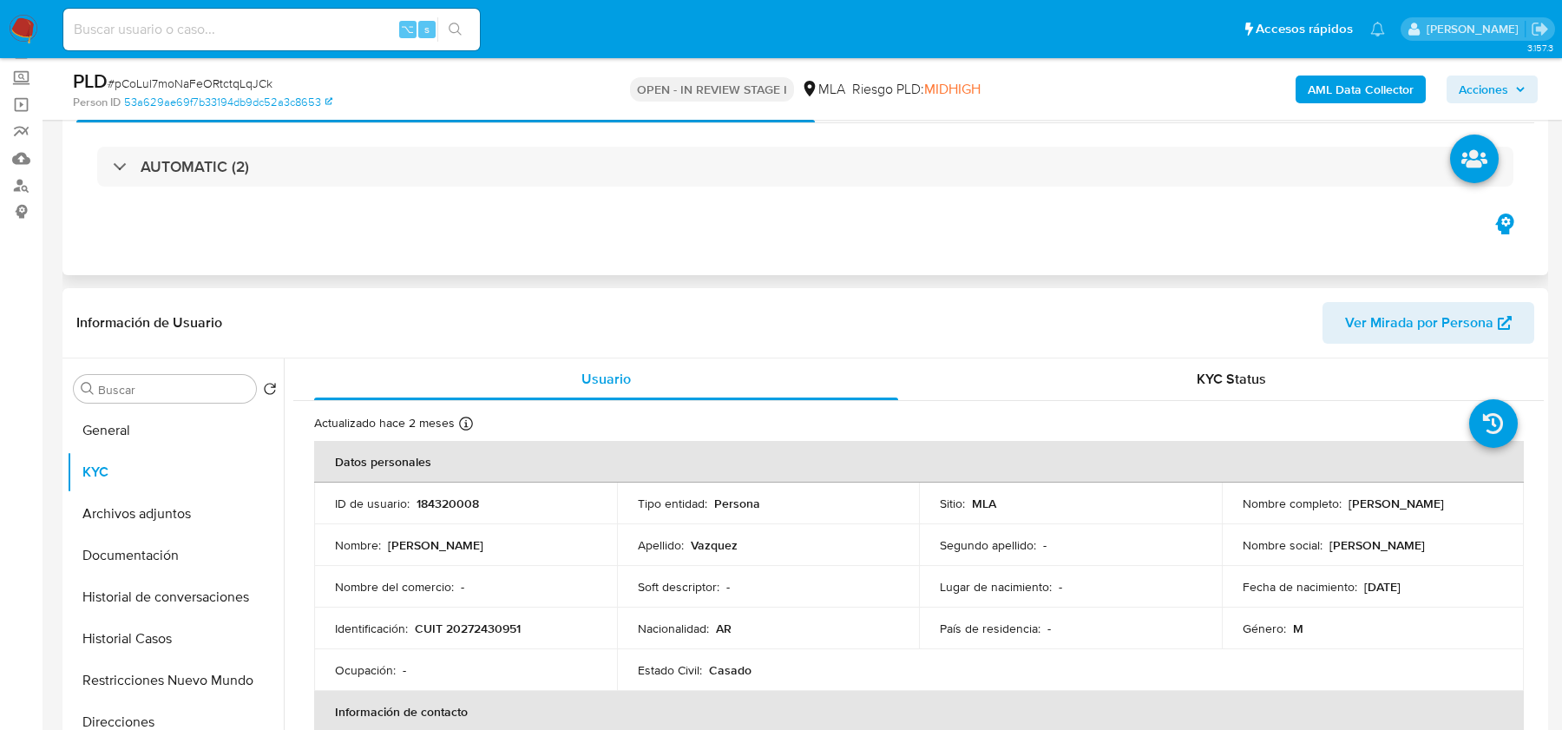
scroll to position [0, 0]
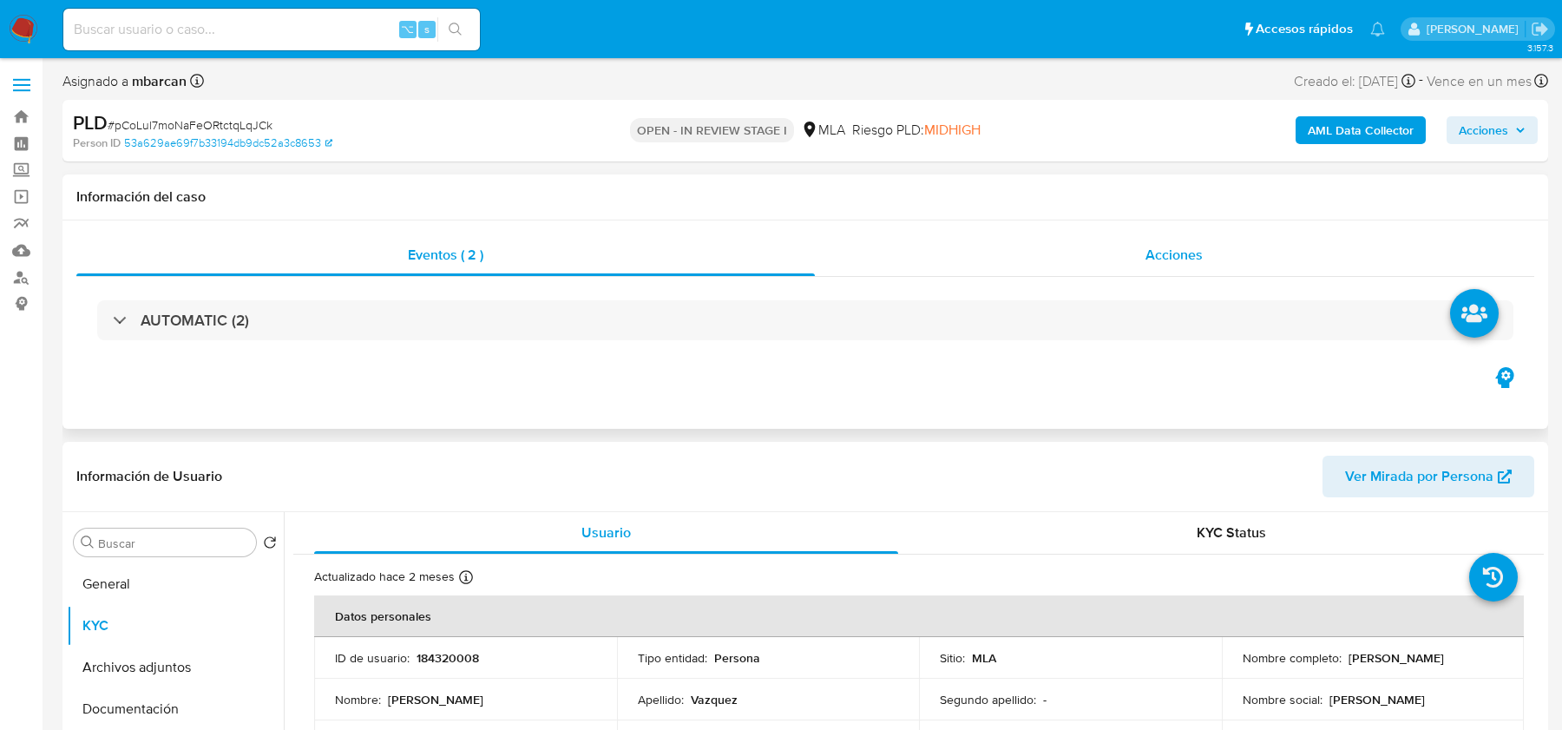
click at [1166, 235] on div "Acciones" at bounding box center [1175, 255] width 720 height 42
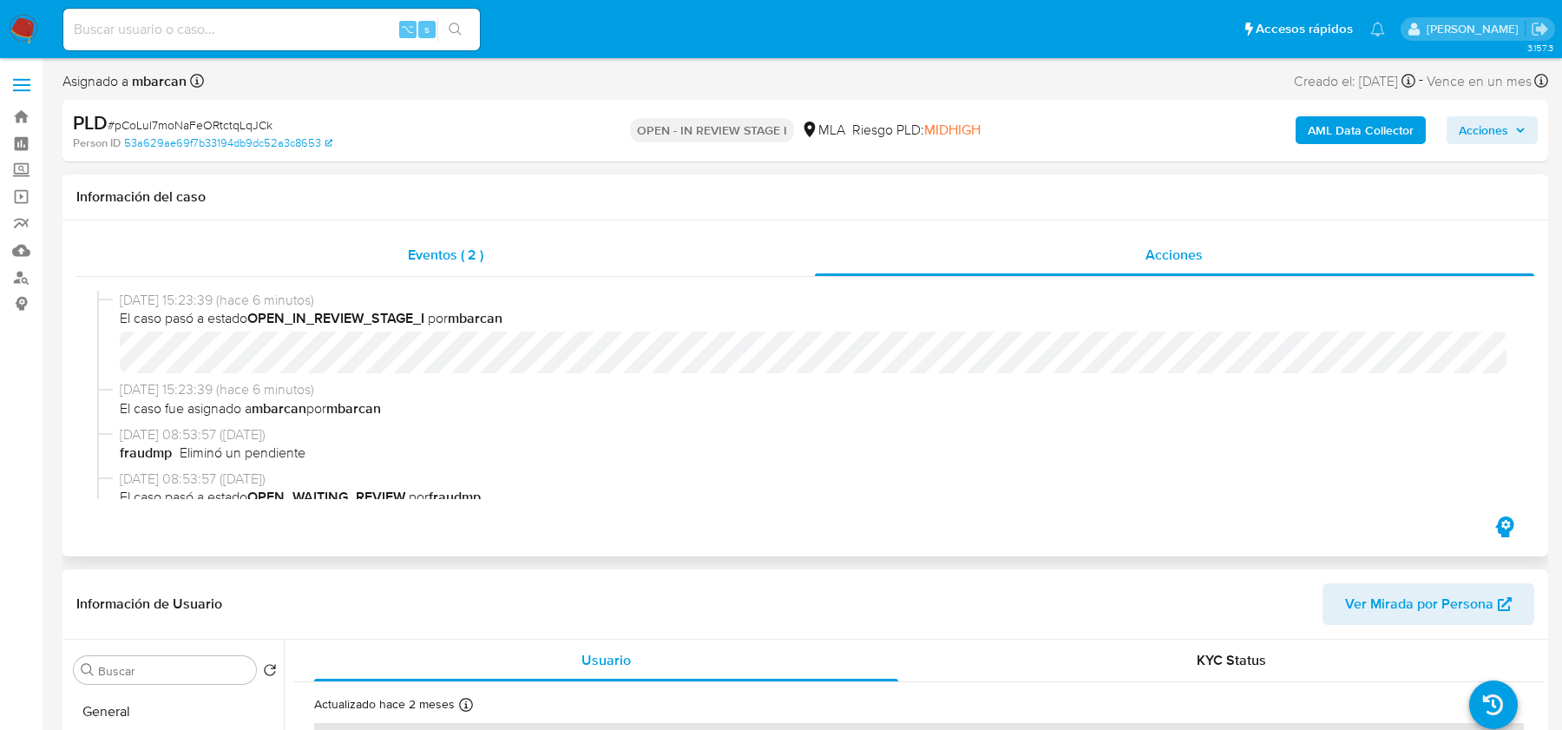
click at [447, 255] on span "Eventos ( 2 )" at bounding box center [446, 255] width 76 height 20
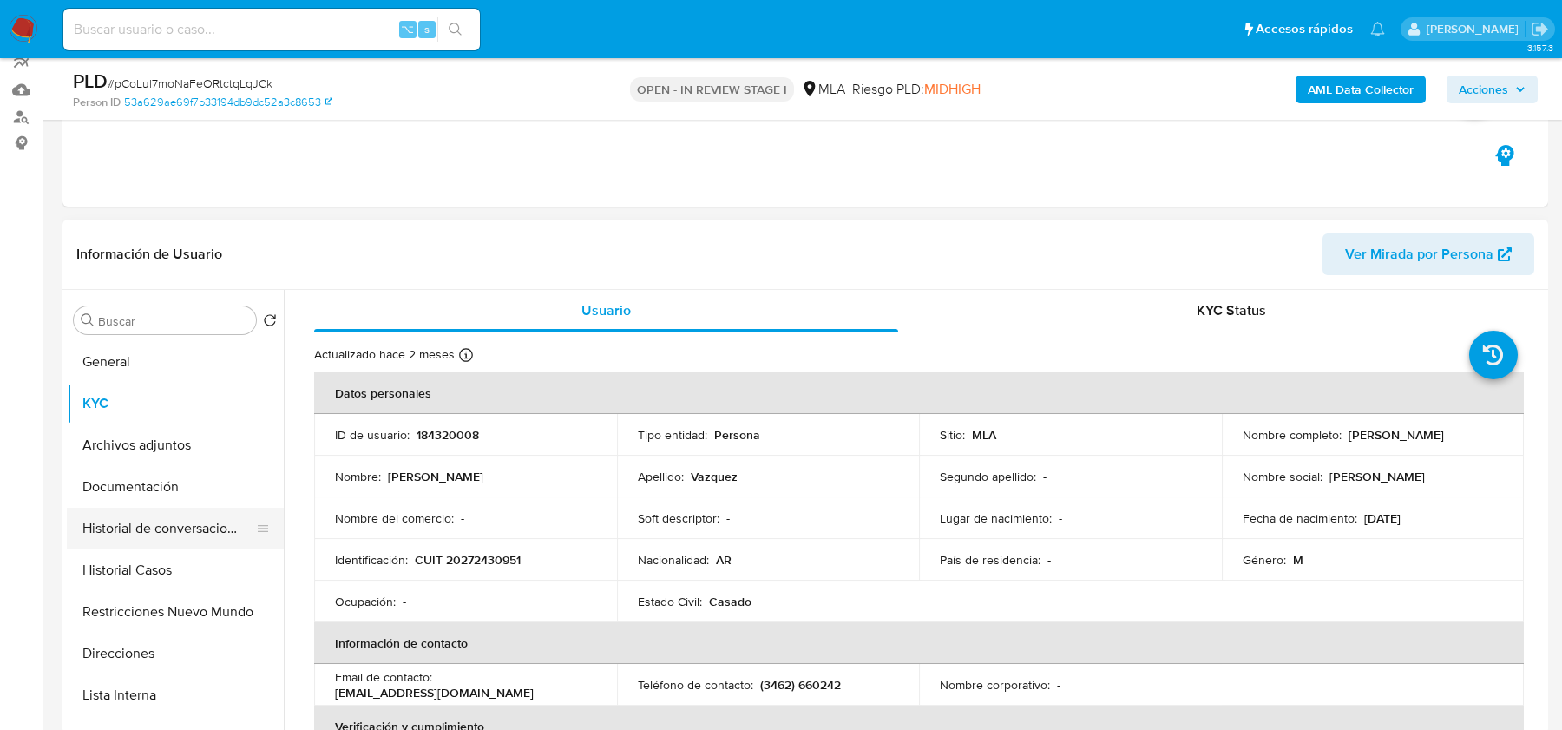
scroll to position [172, 0]
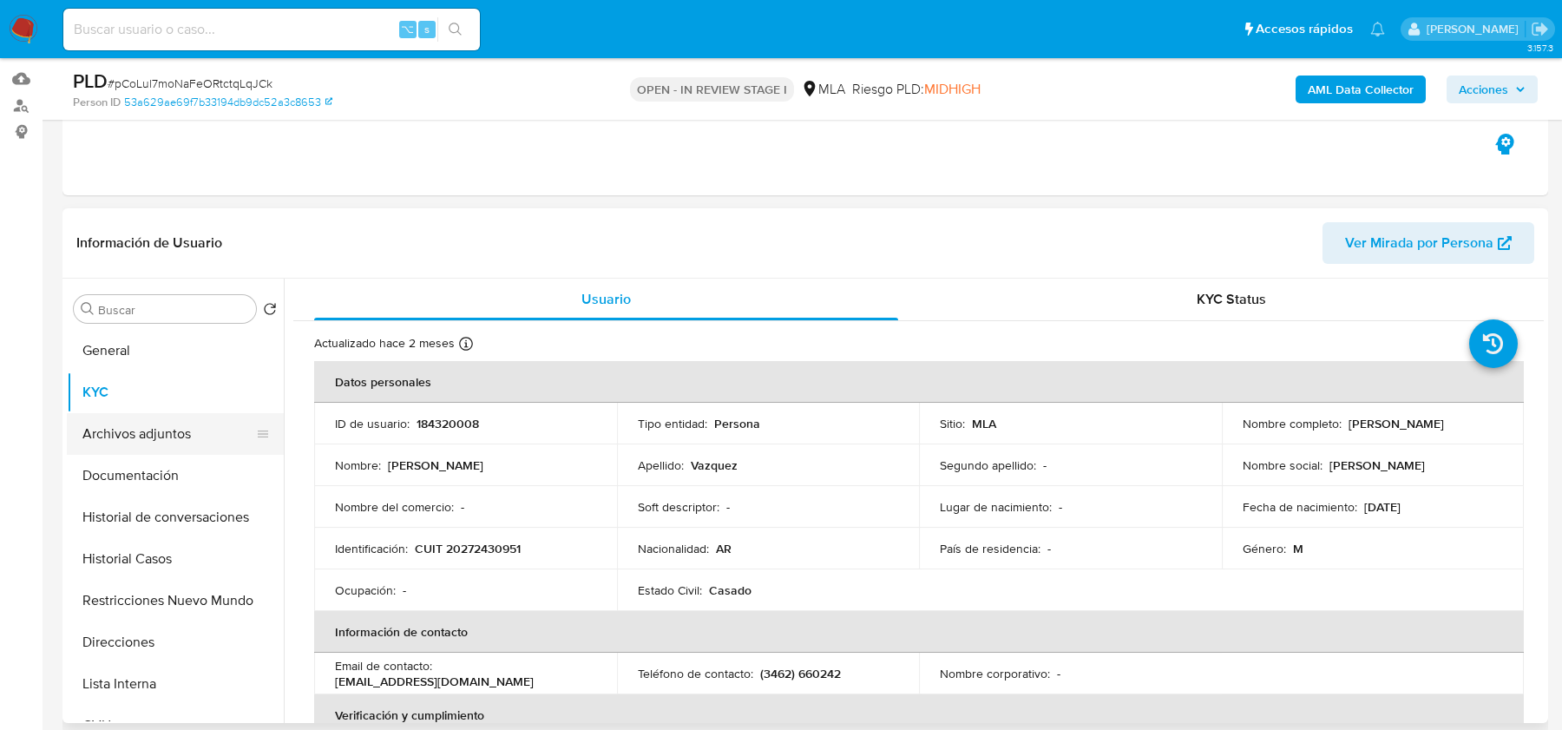
click at [169, 425] on button "Archivos adjuntos" at bounding box center [168, 434] width 203 height 42
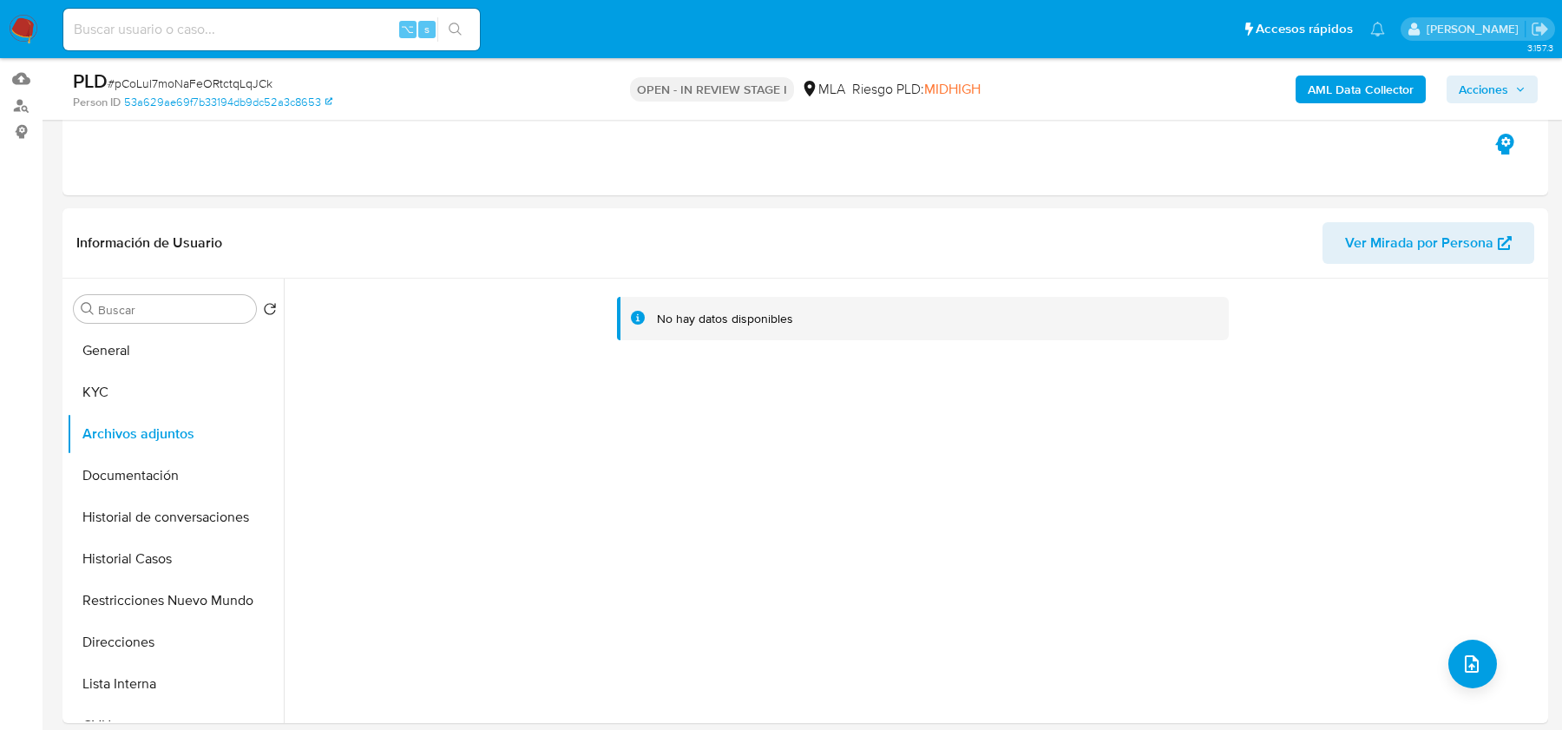
click at [1341, 84] on b "AML Data Collector" at bounding box center [1361, 90] width 106 height 28
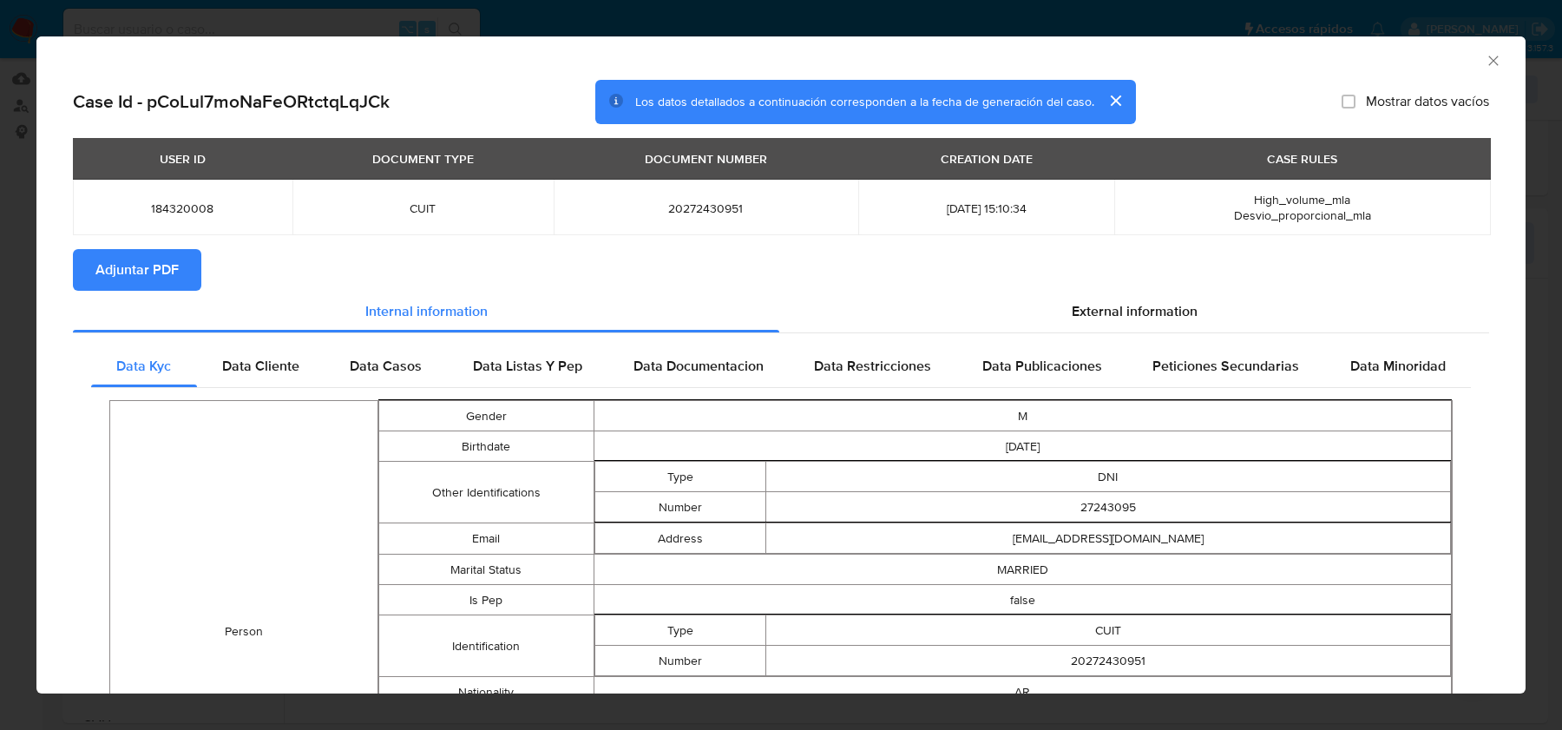
click at [156, 273] on span "Adjuntar PDF" at bounding box center [136, 270] width 83 height 38
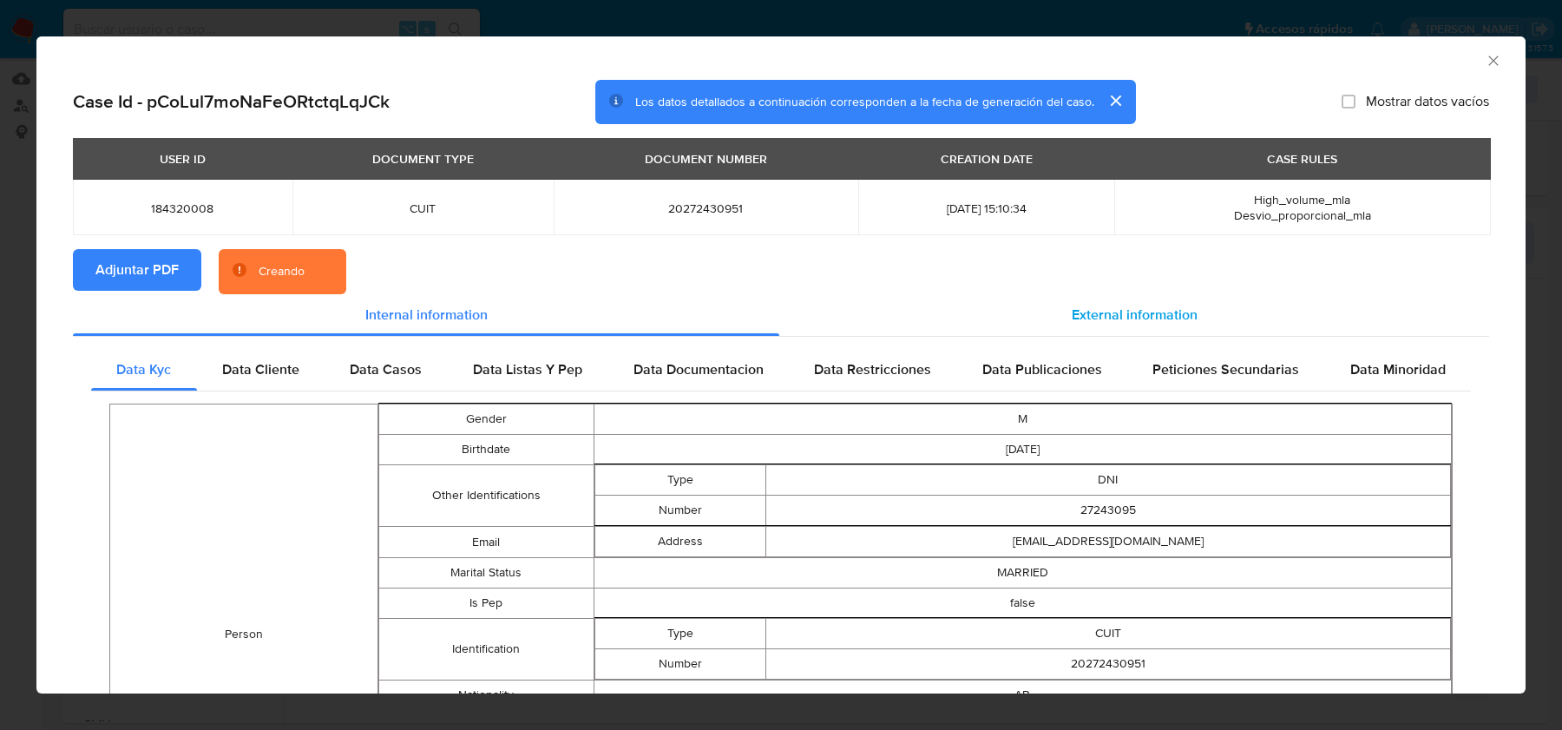
click at [1121, 306] on span "External information" at bounding box center [1135, 315] width 126 height 20
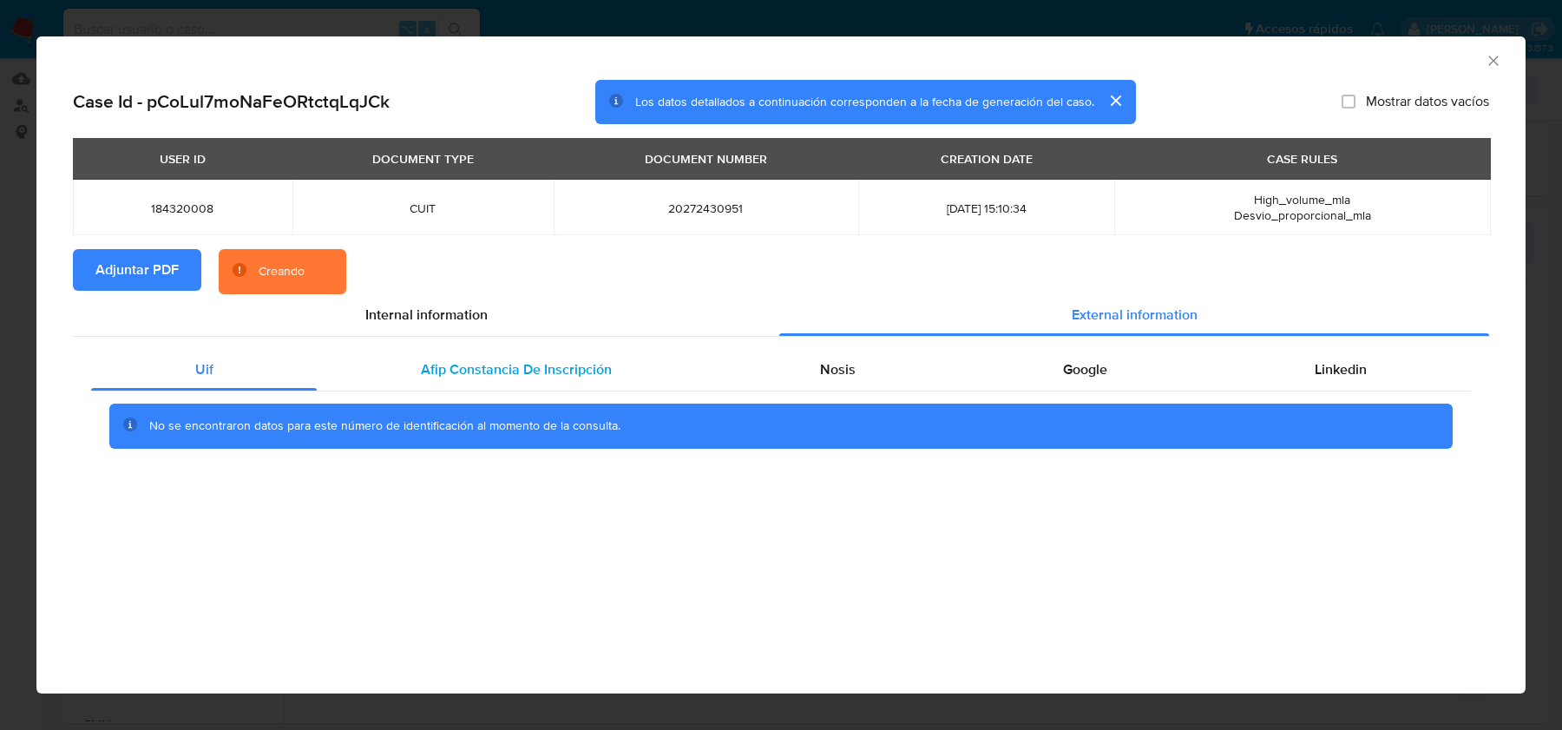
click at [460, 353] on div "Afip Constancia De Inscripción" at bounding box center [516, 370] width 398 height 42
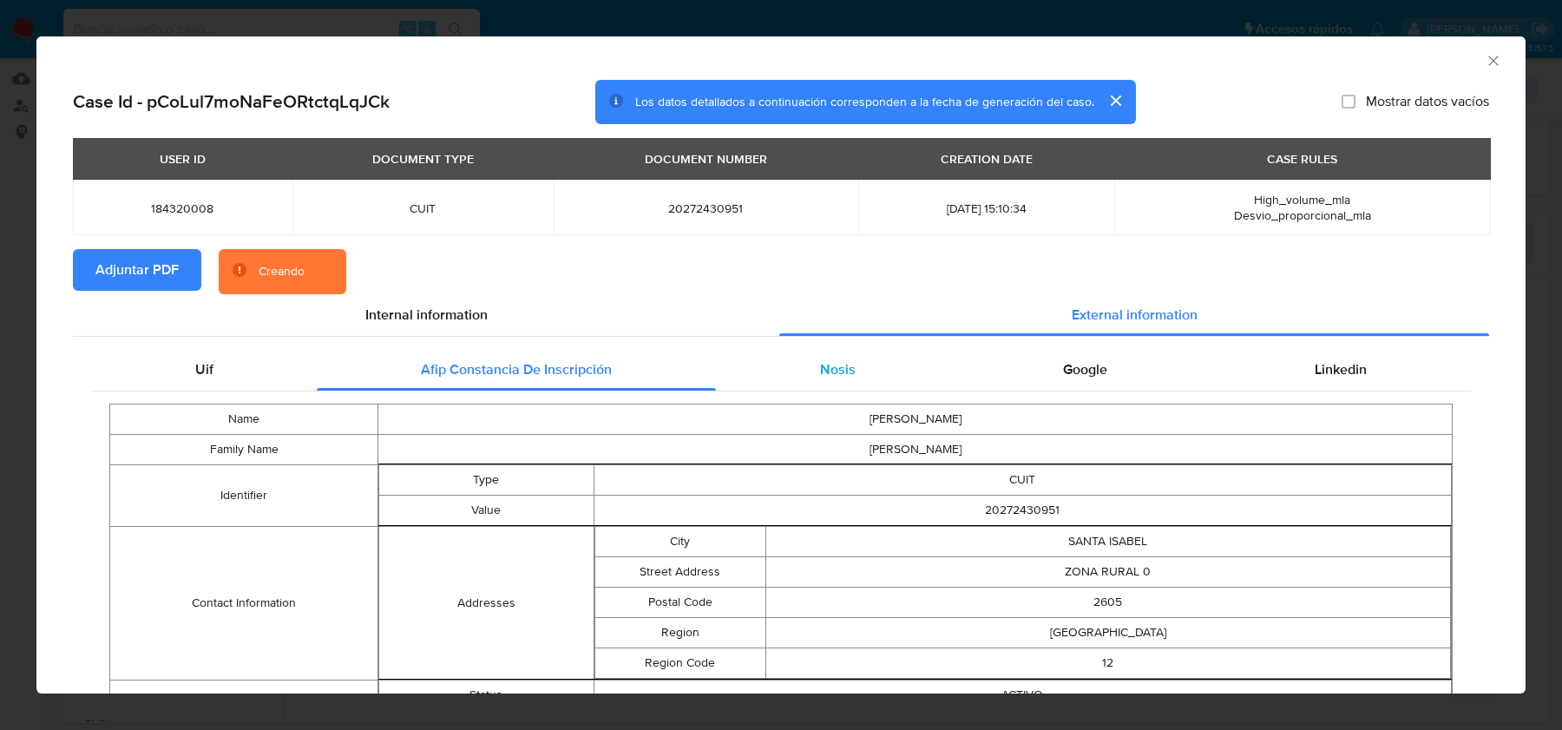
click at [844, 361] on span "Nosis" at bounding box center [838, 369] width 36 height 20
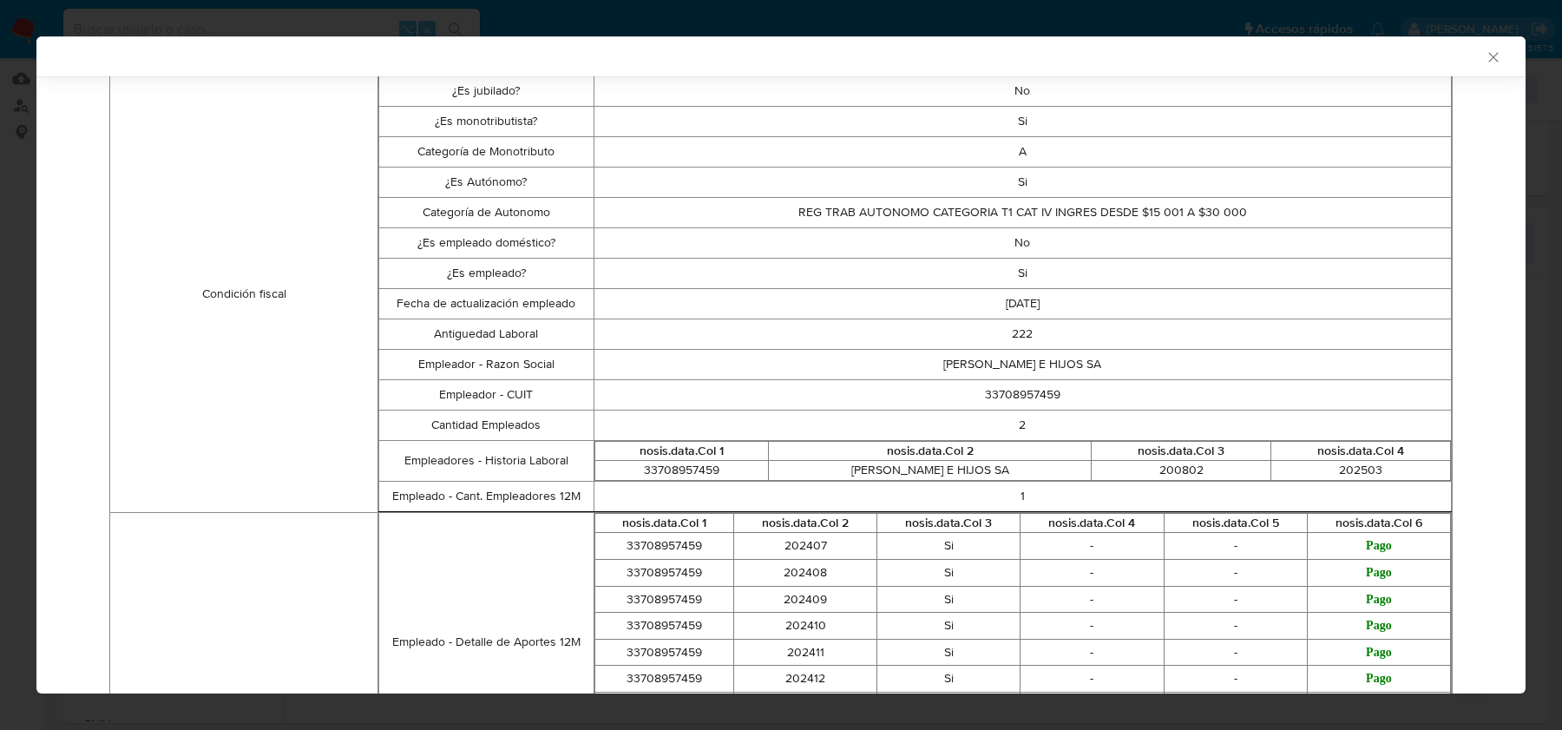
scroll to position [522, 0]
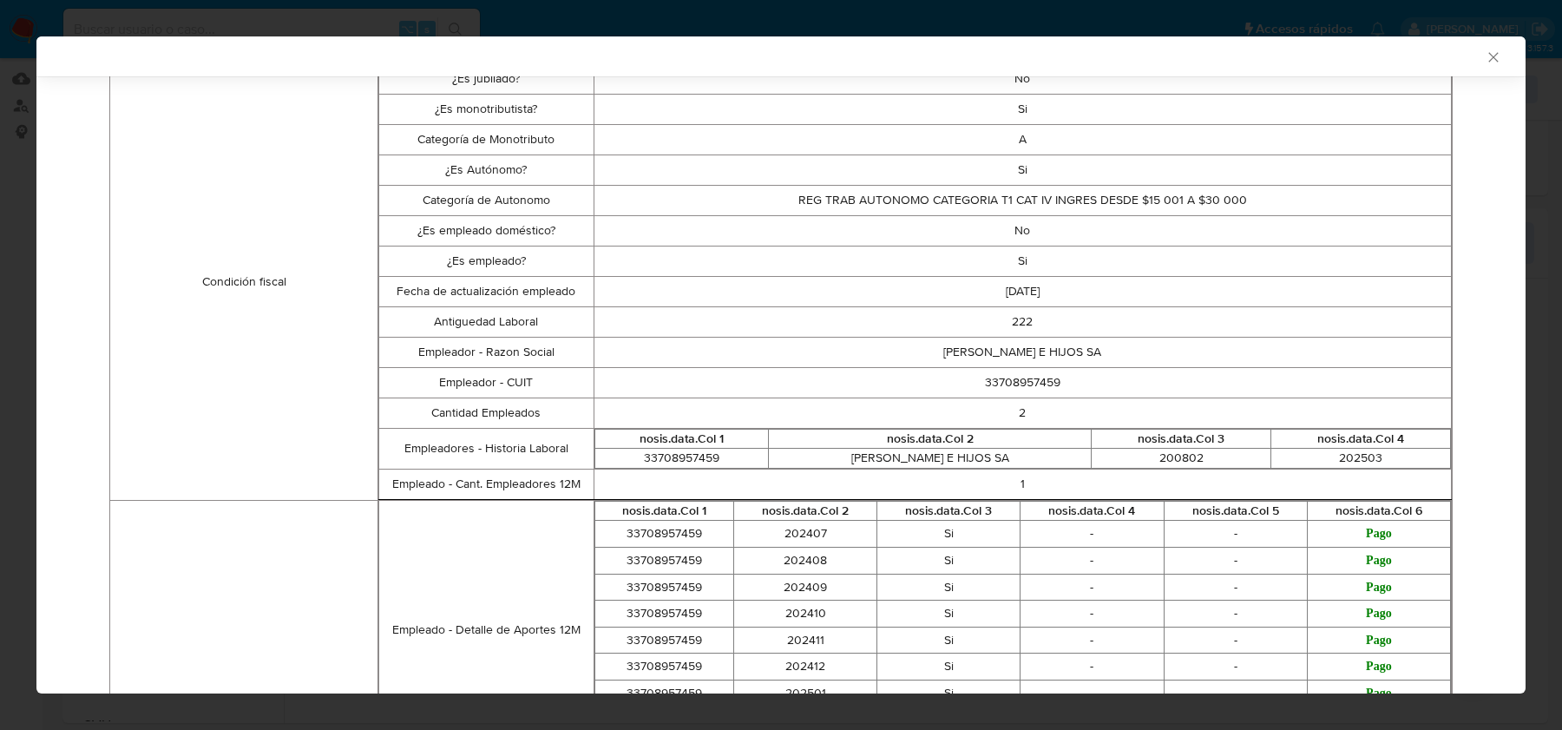
click at [1025, 378] on td "33708957459" at bounding box center [1023, 382] width 858 height 30
click at [1025, 371] on td "33708957459" at bounding box center [1023, 382] width 858 height 30
click at [1037, 388] on td "33708957459" at bounding box center [1023, 382] width 858 height 30
copy td "33708957459"
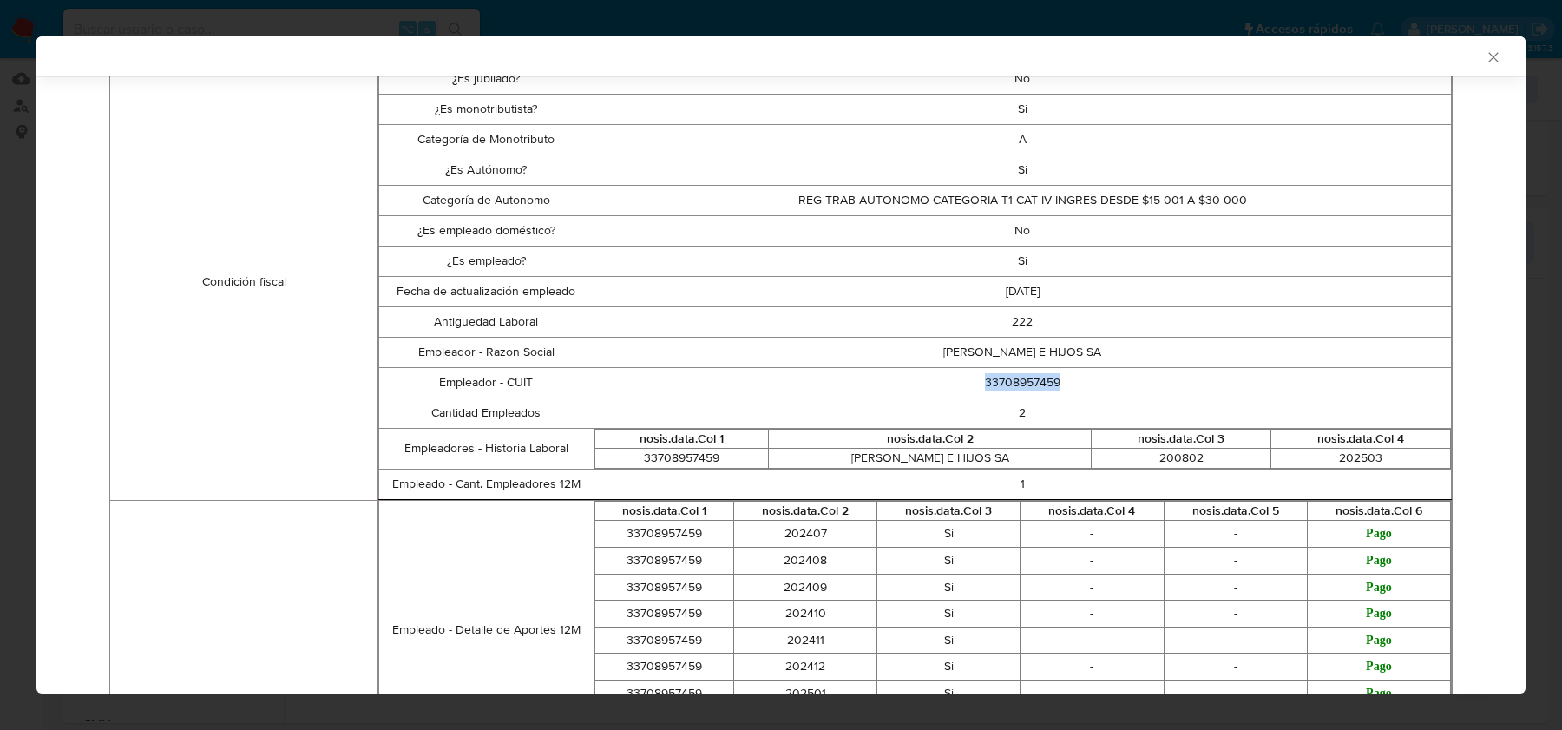
scroll to position [0, 0]
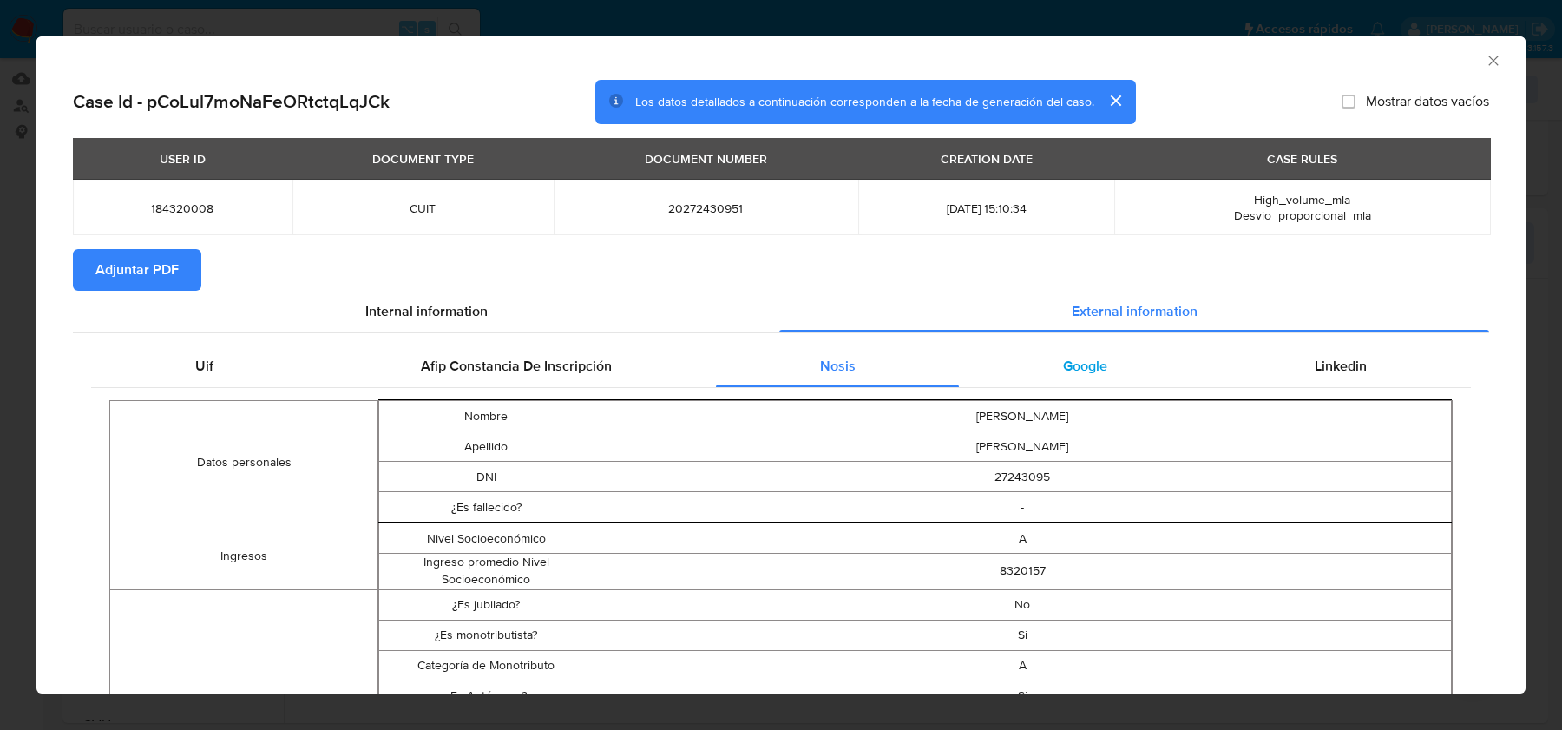
click at [1150, 354] on div "Google" at bounding box center [1085, 366] width 252 height 42
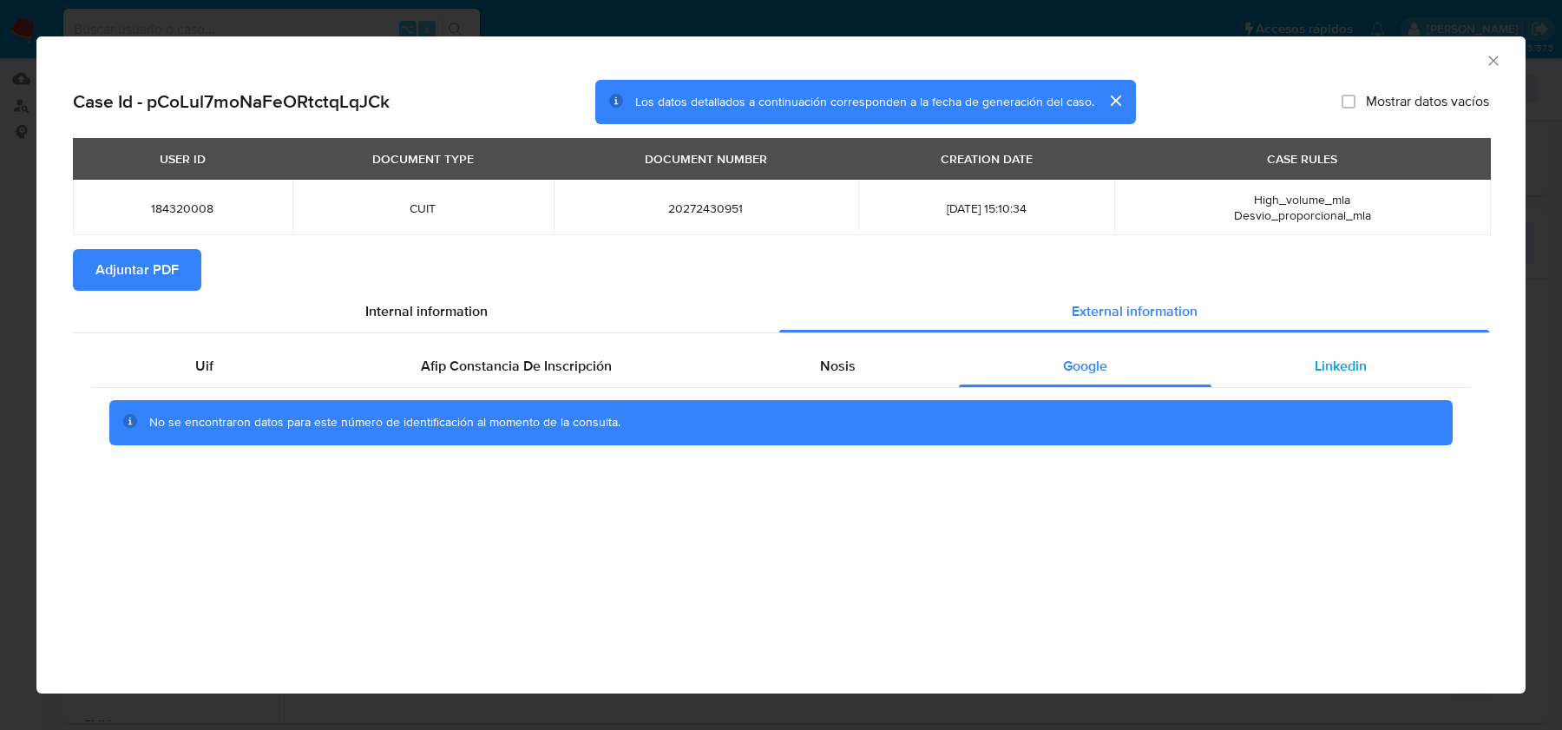
click at [1319, 356] on span "Linkedin" at bounding box center [1341, 366] width 52 height 20
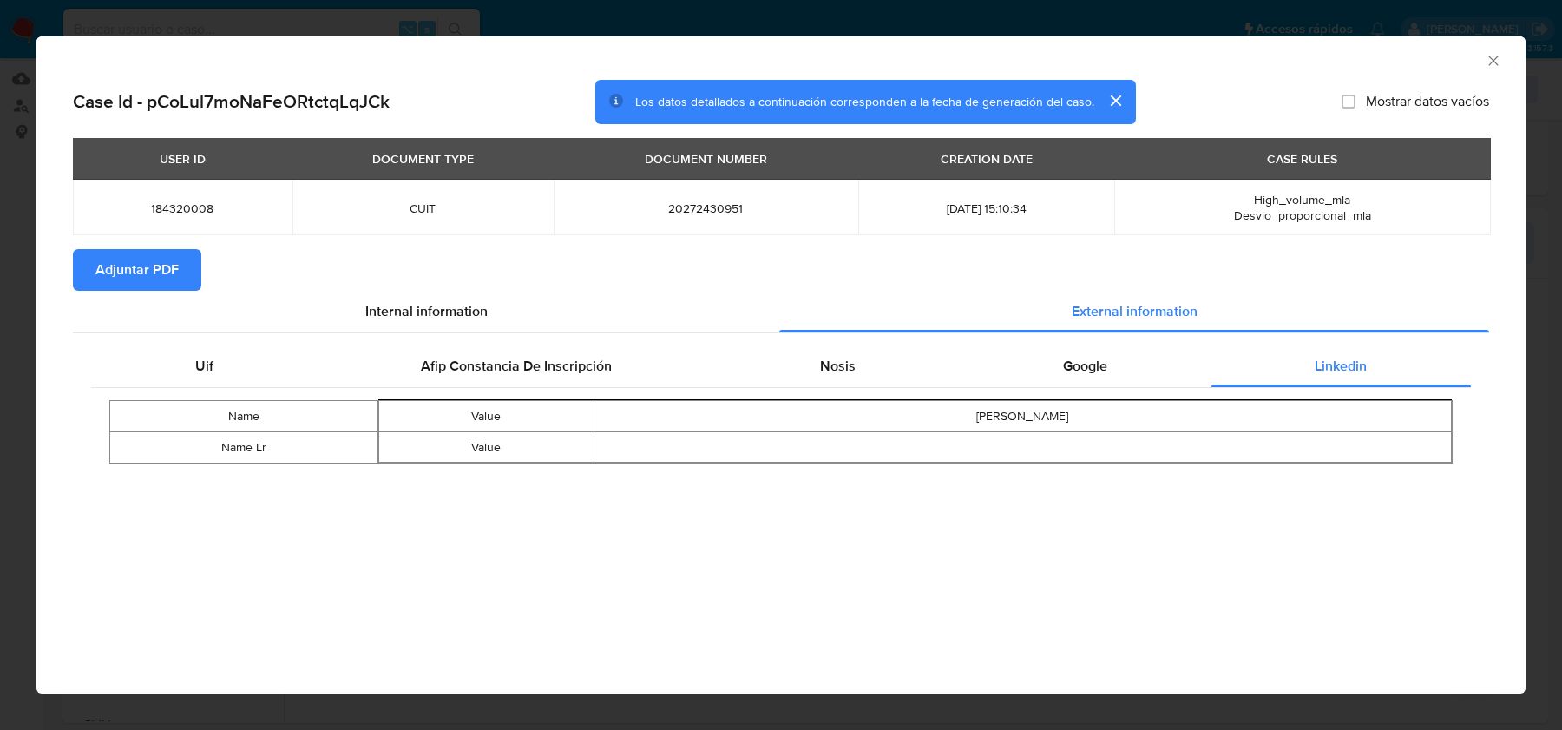
click at [1499, 49] on div "AML Data Collector" at bounding box center [780, 57] width 1489 height 43
click at [1494, 57] on icon "Cerrar ventana" at bounding box center [1493, 60] width 17 height 17
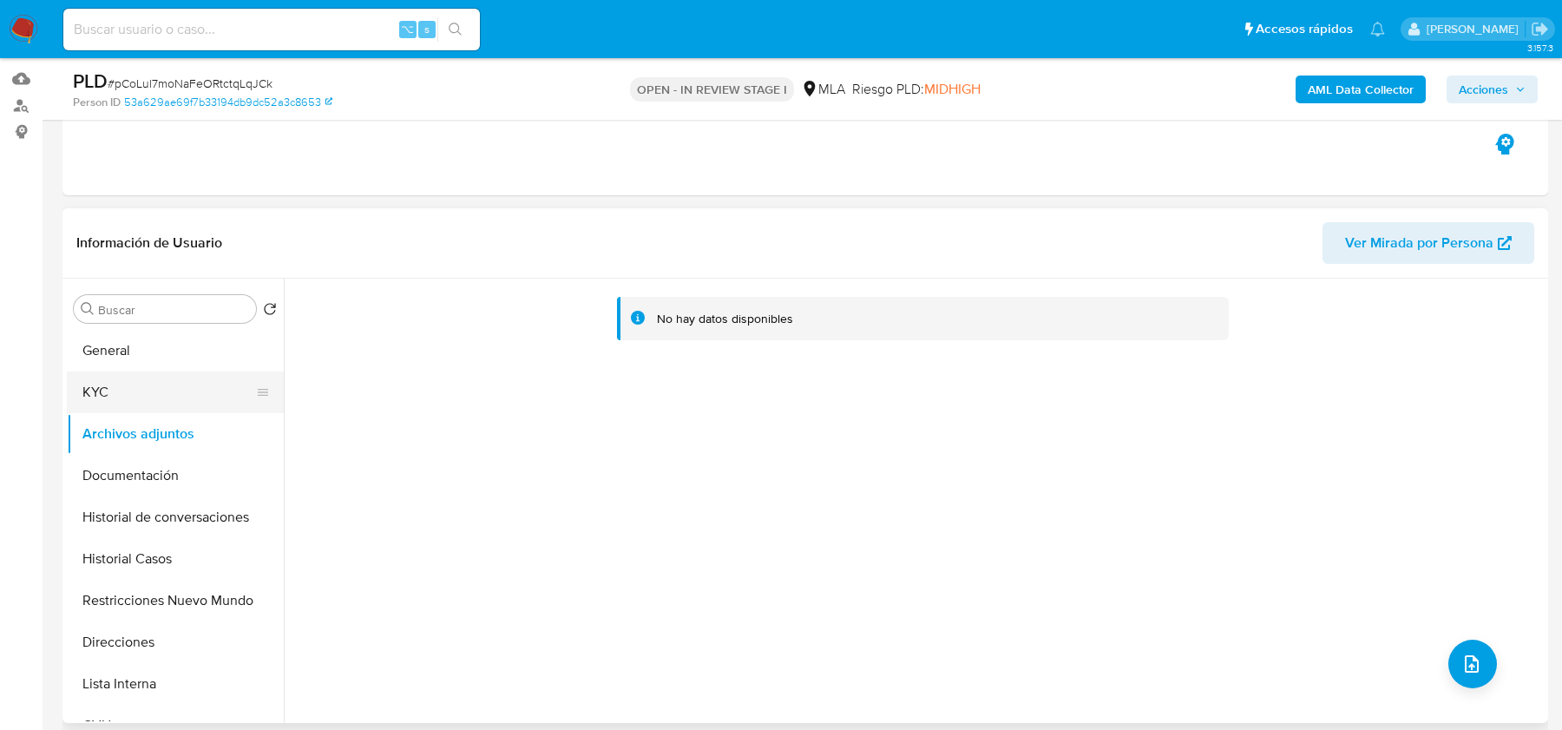
click at [169, 384] on button "KYC" at bounding box center [168, 392] width 203 height 42
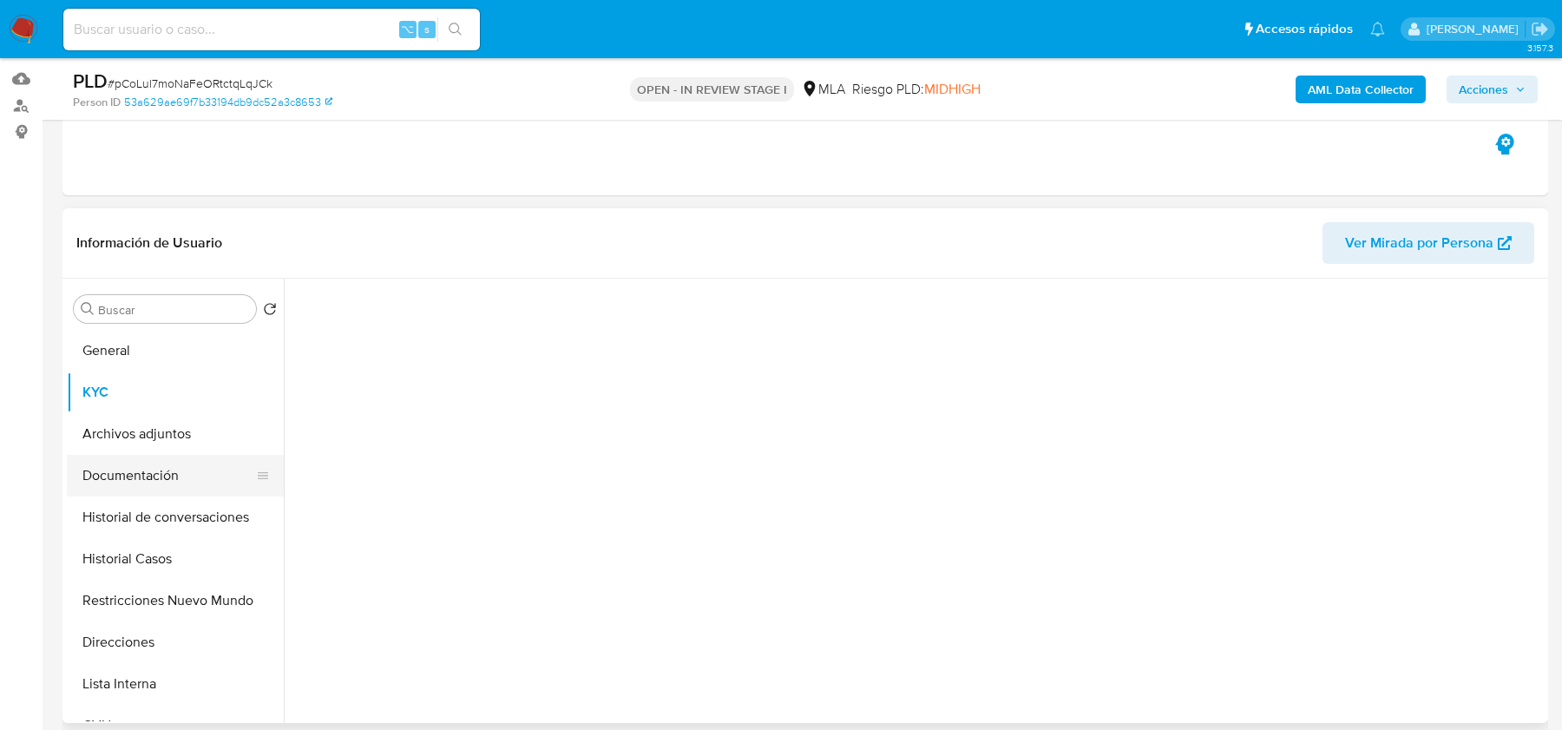
click at [169, 455] on button "Documentación" at bounding box center [168, 476] width 203 height 42
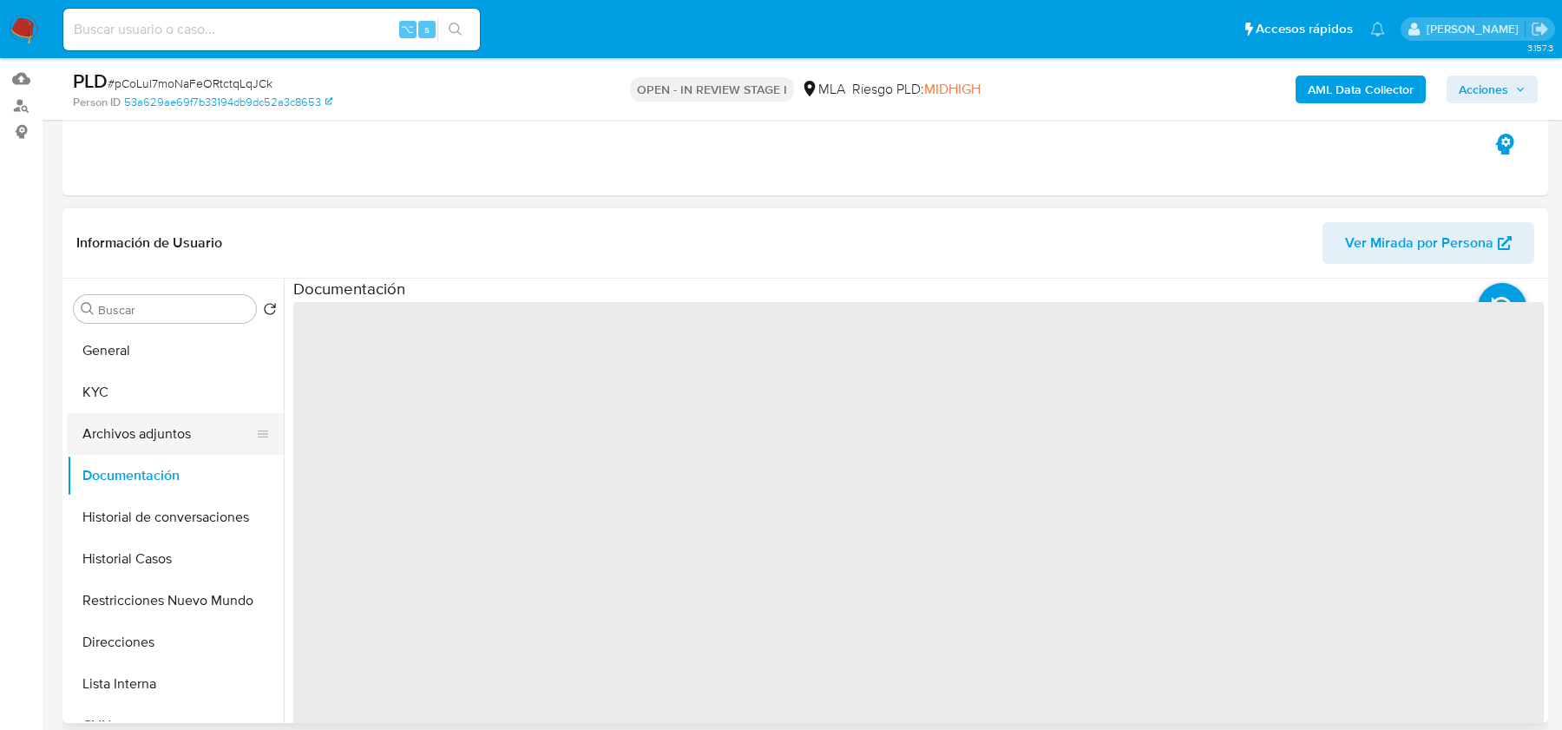
click at [175, 432] on button "Archivos adjuntos" at bounding box center [168, 434] width 203 height 42
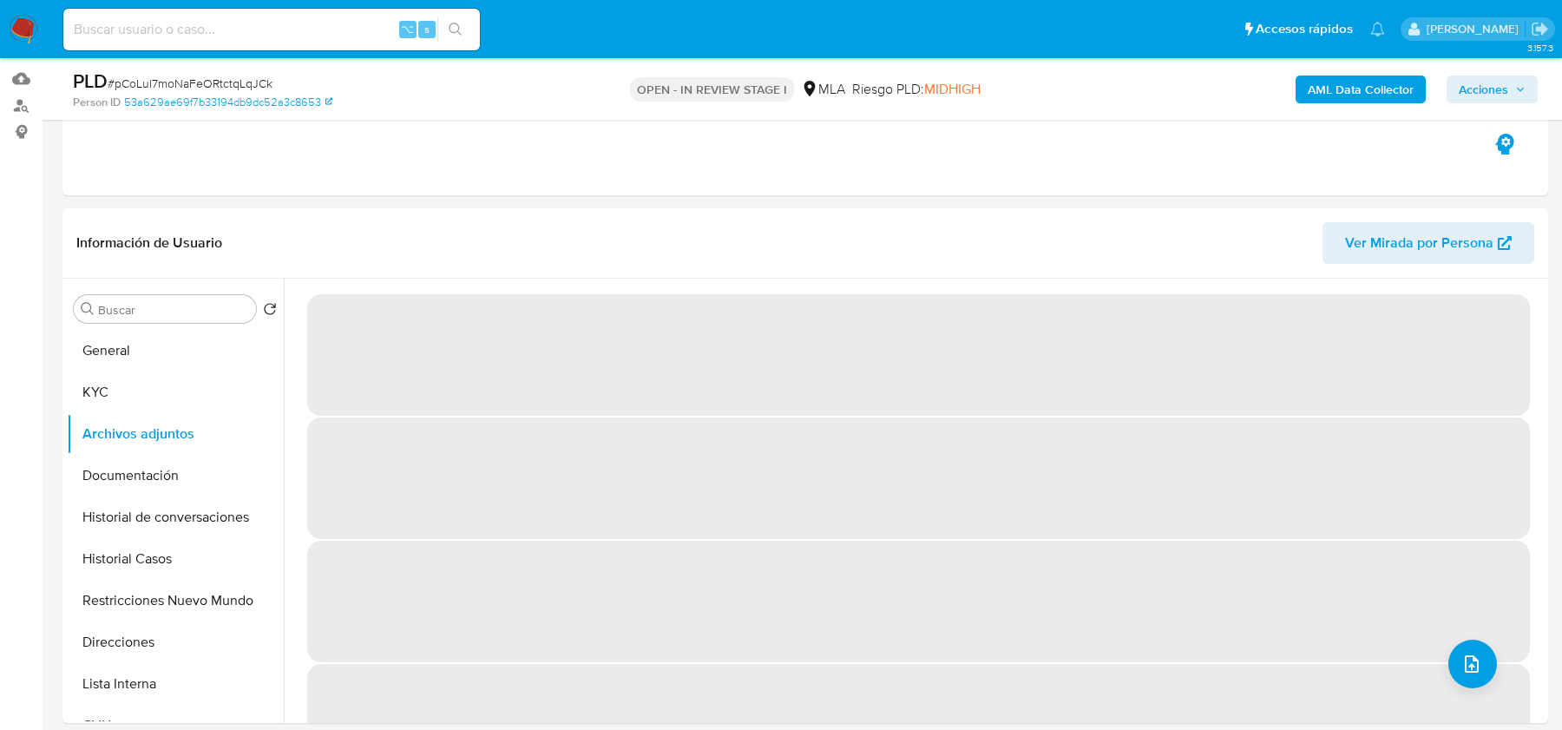
click at [1362, 78] on b "AML Data Collector" at bounding box center [1361, 90] width 106 height 28
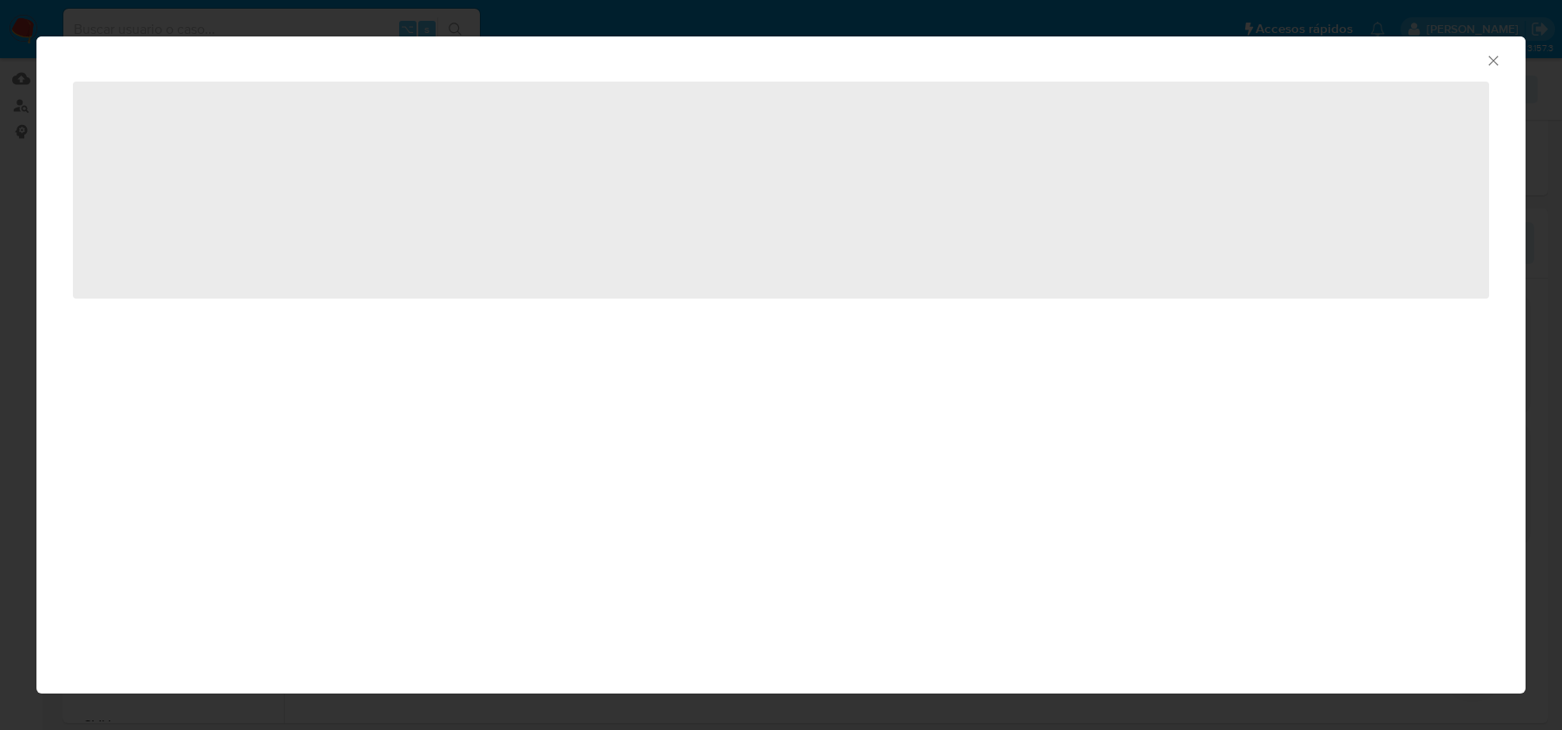
click at [1495, 62] on icon "Cerrar ventana" at bounding box center [1493, 60] width 17 height 17
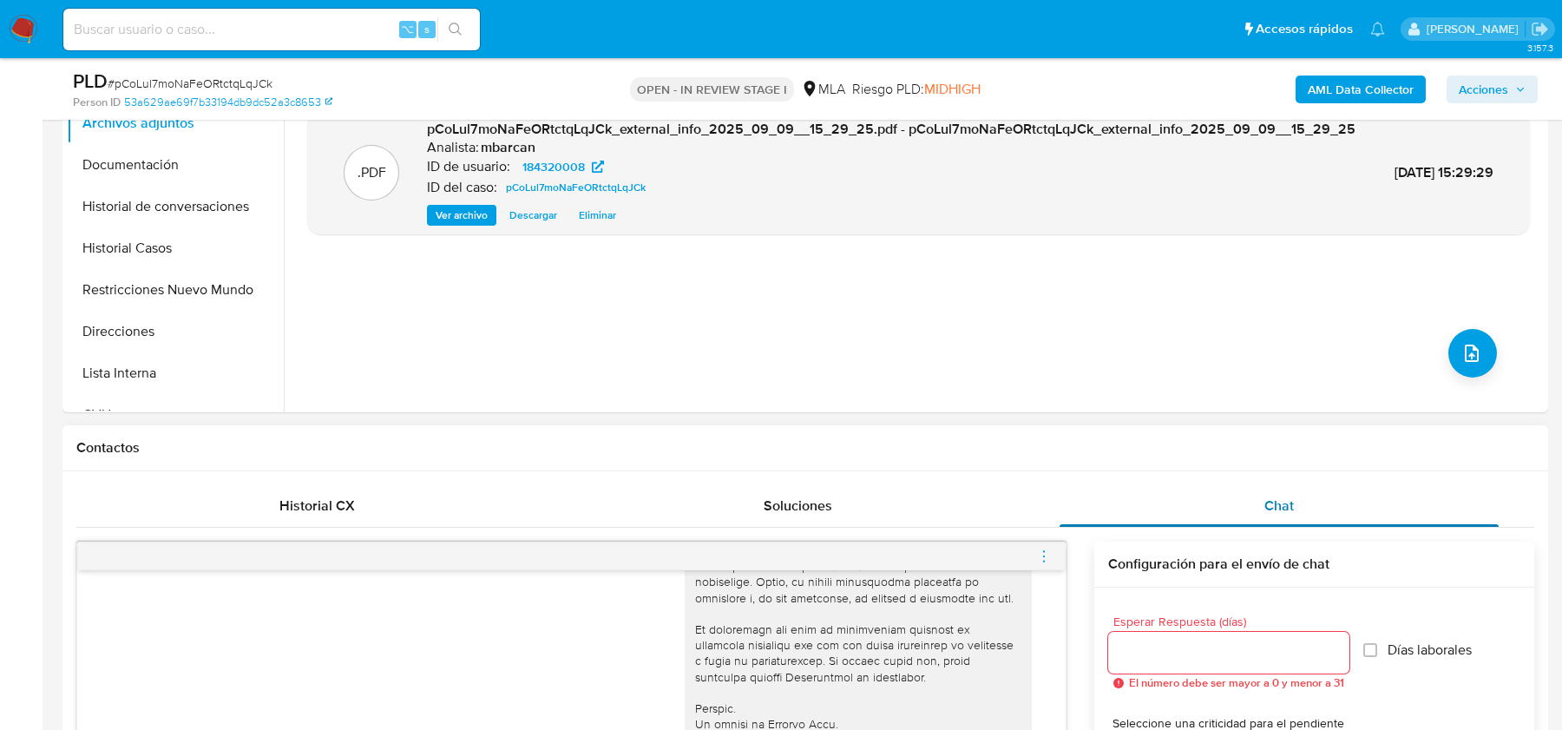
scroll to position [821, 0]
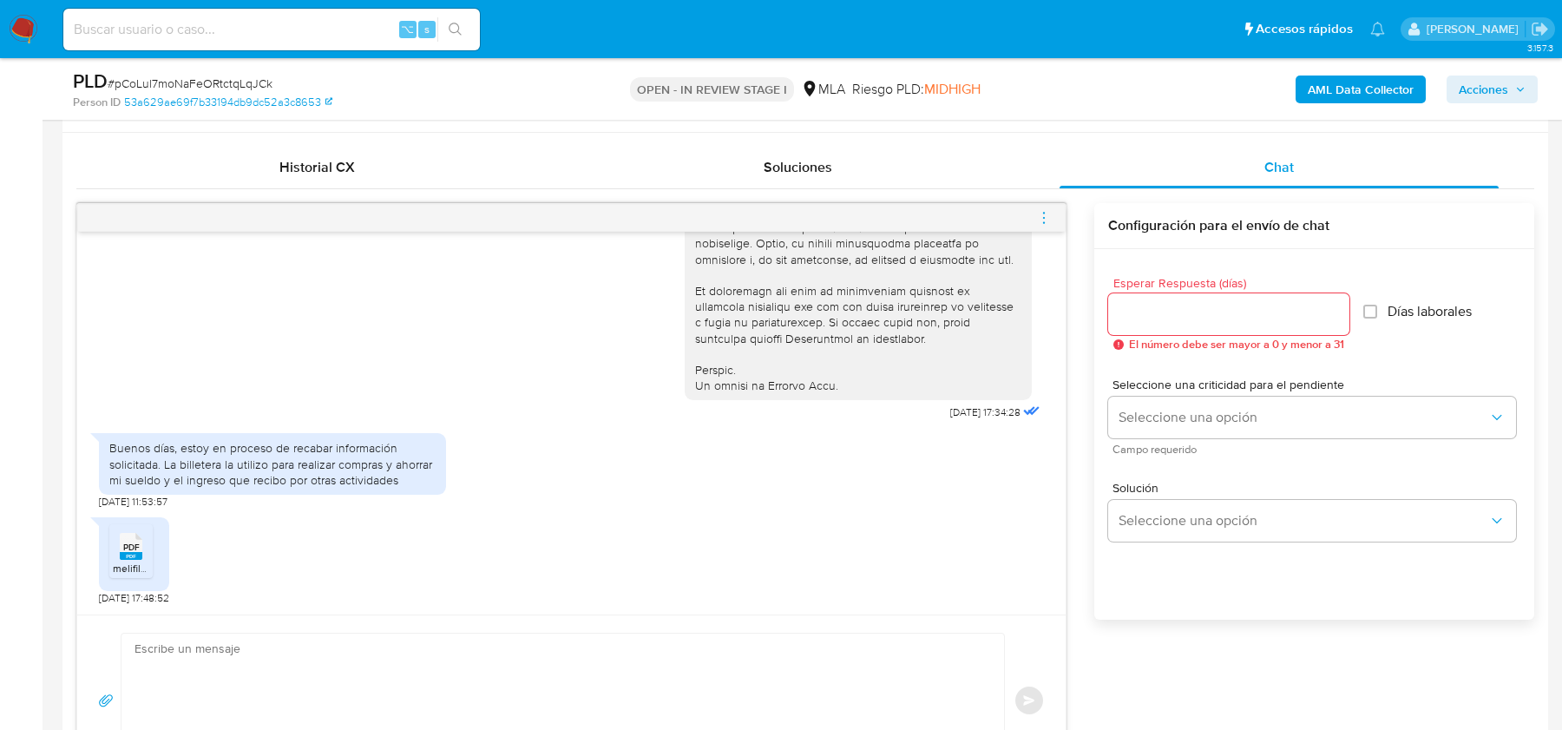
click at [183, 445] on div "Buenos días, estoy en proceso de recabar información solicitada. La billetera l…" at bounding box center [272, 464] width 326 height 48
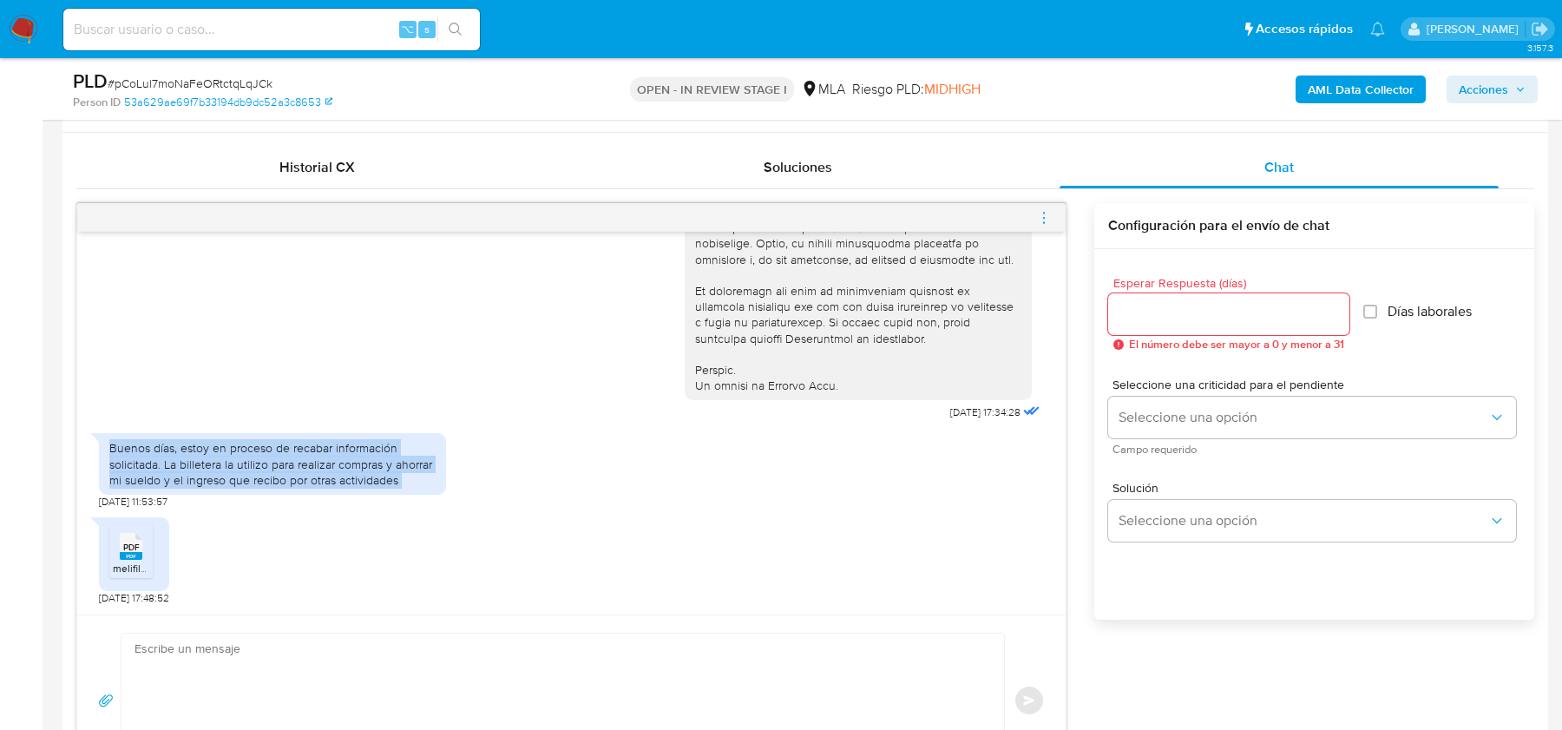
click at [183, 445] on div "Buenos días, estoy en proceso de recabar información solicitada. La billetera l…" at bounding box center [272, 464] width 326 height 48
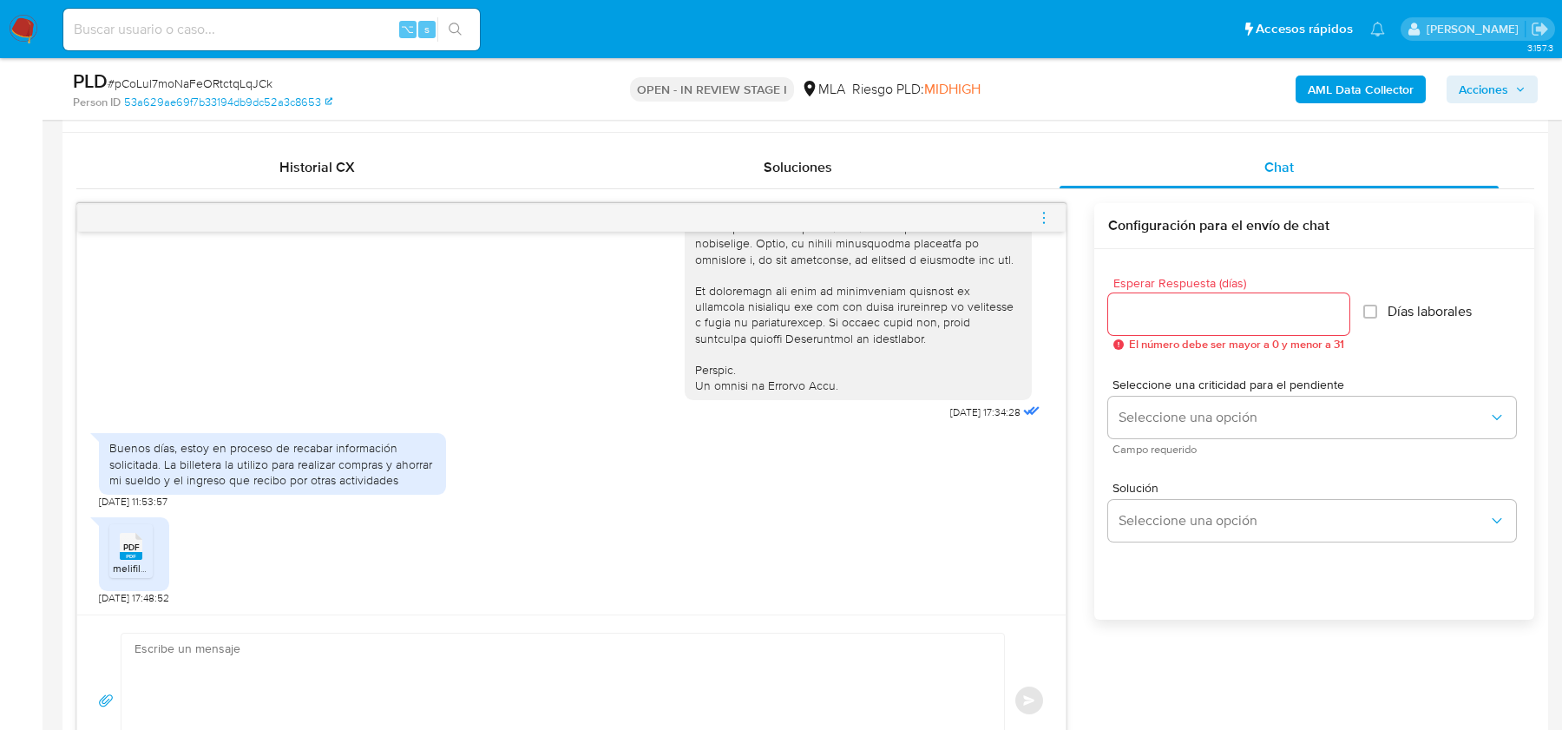
click at [217, 444] on div "Buenos días, estoy en proceso de recabar información solicitada. La billetera l…" at bounding box center [272, 464] width 326 height 48
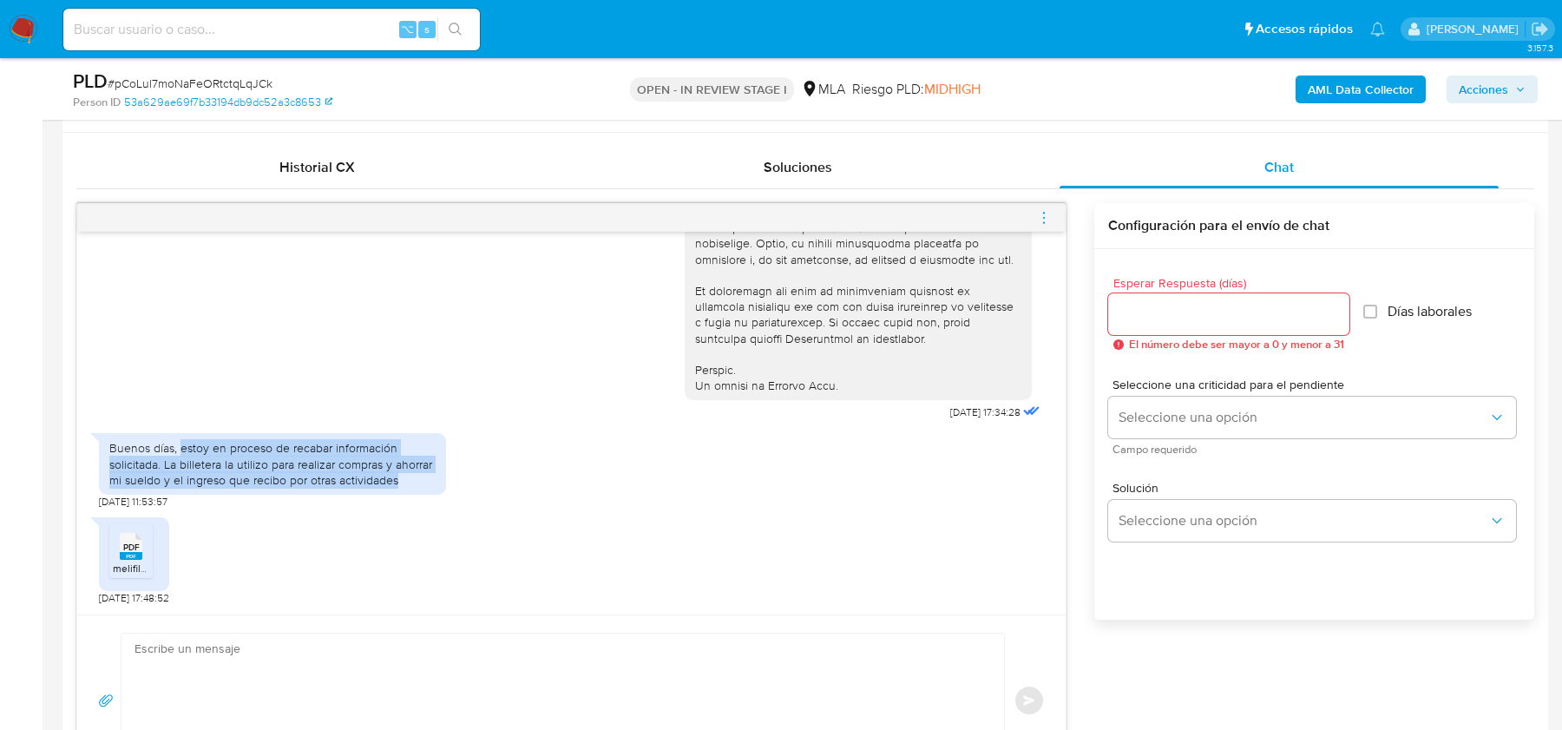
drag, startPoint x: 182, startPoint y: 446, endPoint x: 439, endPoint y: 475, distance: 258.5
click at [439, 475] on div "Buenos días, estoy en proceso de recabar información solicitada. La billetera l…" at bounding box center [272, 464] width 347 height 62
copy div "estoy en proceso de recabar información solicitada. La billetera la utilizo par…"
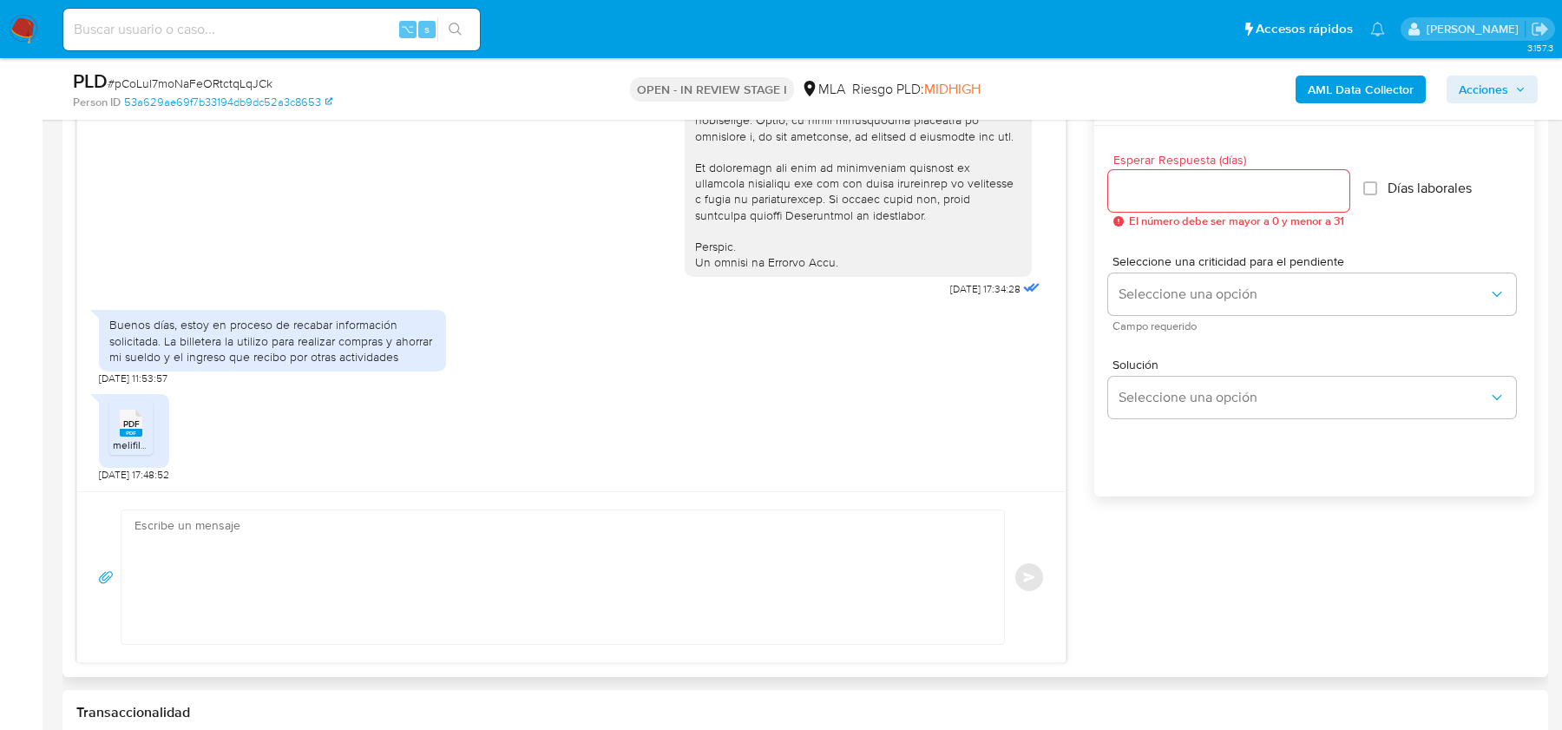
scroll to position [1028, 0]
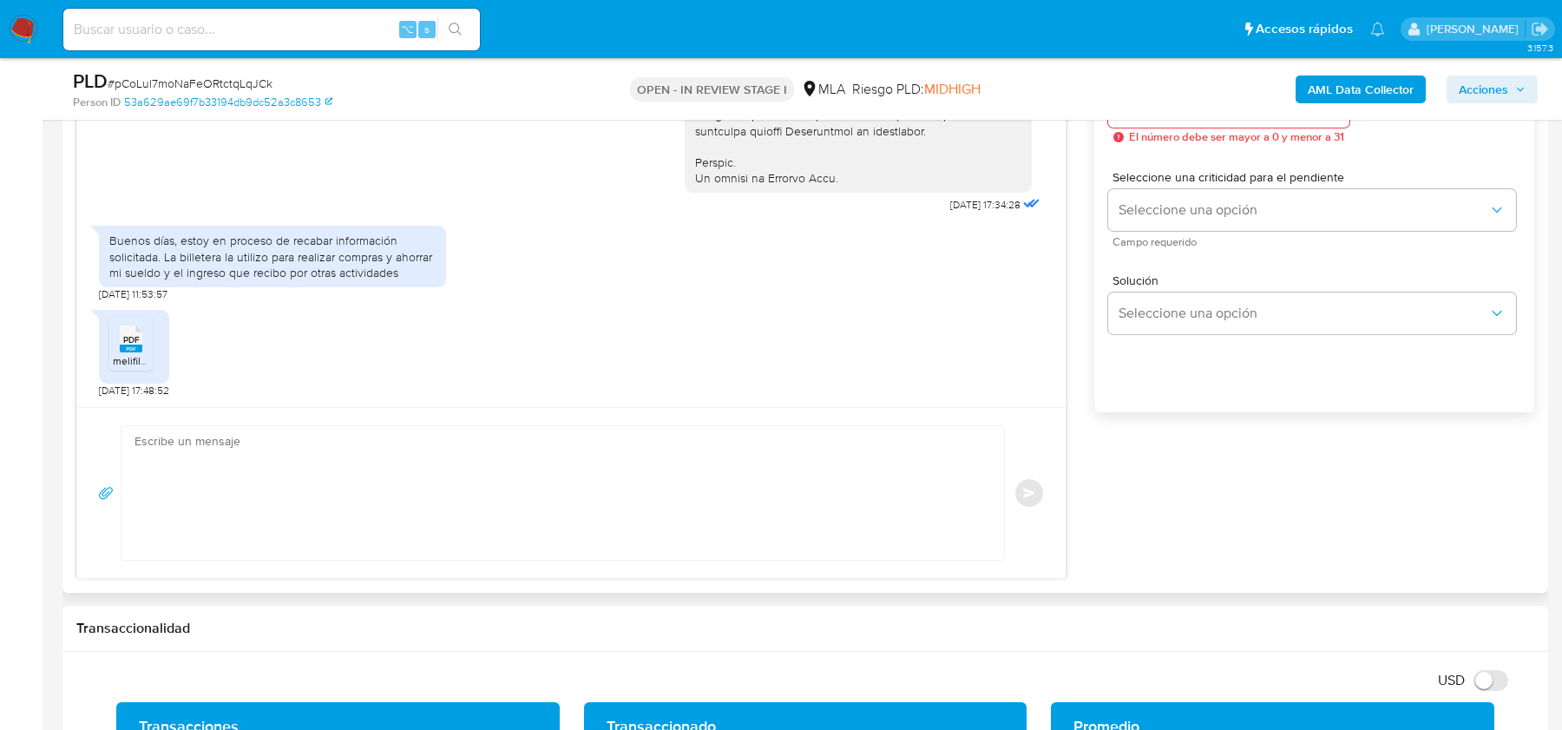
click at [344, 467] on textarea at bounding box center [559, 493] width 848 height 134
paste textarea "Hola, Muchas gracias por tu respuesta. Te confirmamos la recepción de la docume…"
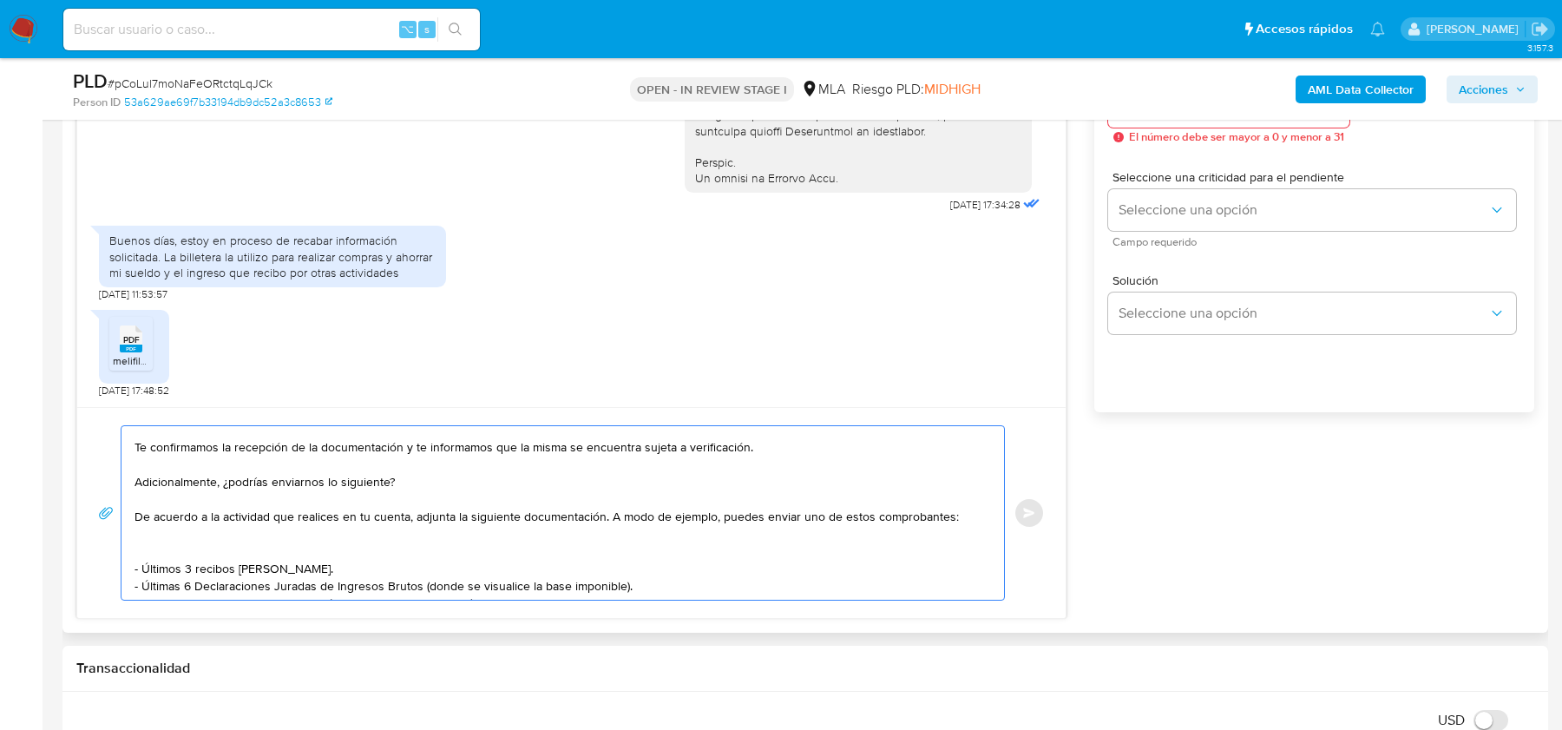
scroll to position [76, 0]
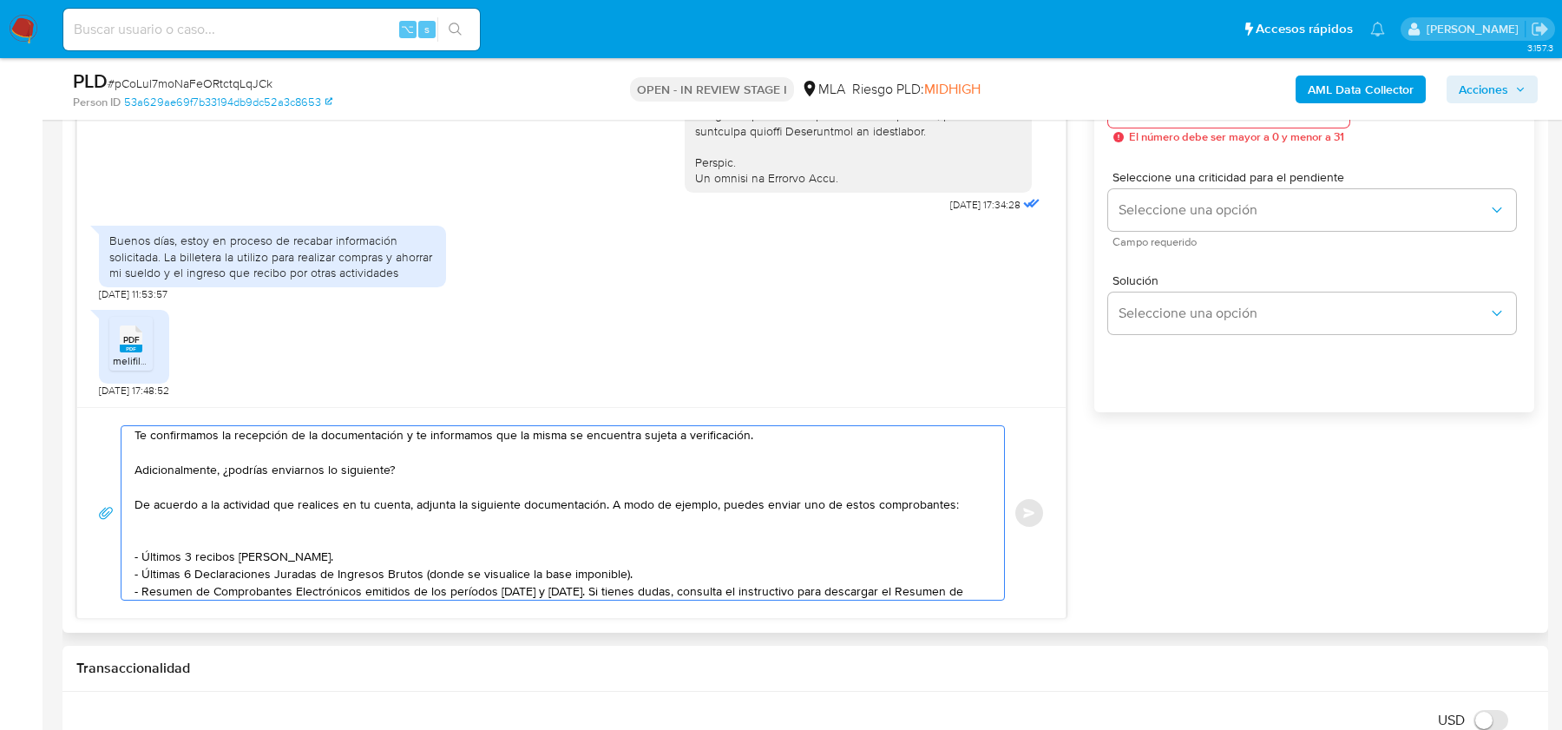
click at [184, 532] on textarea "Hola, Muchas gracias por tu respuesta. Te confirmamos la recepción de la docume…" at bounding box center [559, 513] width 848 height 174
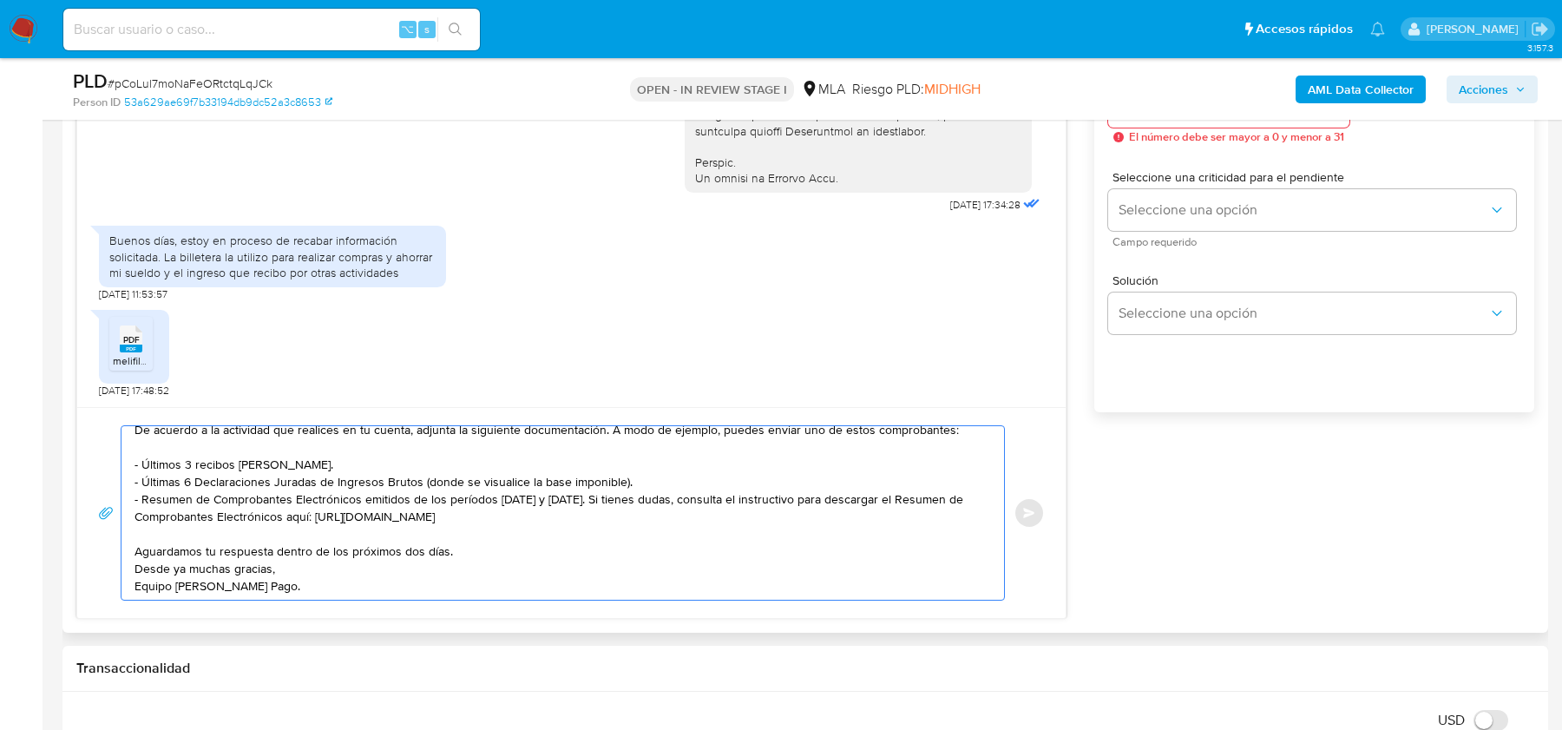
scroll to position [868, 0]
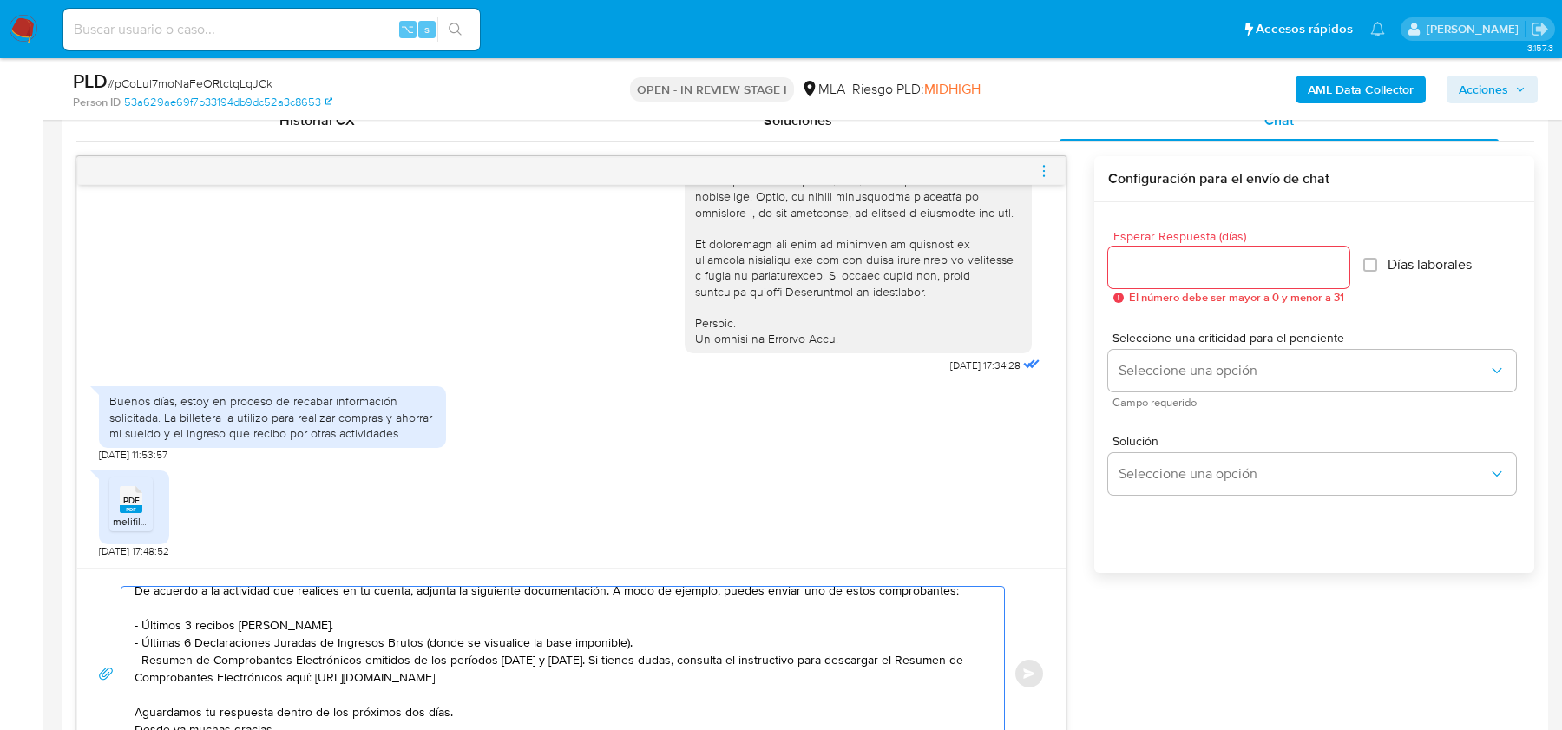
type textarea "Hola, Muchas gracias por tu respuesta. Te confirmamos la recepción de la docume…"
click at [1217, 271] on input "Esperar Respuesta (días)" at bounding box center [1228, 267] width 241 height 23
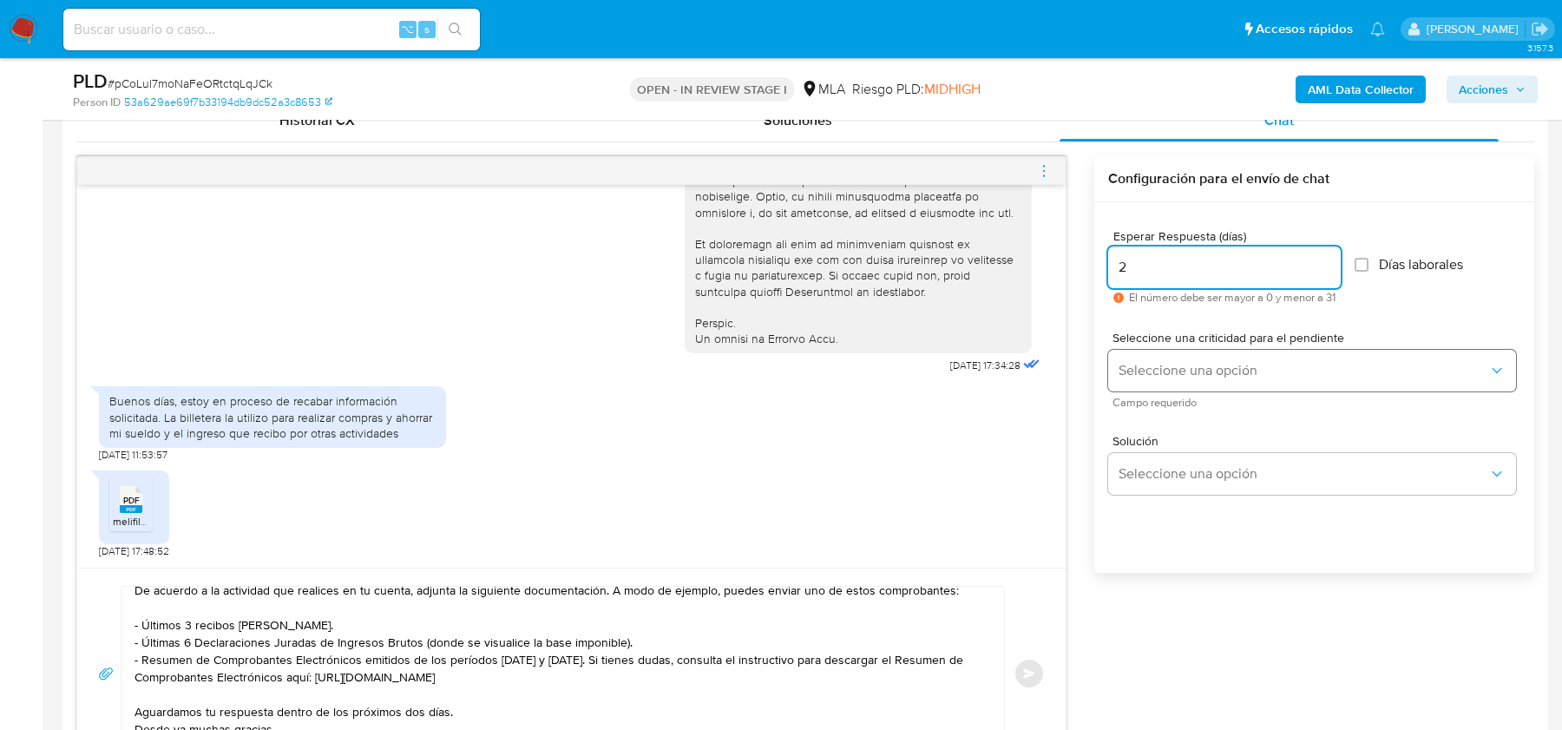
type input "2"
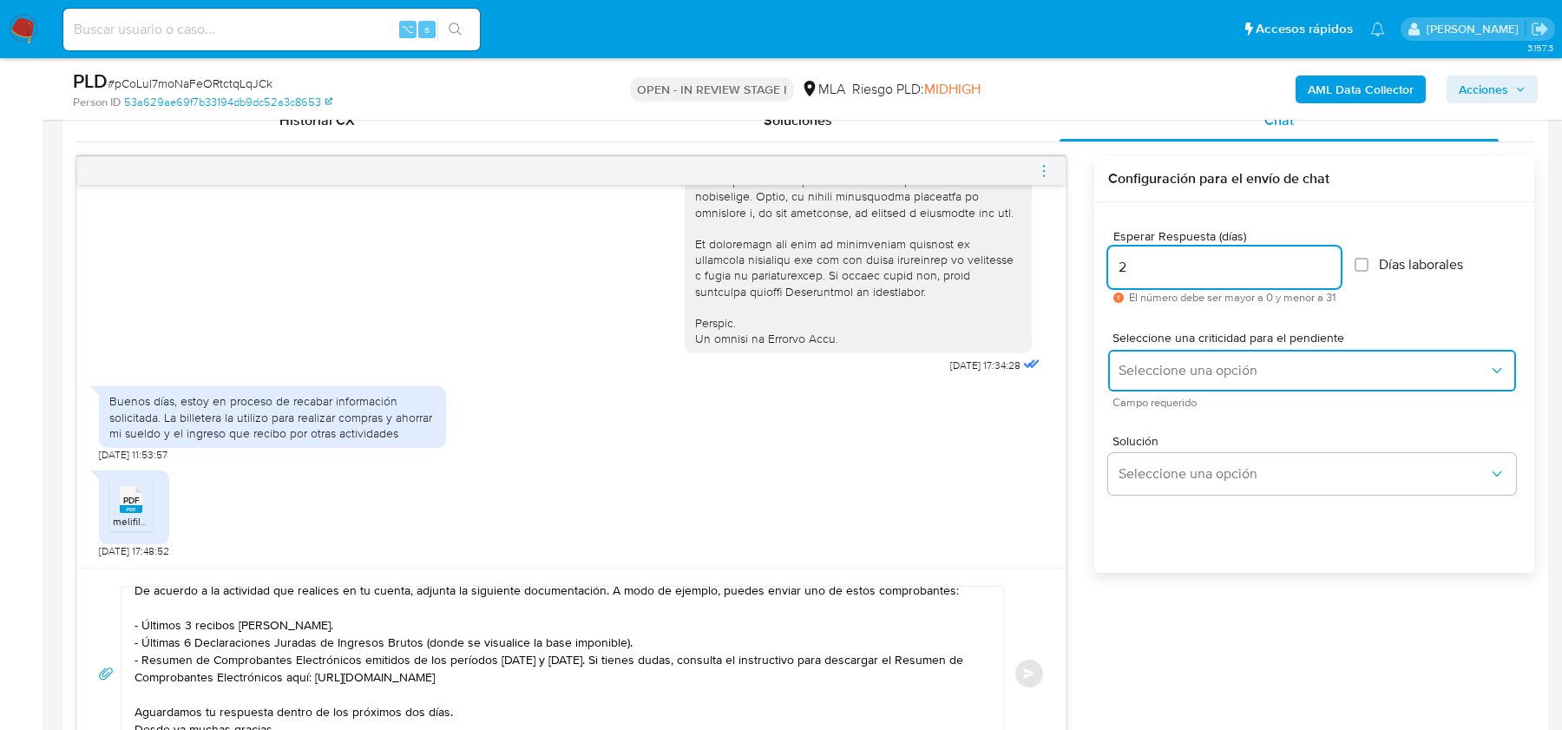
click at [1173, 371] on span "Seleccione una opción" at bounding box center [1304, 370] width 370 height 17
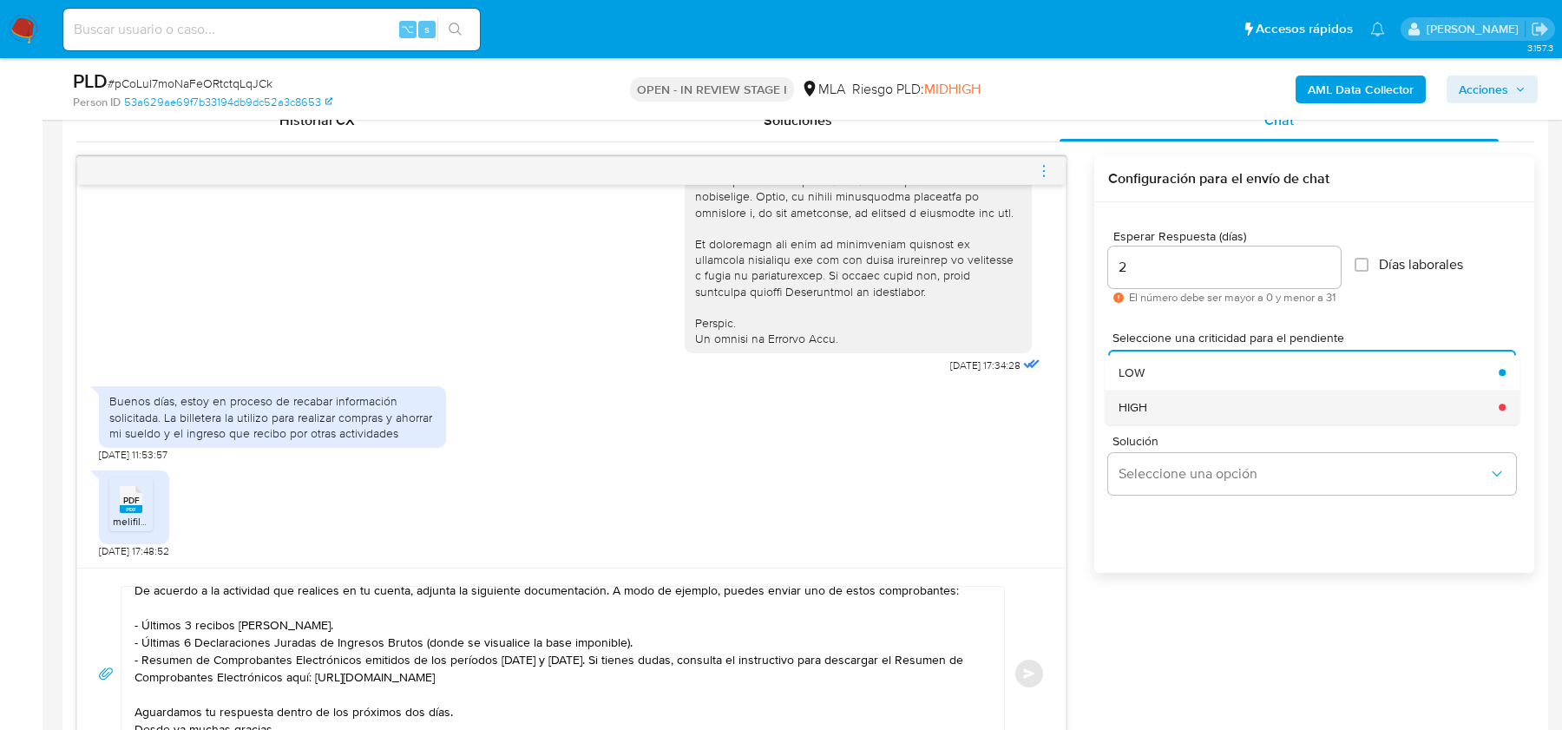
click at [1152, 406] on div "HIGH" at bounding box center [1304, 407] width 370 height 35
click at [1035, 676] on button "Enviar" at bounding box center [1029, 673] width 31 height 31
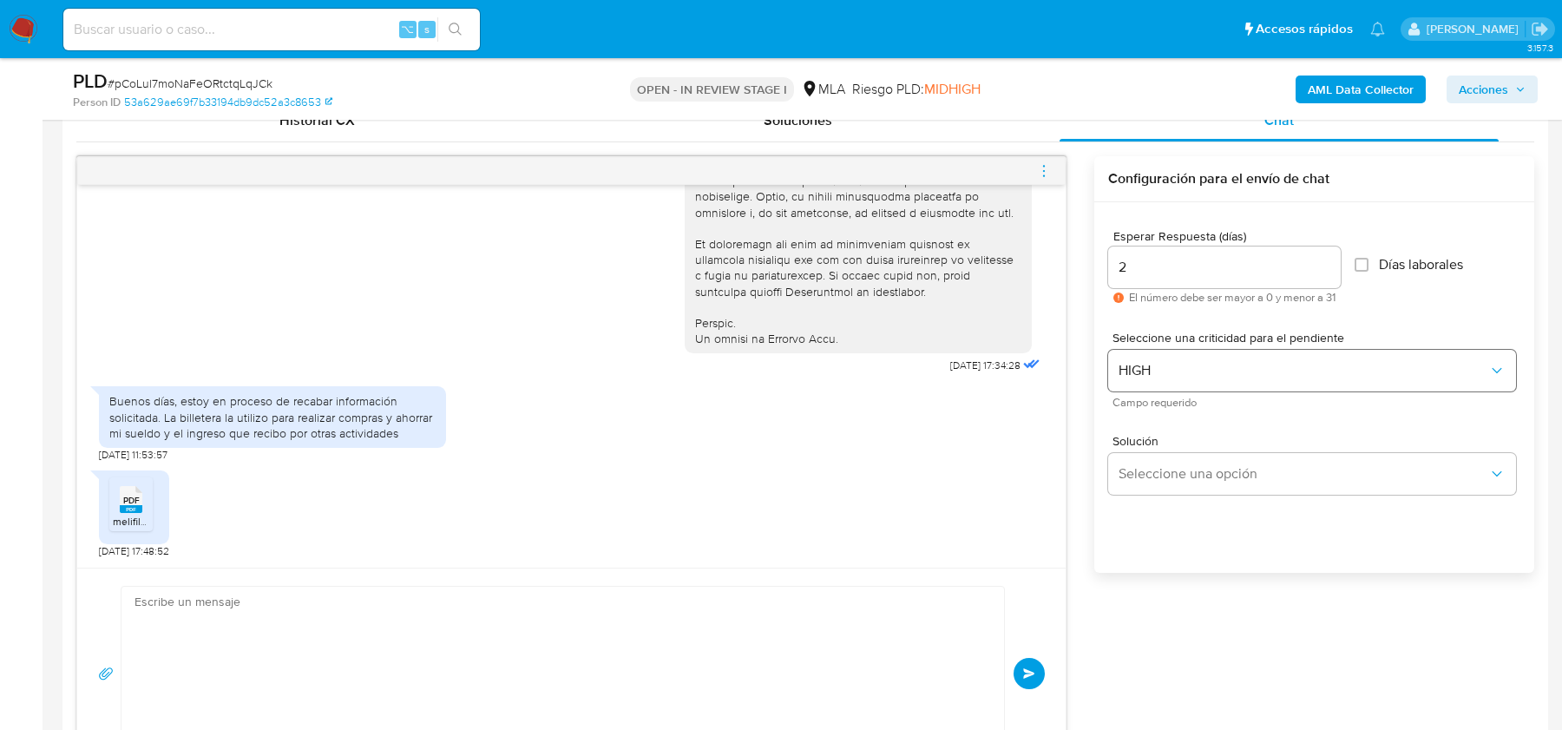
scroll to position [1227, 0]
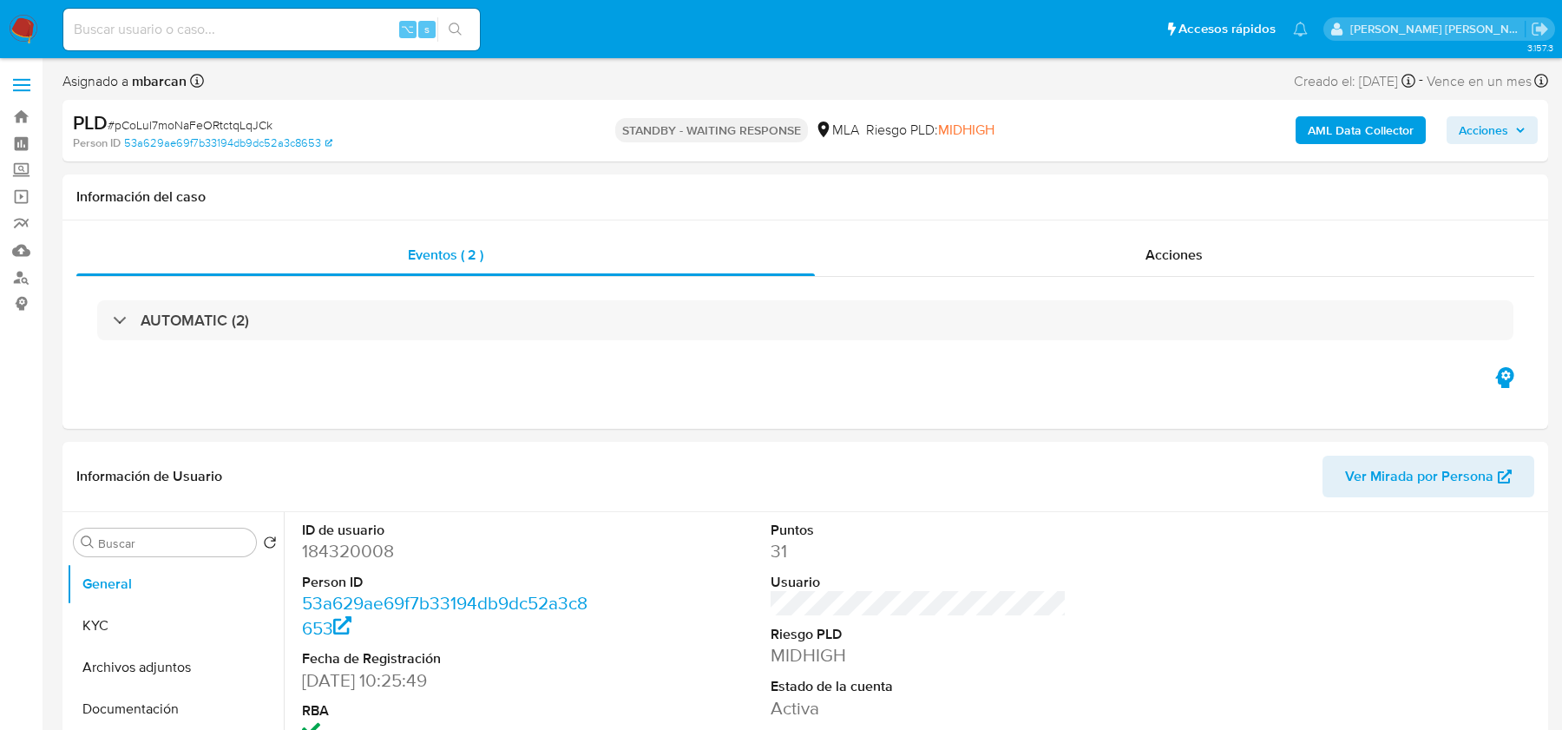
select select "10"
click at [294, 23] on input at bounding box center [271, 29] width 417 height 23
paste input "RPuPTuZl6YyZaIgKzm5VSbi8"
type input "RPuPTuZl6YyZaIgKzm5VSbi8"
select select "10"
